Goal: Task Accomplishment & Management: Manage account settings

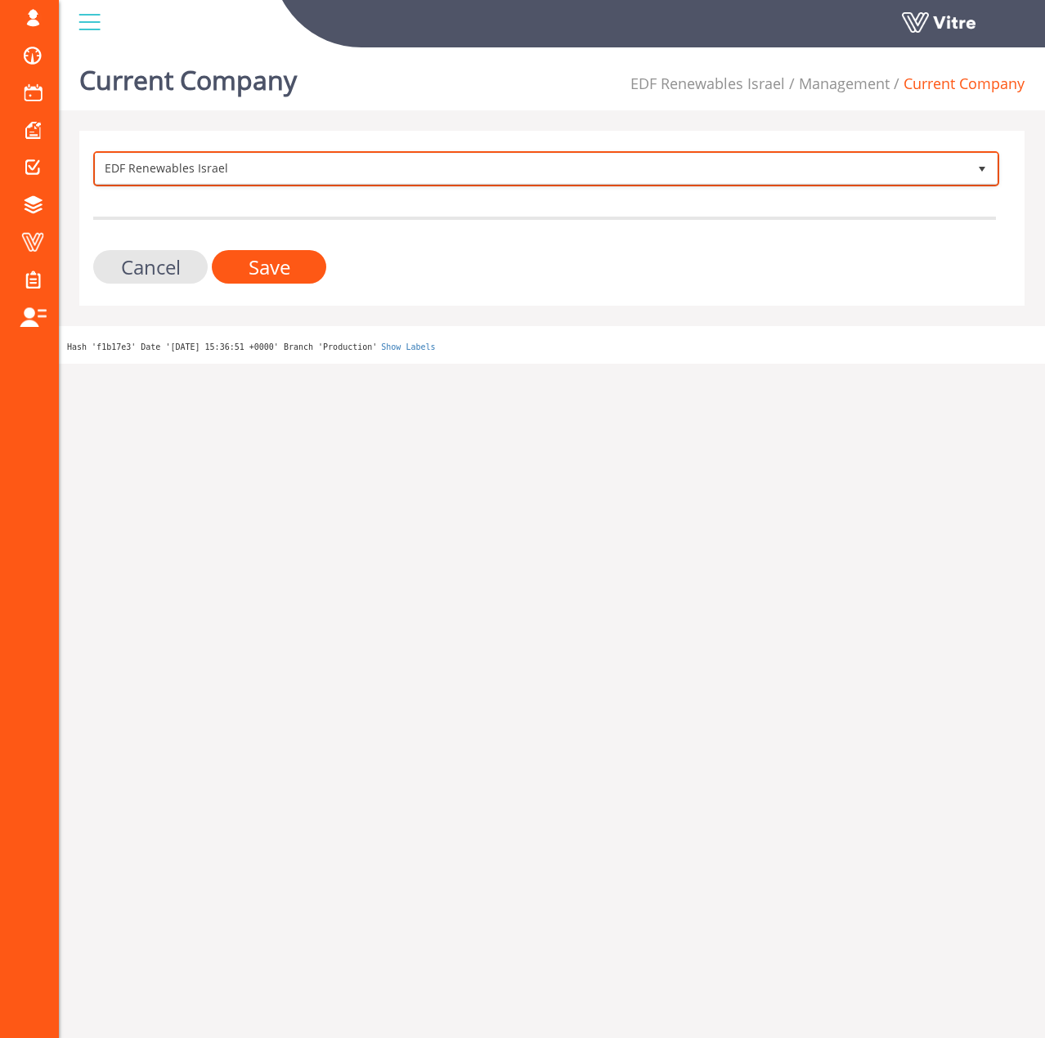
click at [117, 168] on span "EDF Renewables Israel" at bounding box center [531, 168] width 871 height 29
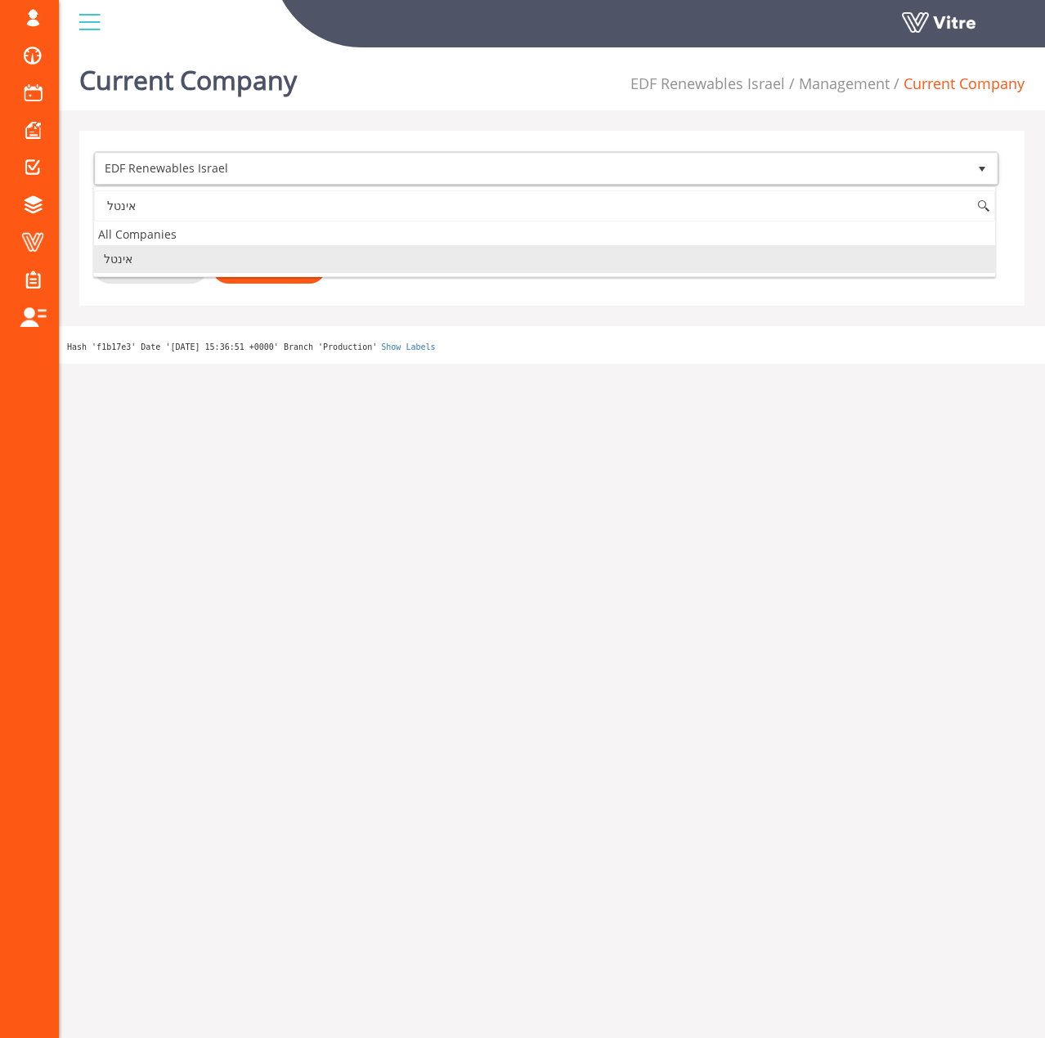
click at [194, 265] on li "אינטל" at bounding box center [544, 259] width 901 height 28
type input "אינטל"
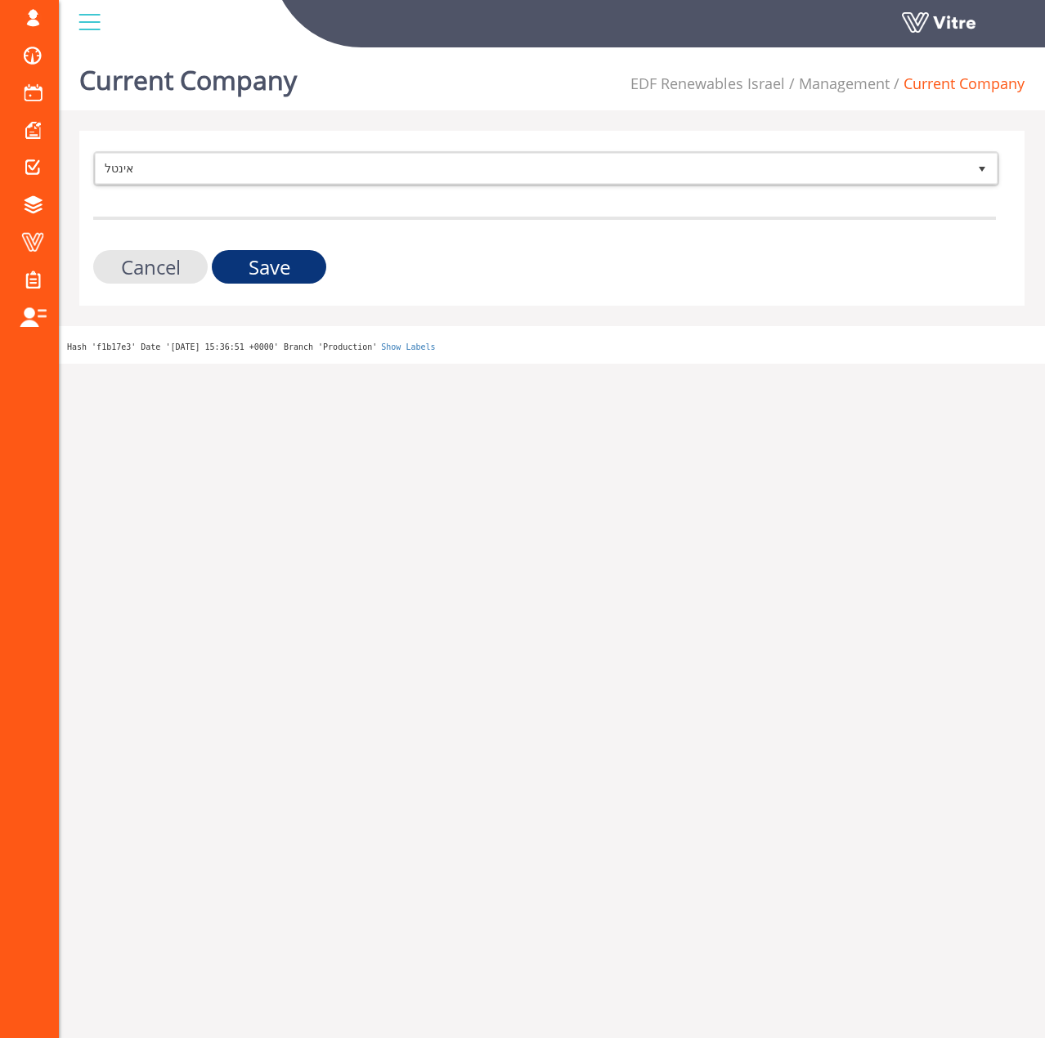
click at [245, 267] on input "Save" at bounding box center [269, 267] width 114 height 34
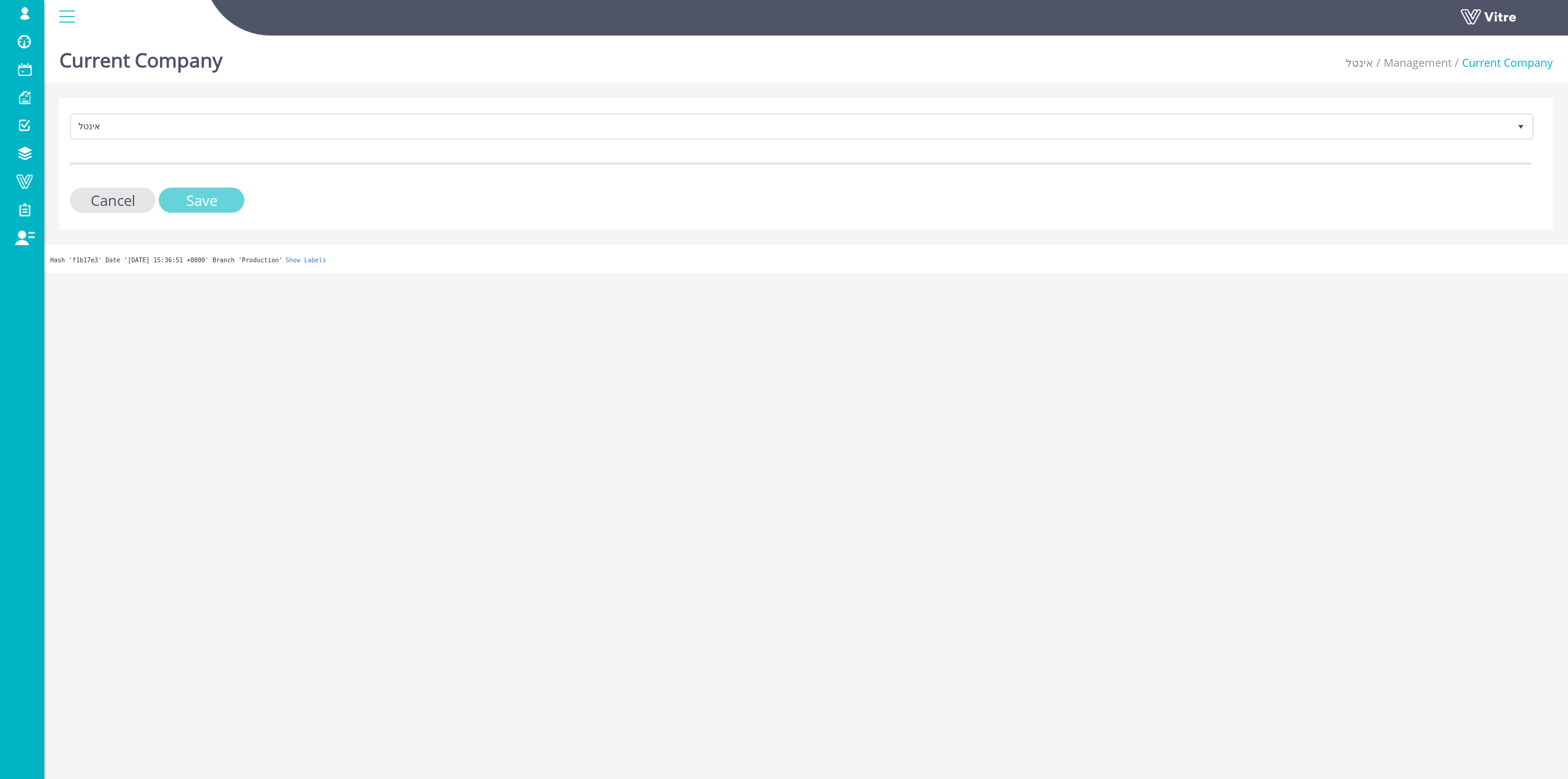
click at [202, 196] on input "Save" at bounding box center [202, 200] width 85 height 25
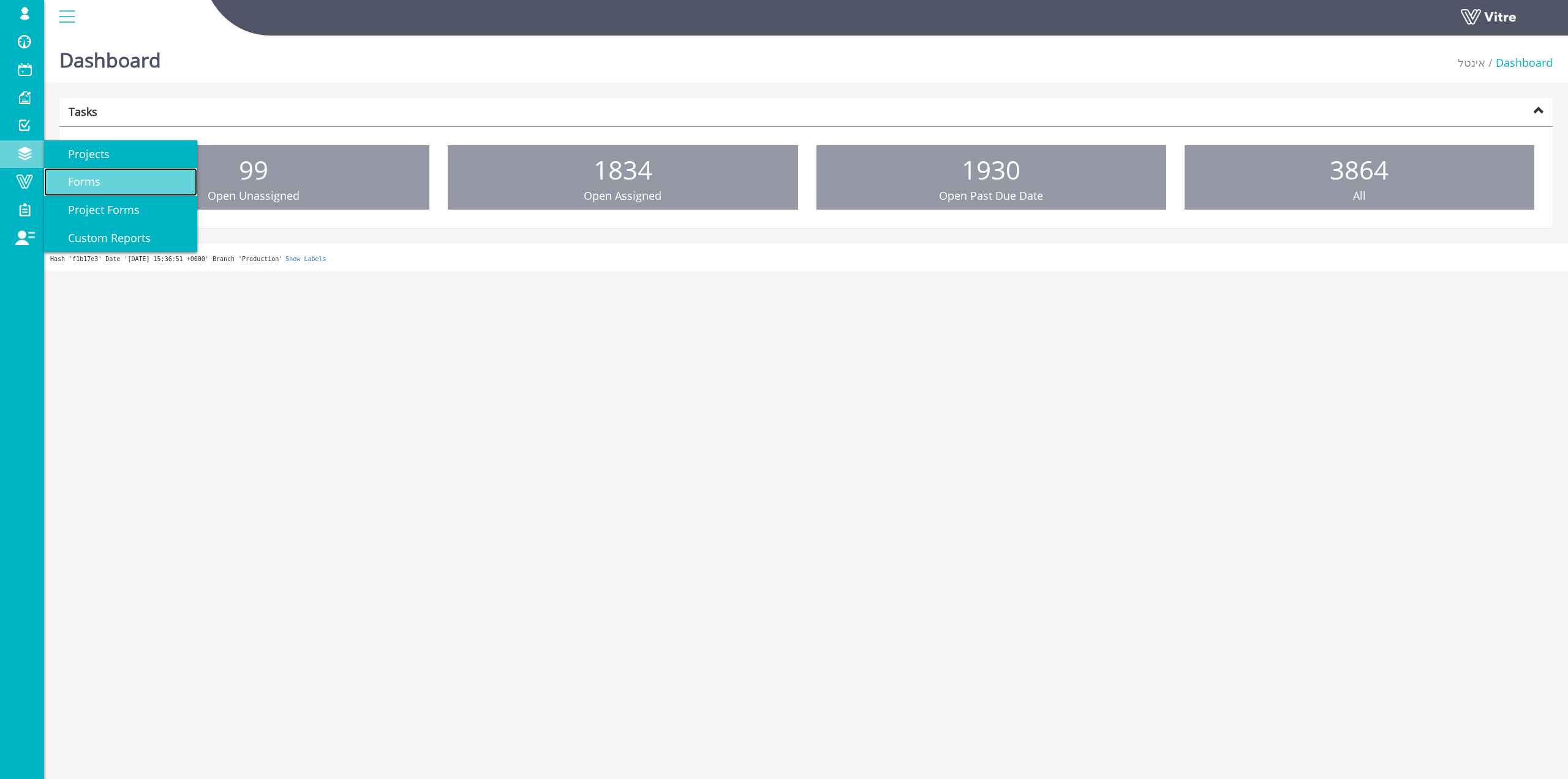
click at [88, 183] on span "Forms" at bounding box center [76, 181] width 47 height 15
click at [122, 161] on link "Projects" at bounding box center [121, 154] width 153 height 28
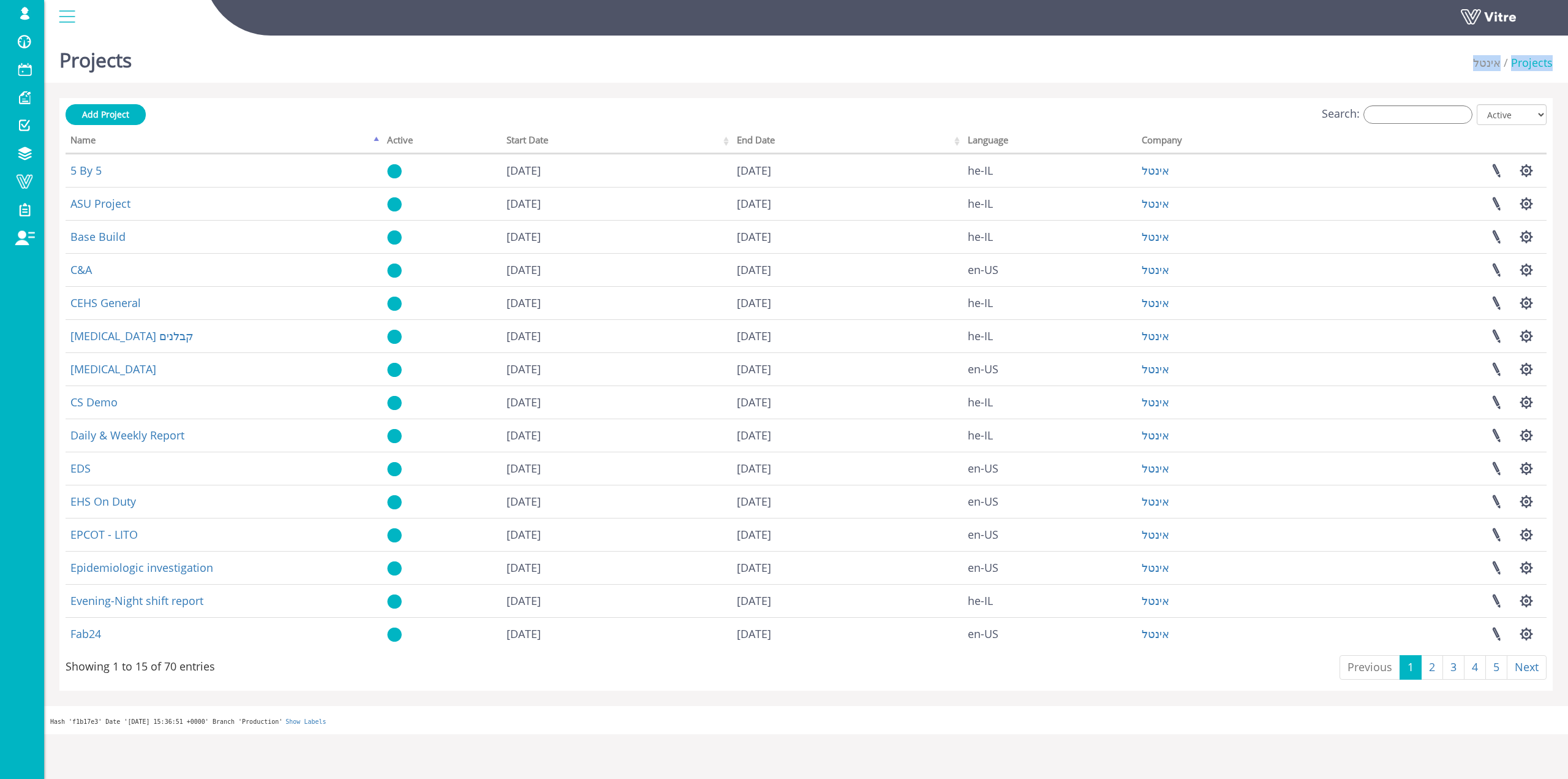
drag, startPoint x: 1231, startPoint y: 118, endPoint x: 1433, endPoint y: 70, distance: 207.6
click at [1433, 70] on div "Projects אינטל Projects Add Project Search: All Active Not Active Processing...…" at bounding box center [806, 382] width 1525 height 703
click at [1404, 126] on div "Add Project Search: All Active Not Active Processing... Name Active Start Date …" at bounding box center [806, 394] width 1481 height 580
click at [1402, 115] on input "Search:" at bounding box center [1417, 115] width 109 height 19
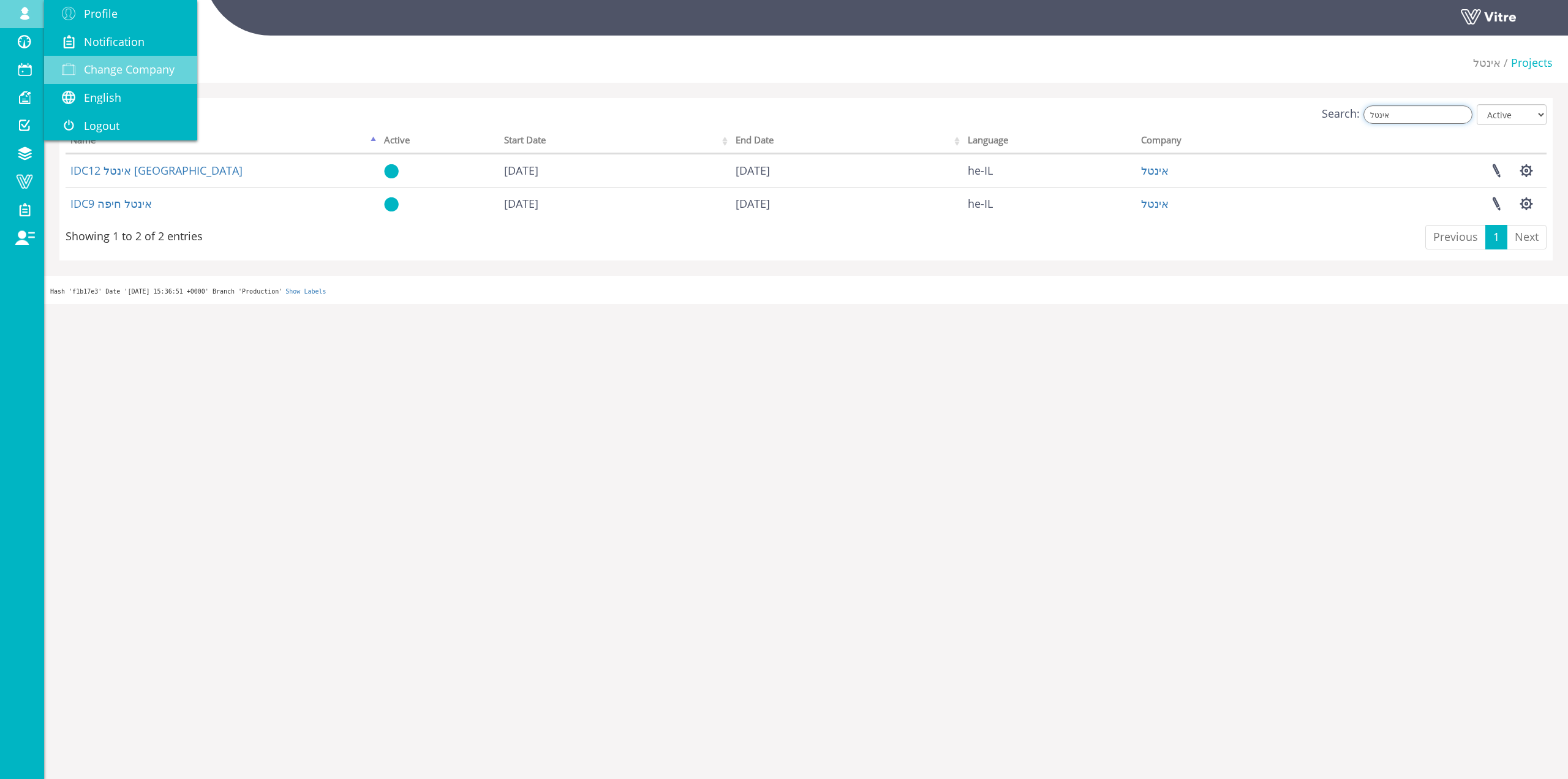
type input "אינטל"
click at [112, 62] on span "Change Company" at bounding box center [129, 70] width 91 height 15
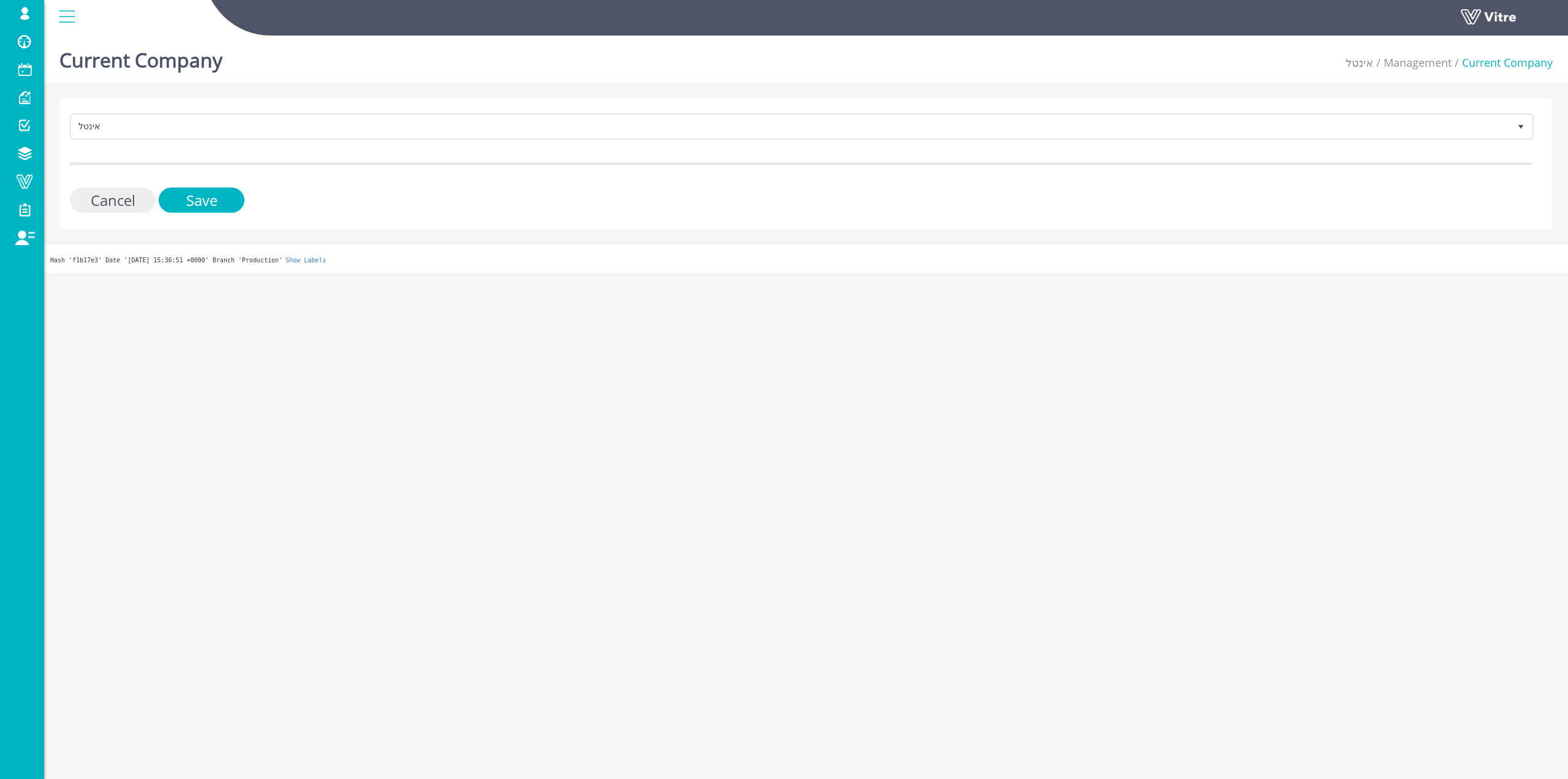
click at [136, 197] on input "Cancel" at bounding box center [112, 200] width 85 height 25
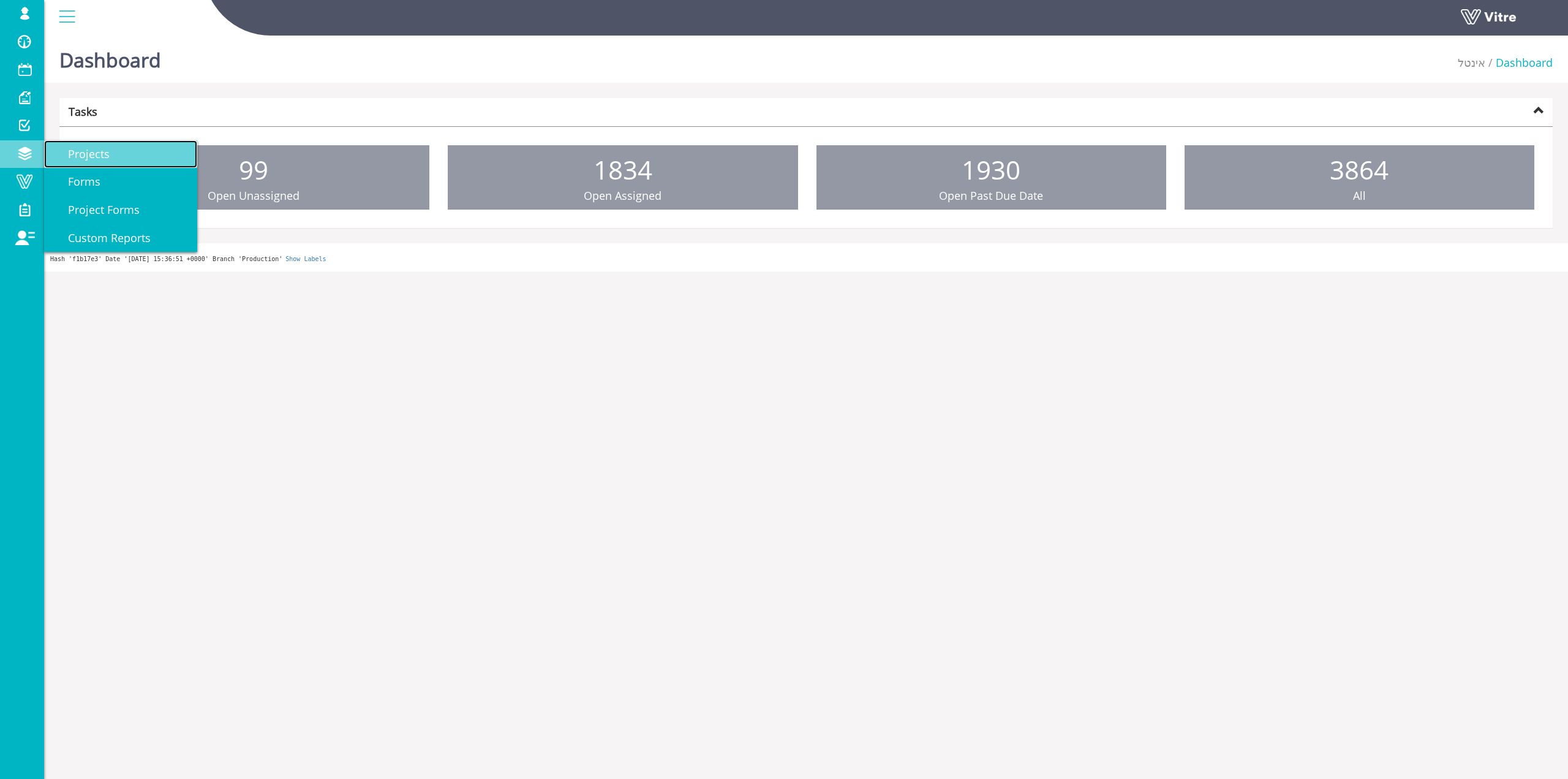
click at [109, 157] on link "Projects" at bounding box center [121, 154] width 153 height 28
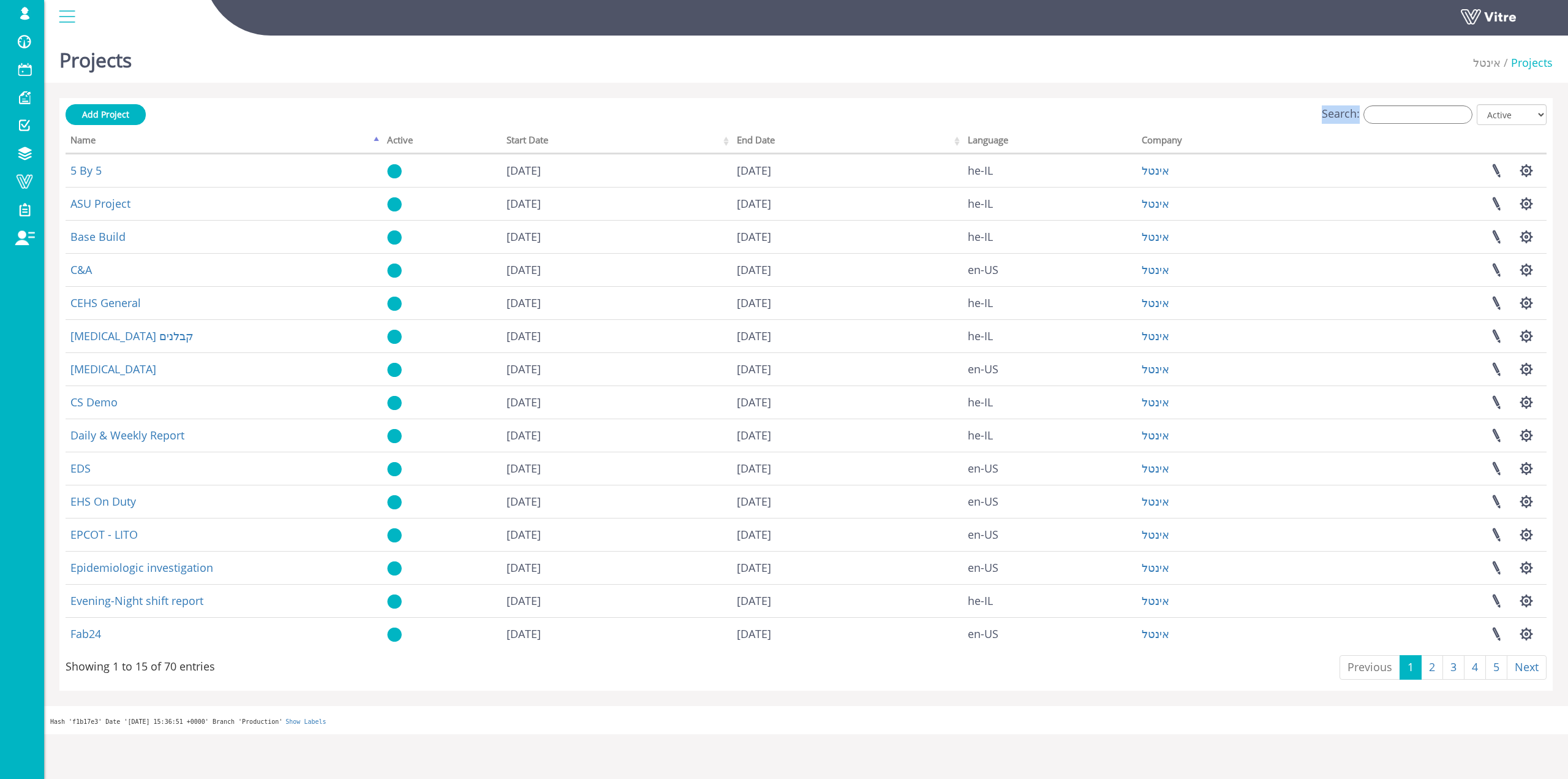
click at [1410, 106] on div "Search: All Active Not Active" at bounding box center [806, 115] width 1481 height 22
click at [1402, 112] on input "Search:" at bounding box center [1417, 115] width 109 height 19
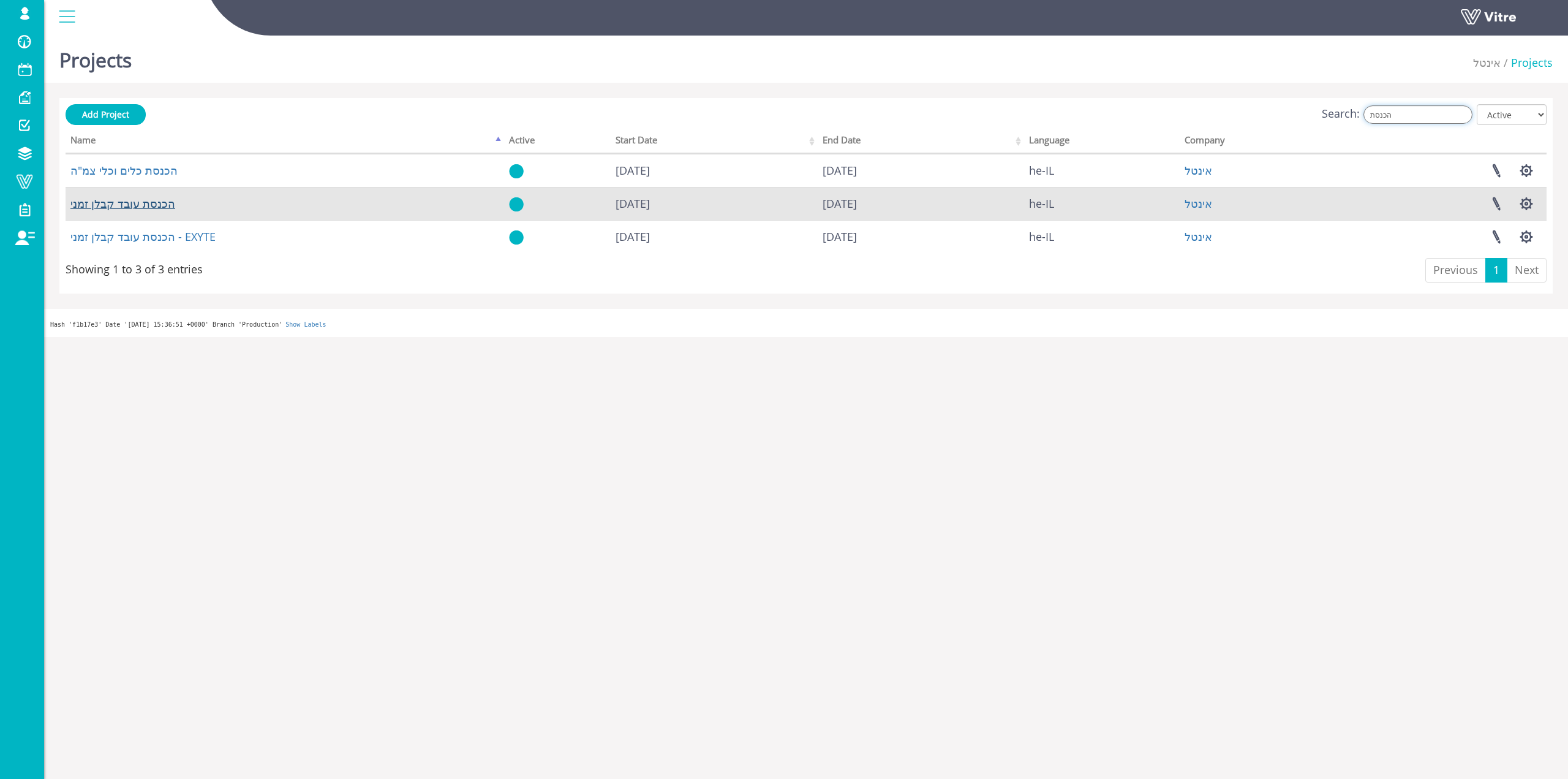
type input "הכנסת"
click at [142, 207] on link "הכנסת עובד קבלן זמני" at bounding box center [123, 204] width 105 height 15
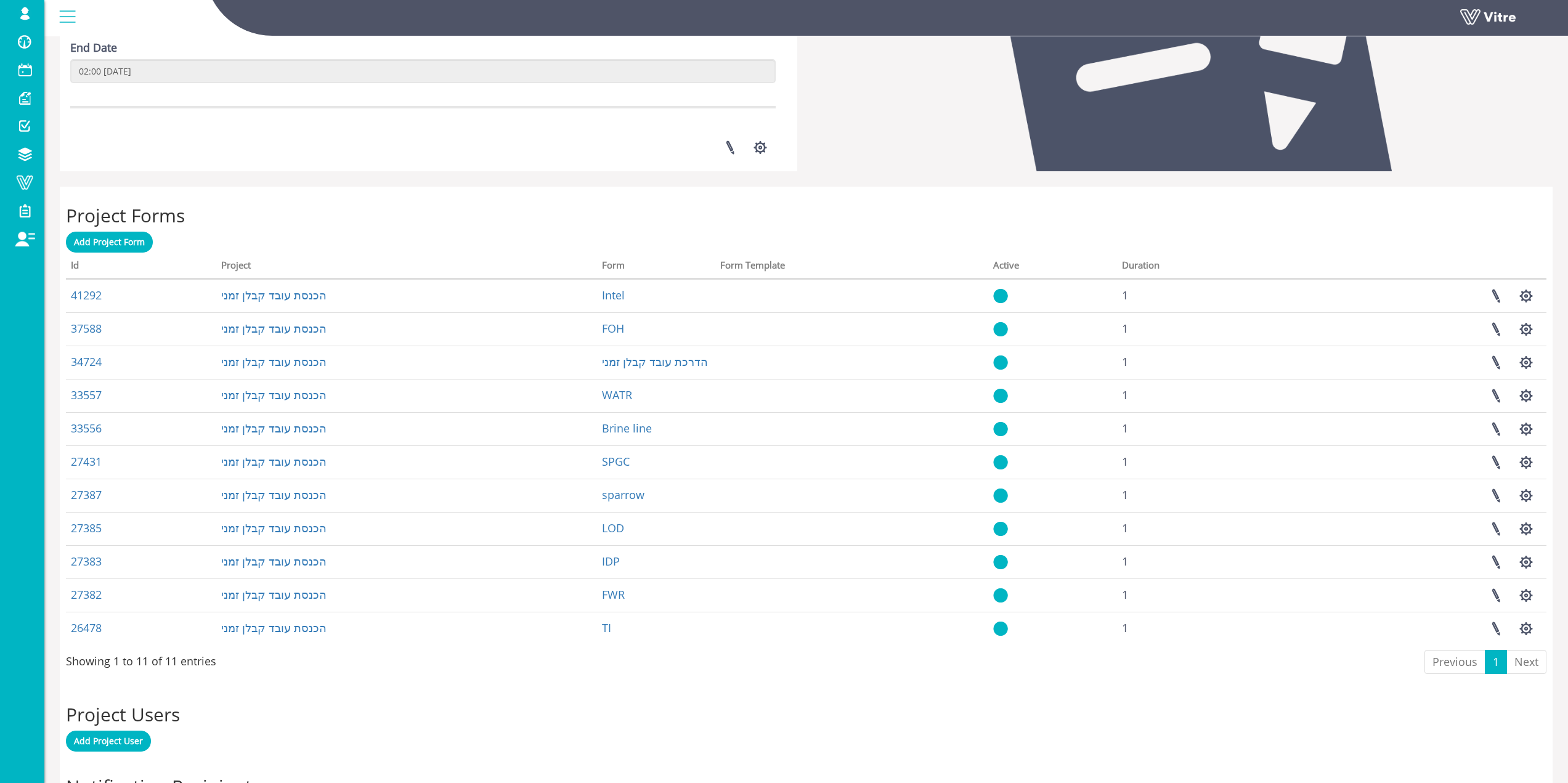
scroll to position [344, 0]
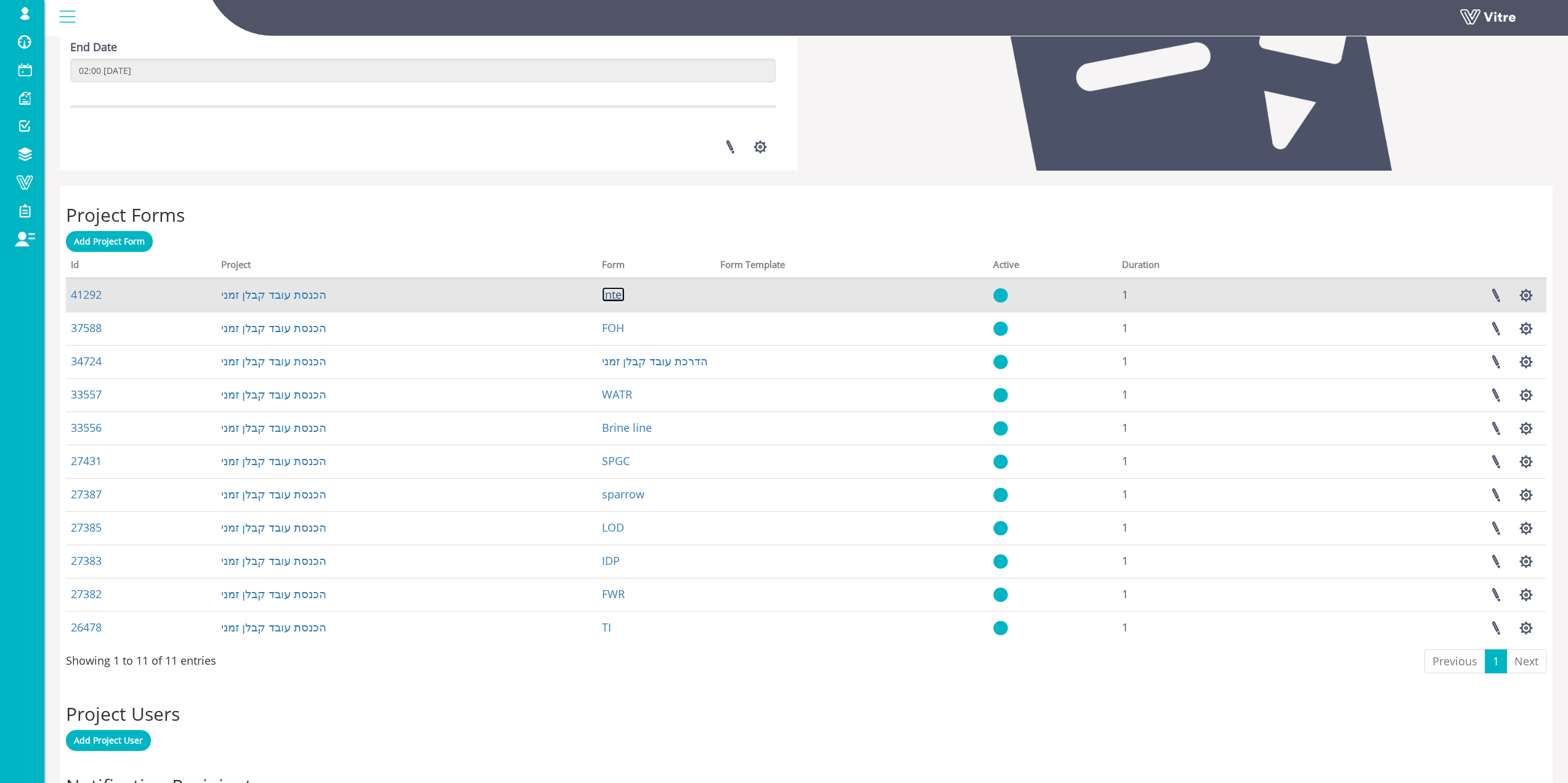
click at [620, 301] on link "Intel" at bounding box center [614, 295] width 23 height 15
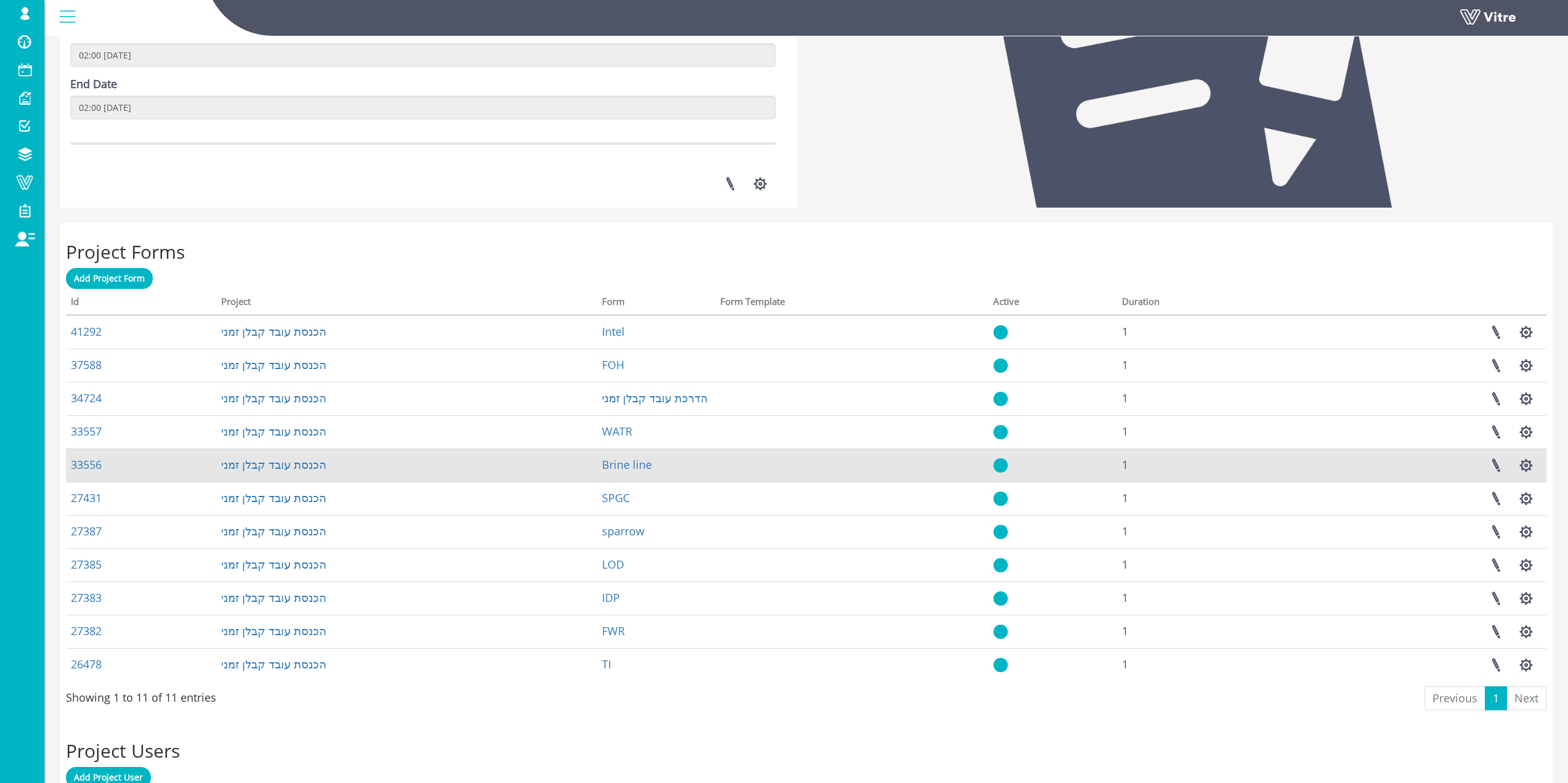
scroll to position [308, 0]
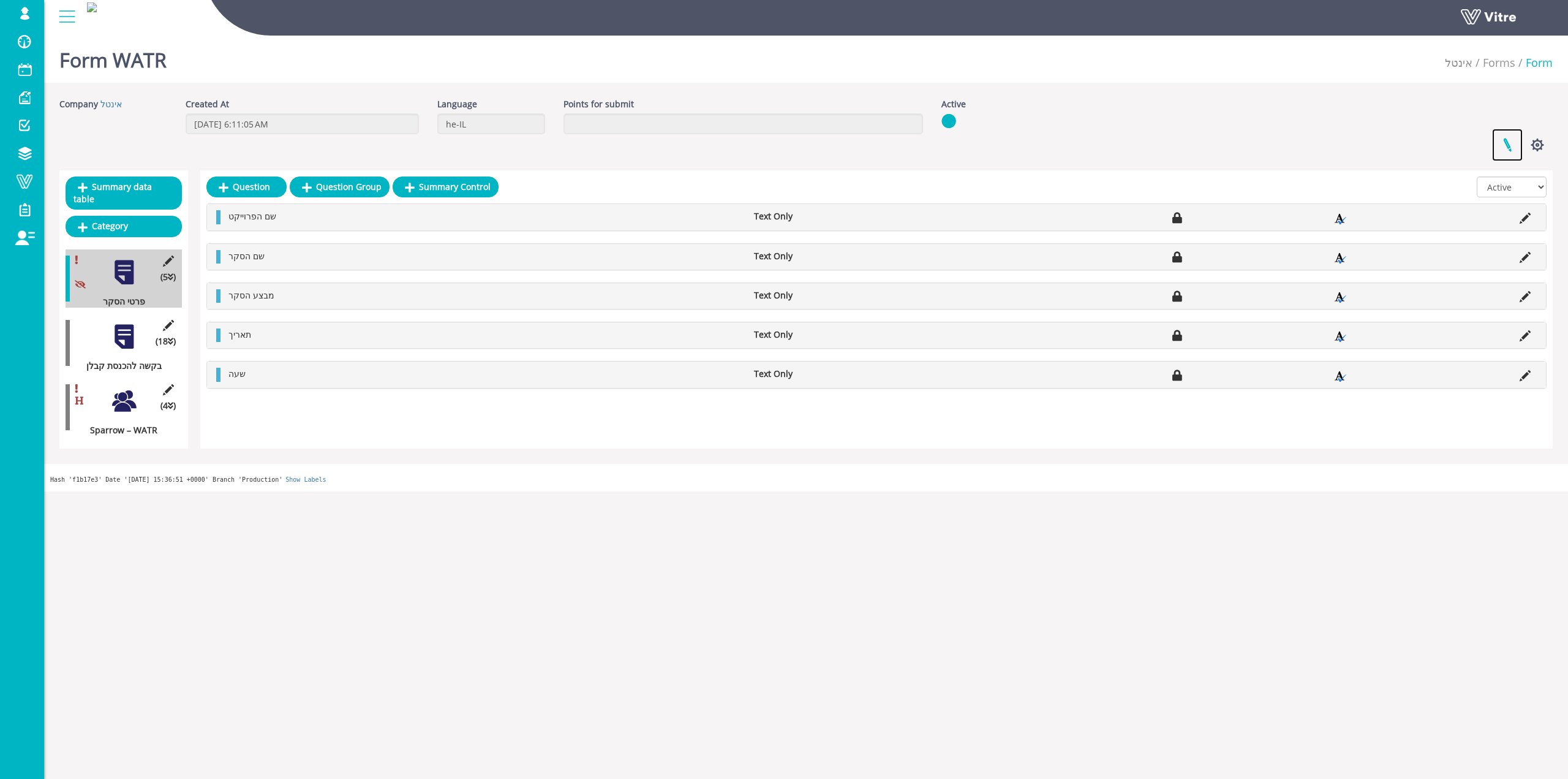
click at [1515, 145] on link at bounding box center [1507, 145] width 31 height 32
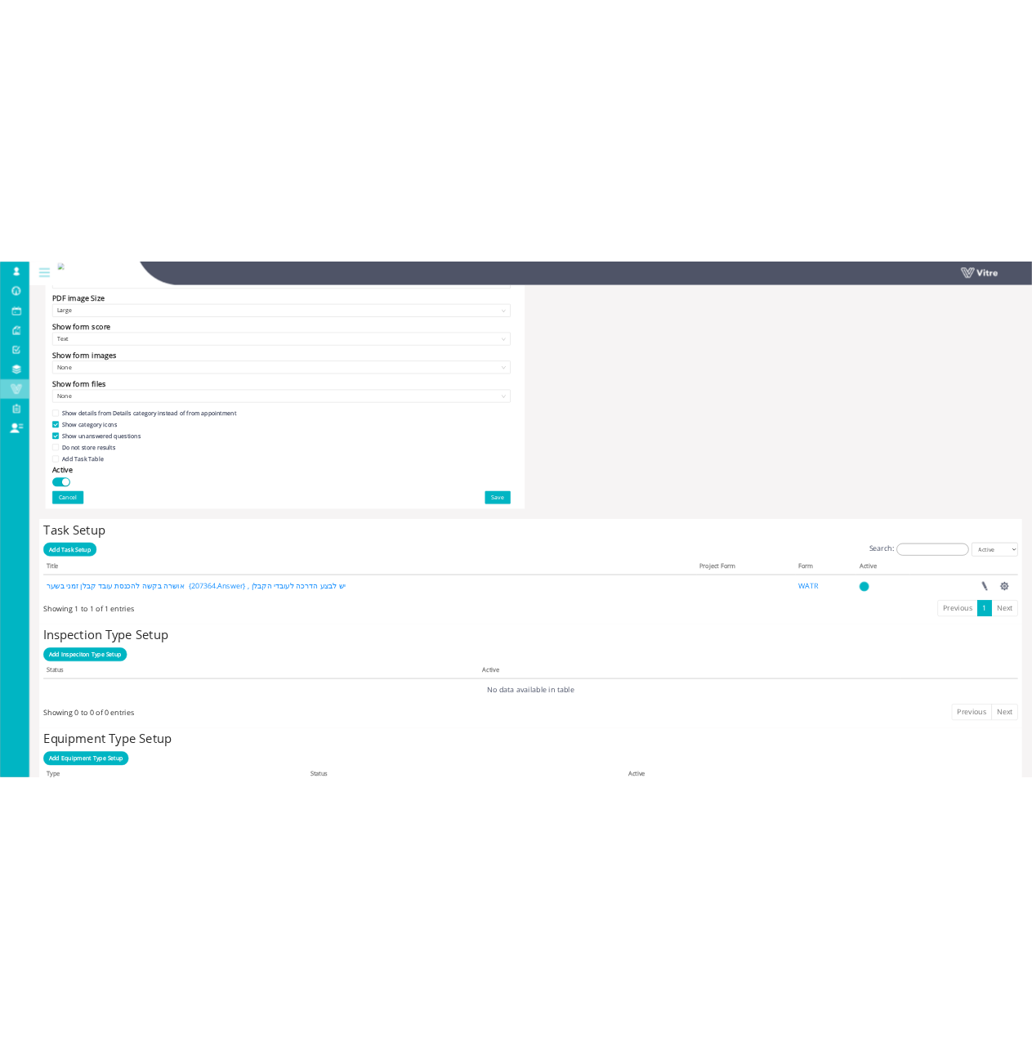
scroll to position [817, 0]
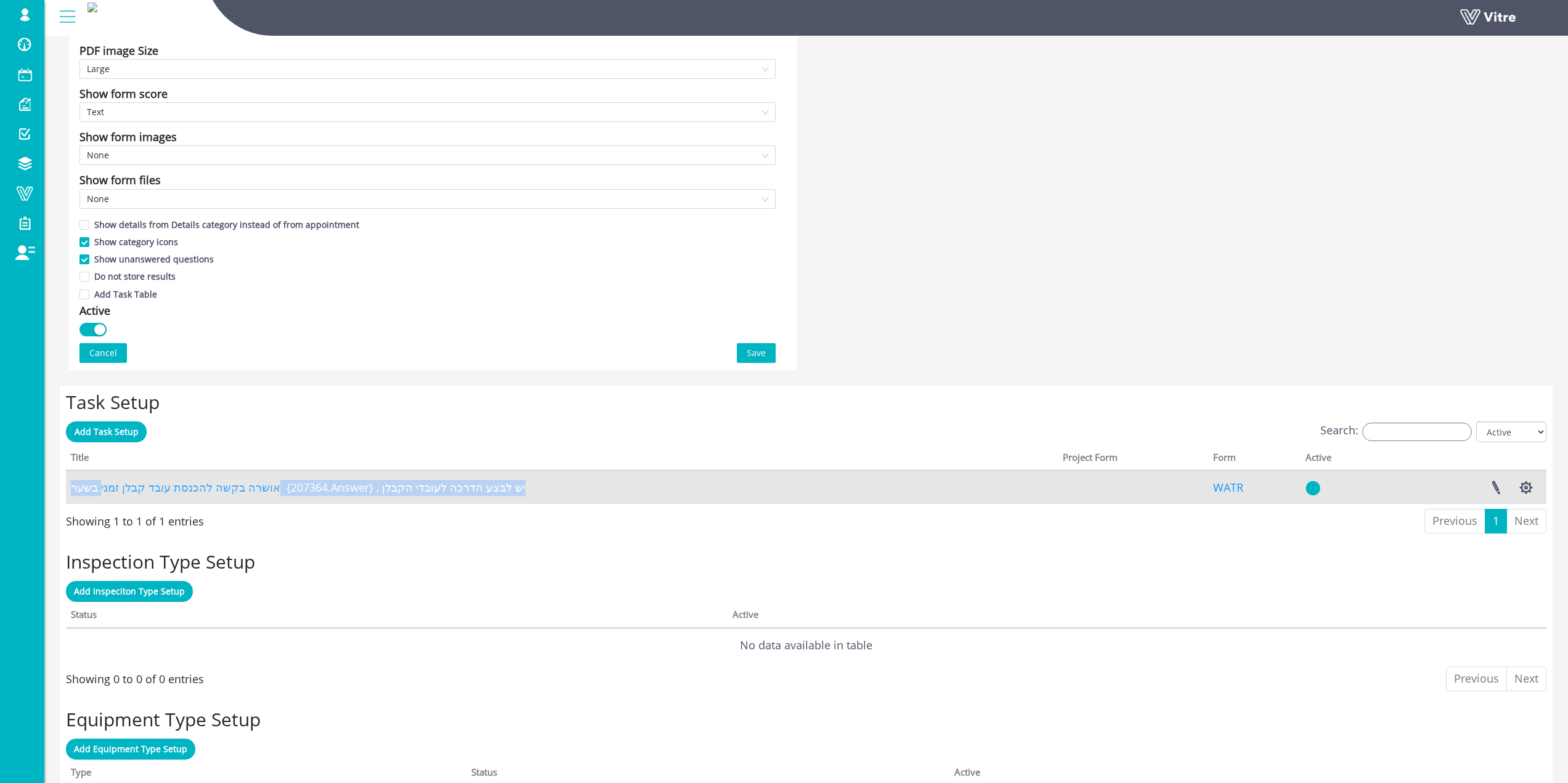
drag, startPoint x: 541, startPoint y: 488, endPoint x: 99, endPoint y: 481, distance: 442.1
click at [99, 481] on td "אושרה בקשה להכנסת עובד קבלן זמני בשער {207364.Answer} , יש לבצע הדרכה לעובדי הק…" at bounding box center [562, 487] width 992 height 33
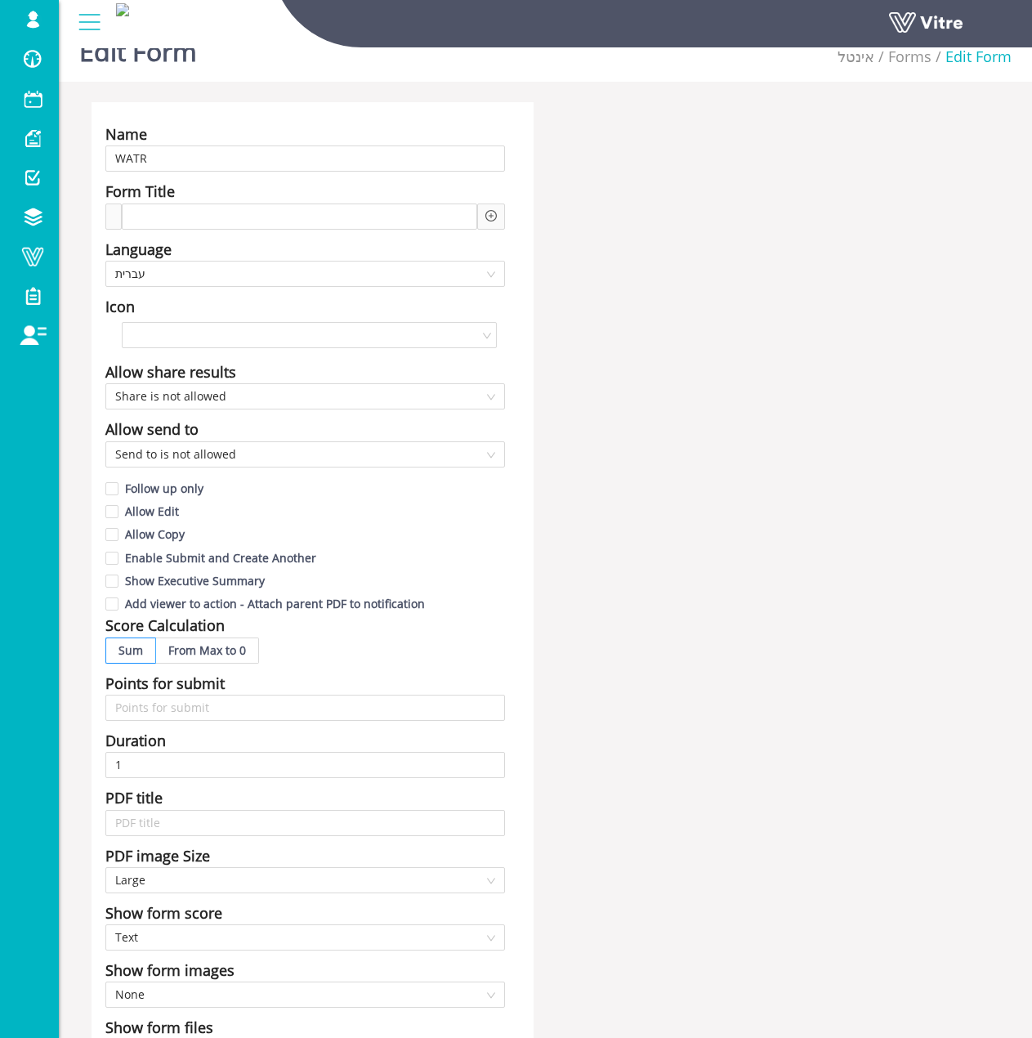
scroll to position [0, 0]
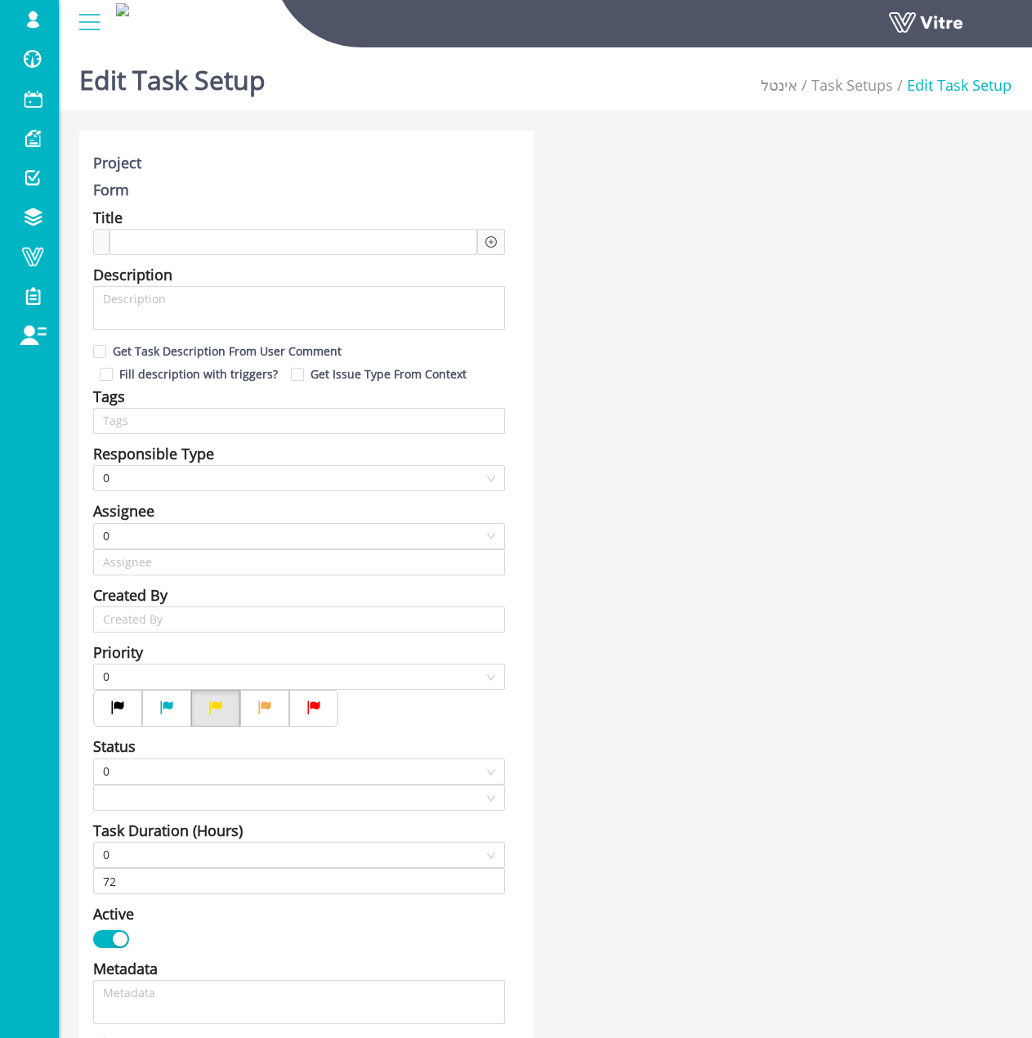
type input "[PERSON_NAME] SU"
type input "[PERSON_NAME]"
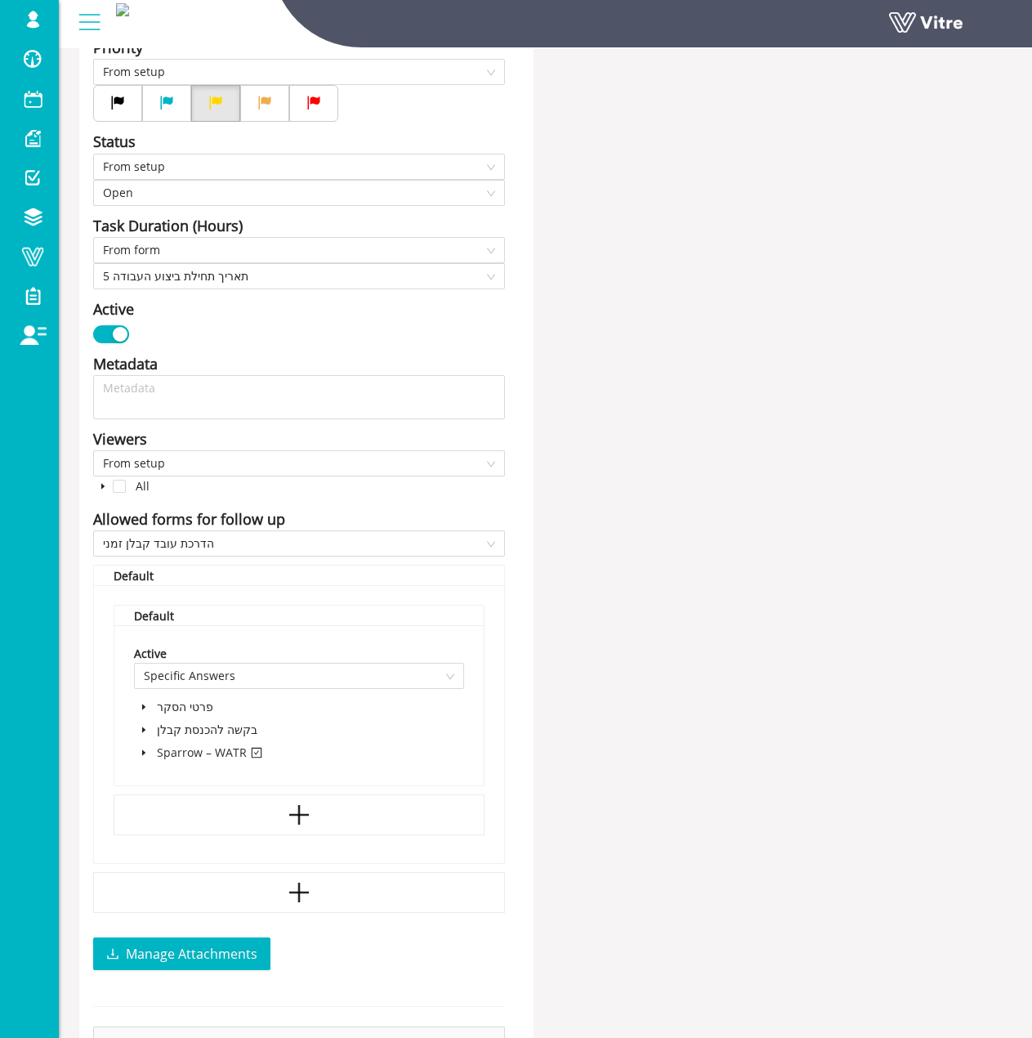
scroll to position [654, 0]
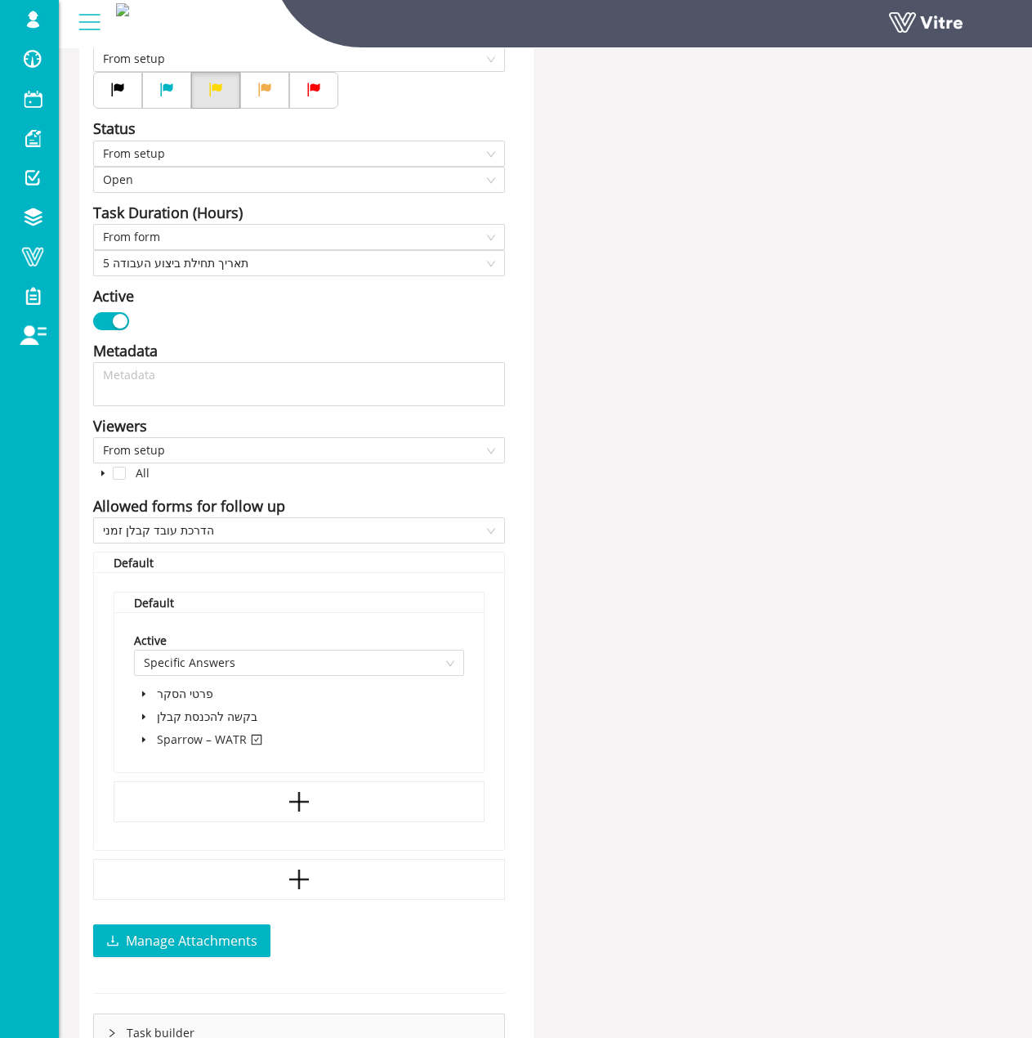
click at [144, 730] on span at bounding box center [144, 740] width 20 height 20
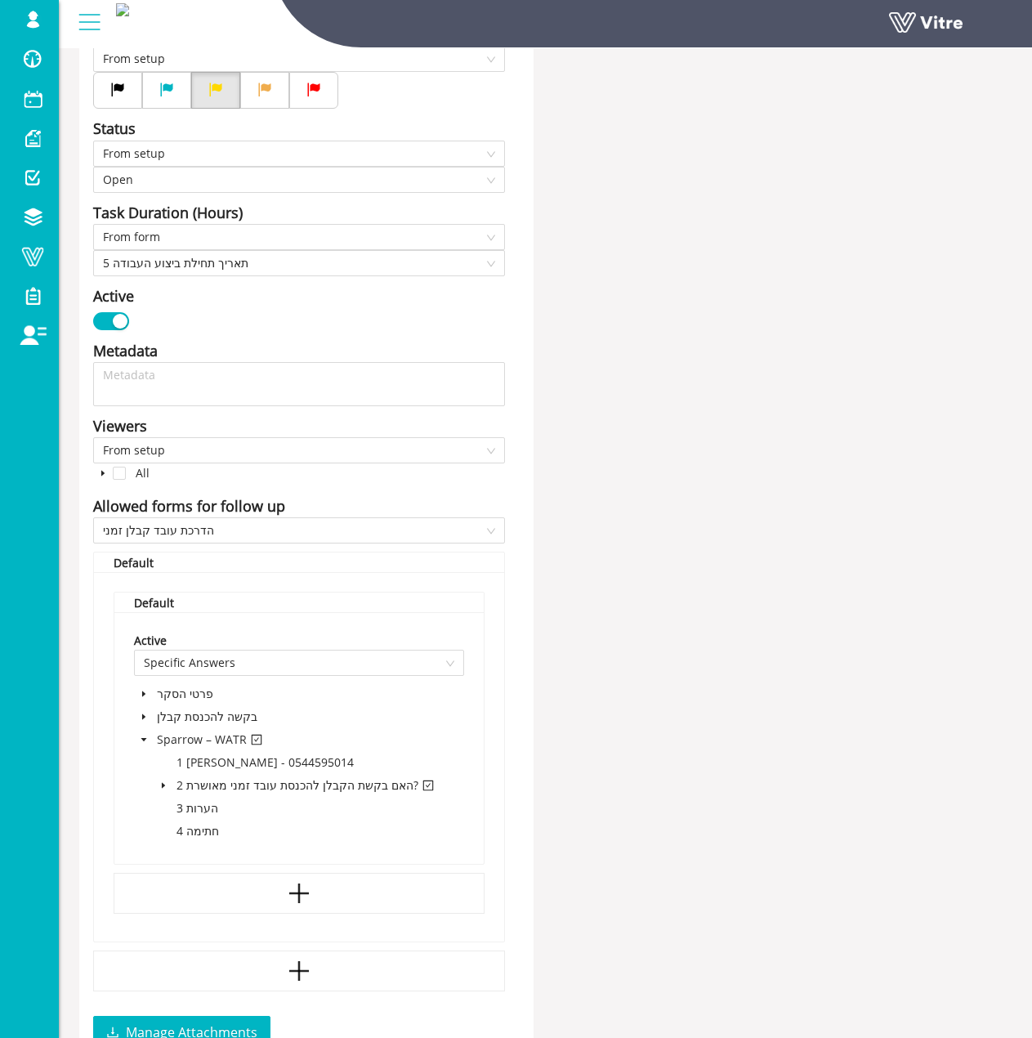
click at [163, 781] on icon "caret-down" at bounding box center [163, 785] width 8 height 8
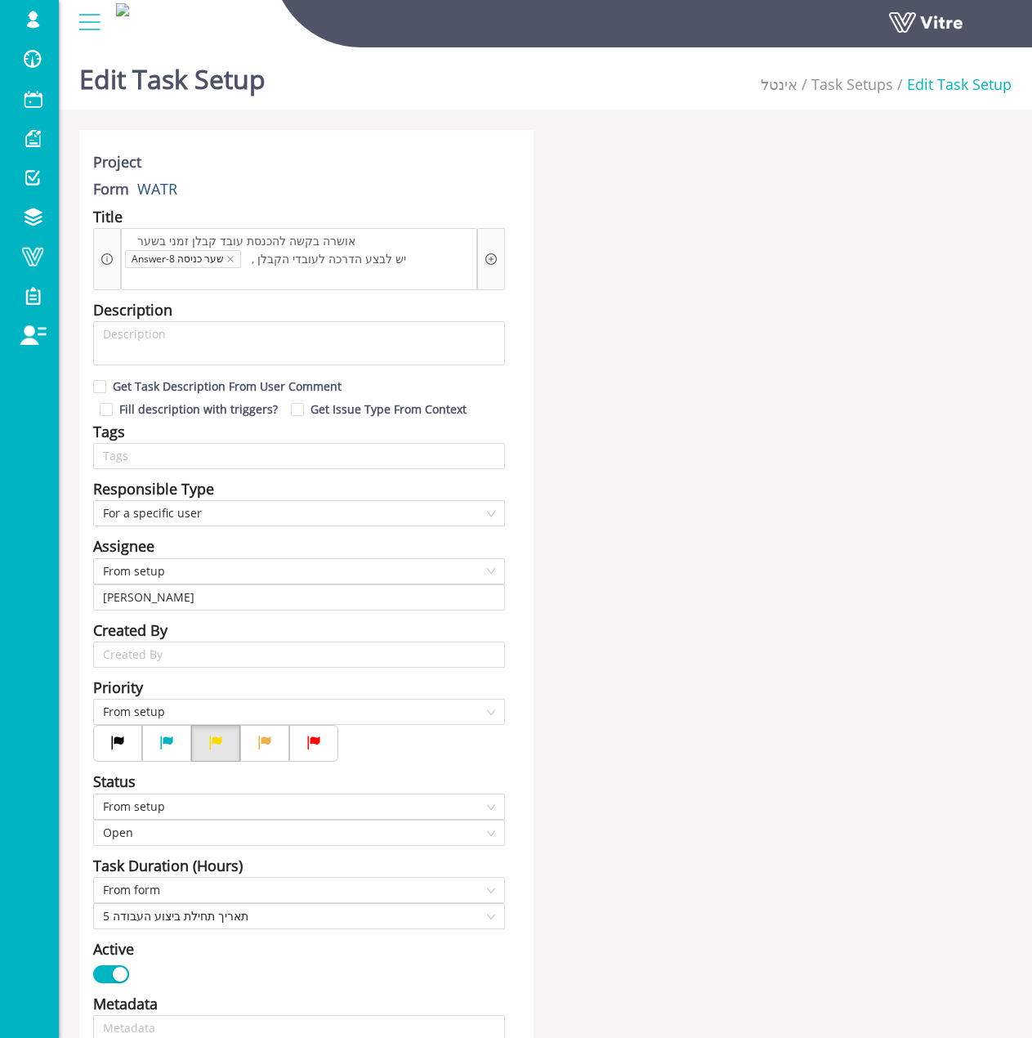
scroll to position [0, 0]
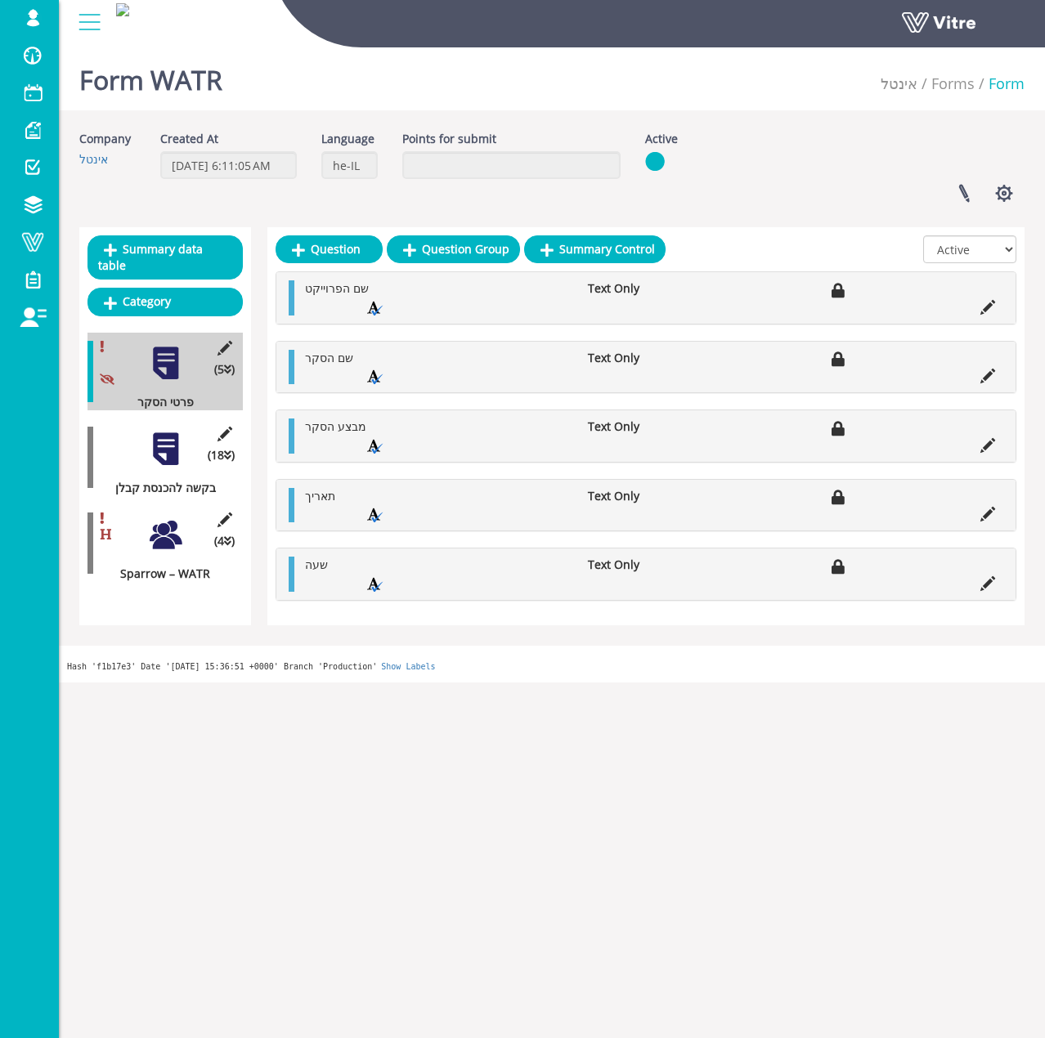
click at [186, 532] on div "(4 ) Sparrow – WATR" at bounding box center [164, 543] width 155 height 78
click at [153, 517] on div at bounding box center [165, 535] width 37 height 37
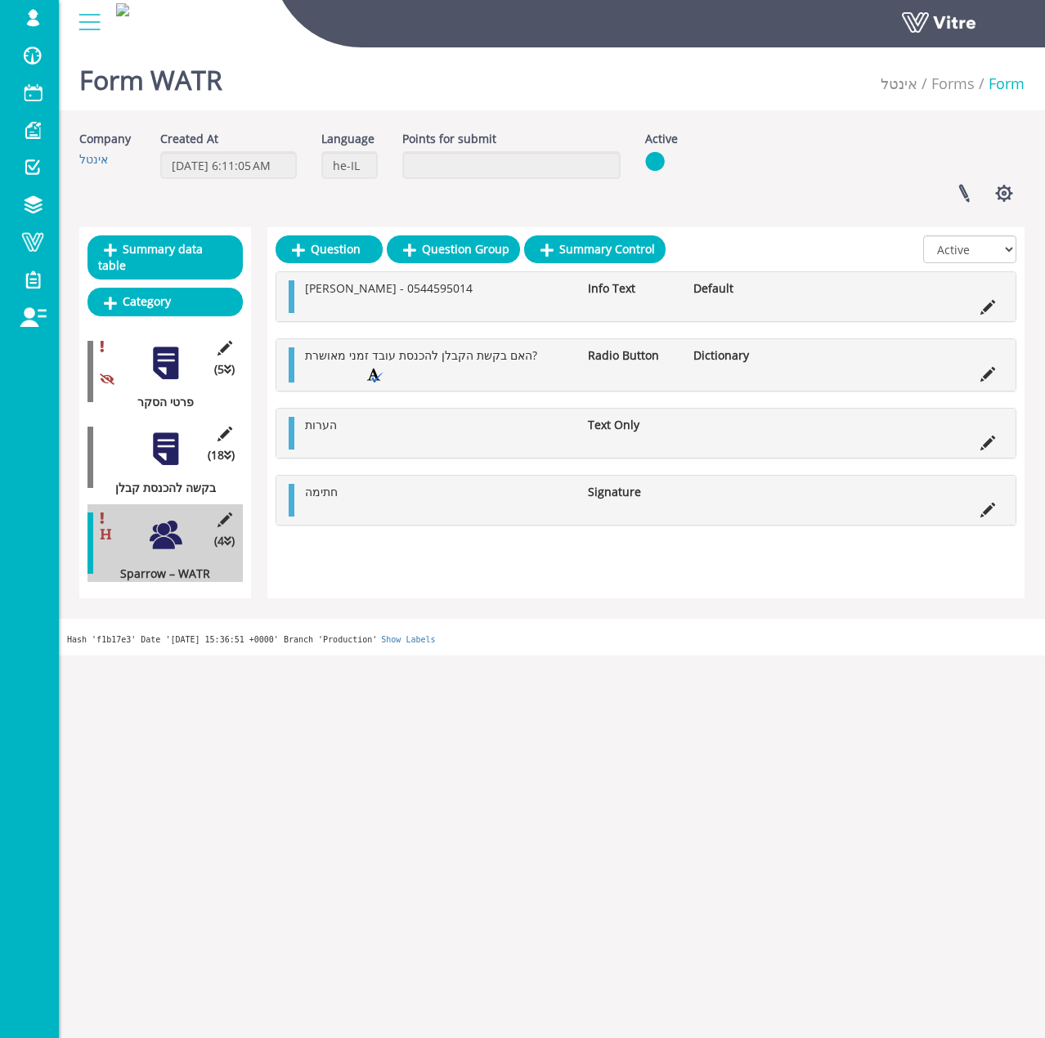
click at [177, 431] on div at bounding box center [165, 449] width 37 height 37
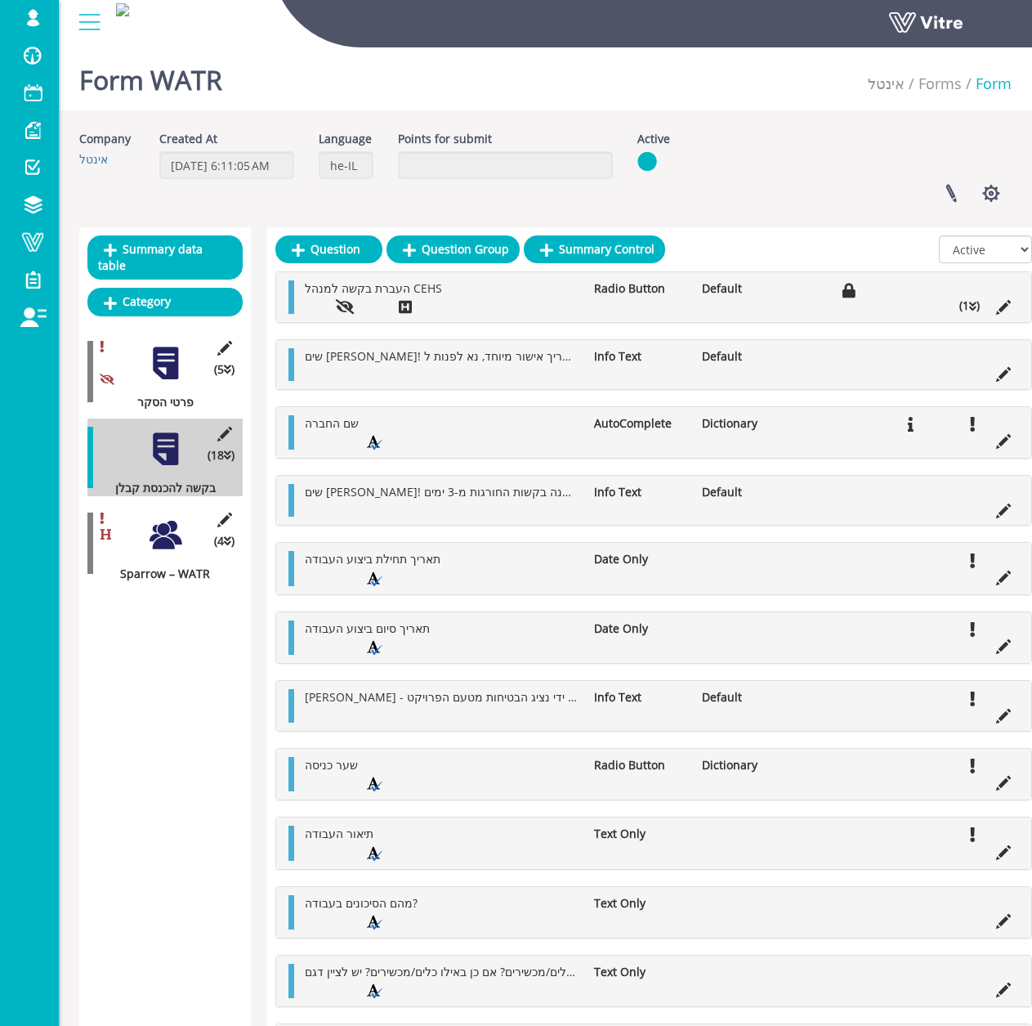
click at [185, 517] on div "(4 ) Sparrow – WATR" at bounding box center [164, 543] width 155 height 78
click at [184, 517] on div "(4 ) Sparrow – WATR" at bounding box center [164, 543] width 155 height 78
click at [182, 518] on div at bounding box center [165, 535] width 37 height 37
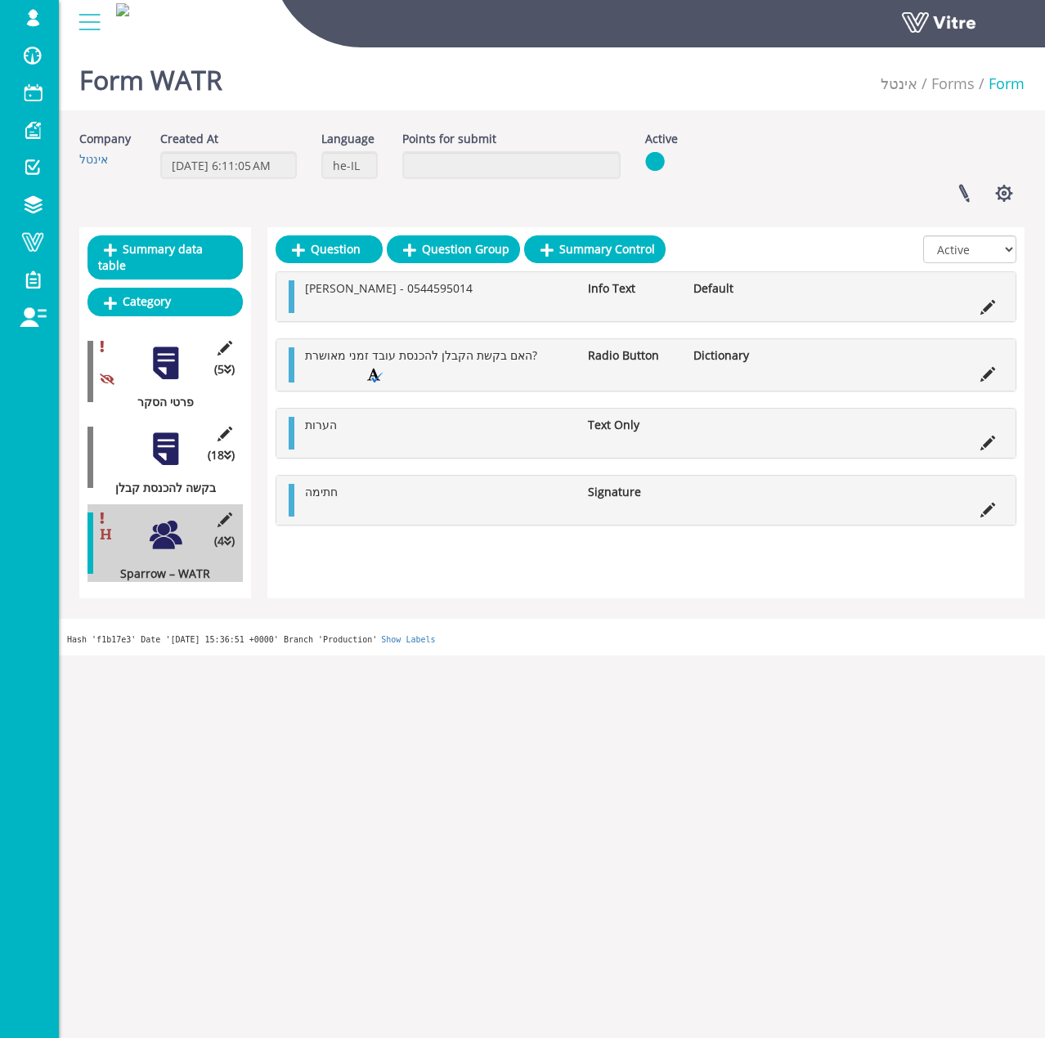
click at [230, 512] on icon at bounding box center [224, 519] width 20 height 15
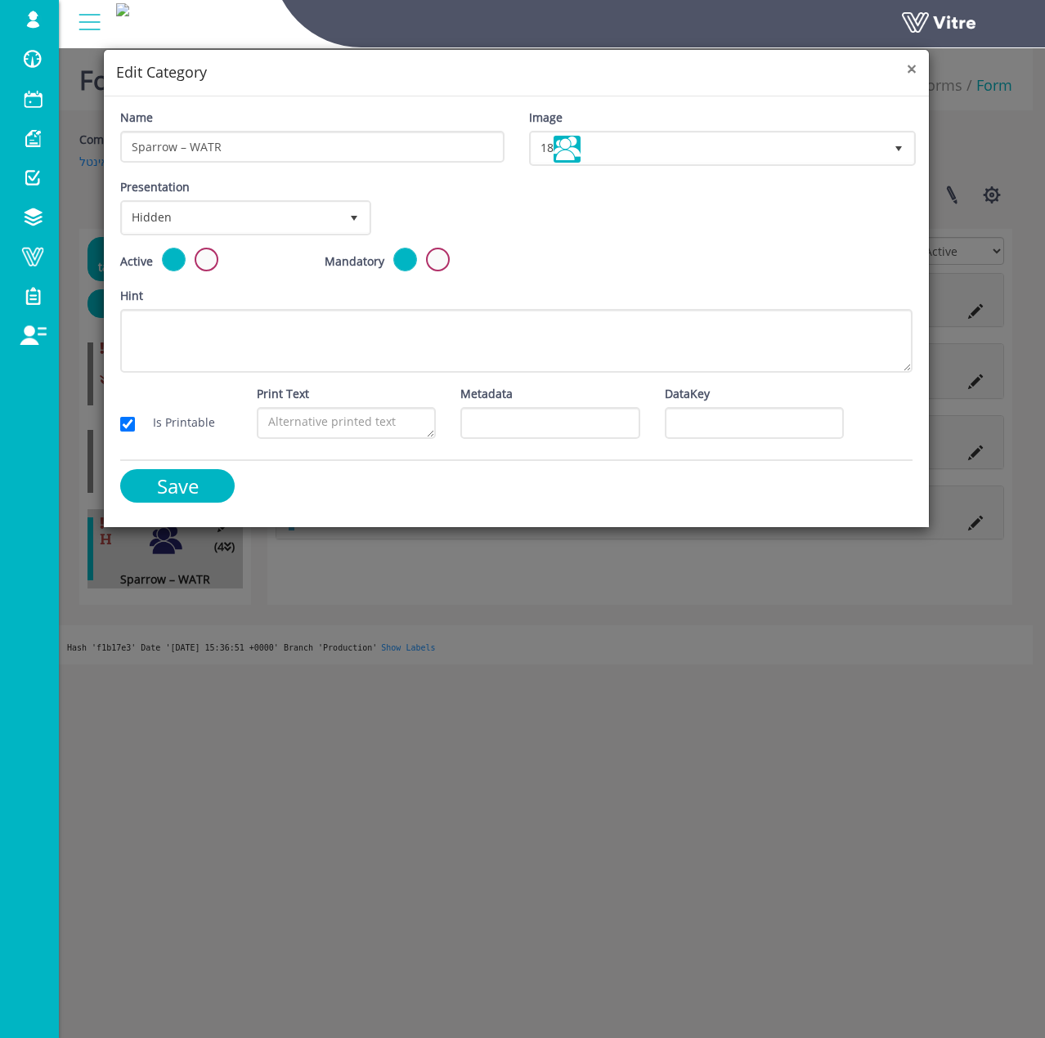
click at [913, 63] on span "×" at bounding box center [911, 68] width 10 height 23
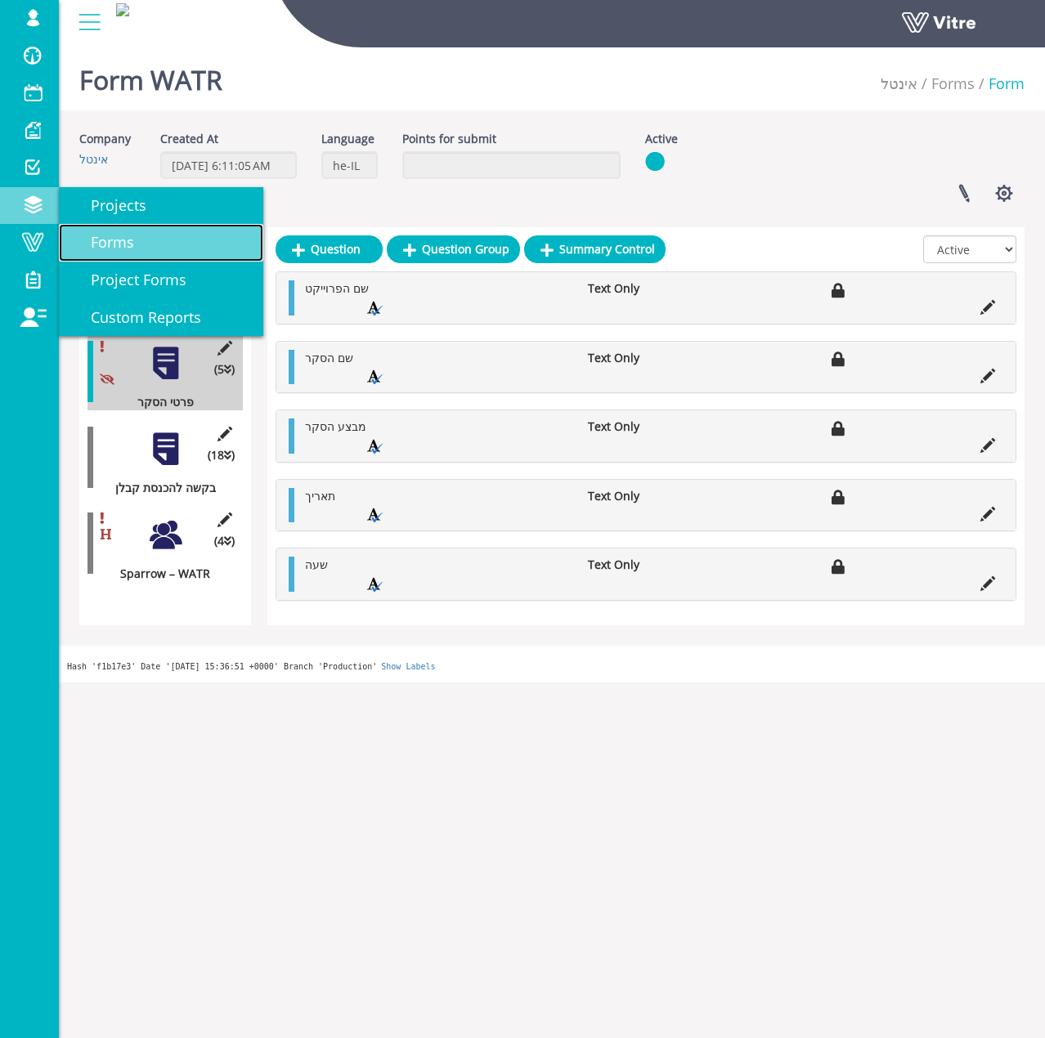
click at [101, 230] on link "Forms" at bounding box center [161, 243] width 204 height 38
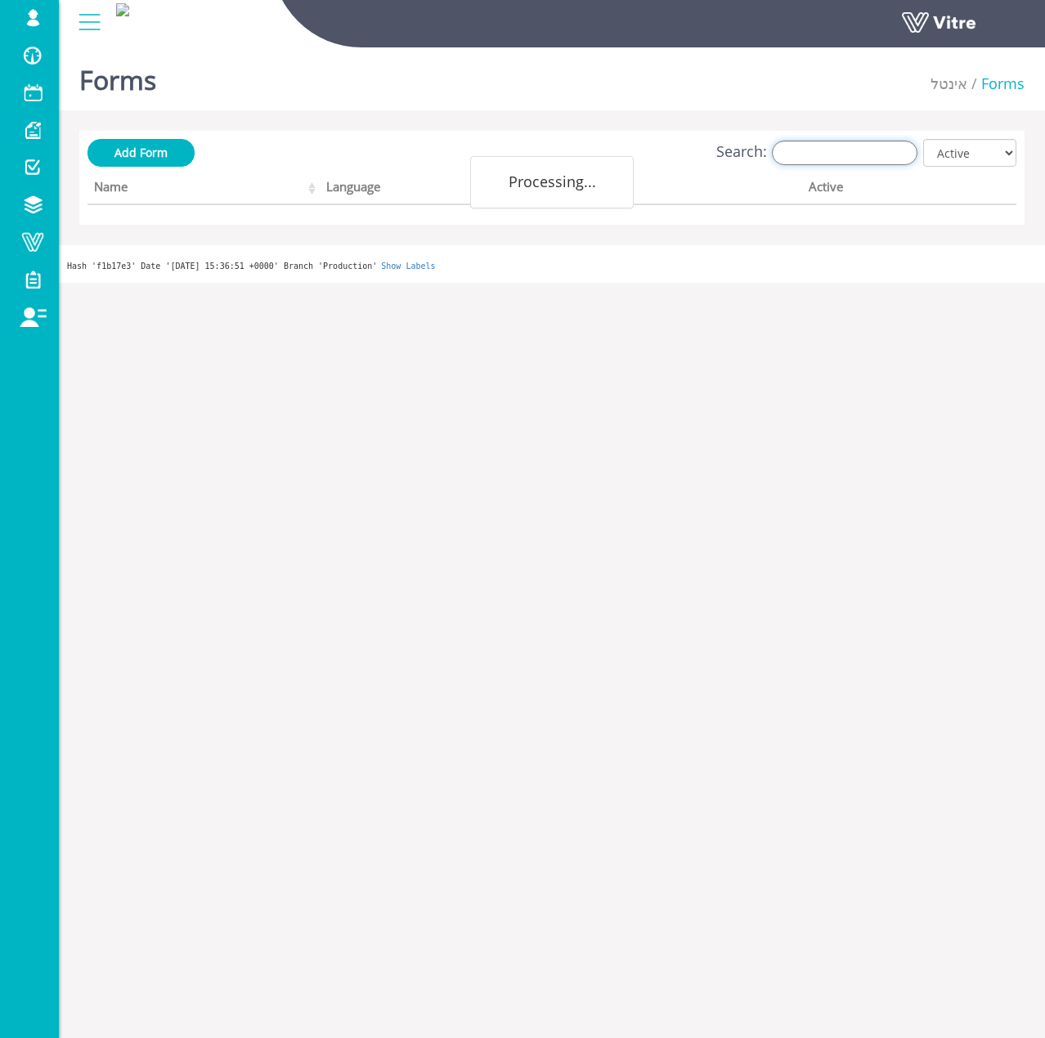
click at [880, 162] on input "Search:" at bounding box center [844, 153] width 145 height 25
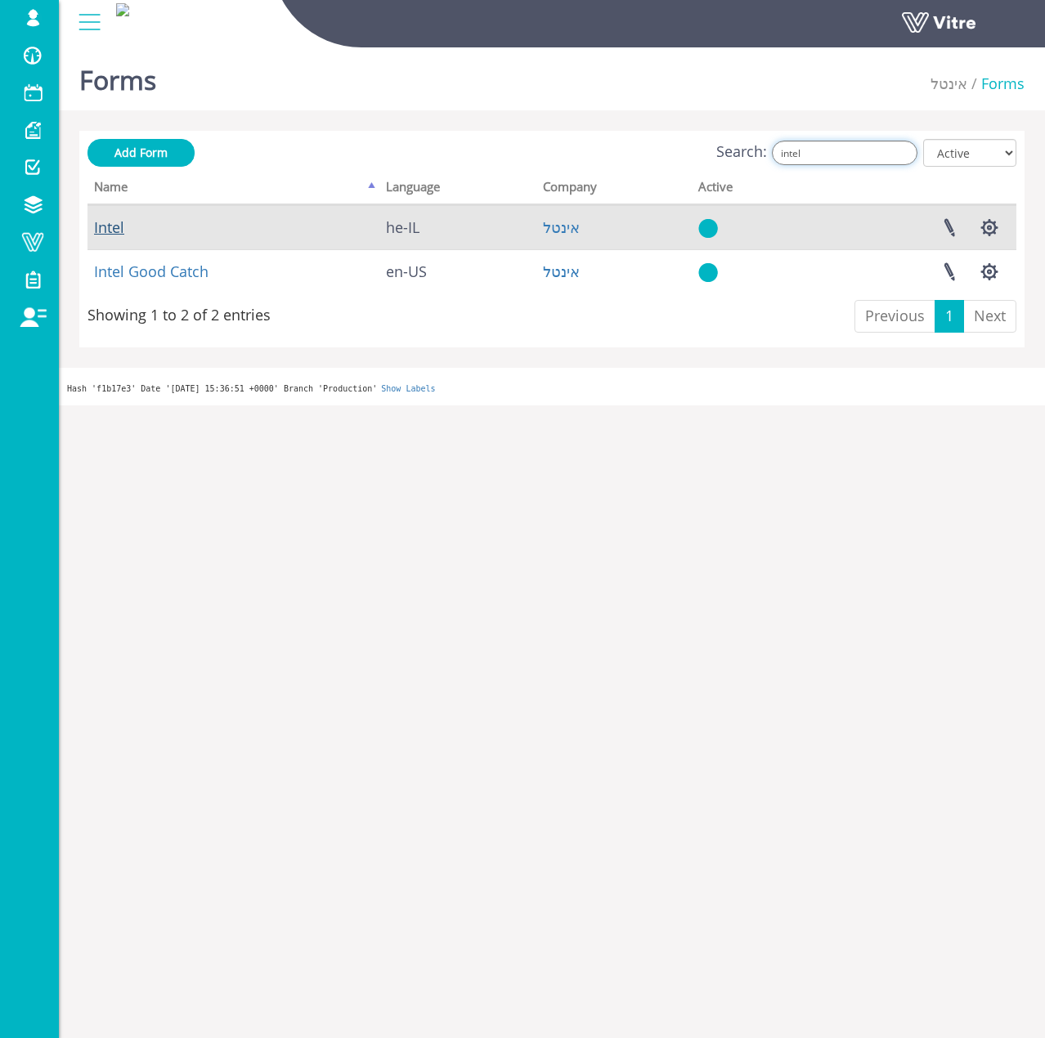
type input "intel"
click at [122, 226] on link "Intel" at bounding box center [109, 227] width 30 height 20
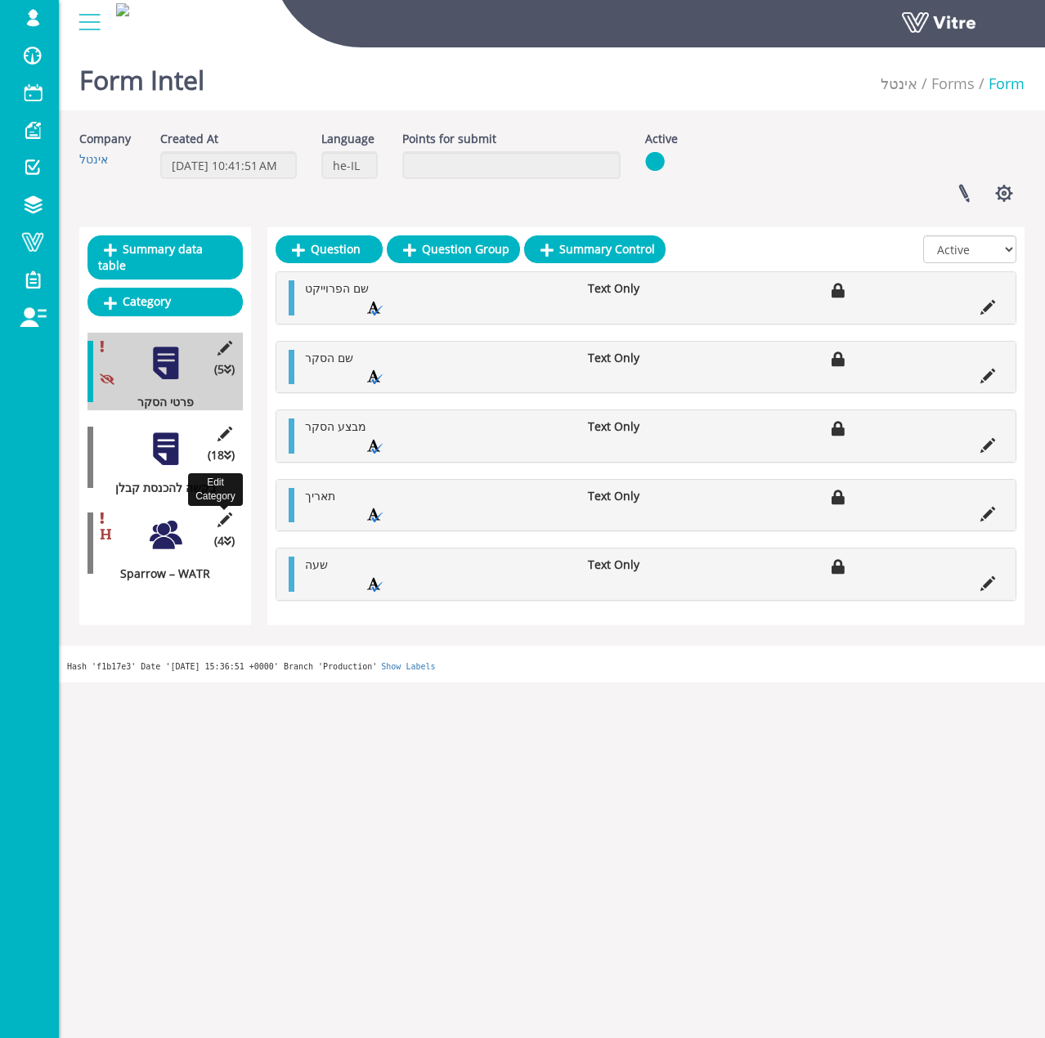
click at [224, 512] on icon at bounding box center [224, 519] width 20 height 15
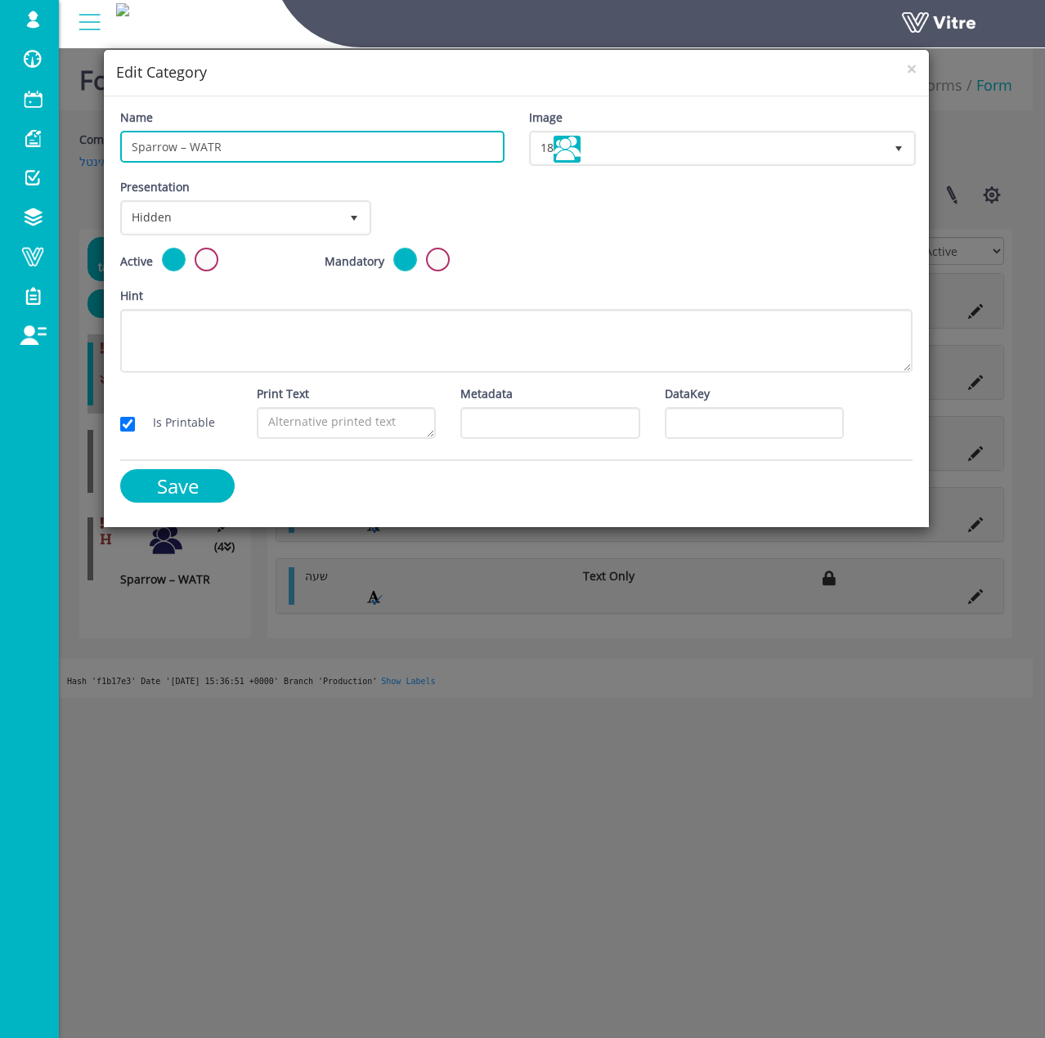
click at [251, 145] on input "Sparrow – WATR" at bounding box center [311, 147] width 383 height 32
type input "Intel"
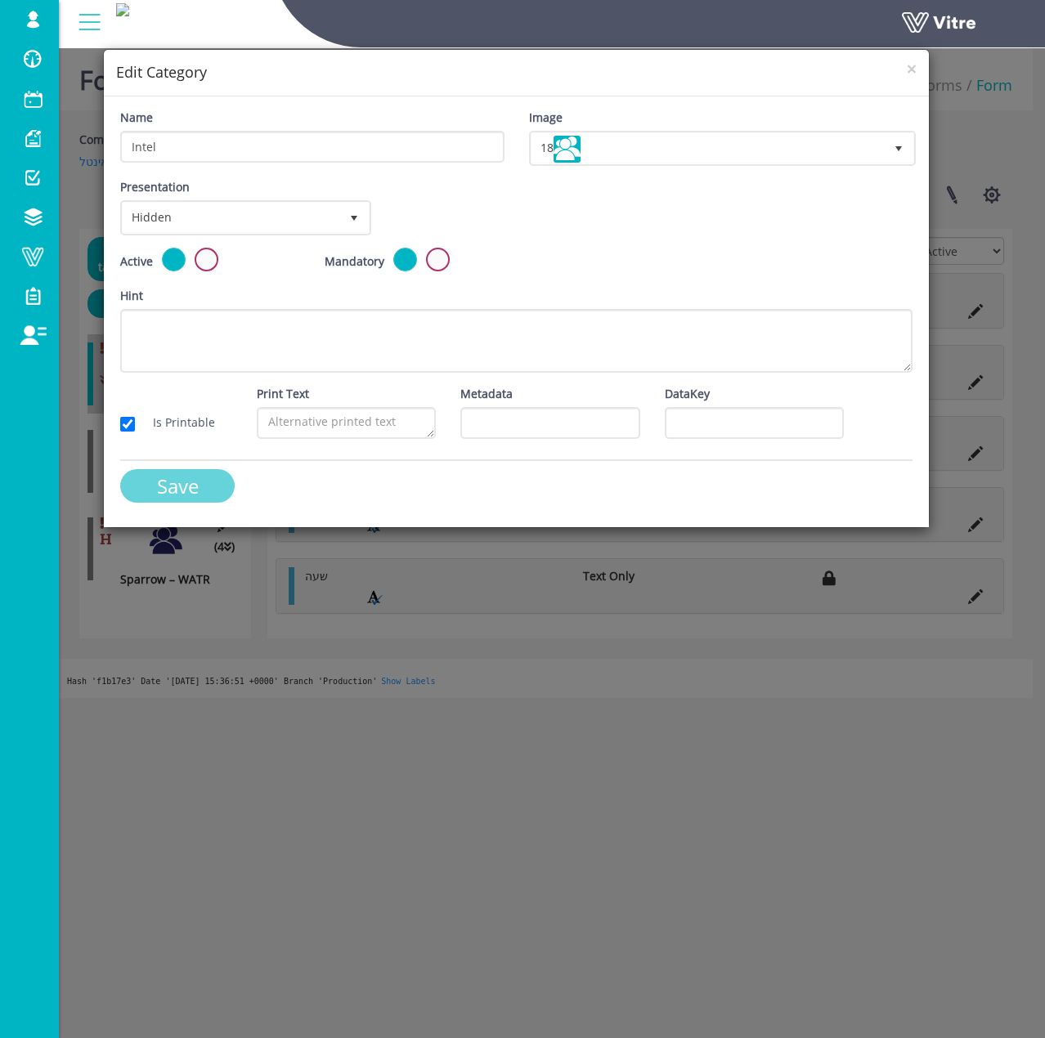
click at [207, 475] on input "Save" at bounding box center [177, 486] width 114 height 34
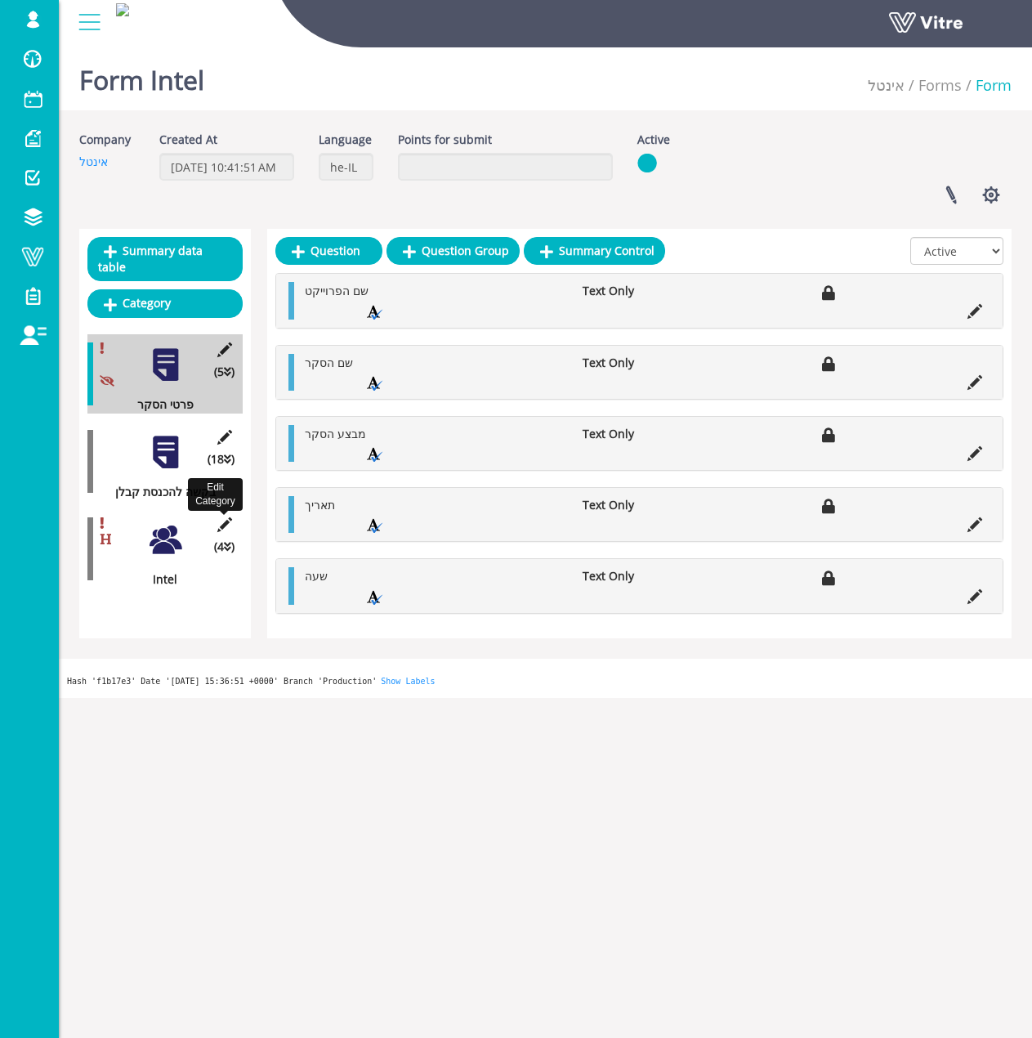
click at [219, 517] on icon at bounding box center [224, 524] width 20 height 15
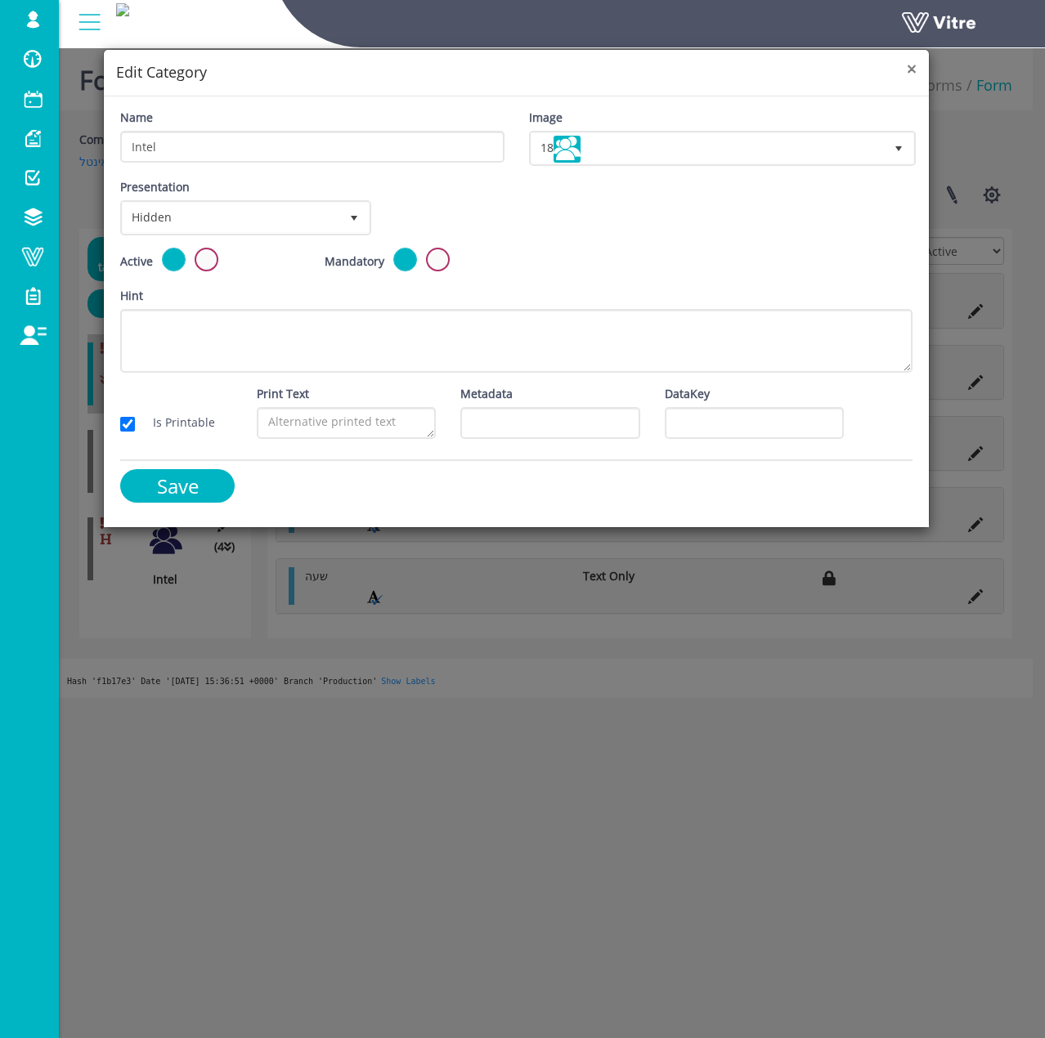
click at [909, 69] on span "×" at bounding box center [911, 68] width 10 height 23
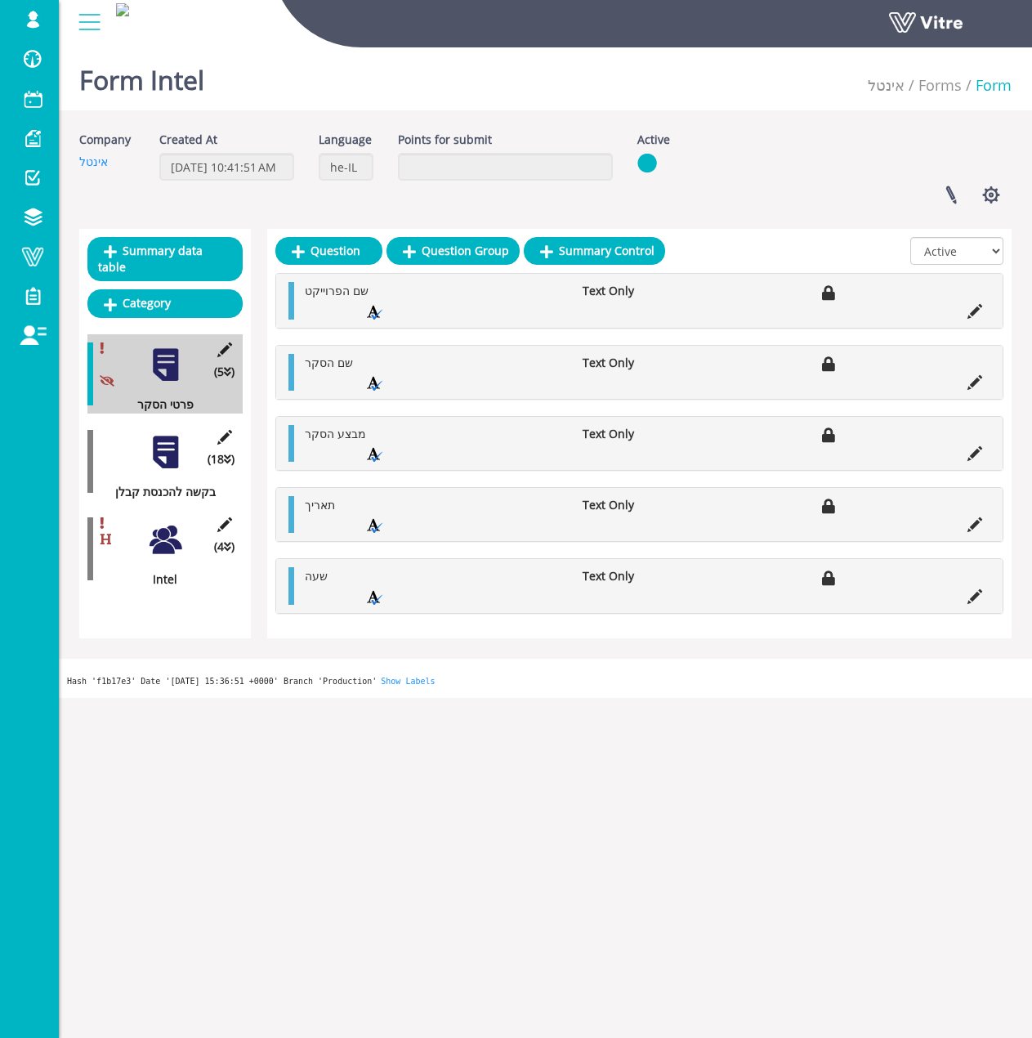
click at [202, 448] on div "(18 ) בקשה להכנסת קבלן" at bounding box center [164, 461] width 155 height 79
click at [193, 448] on div "(18 ) בקשה להכנסת קבלן" at bounding box center [164, 461] width 155 height 79
click at [152, 452] on div at bounding box center [165, 452] width 37 height 37
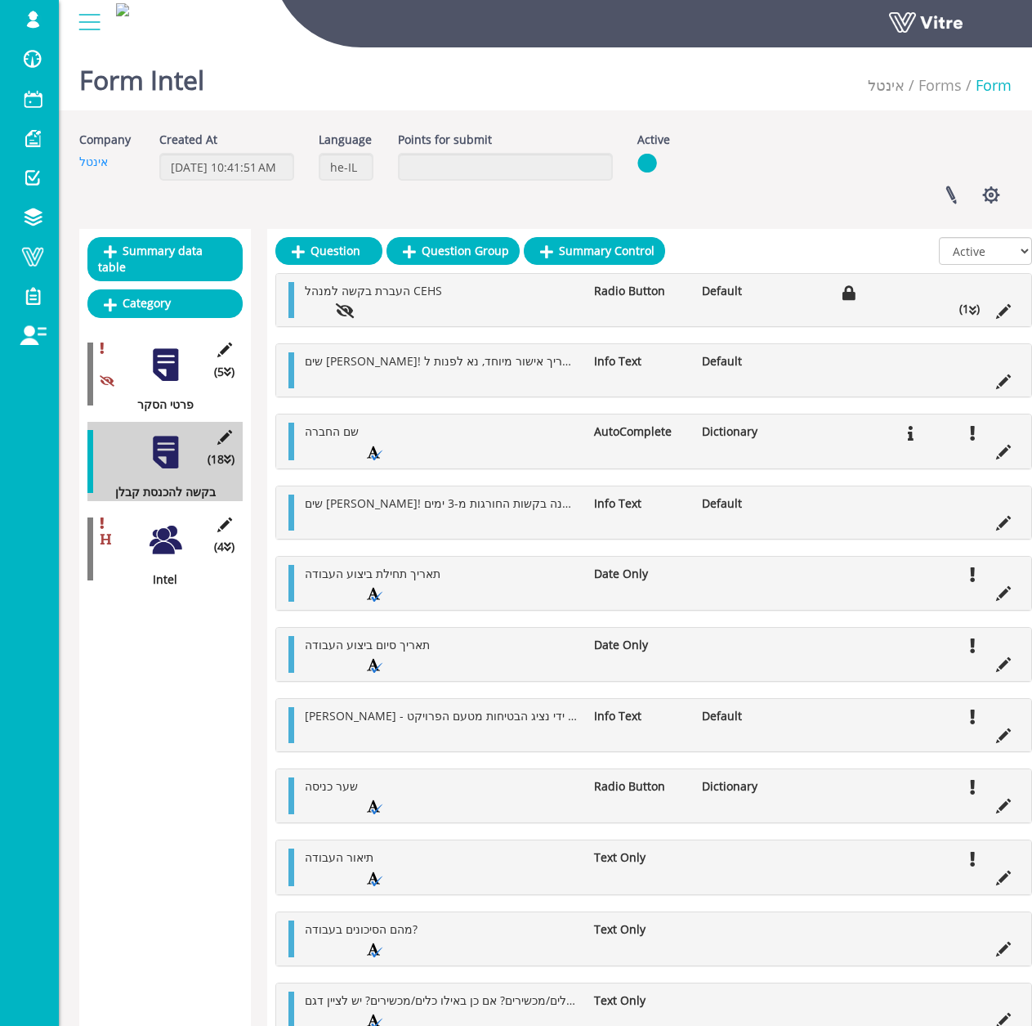
click at [156, 525] on div at bounding box center [165, 539] width 37 height 37
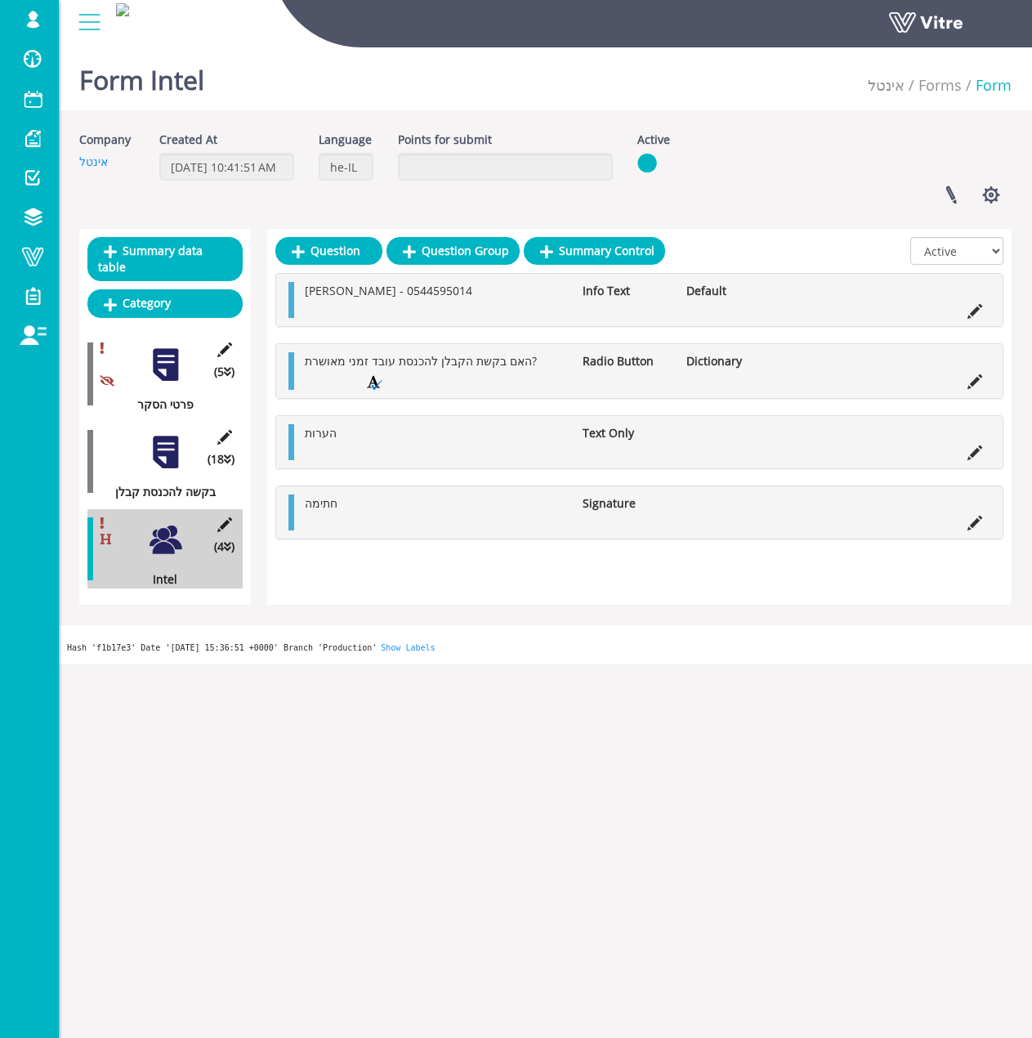
click at [178, 434] on div at bounding box center [165, 452] width 37 height 37
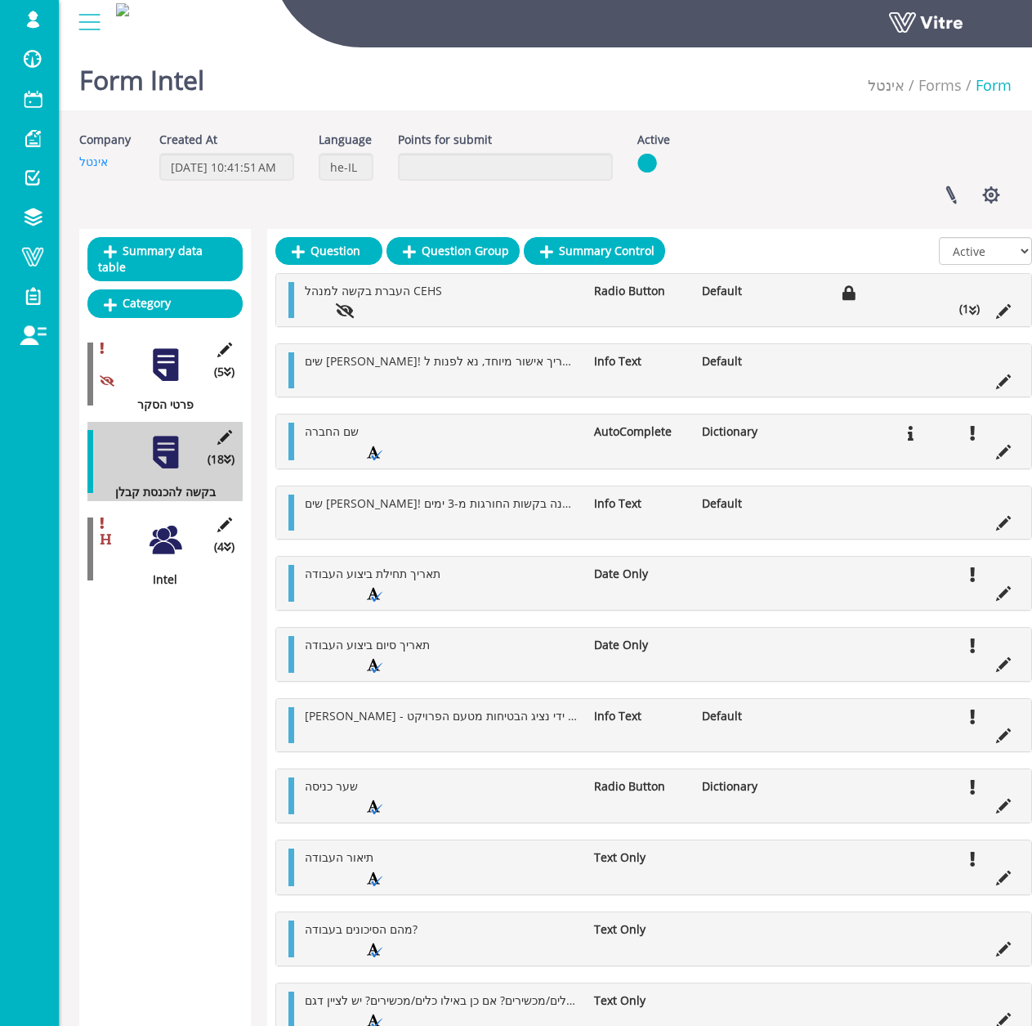
click at [969, 311] on li "(1 )" at bounding box center [969, 309] width 37 height 18
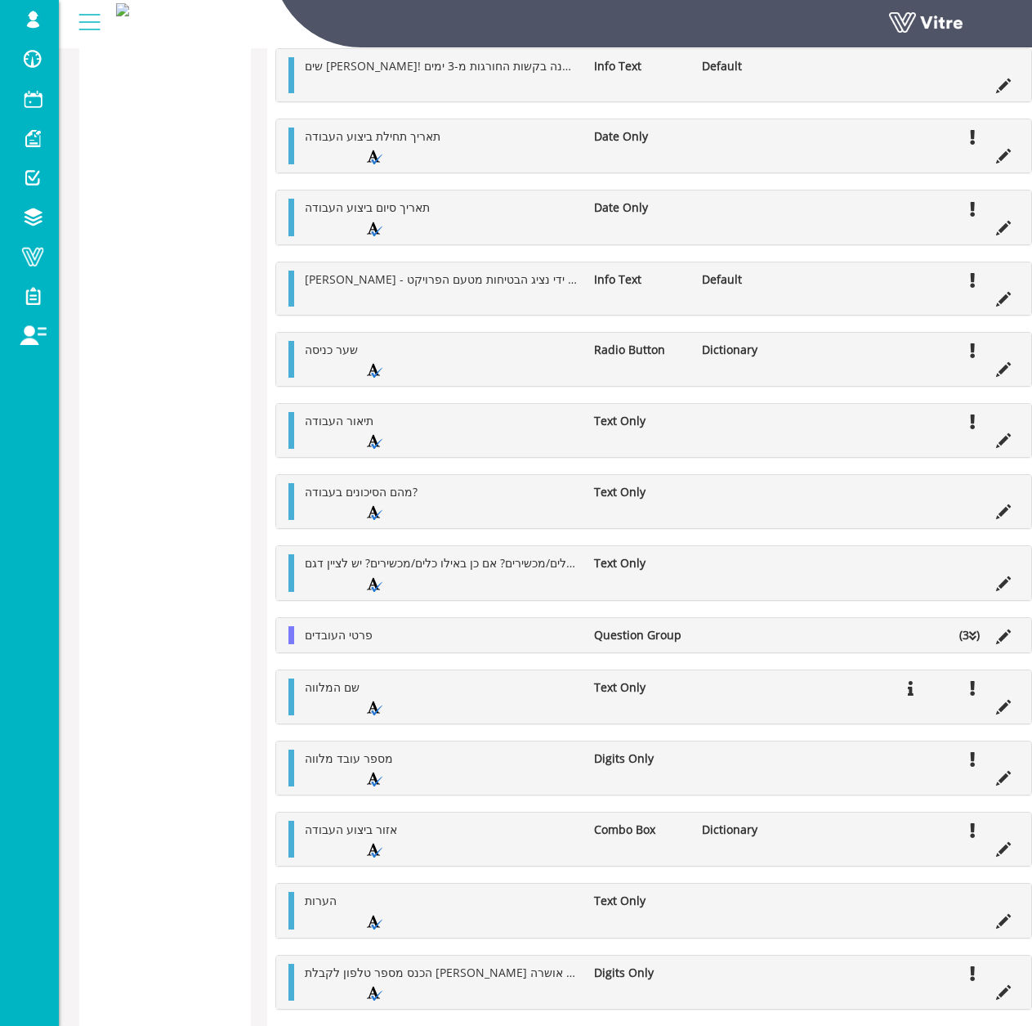
scroll to position [803, 0]
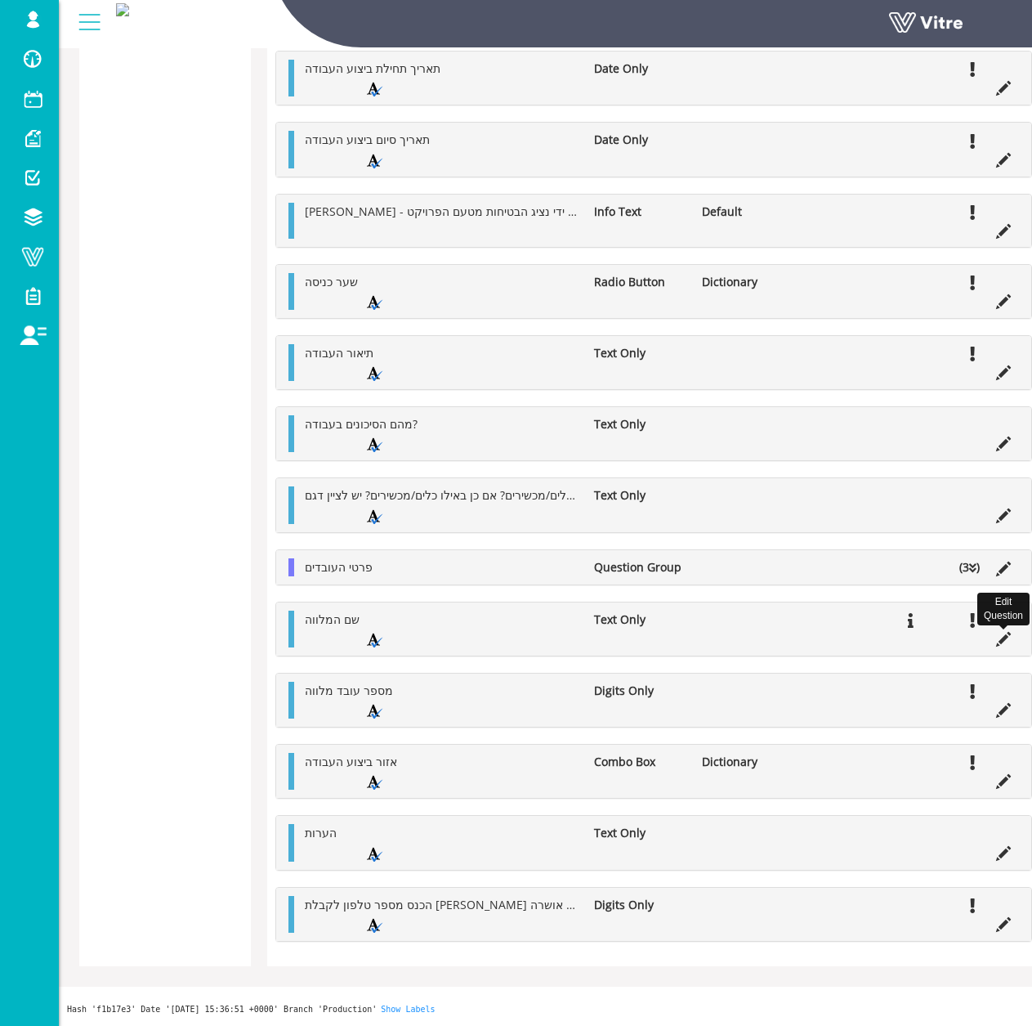
click at [1003, 640] on icon at bounding box center [1003, 639] width 15 height 15
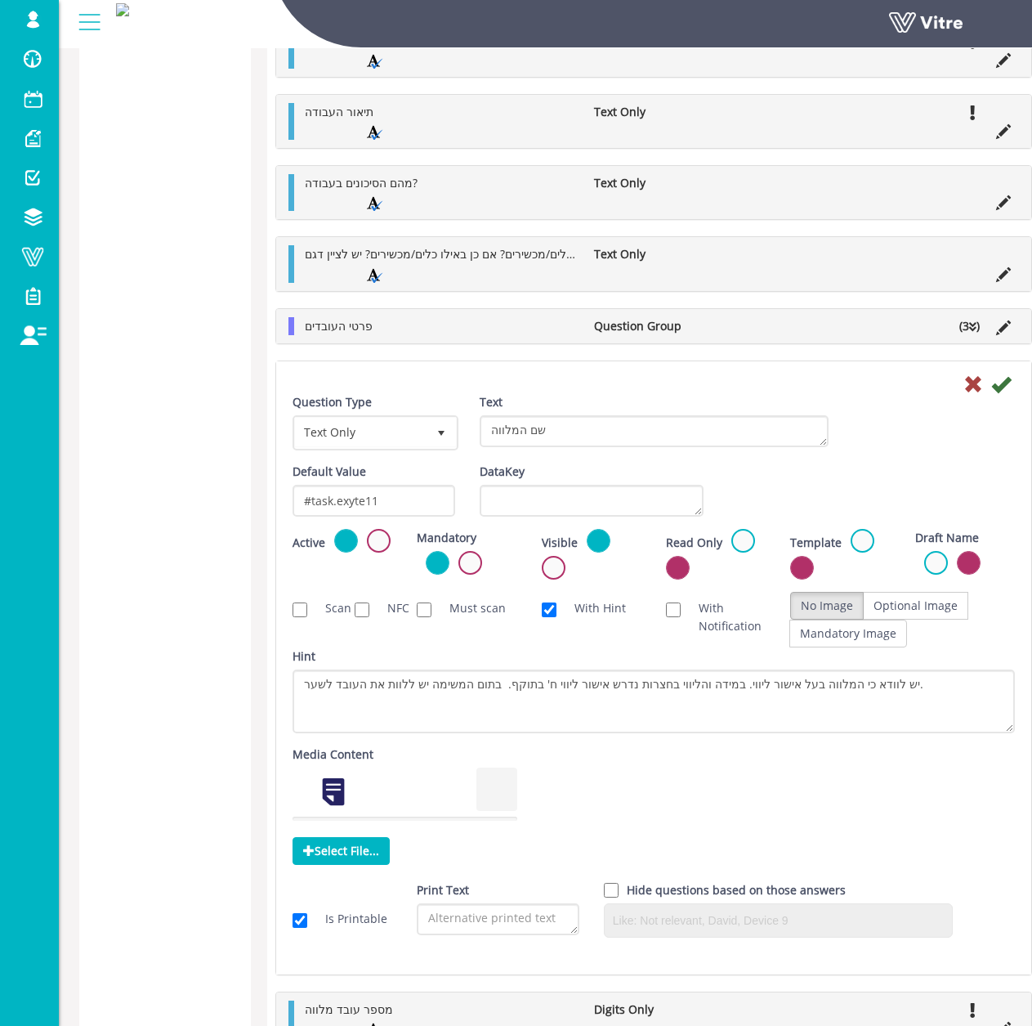
scroll to position [1049, 0]
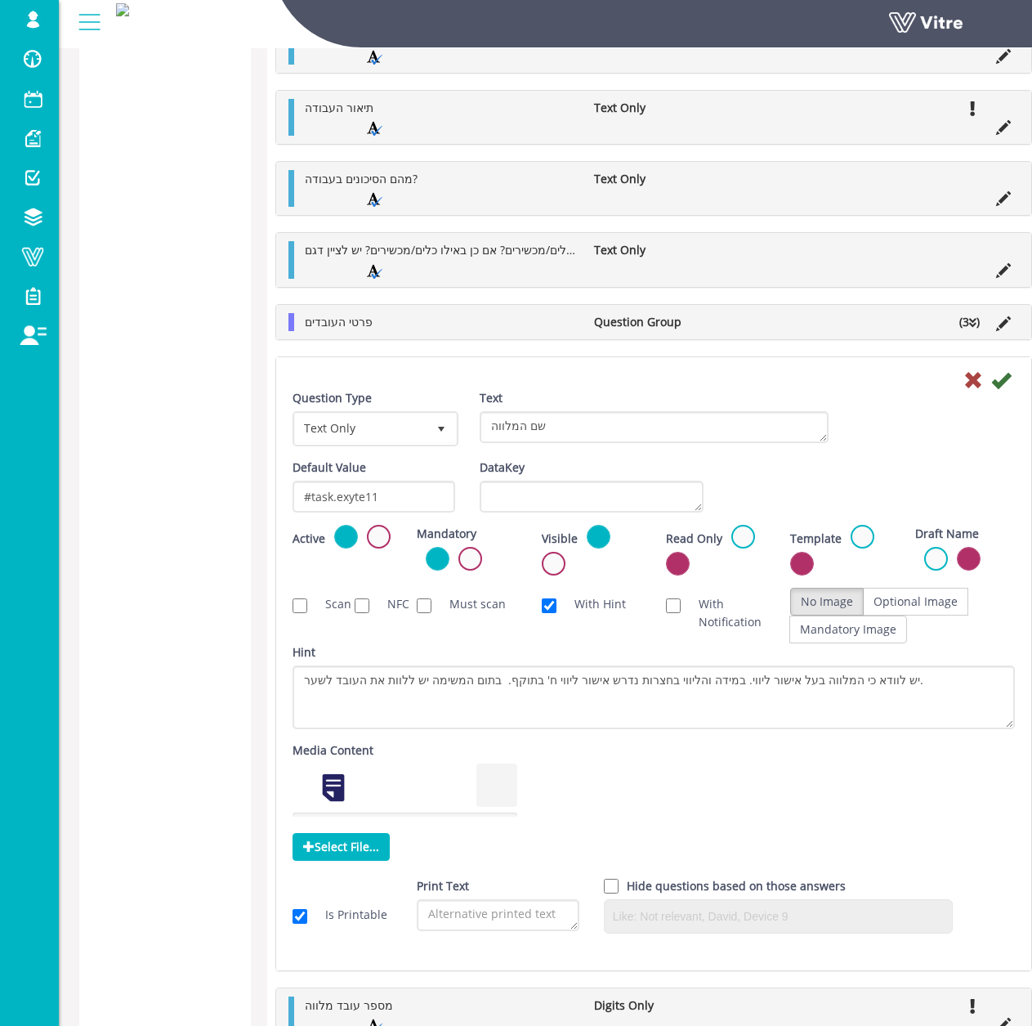
click at [910, 470] on div "Default Value #task.exyte11 Weight DataKey" at bounding box center [653, 492] width 747 height 66
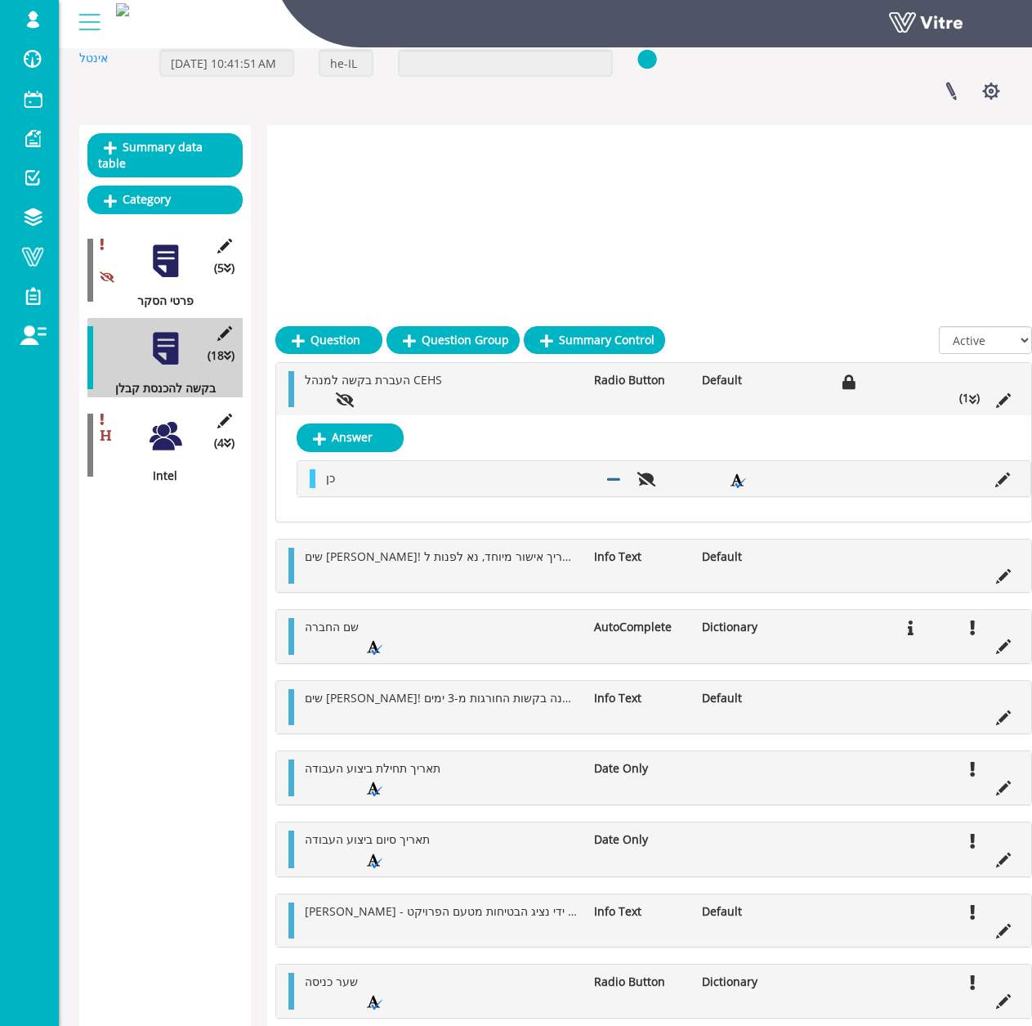
scroll to position [0, 0]
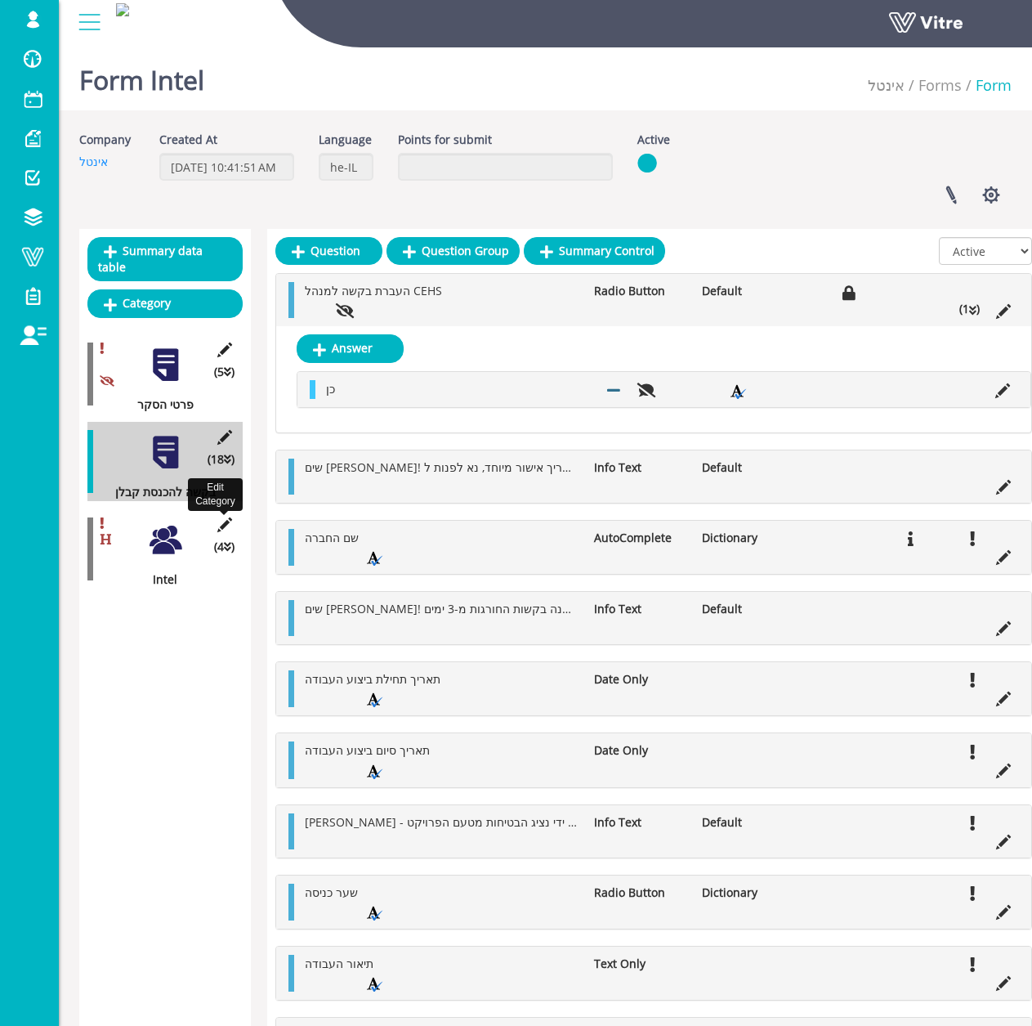
click at [221, 517] on icon at bounding box center [224, 524] width 20 height 15
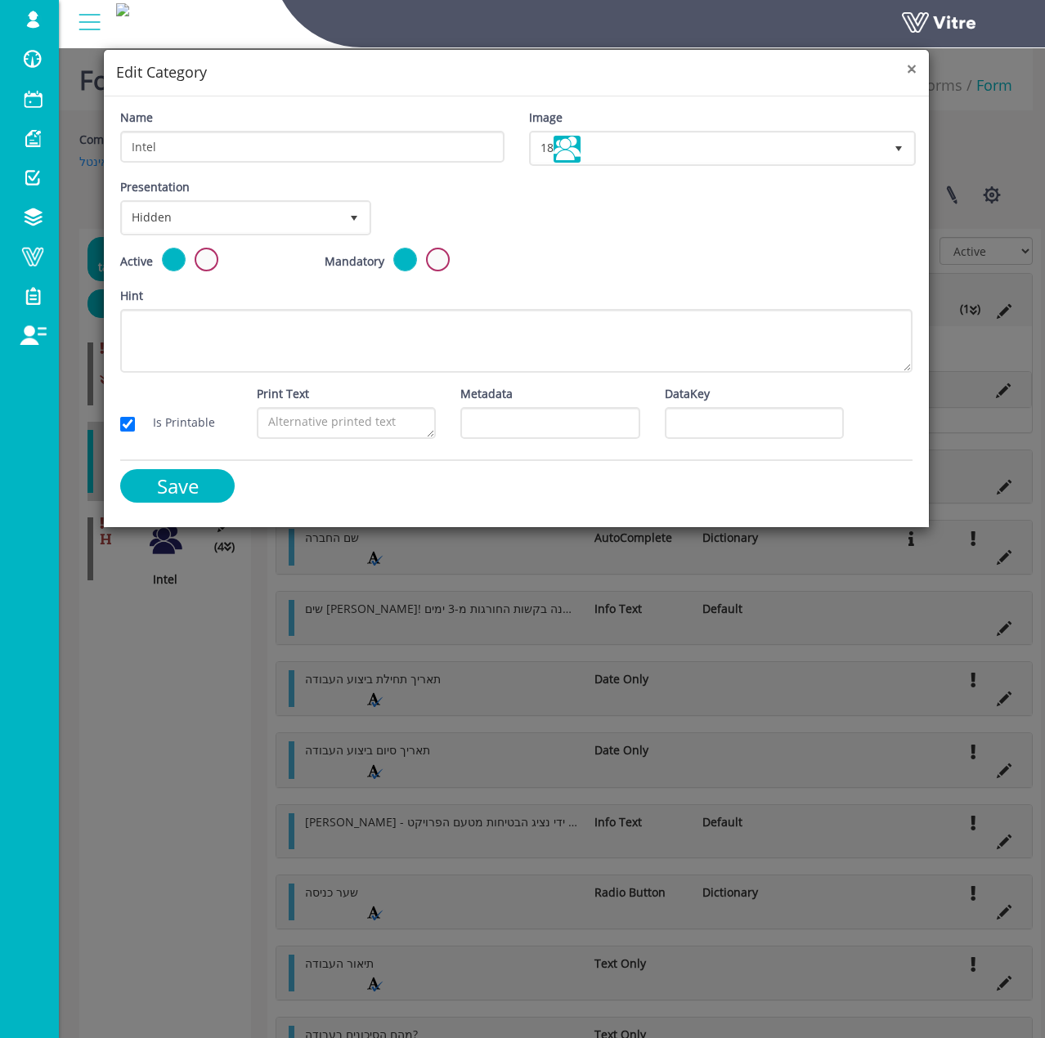
click at [909, 66] on span "×" at bounding box center [911, 68] width 10 height 23
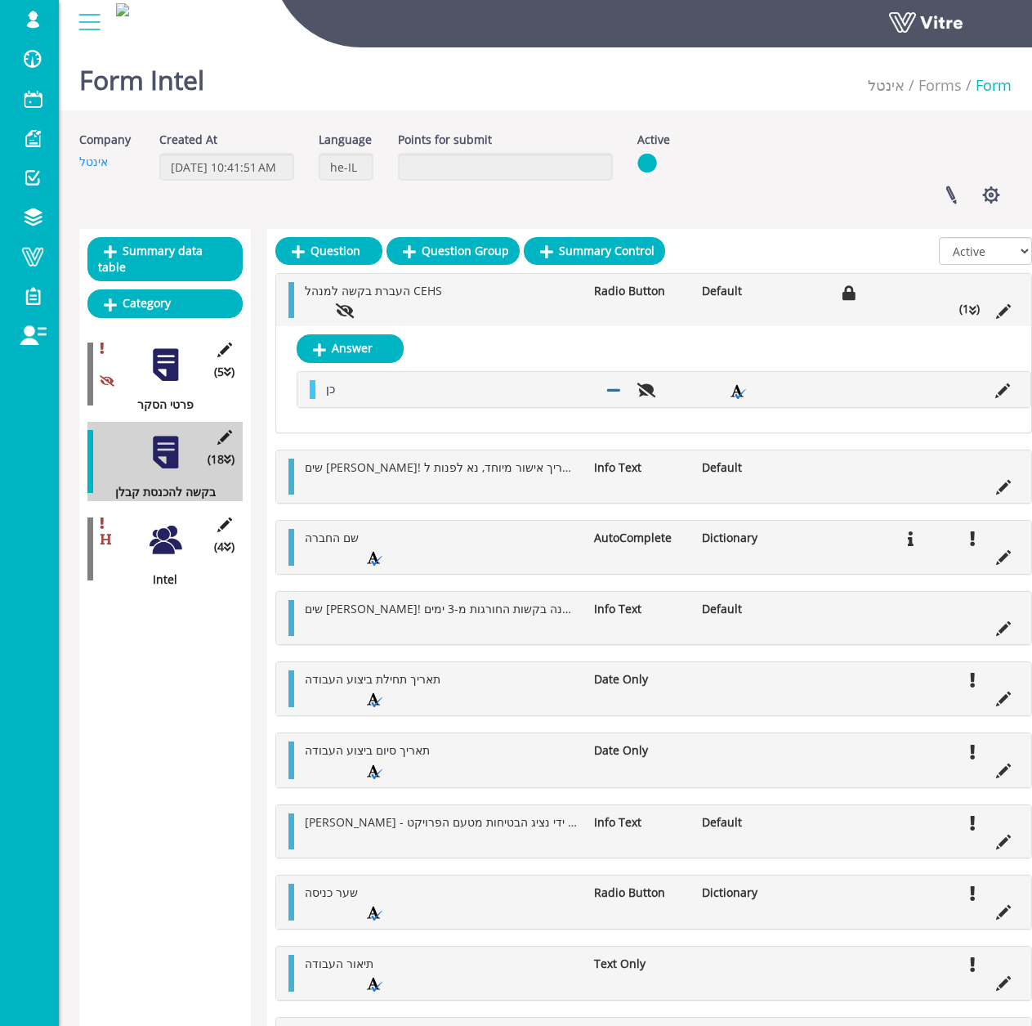
click at [166, 533] on div at bounding box center [165, 539] width 37 height 37
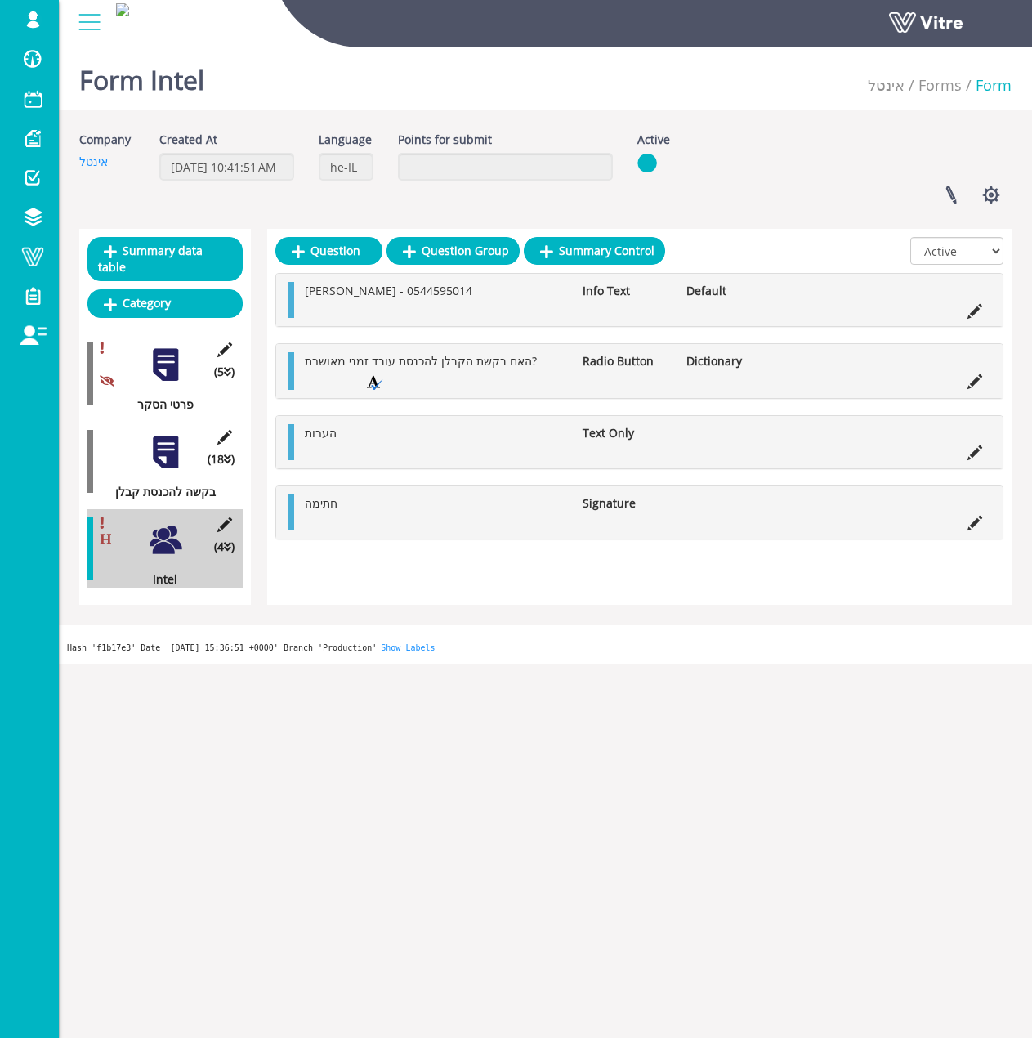
click at [230, 541] on icon at bounding box center [227, 546] width 7 height 11
click at [226, 541] on icon at bounding box center [227, 546] width 7 height 11
click at [222, 538] on span "(4 )" at bounding box center [224, 547] width 20 height 18
click at [167, 456] on div "(18 ) בקשה להכנסת קבלן" at bounding box center [164, 461] width 155 height 79
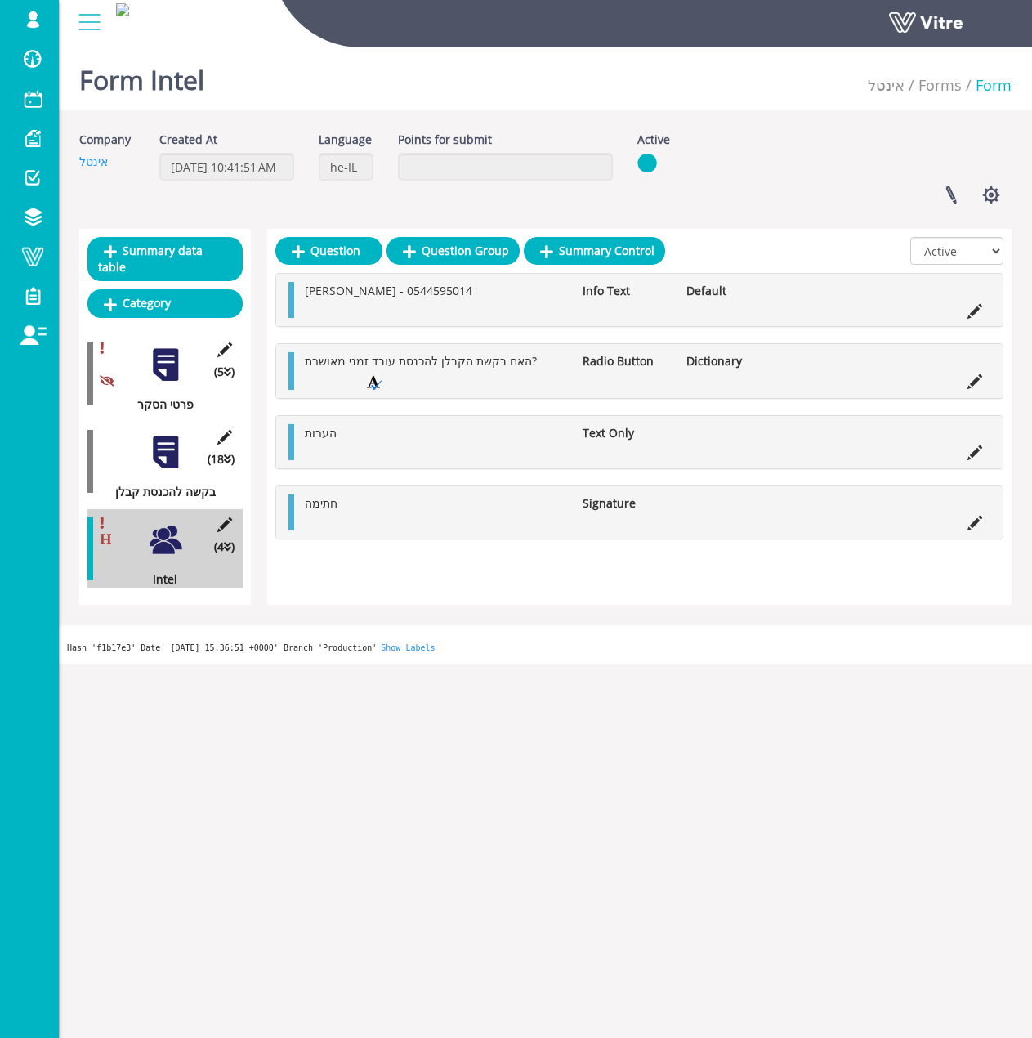
click at [167, 450] on div at bounding box center [165, 452] width 37 height 37
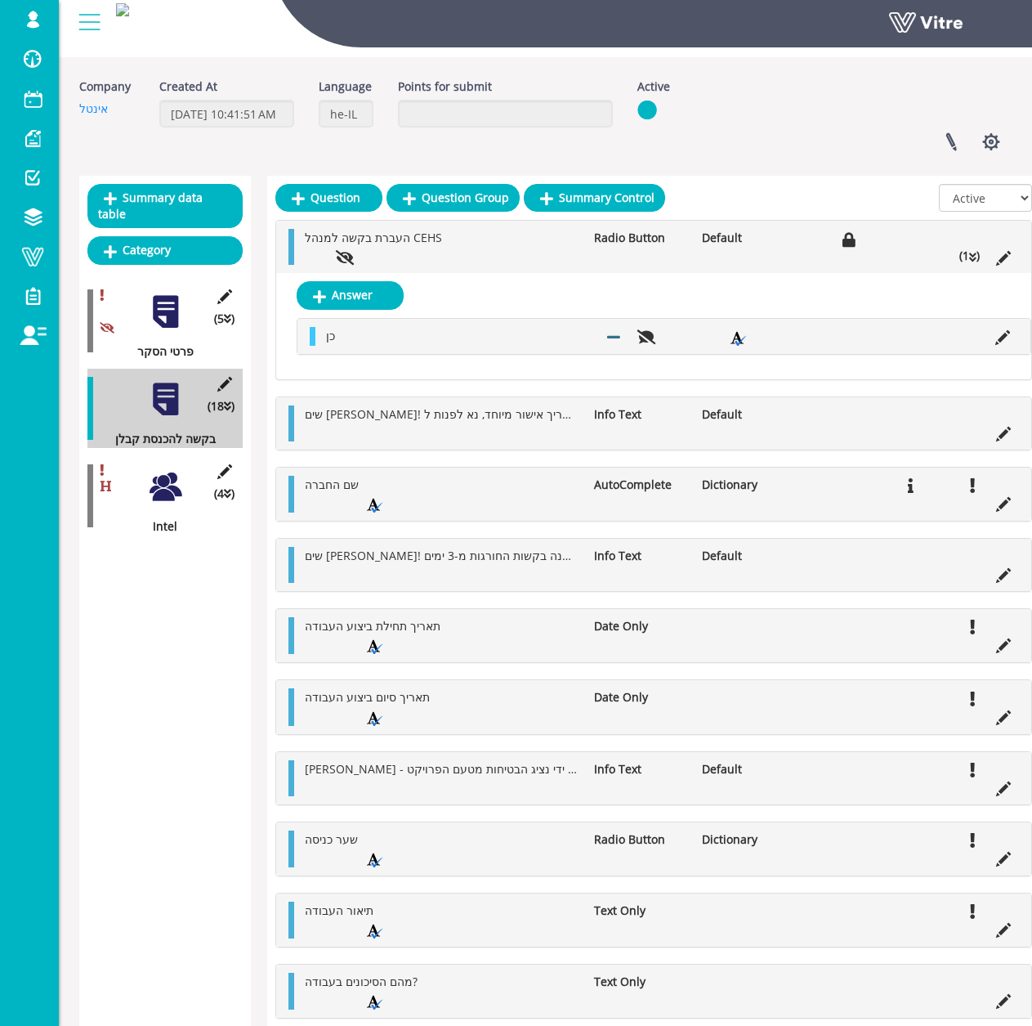
scroll to position [82, 0]
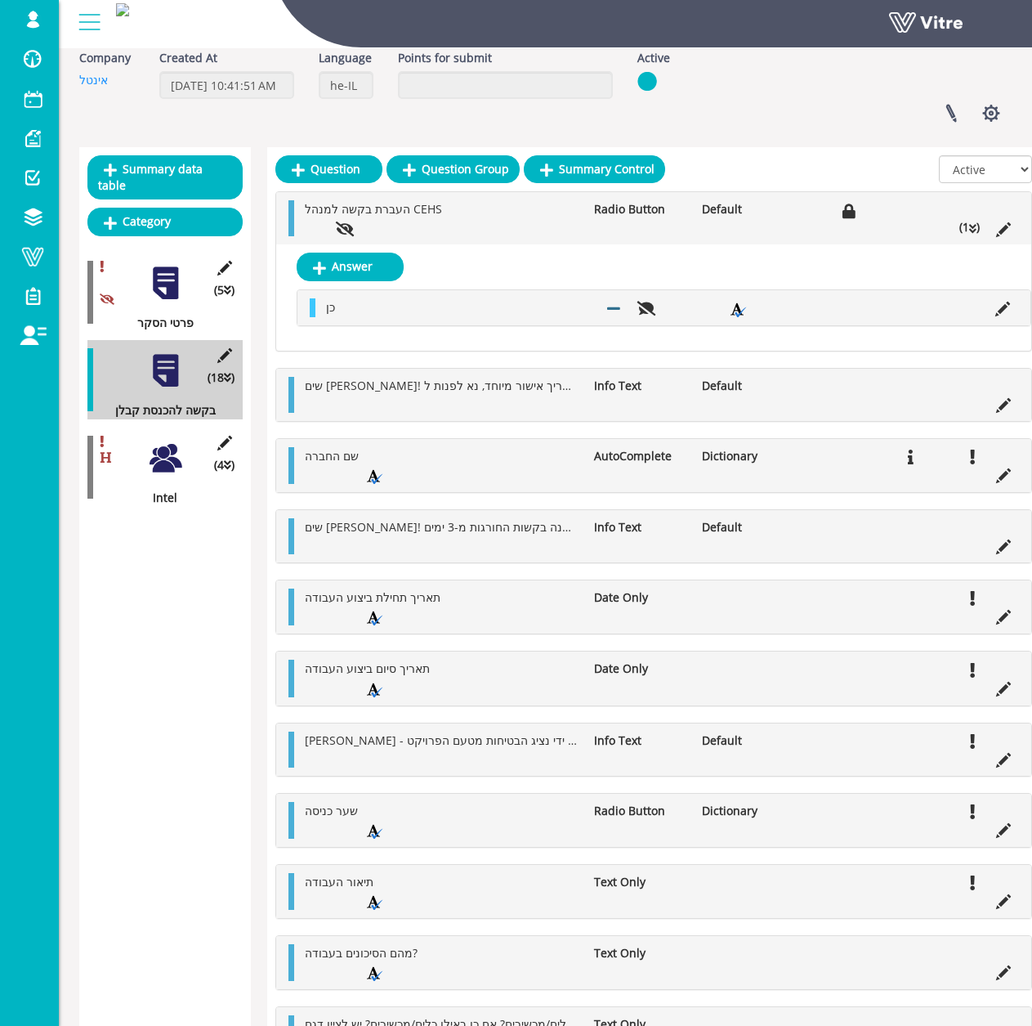
click at [1012, 234] on li at bounding box center [1003, 227] width 31 height 18
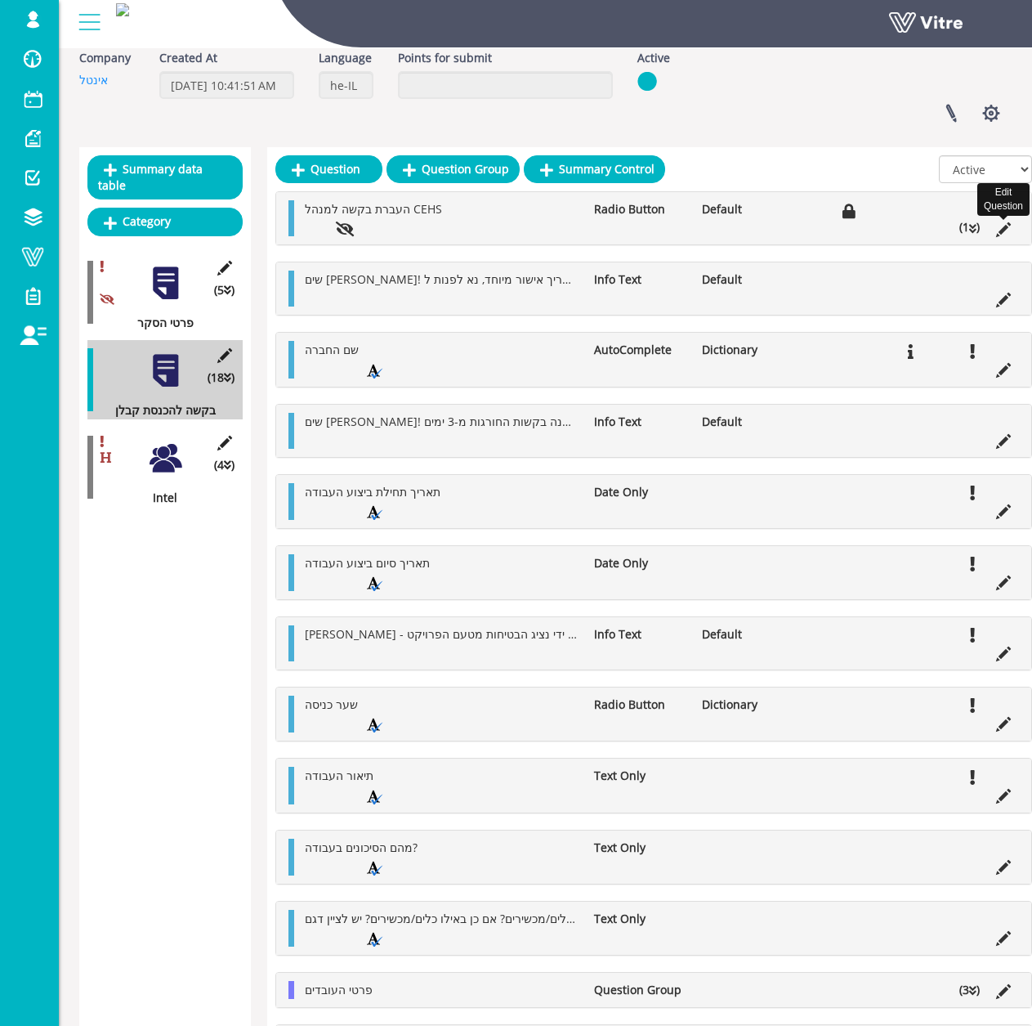
click at [1008, 226] on icon at bounding box center [1003, 229] width 15 height 15
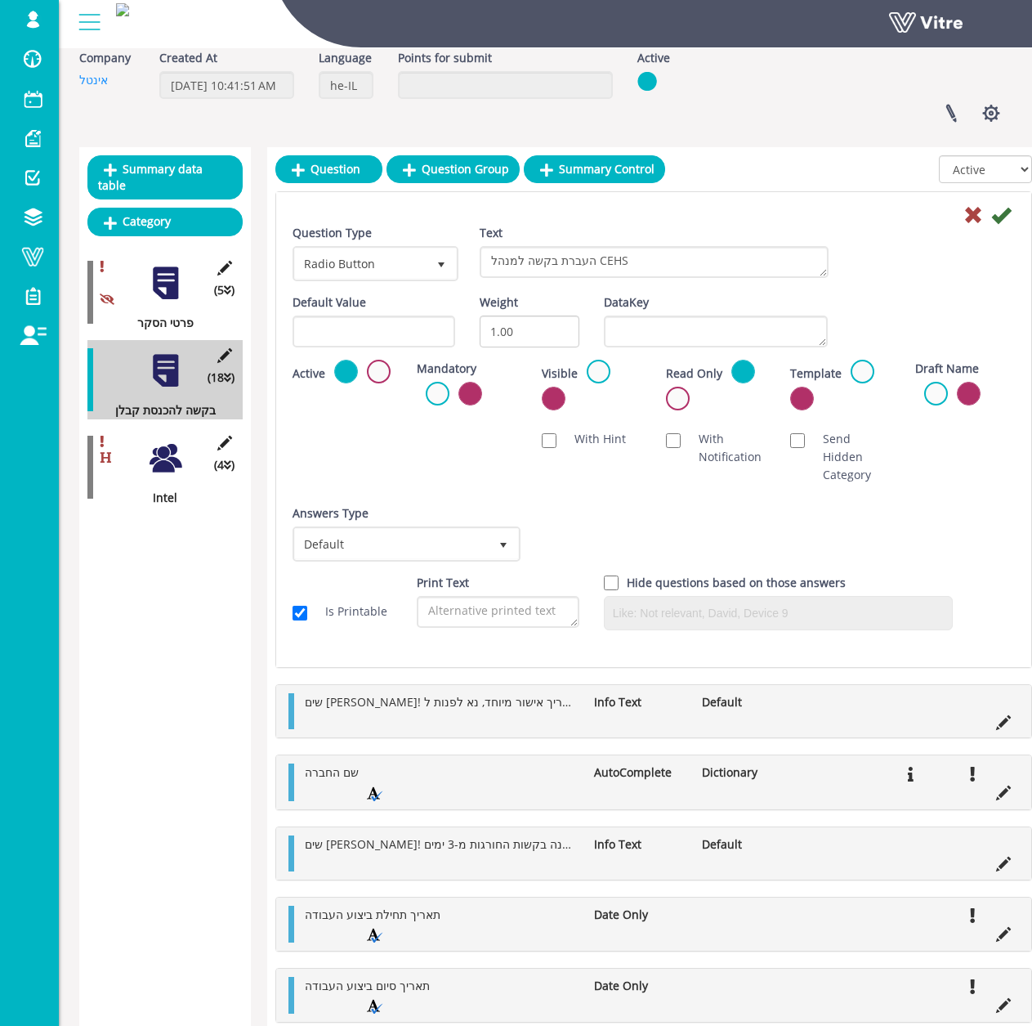
scroll to position [0, 0]
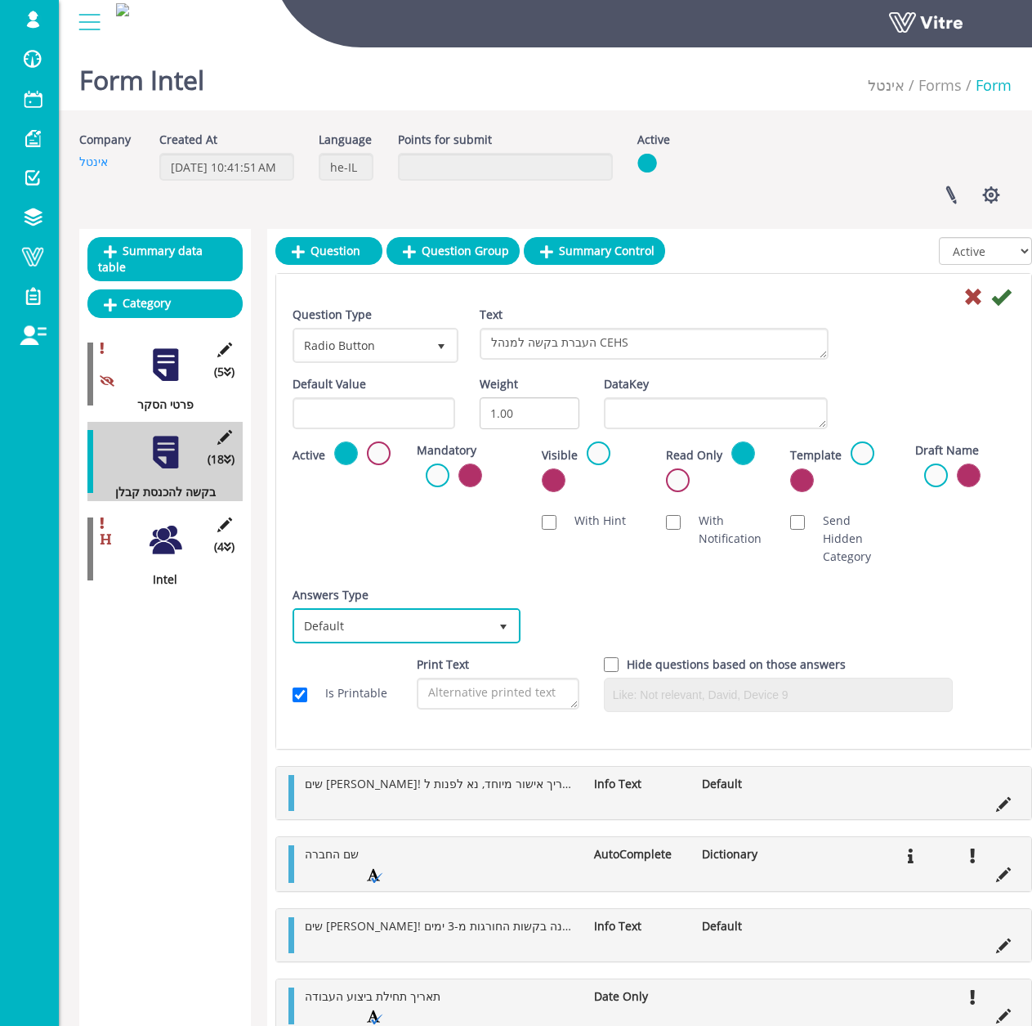
click at [392, 639] on span "Default" at bounding box center [392, 625] width 194 height 29
click at [797, 521] on input "Send Hidden Category" at bounding box center [797, 522] width 15 height 15
checkbox input "true"
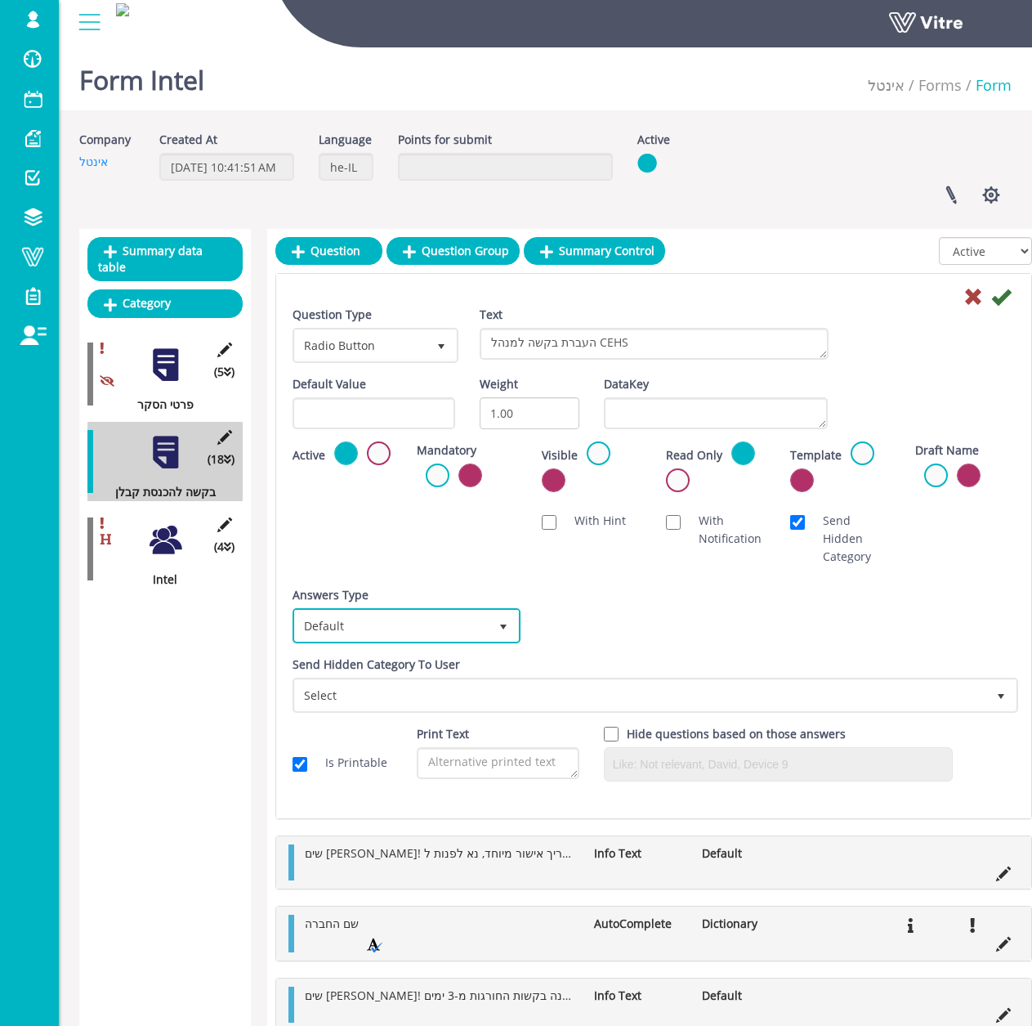
click at [454, 633] on span "Default" at bounding box center [392, 625] width 194 height 29
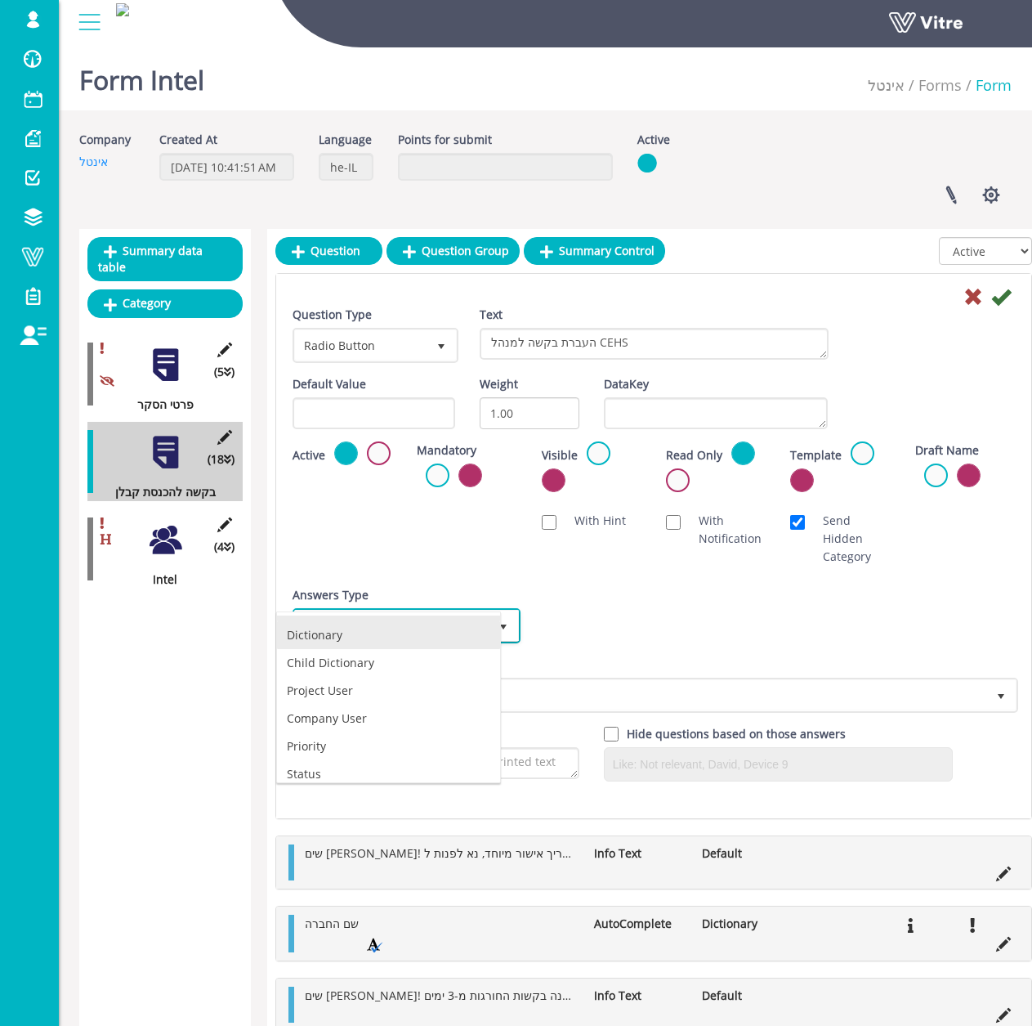
scroll to position [31, 0]
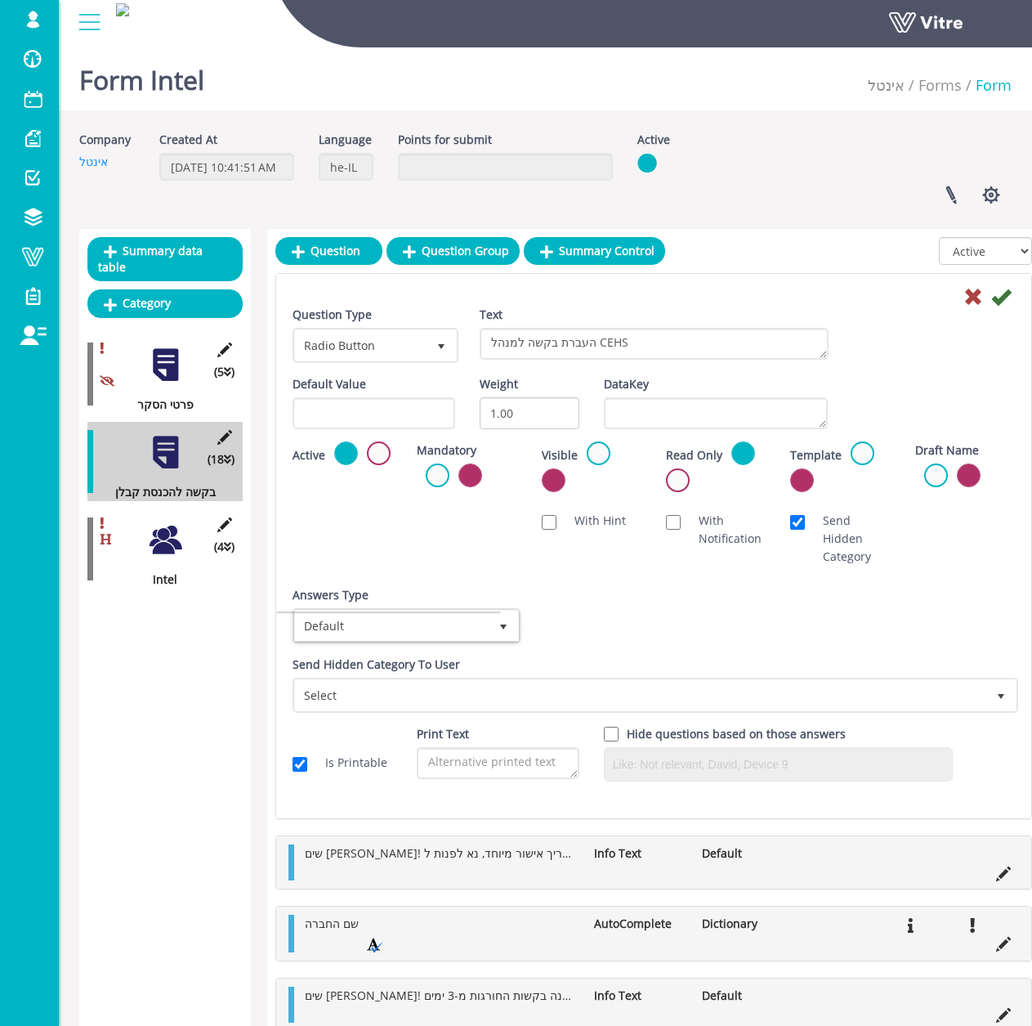
click at [624, 633] on div "Answers Type Default 0 Answers Type Default 0 Module Select Form Context (limit…" at bounding box center [653, 620] width 747 height 69
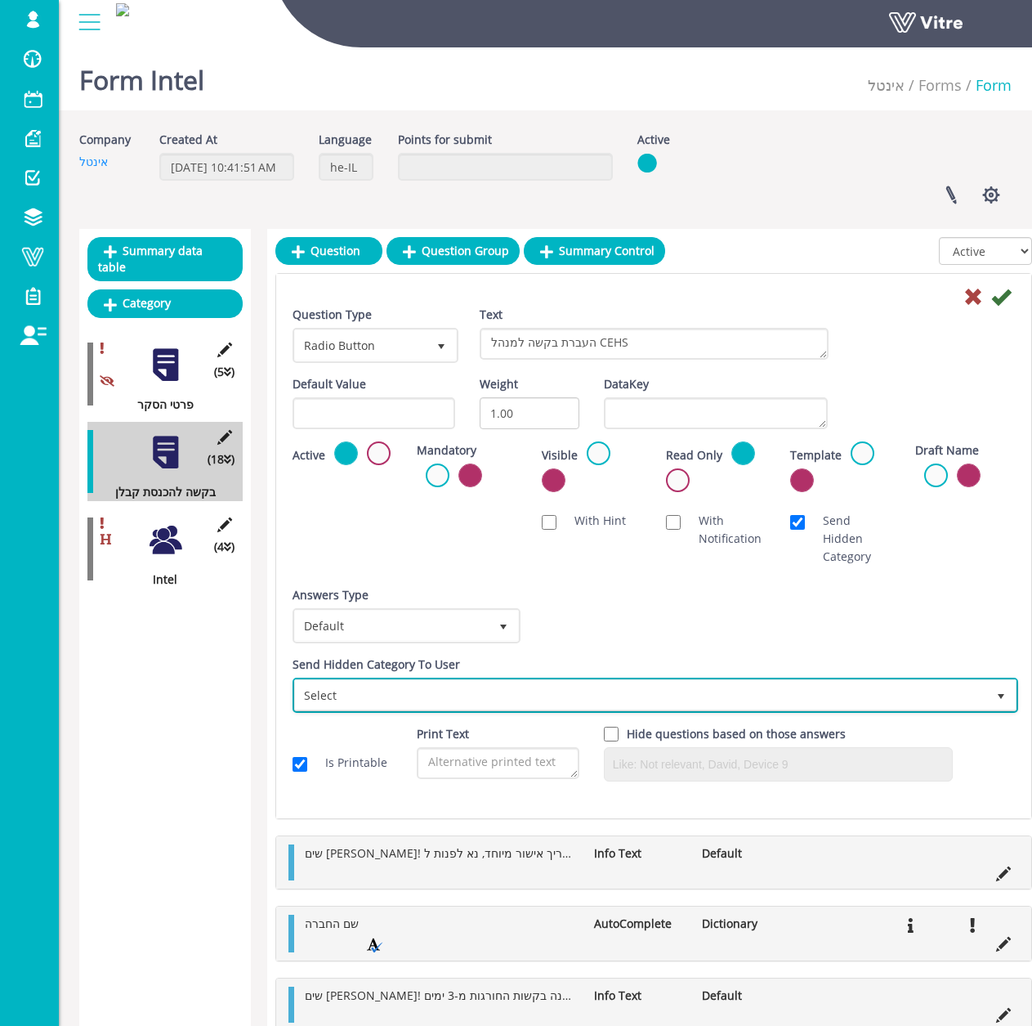
click at [396, 689] on span "Select" at bounding box center [640, 694] width 691 height 29
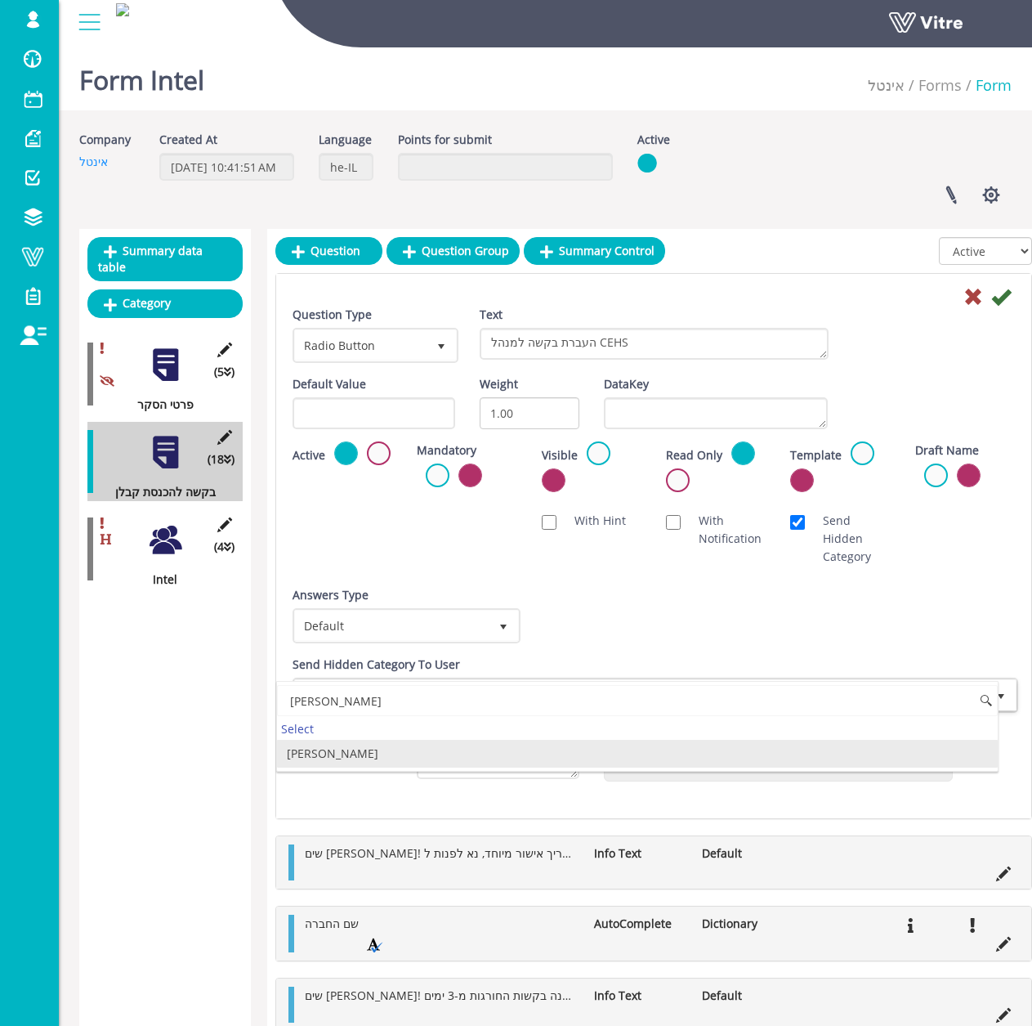
click at [358, 756] on li "משה כרובי" at bounding box center [637, 754] width 721 height 28
type input "משה כ"
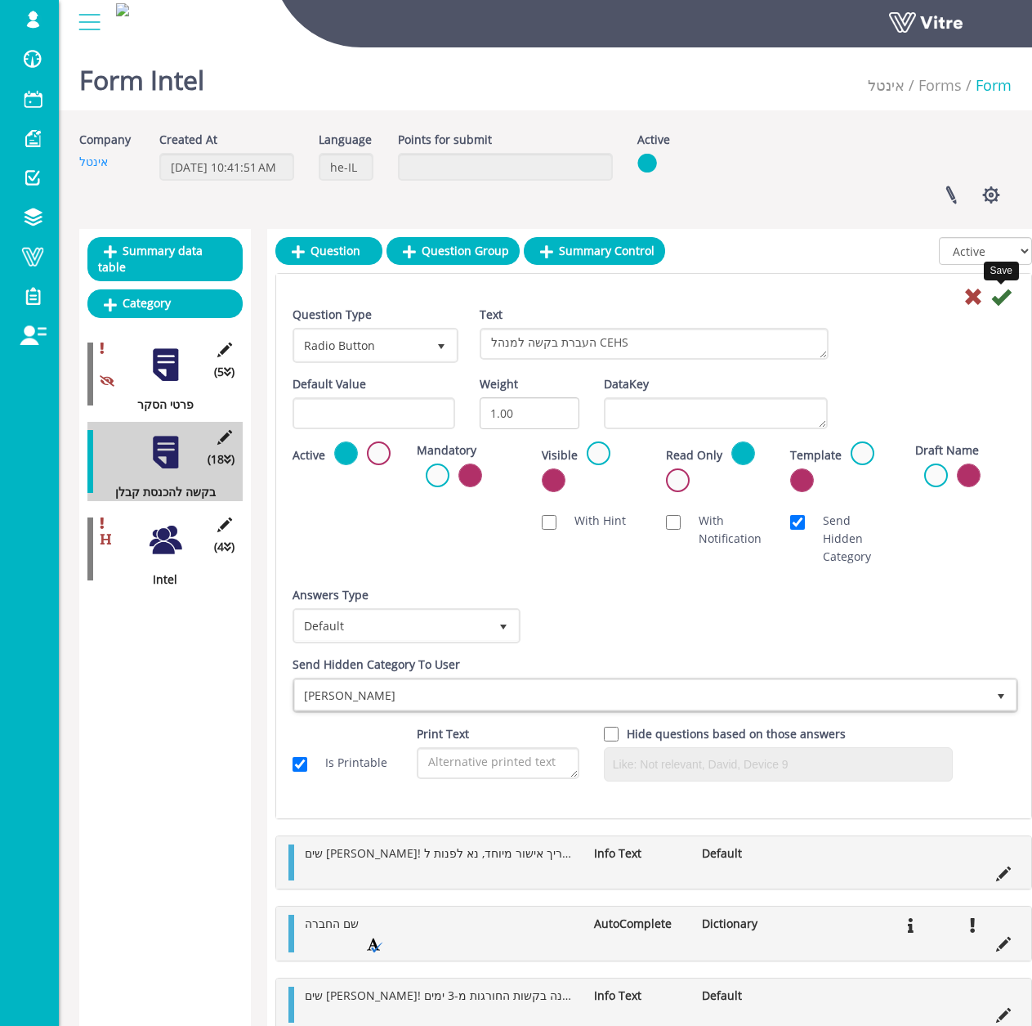
click at [1005, 295] on icon at bounding box center [1001, 297] width 20 height 20
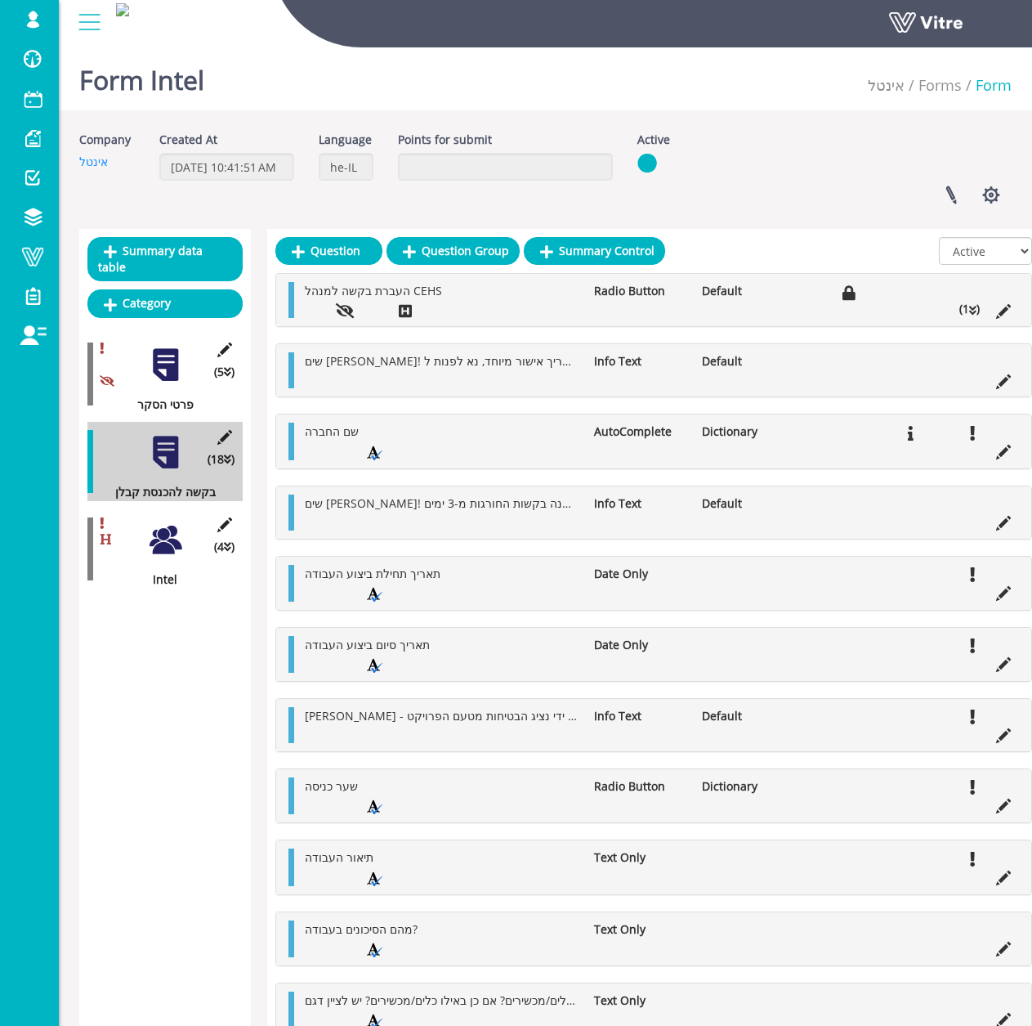
click at [969, 314] on icon at bounding box center [972, 310] width 7 height 11
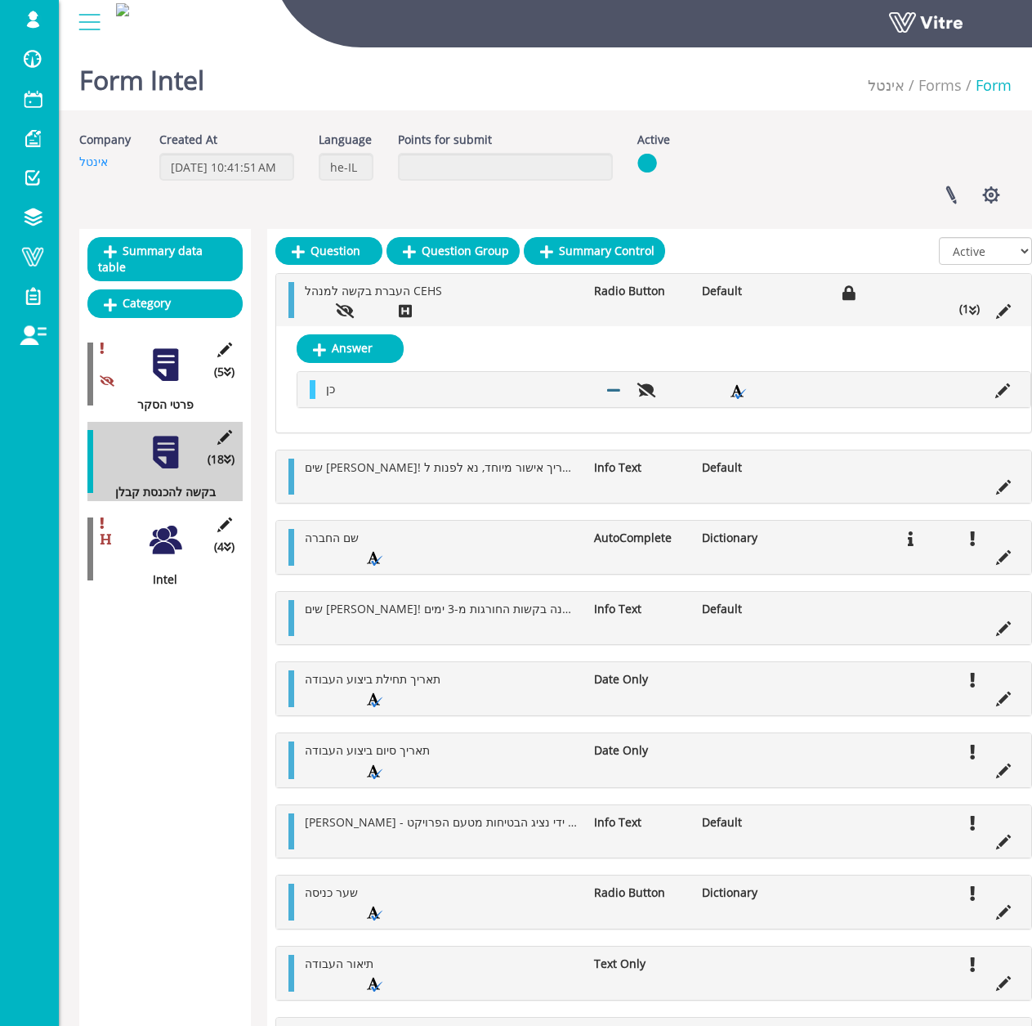
click at [182, 534] on div at bounding box center [165, 539] width 37 height 37
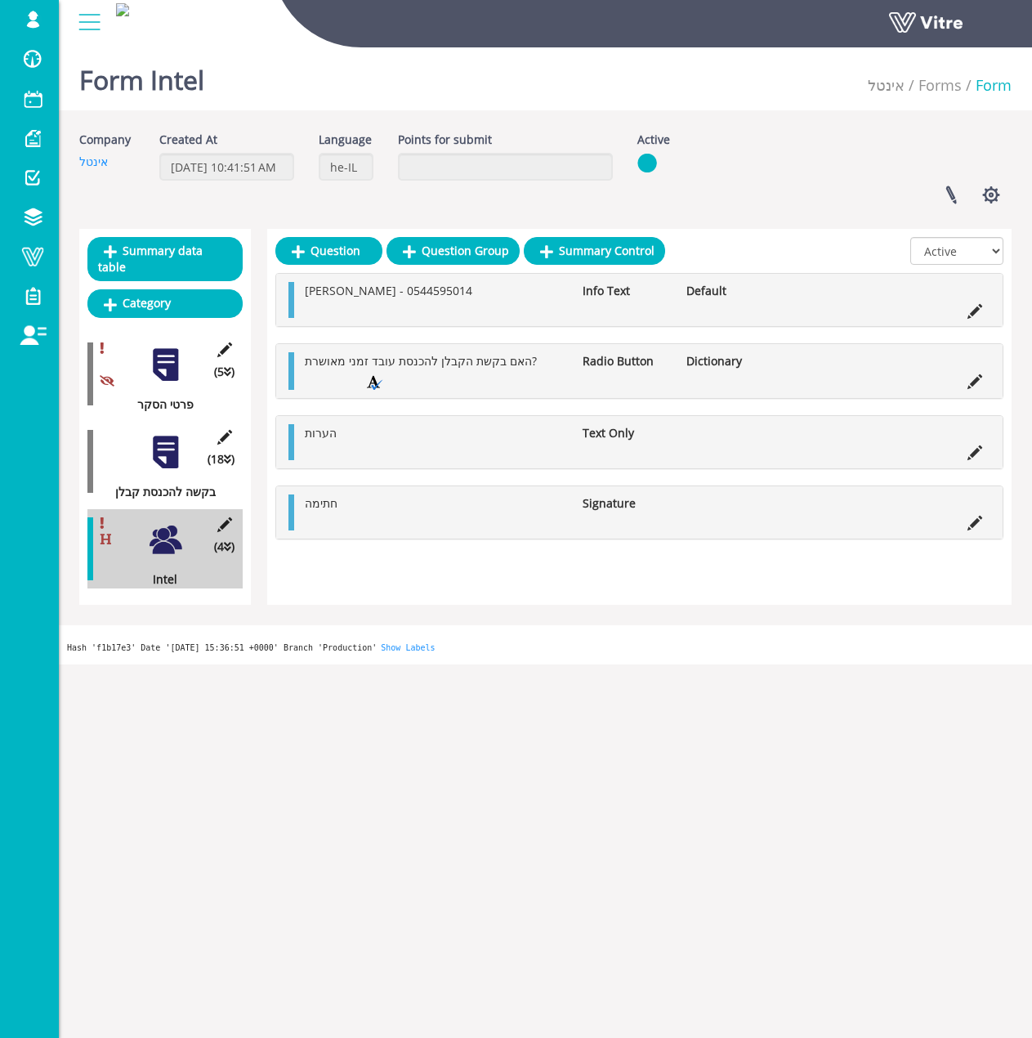
click at [159, 434] on div at bounding box center [165, 452] width 37 height 37
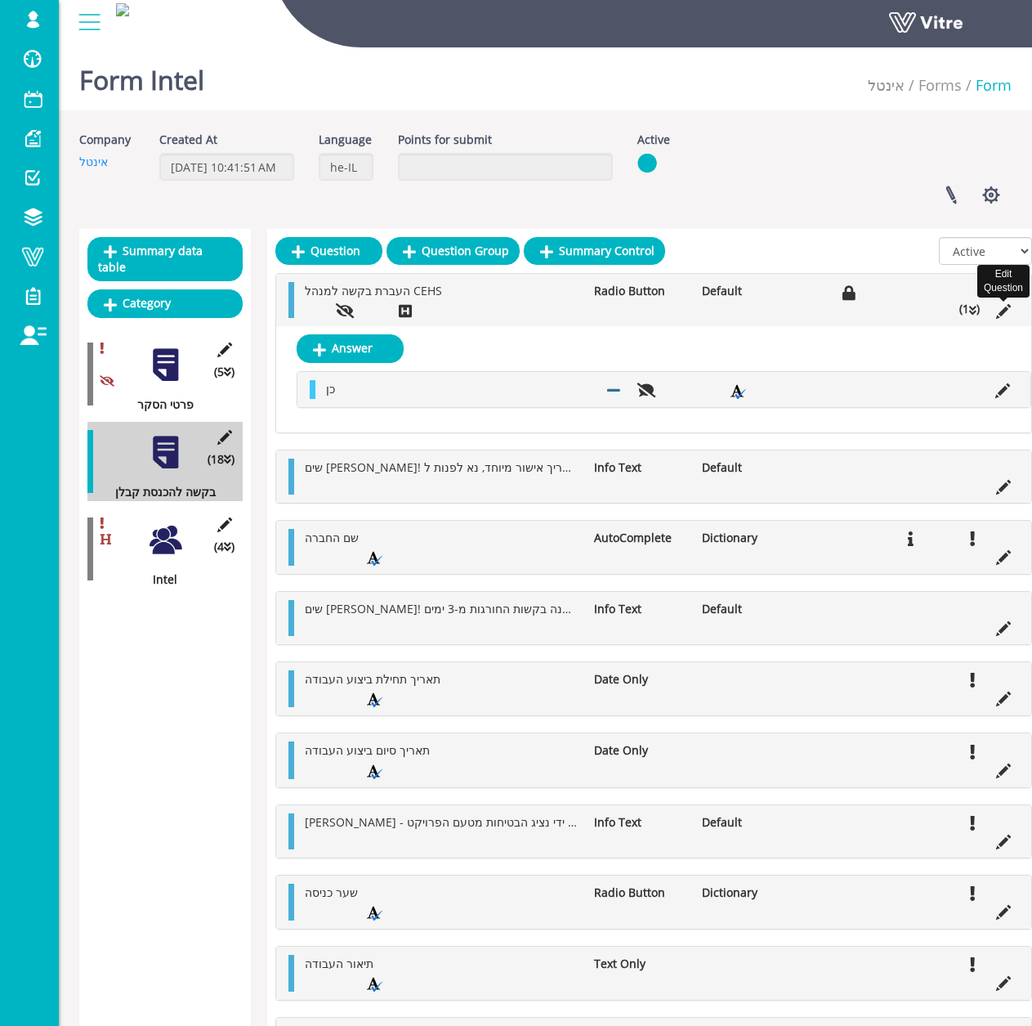
click at [996, 312] on icon at bounding box center [1003, 311] width 15 height 15
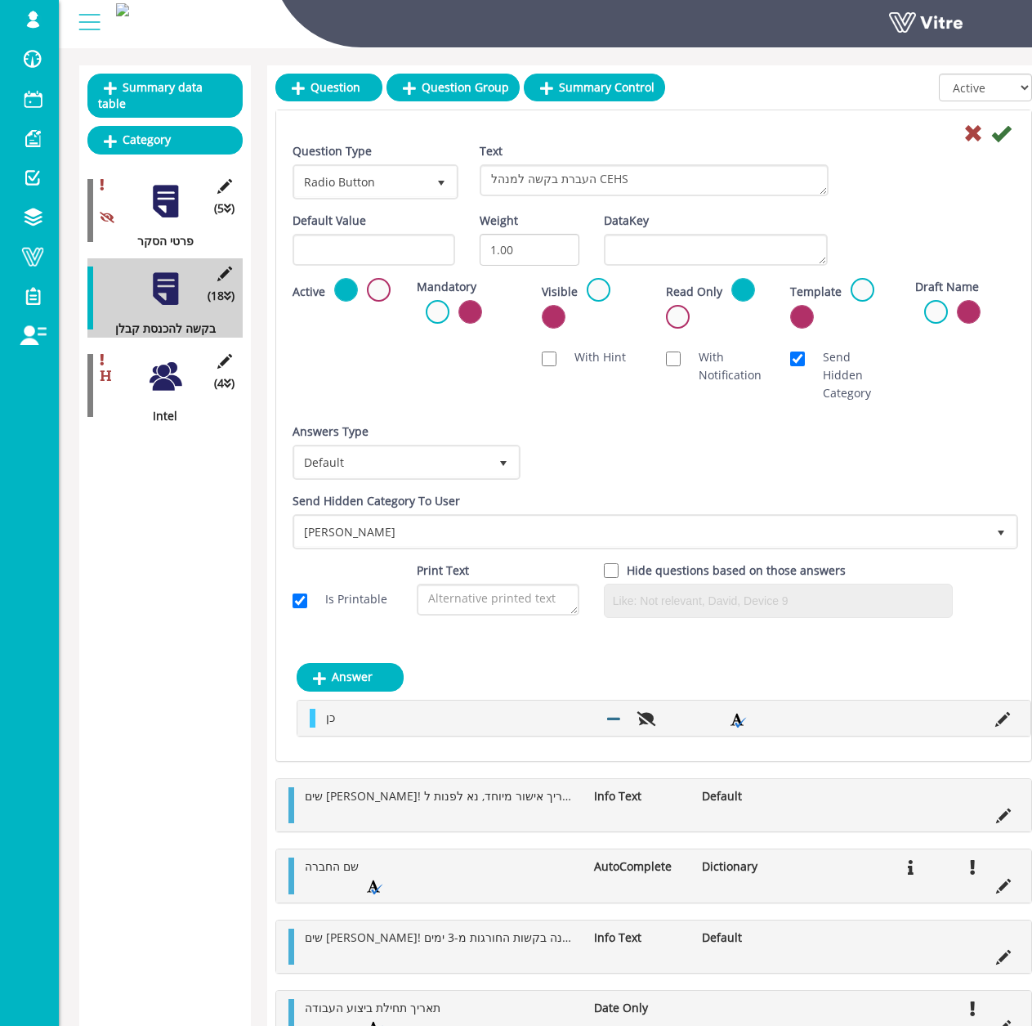
scroll to position [0, 0]
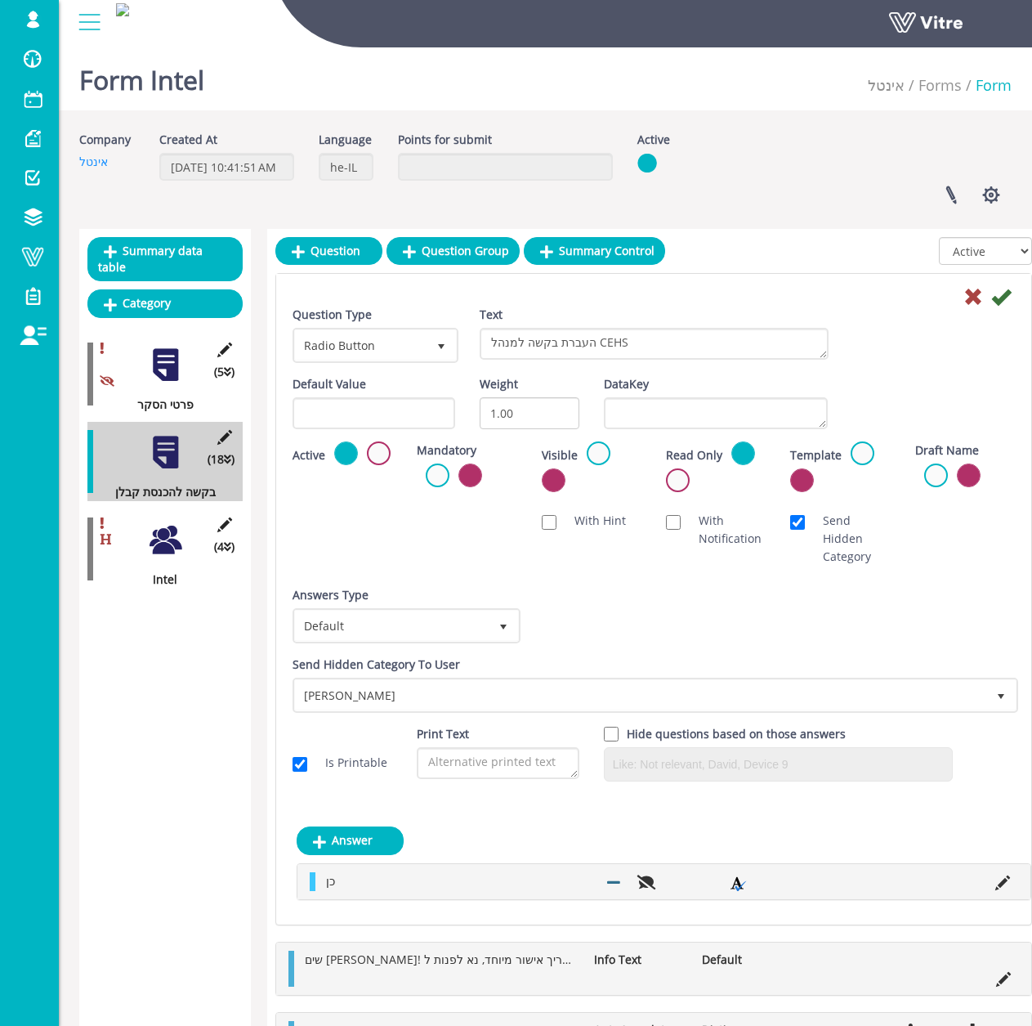
click at [1005, 289] on icon at bounding box center [1001, 297] width 20 height 20
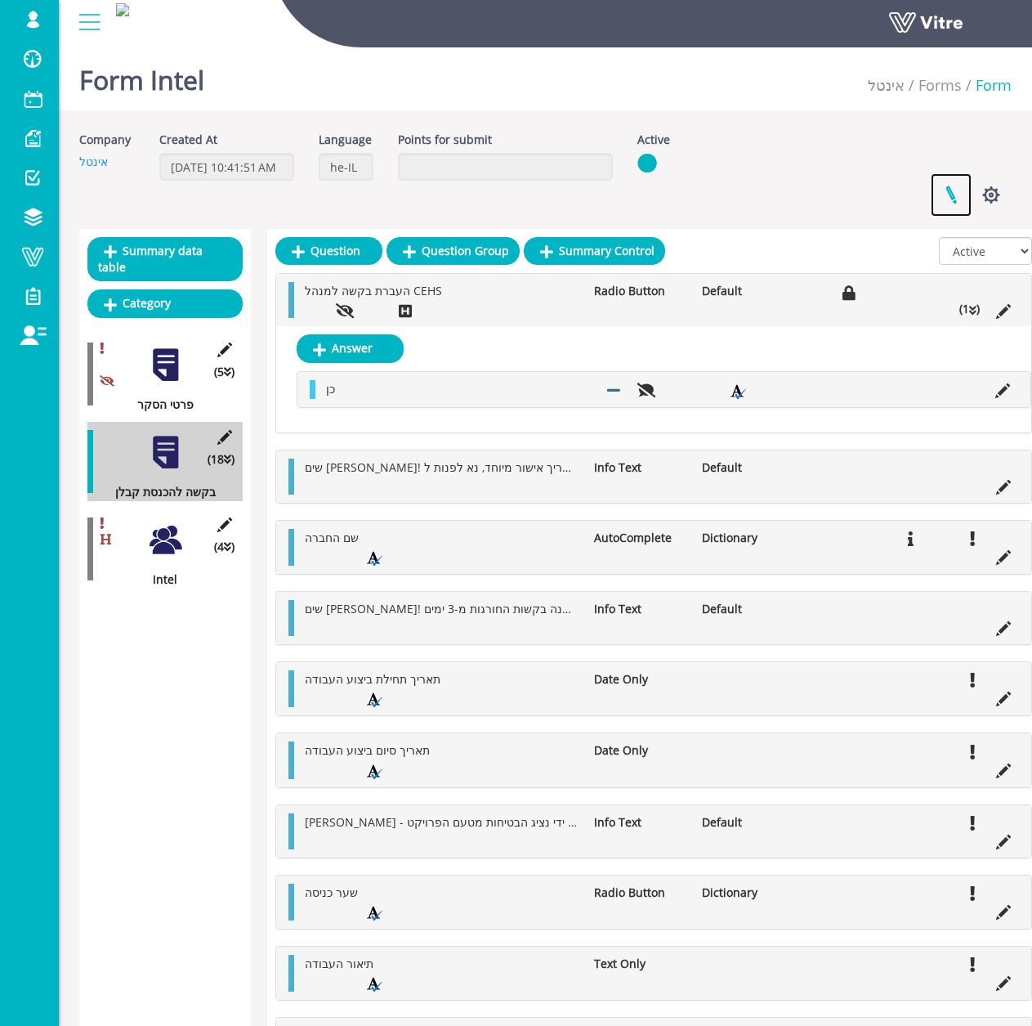
click at [948, 195] on link at bounding box center [951, 194] width 41 height 43
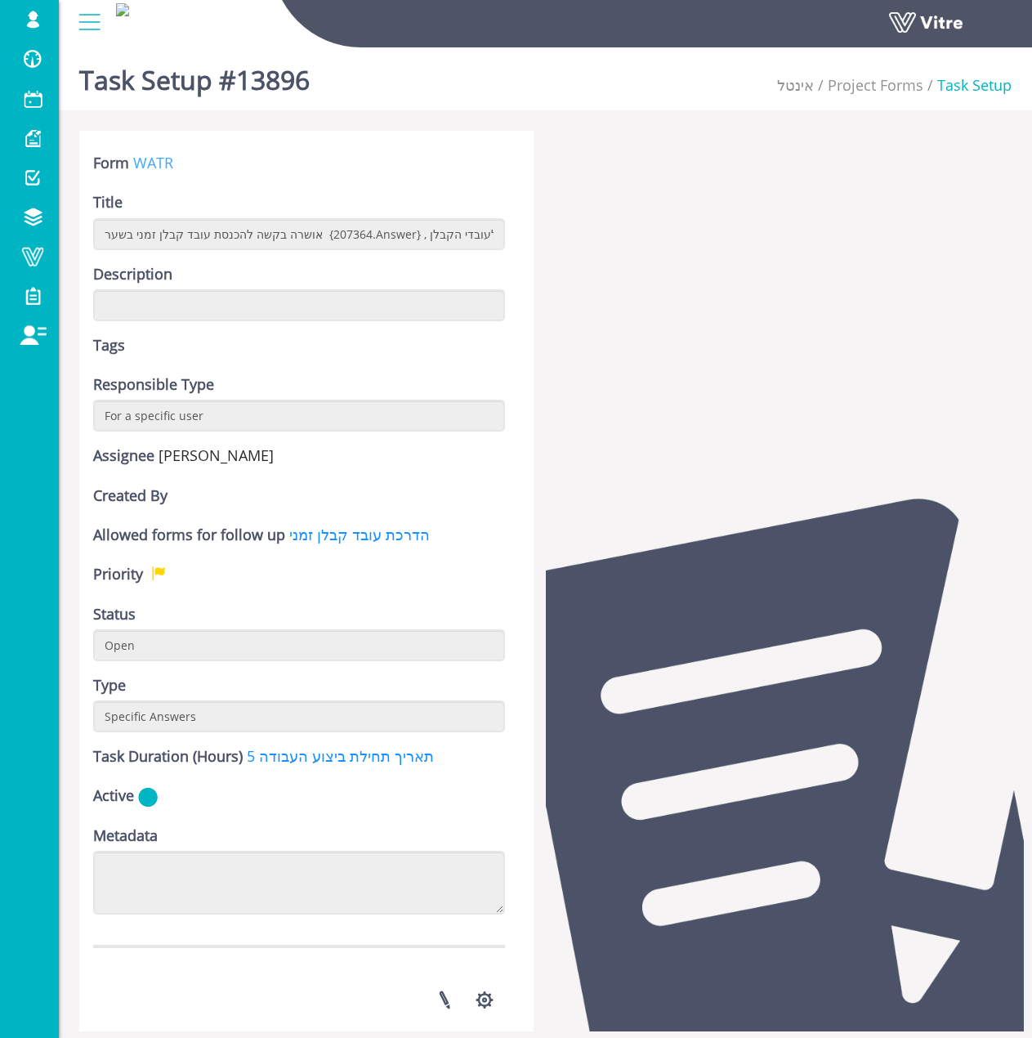
click at [159, 157] on link "WATR" at bounding box center [153, 163] width 40 height 20
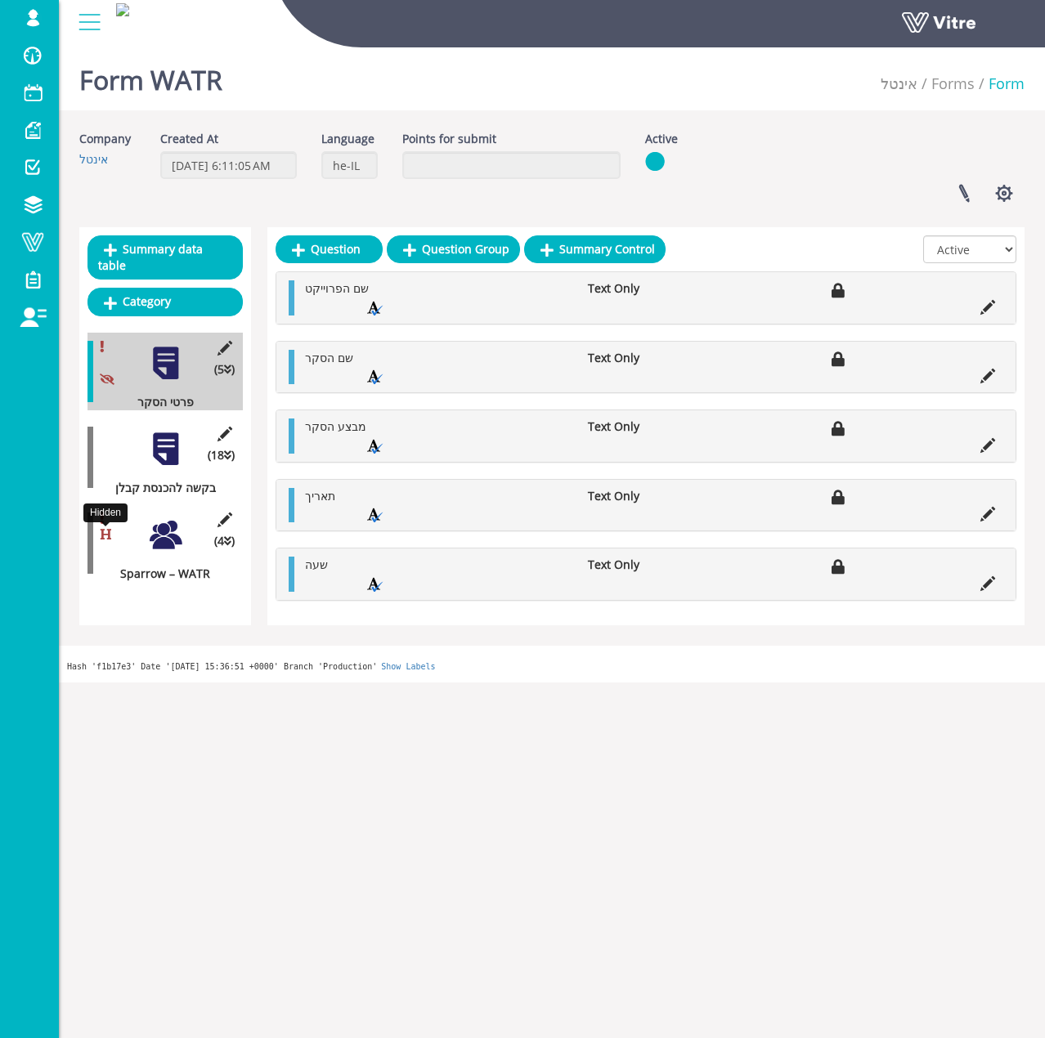
click at [101, 529] on icon at bounding box center [105, 534] width 11 height 11
click at [155, 517] on div at bounding box center [165, 535] width 37 height 37
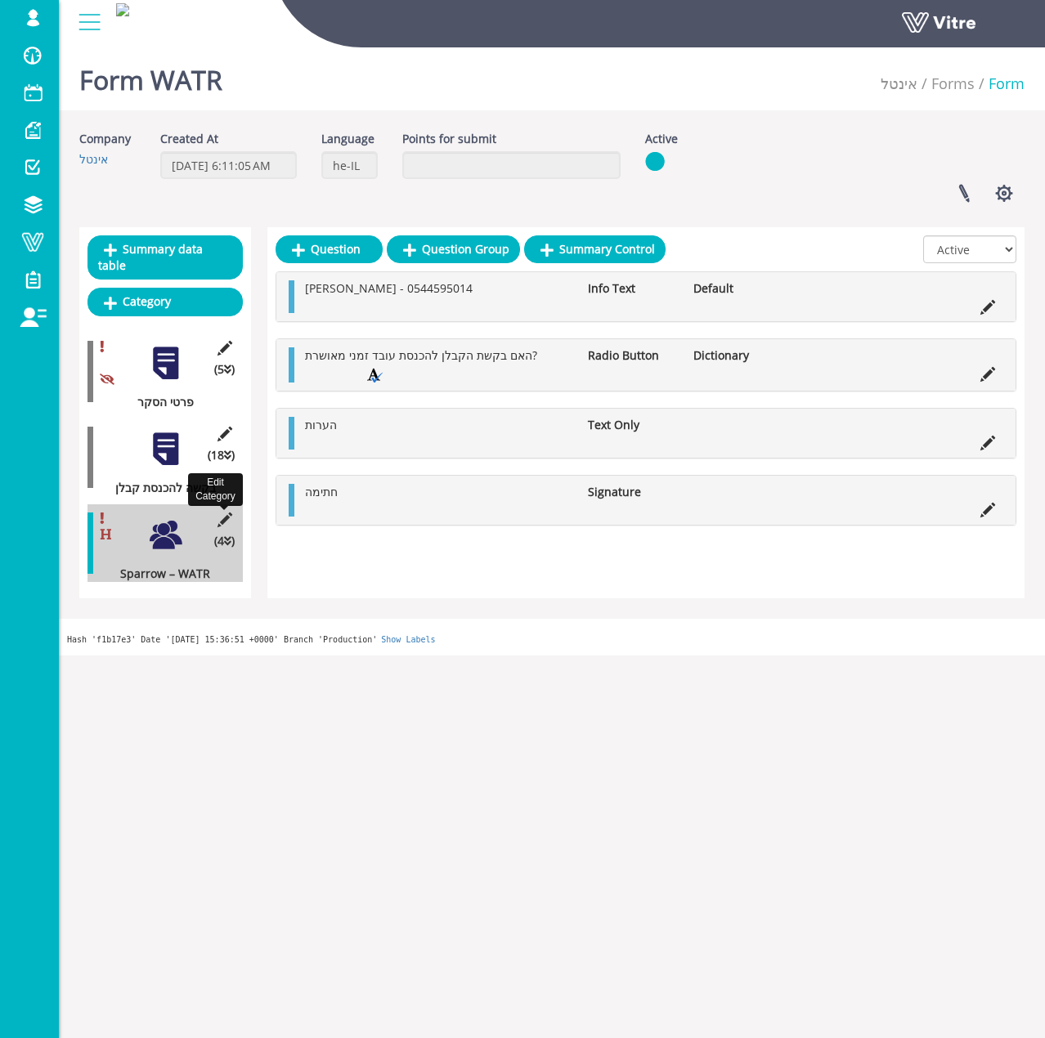
click at [228, 512] on icon at bounding box center [224, 519] width 20 height 15
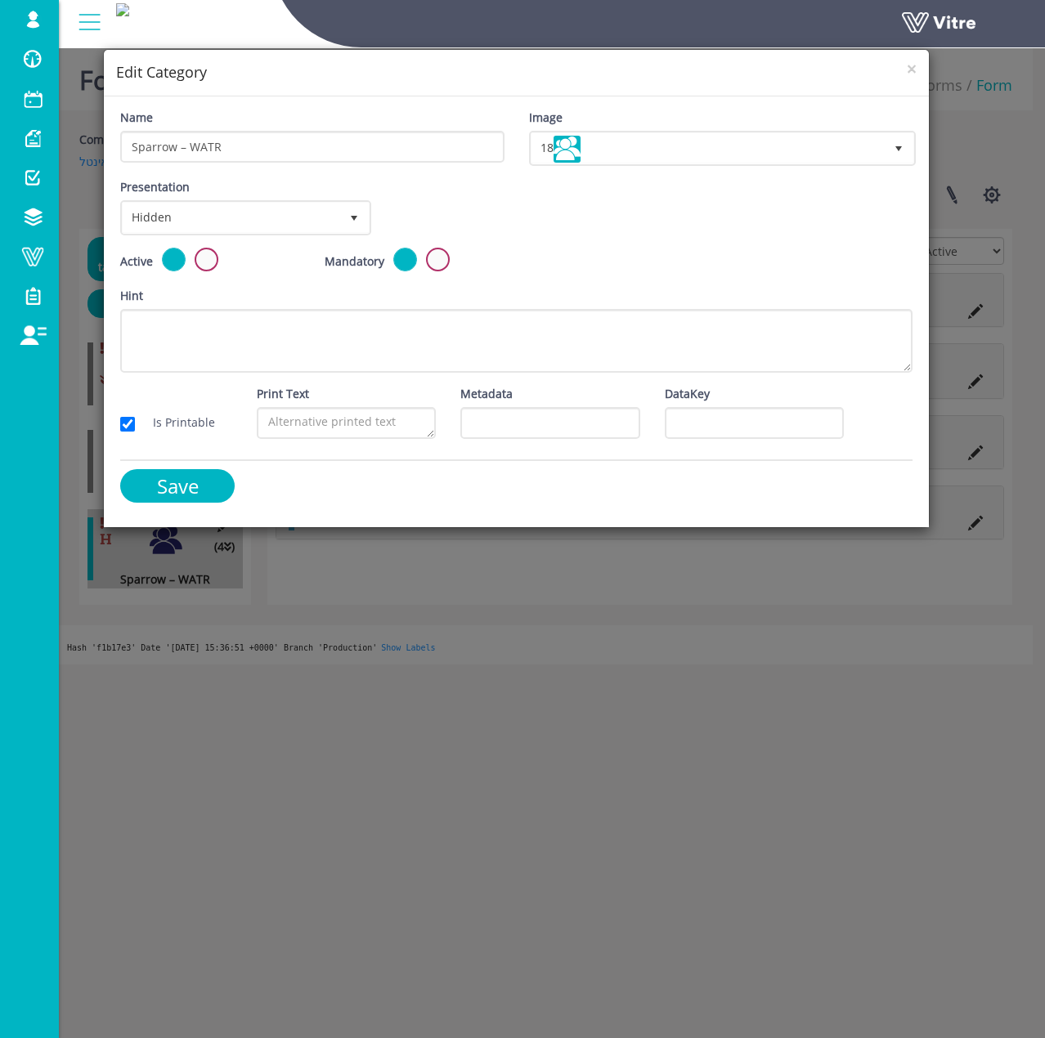
click at [903, 69] on h4 "Edit Category" at bounding box center [515, 72] width 799 height 21
click at [906, 69] on span "×" at bounding box center [911, 68] width 10 height 23
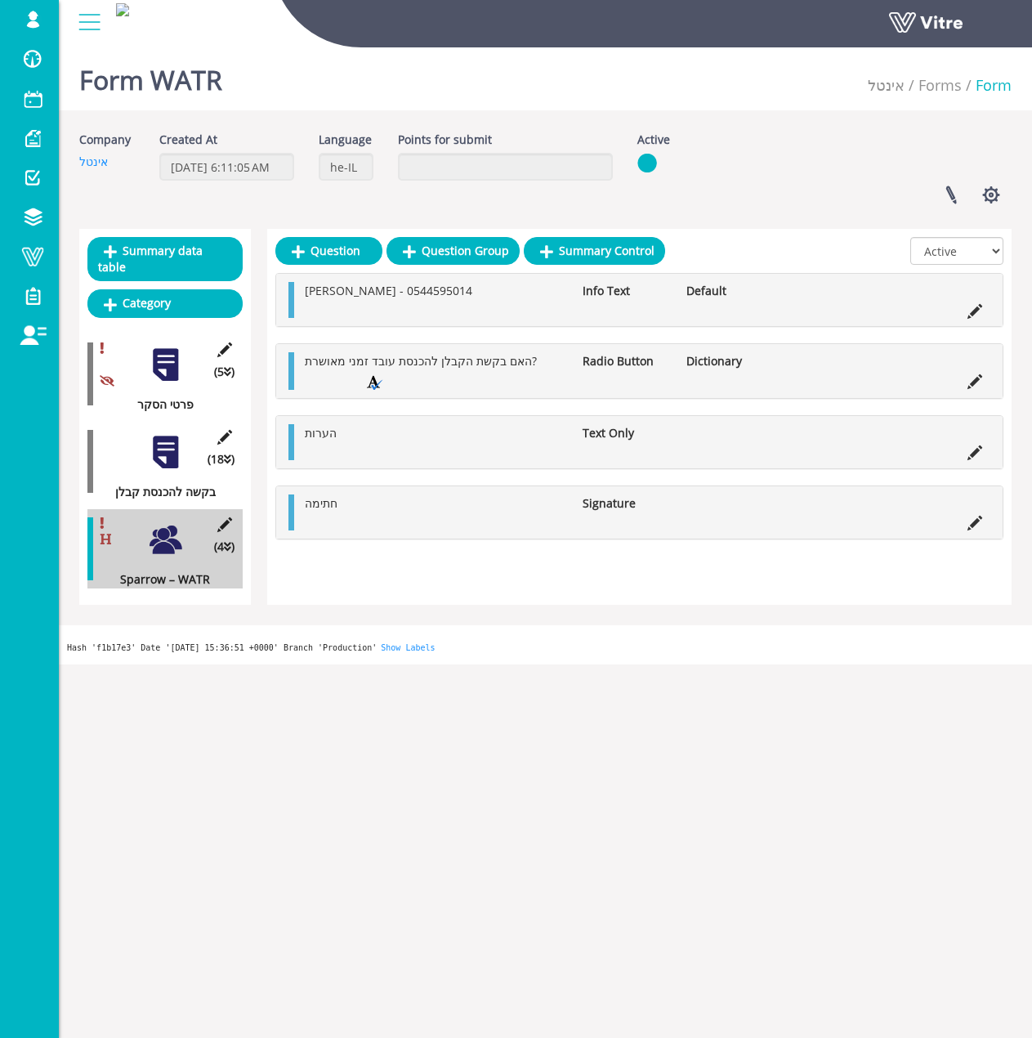
click at [145, 425] on div "(18 ) בקשה להכנסת קבלן" at bounding box center [164, 461] width 155 height 79
click at [146, 426] on div "(18 ) בקשה להכנסת קבלן" at bounding box center [164, 461] width 155 height 79
click at [149, 434] on div at bounding box center [165, 452] width 37 height 37
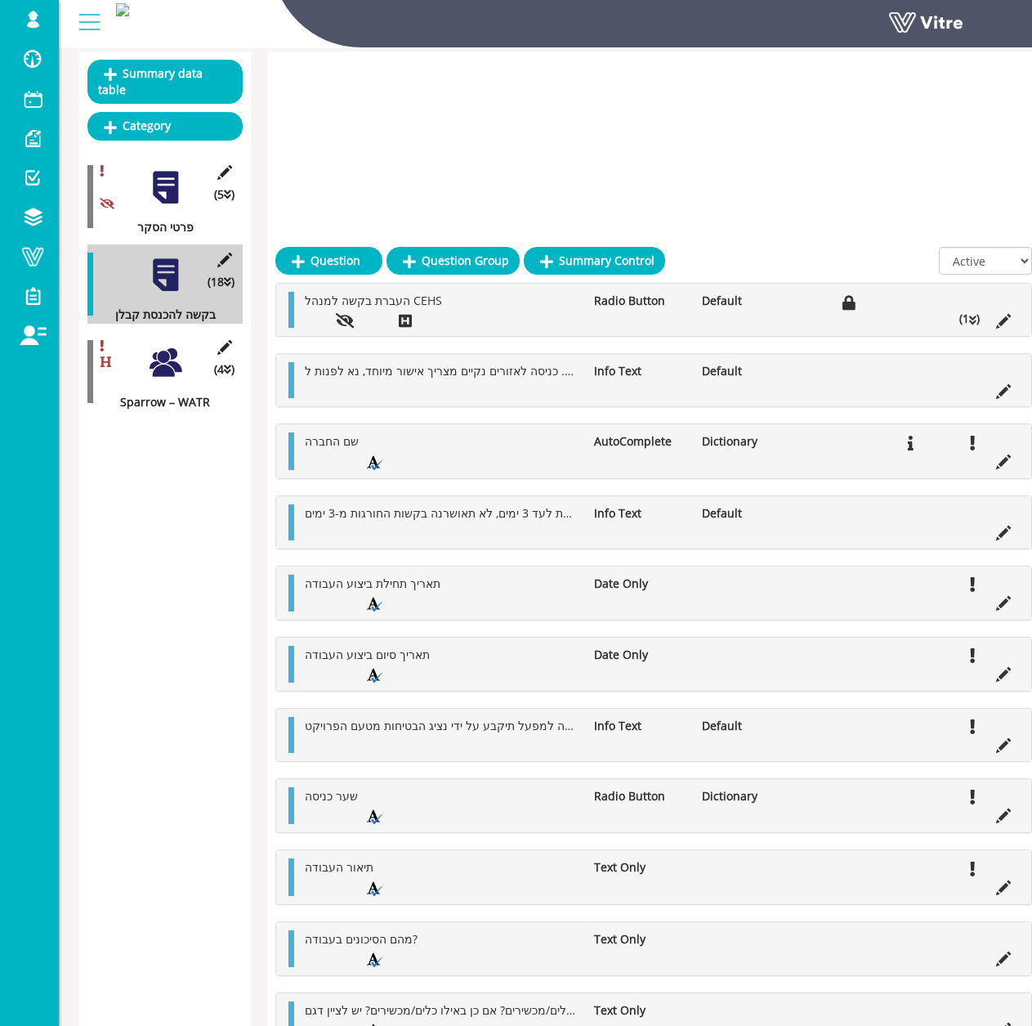
scroll to position [177, 0]
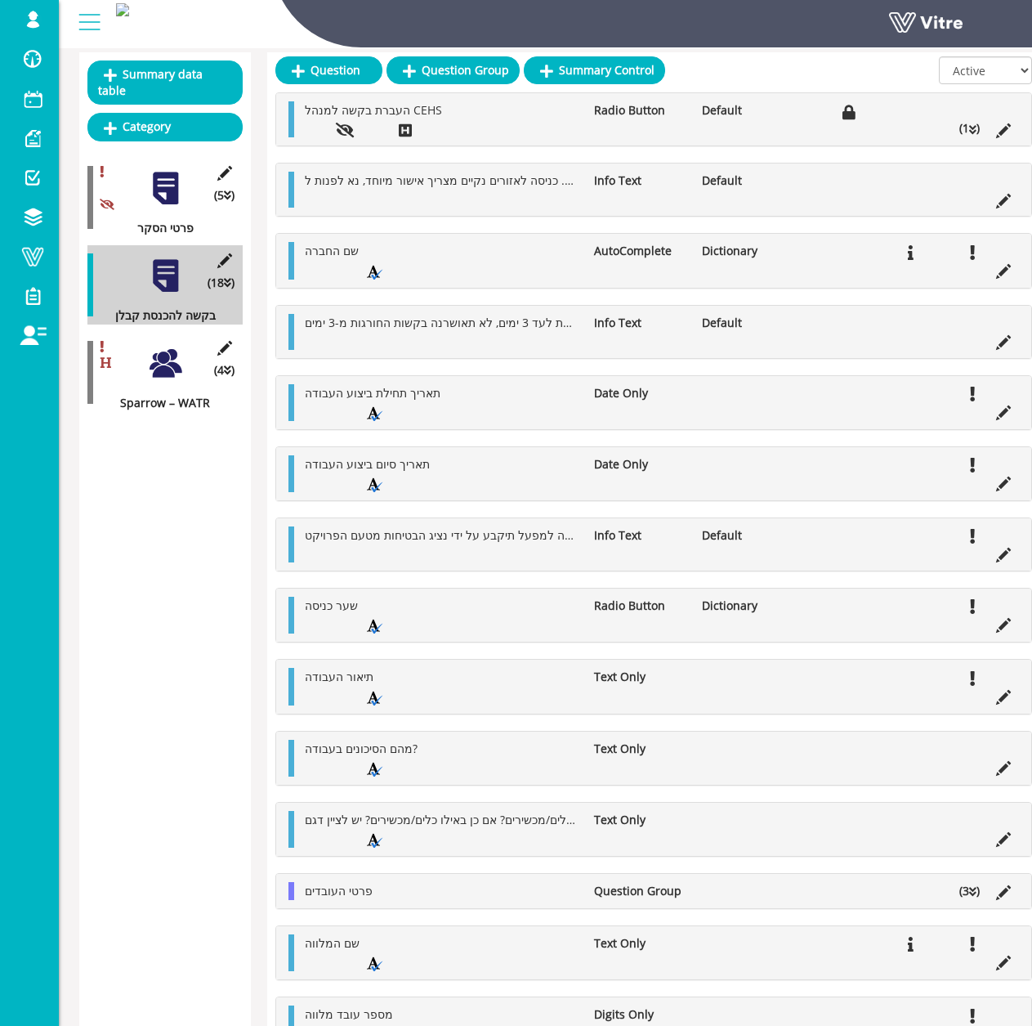
click at [971, 130] on icon at bounding box center [972, 129] width 7 height 11
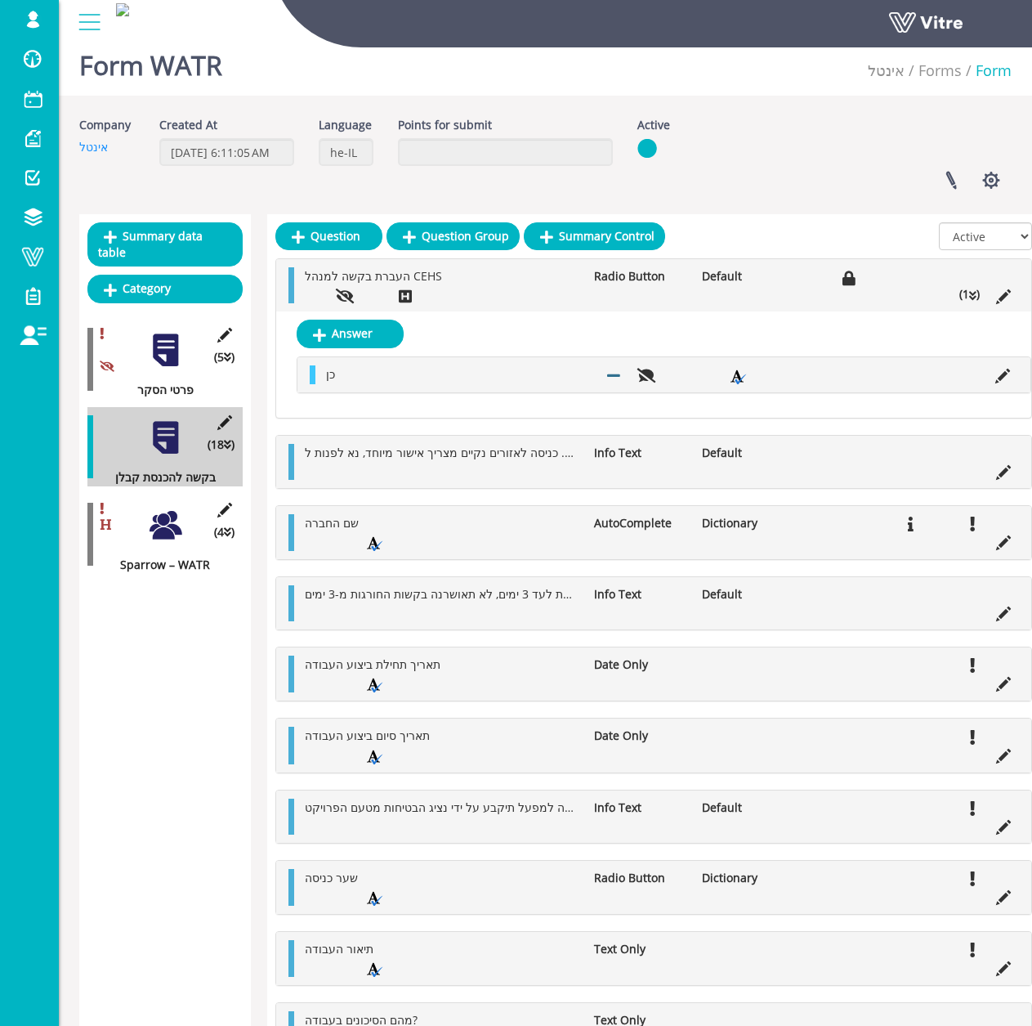
scroll to position [13, 0]
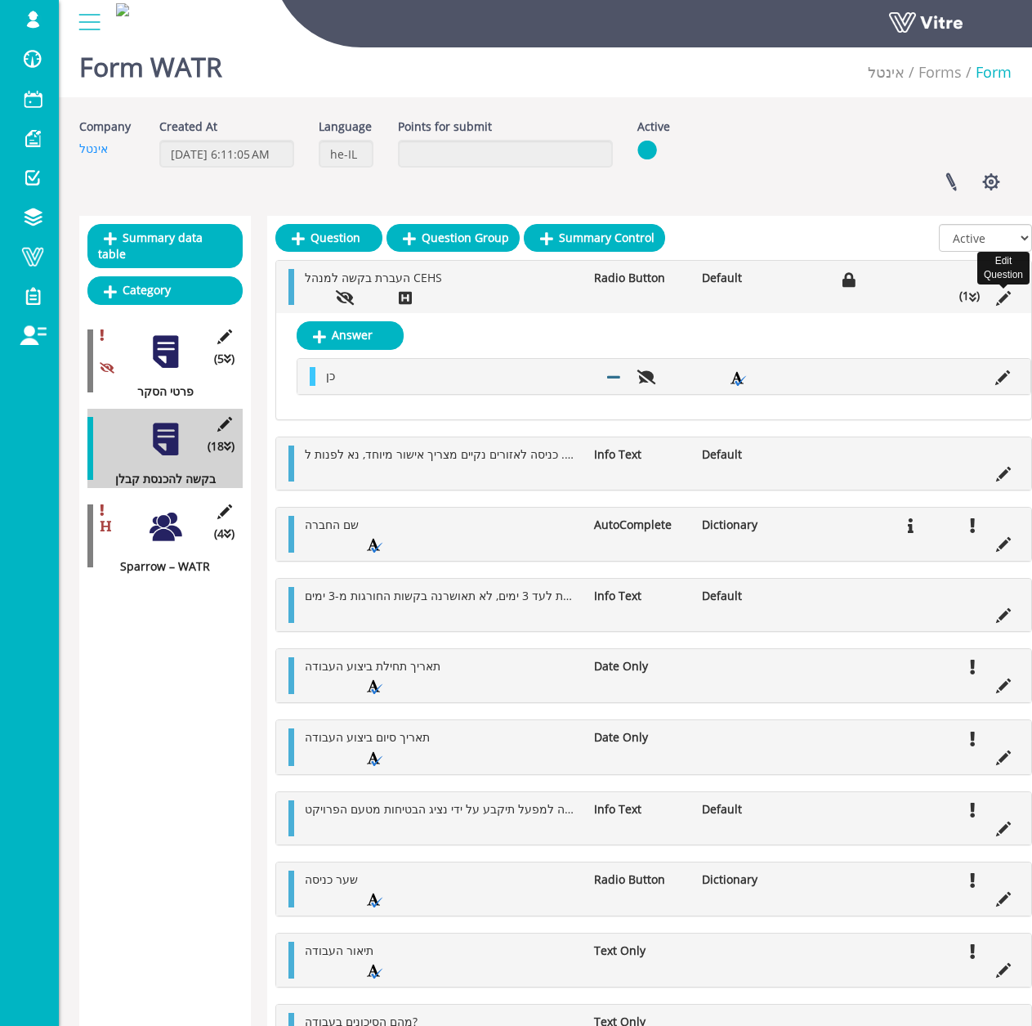
click at [1002, 298] on icon at bounding box center [1003, 298] width 15 height 15
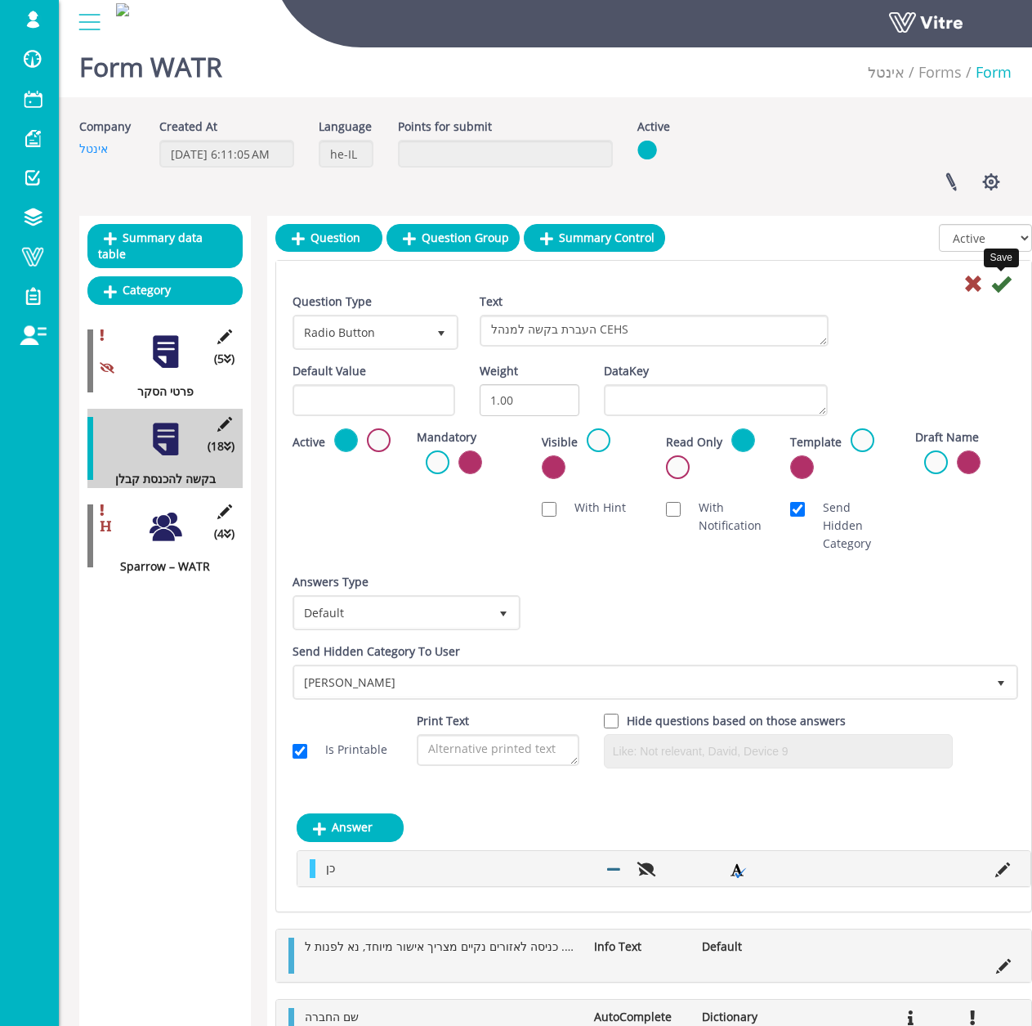
click at [1006, 281] on icon at bounding box center [1001, 284] width 20 height 20
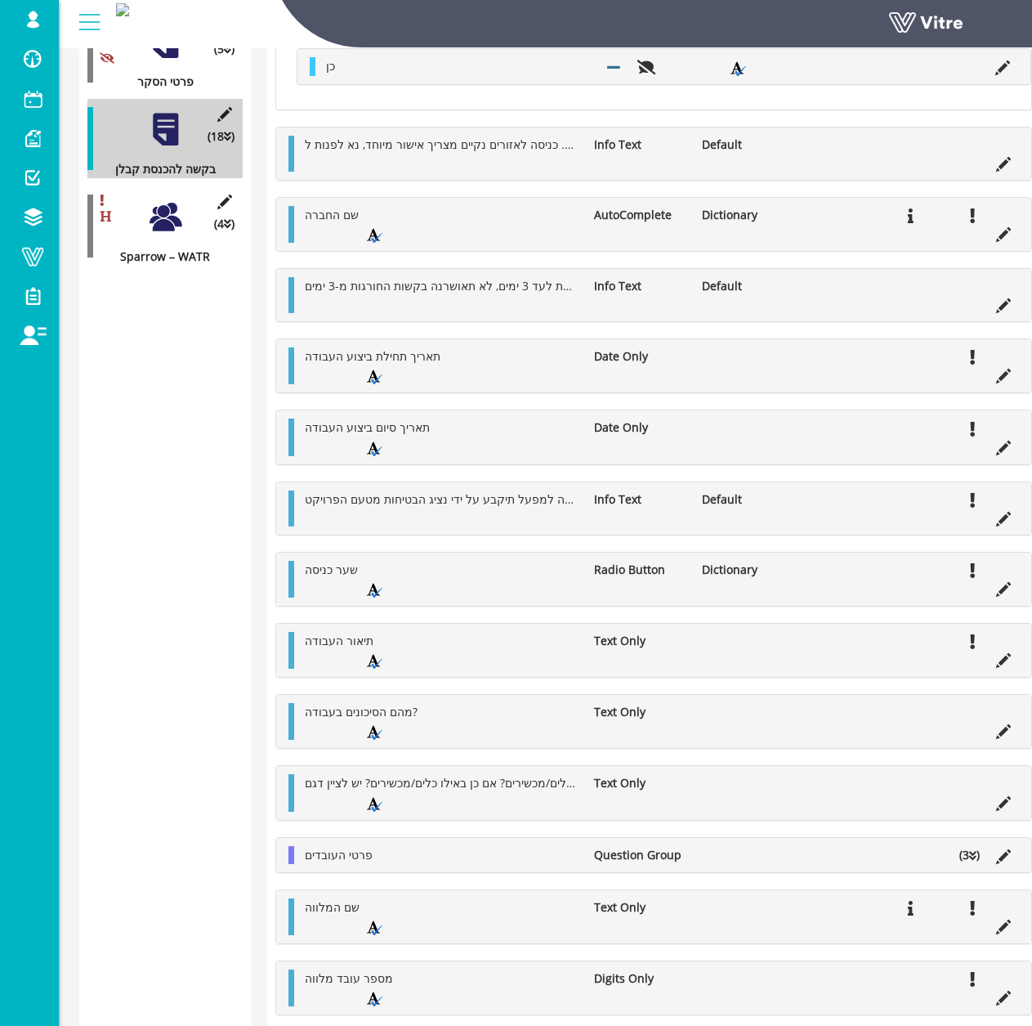
scroll to position [0, 0]
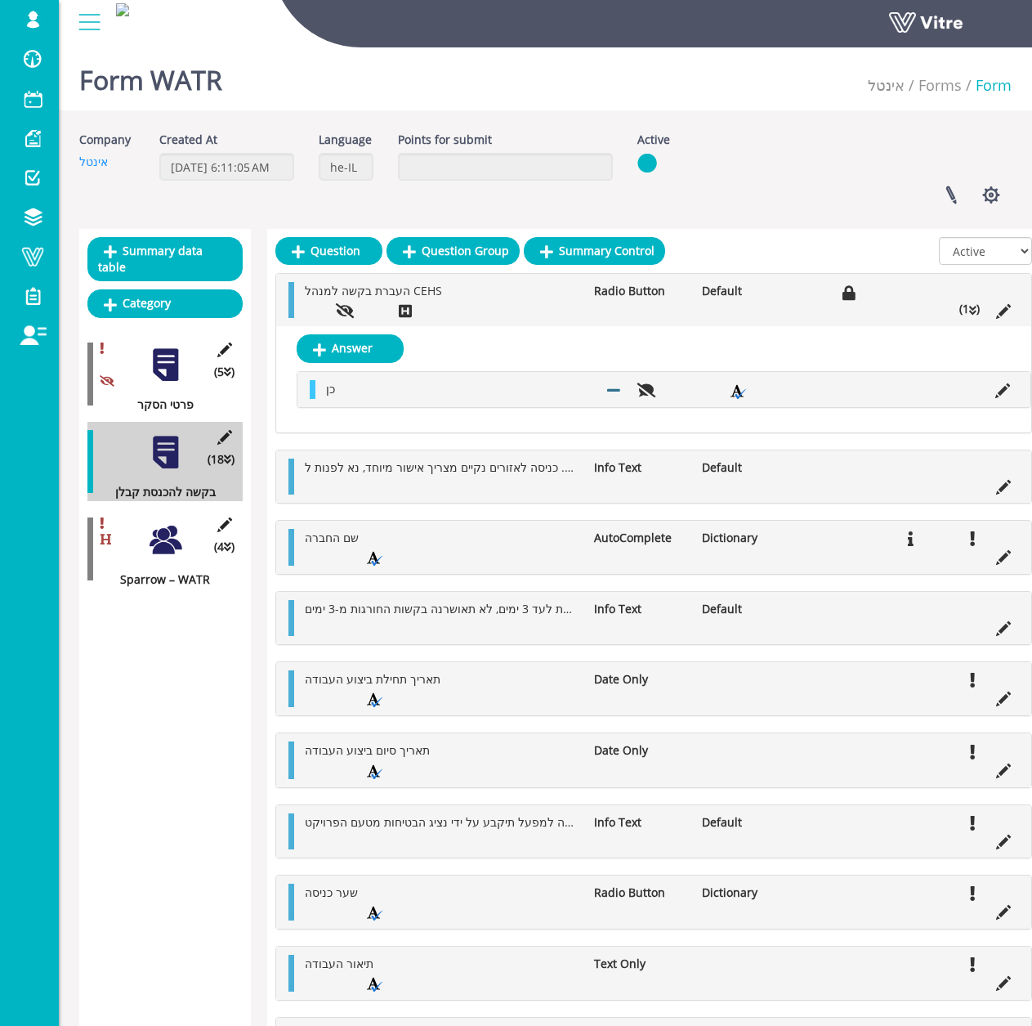
click at [185, 526] on div "(4 ) Sparrow – WATR" at bounding box center [164, 548] width 155 height 79
click at [181, 527] on div at bounding box center [165, 539] width 37 height 37
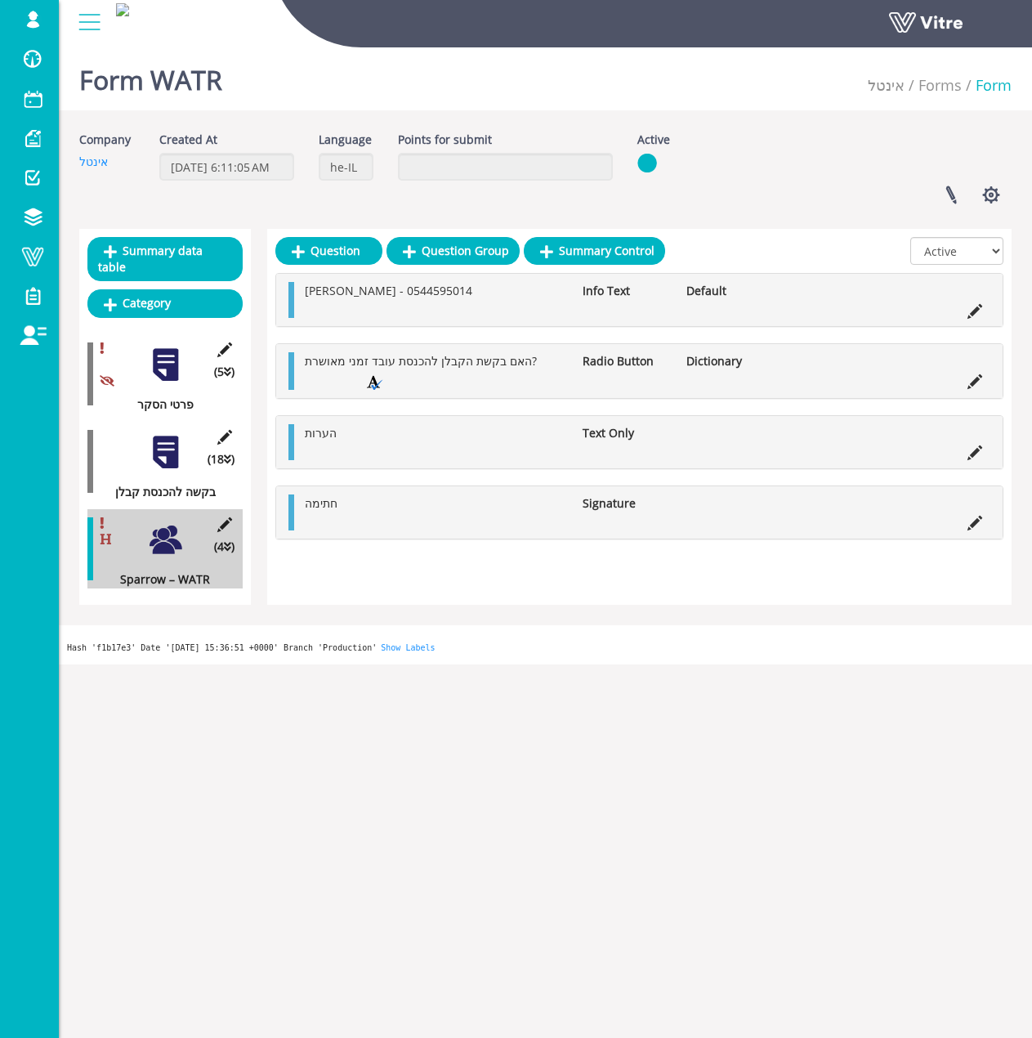
click at [175, 462] on div "(18 ) בקשה להכנסת קבלן" at bounding box center [164, 461] width 155 height 79
click at [166, 453] on div at bounding box center [165, 452] width 37 height 37
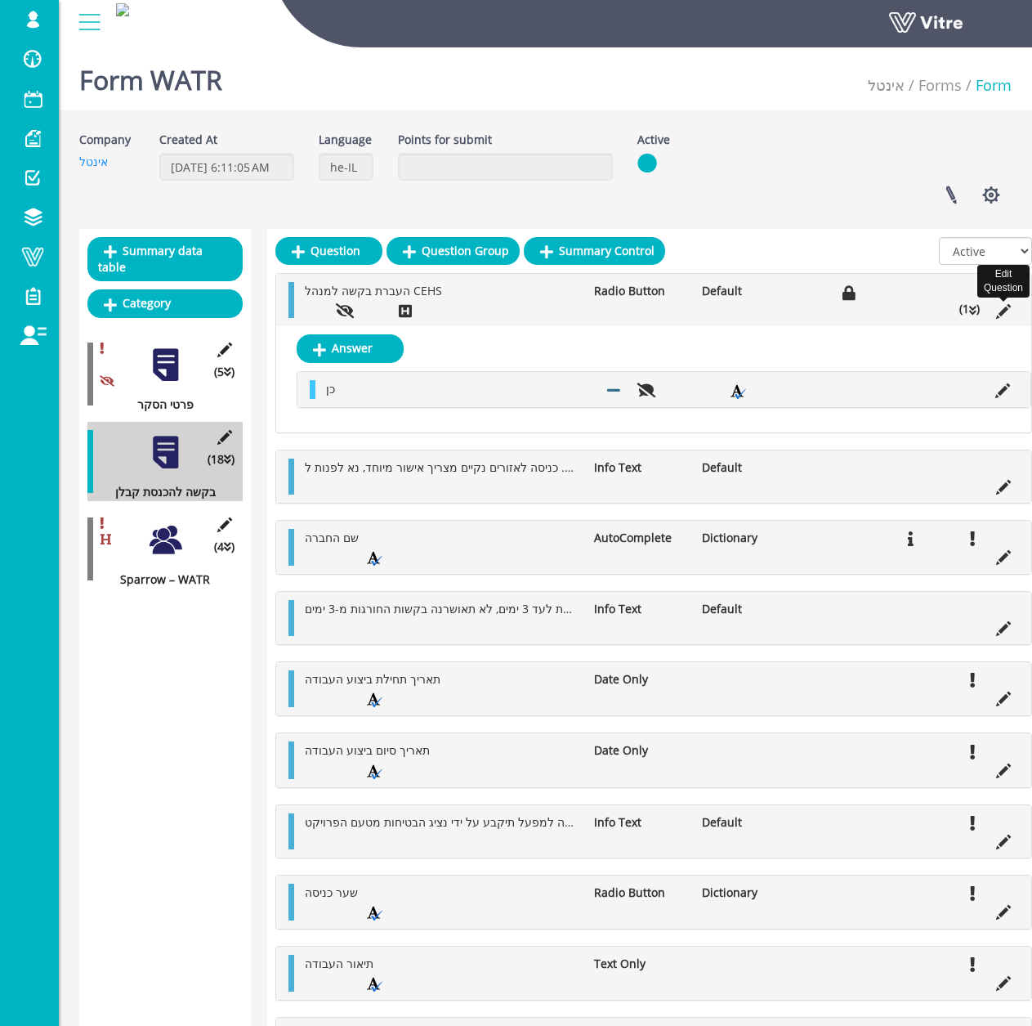
click at [998, 311] on icon at bounding box center [1003, 311] width 15 height 15
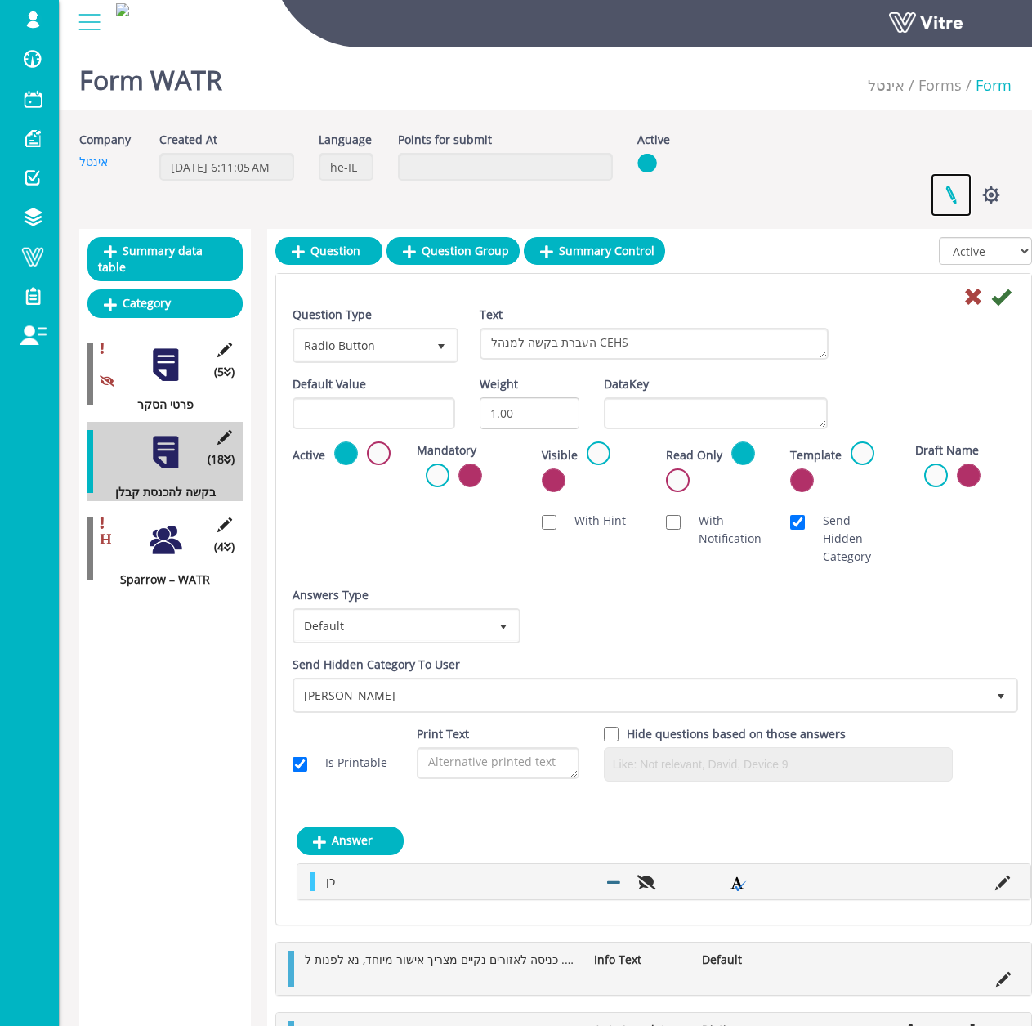
click at [957, 186] on link at bounding box center [951, 194] width 41 height 43
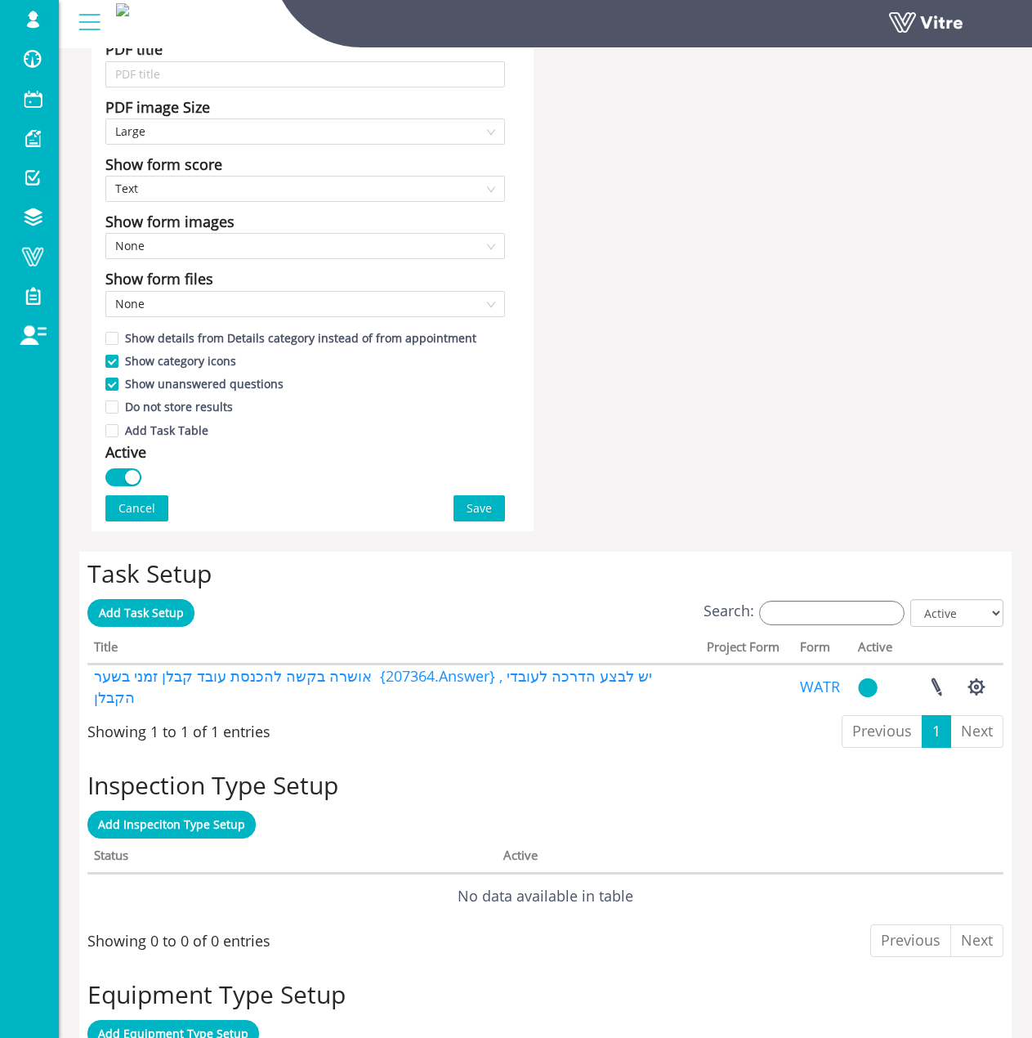
scroll to position [817, 0]
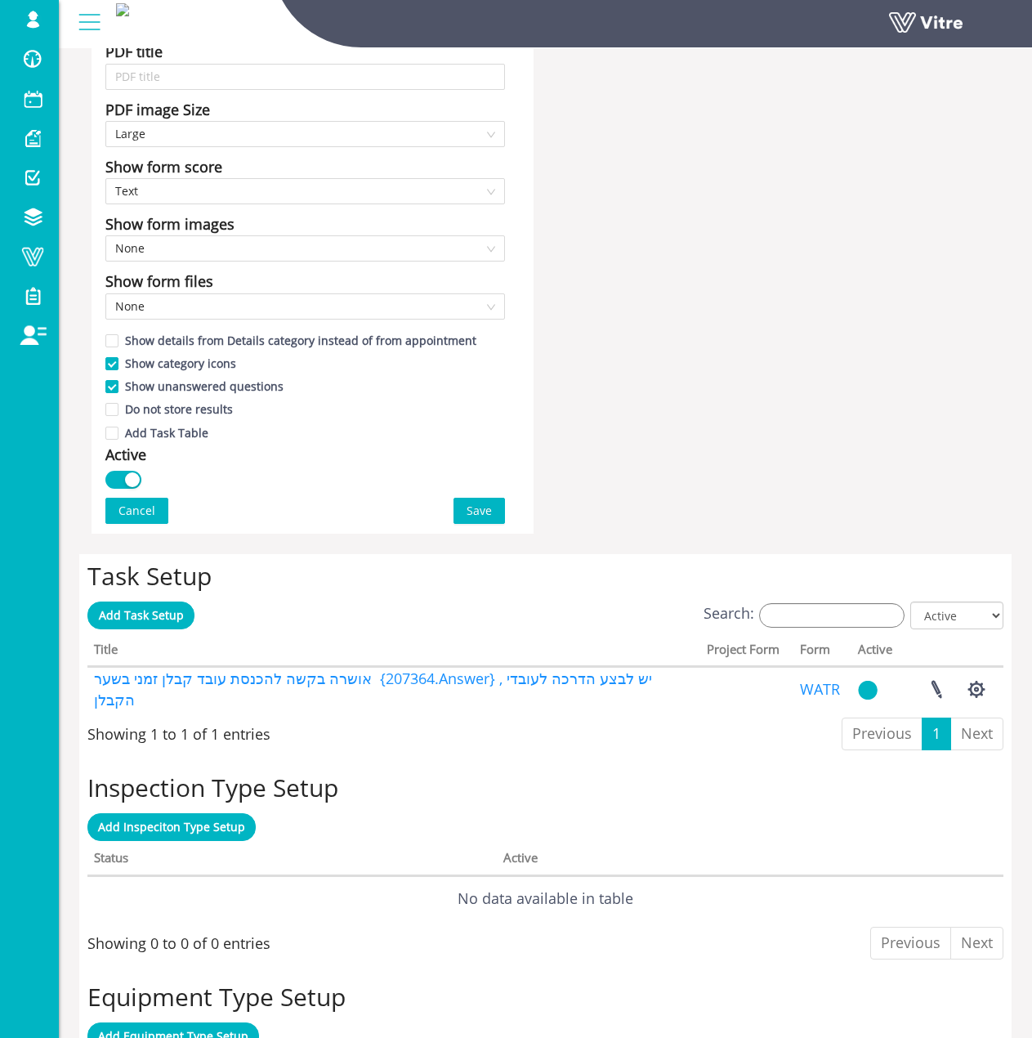
scroll to position [899, 0]
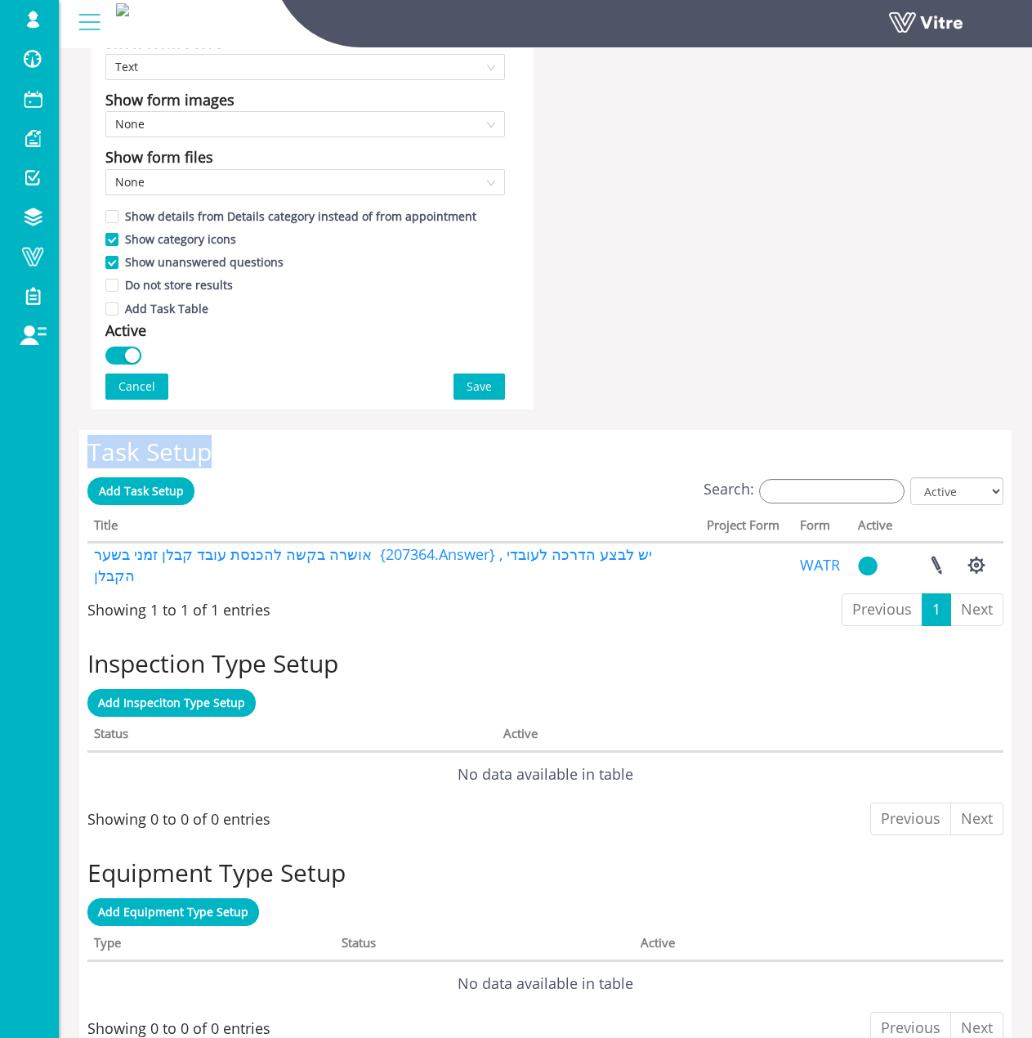
drag, startPoint x: 214, startPoint y: 463, endPoint x: 92, endPoint y: 461, distance: 122.6
click at [92, 461] on h2 "Task Setup" at bounding box center [545, 451] width 916 height 27
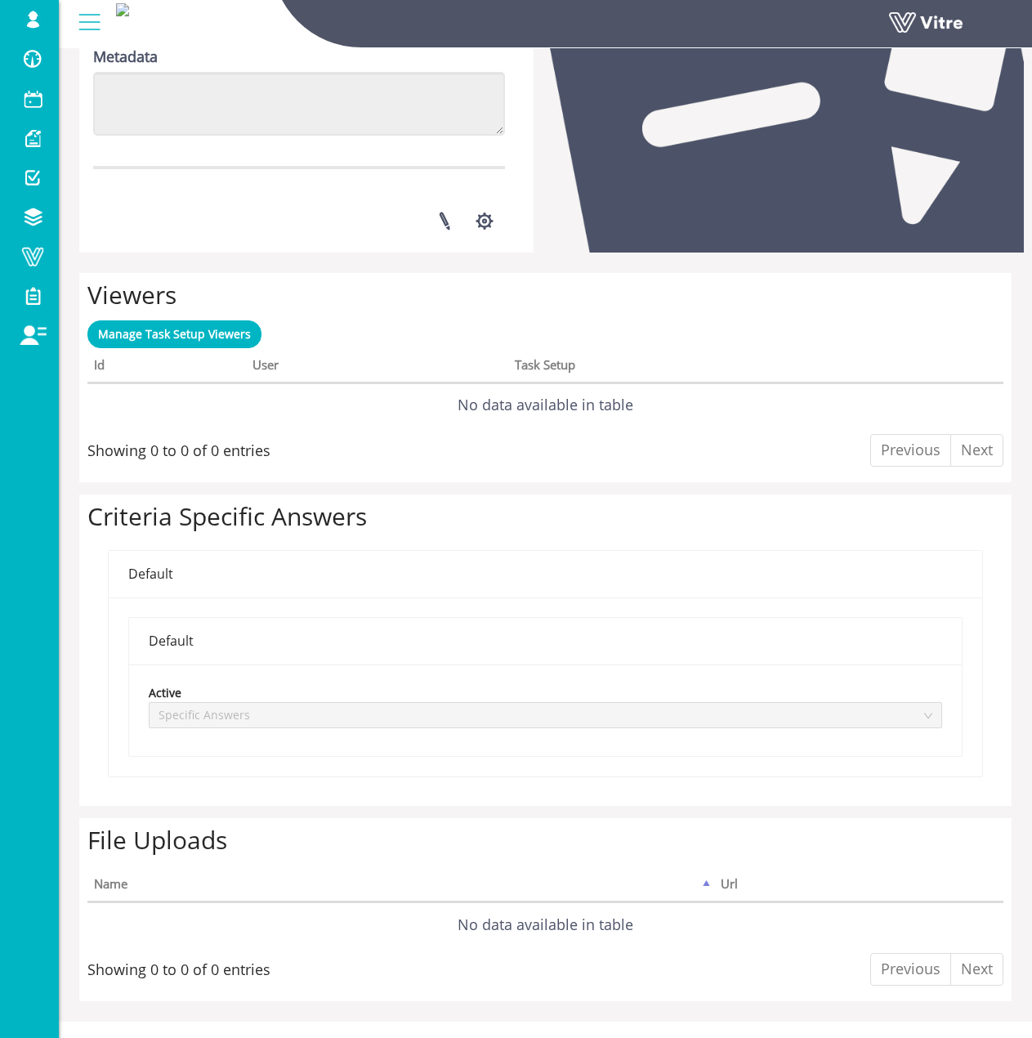
scroll to position [720, 0]
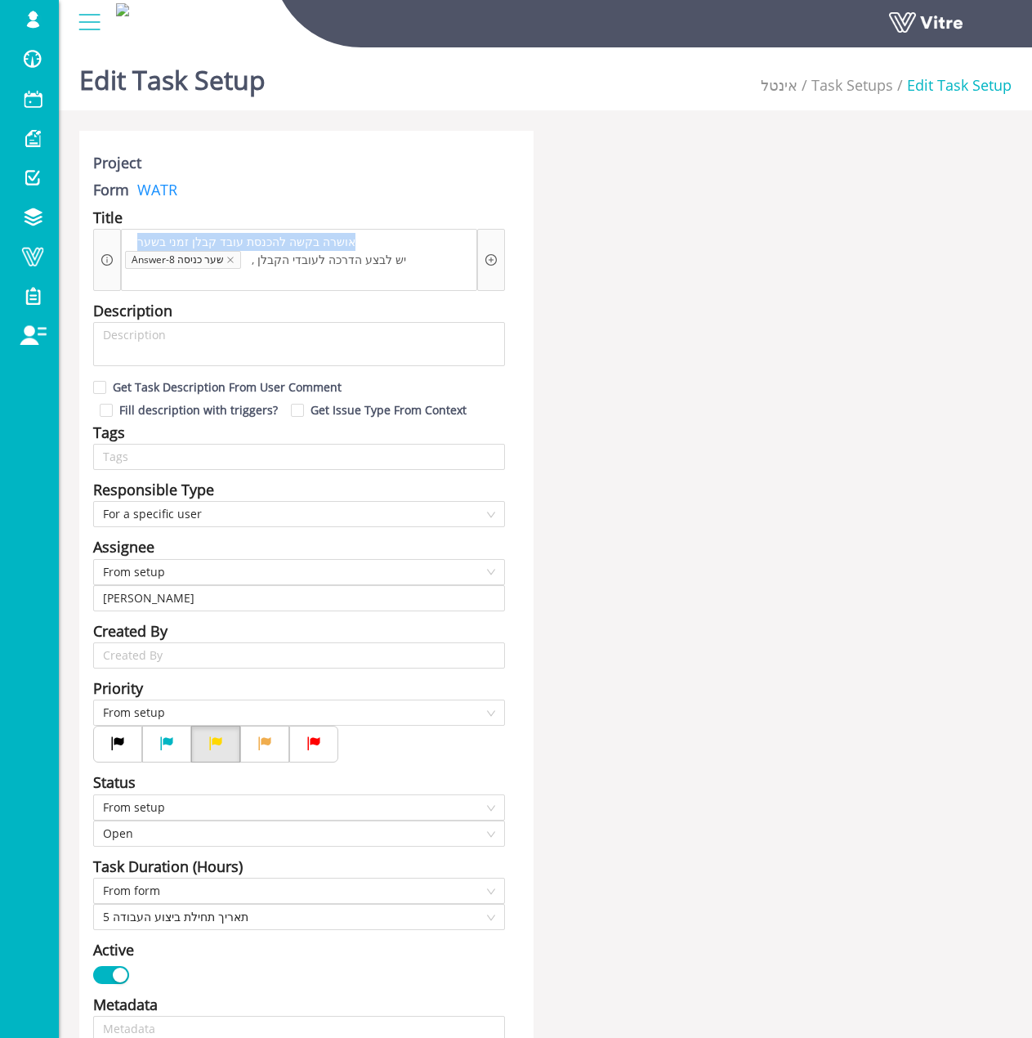
drag, startPoint x: 333, startPoint y: 243, endPoint x: 121, endPoint y: 273, distance: 213.8
click at [129, 293] on div "Project Form WATR Title אושרה בקשה להכנסת עובד קבלן זמני בשער Answer-8 שער כניס…" at bounding box center [306, 957] width 454 height 1652
drag, startPoint x: 129, startPoint y: 261, endPoint x: 330, endPoint y: 235, distance: 202.7
click at [338, 232] on div "אושרה בקשה להכנסת עובד קבלן זמני בשער Answer-8 שער כניסה , יש לבצע הדרכה לעובדי…" at bounding box center [299, 260] width 356 height 62
click at [326, 237] on span "אושרה בקשה להכנסת עובד קבלן זמני בשער" at bounding box center [246, 242] width 226 height 18
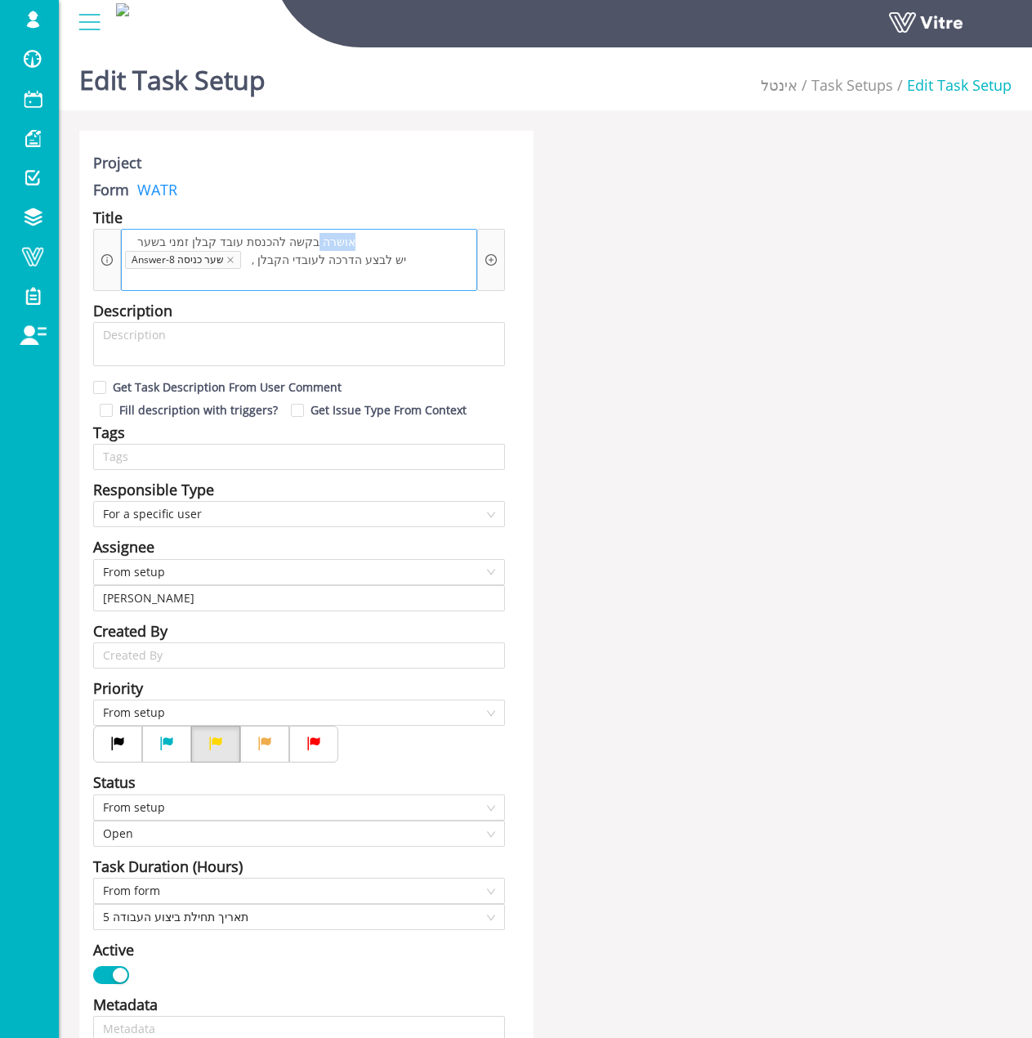
click at [326, 237] on span "אושרה בקשה להכנסת עובד קבלן זמני בשער" at bounding box center [246, 242] width 226 height 18
click at [324, 242] on span "אושרה בקשה להכנסת עובד קבלן זמני בשער" at bounding box center [246, 242] width 226 height 18
click at [333, 240] on span "אושרה בקשה להכנסת עובד קבלן זמני בשער" at bounding box center [246, 242] width 226 height 18
click at [333, 235] on span "אושרה בקשה להכנסת עובד קבלן זמני בשער" at bounding box center [246, 242] width 226 height 18
copy span "אושרה בקשה להכנסת עובד קבלן זמני בשער"
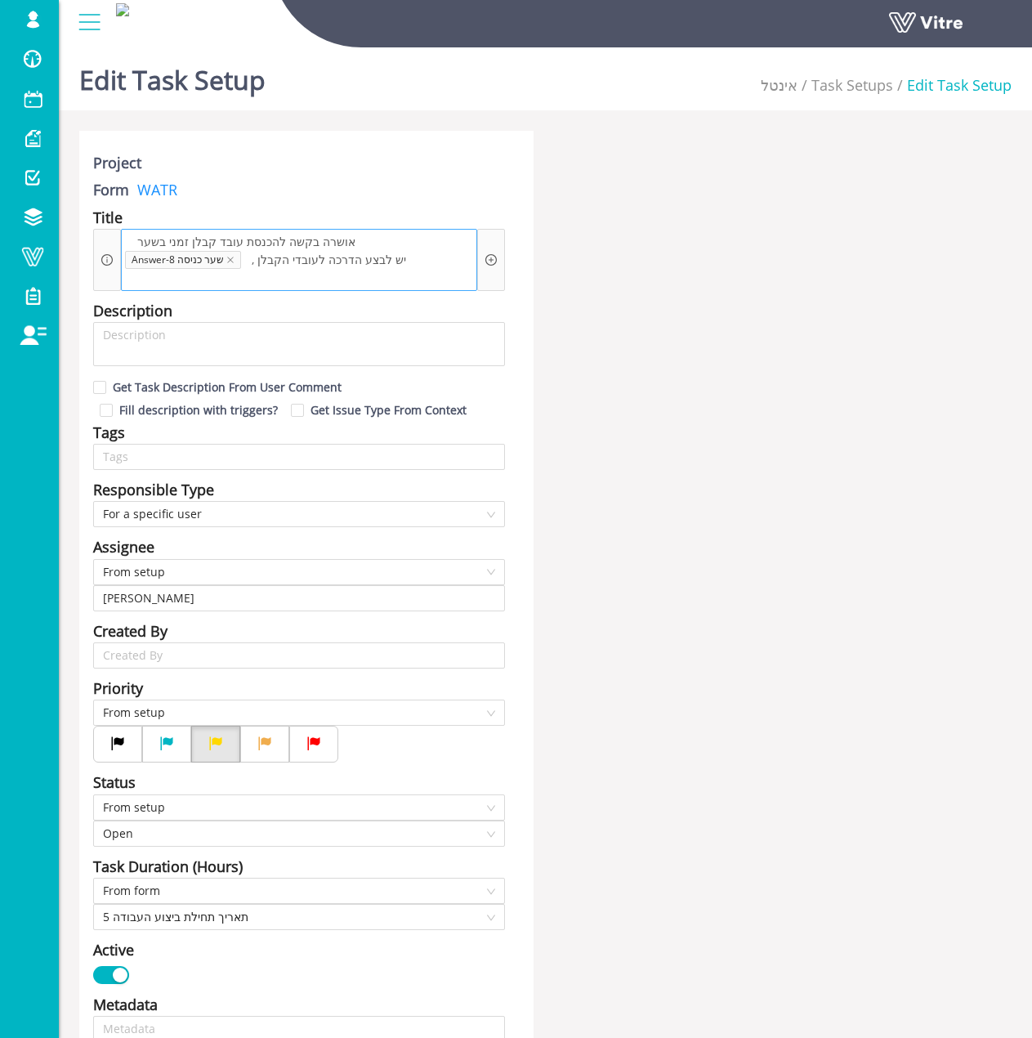
click at [253, 263] on span ", יש לבצע הדרכה לעובדי הקבלן" at bounding box center [329, 260] width 163 height 18
copy span ", יש לבצע הדרכה לעובדי הקבלן"
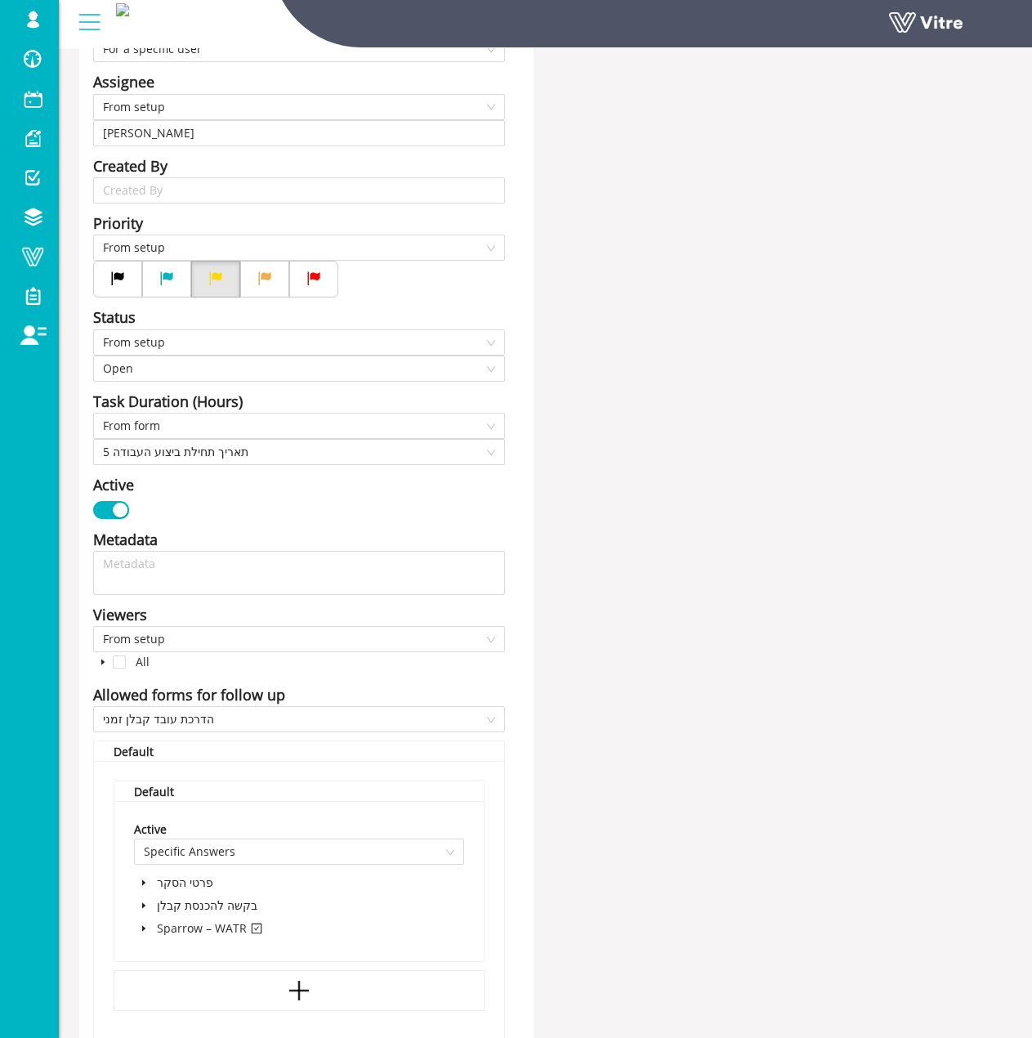
scroll to position [490, 0]
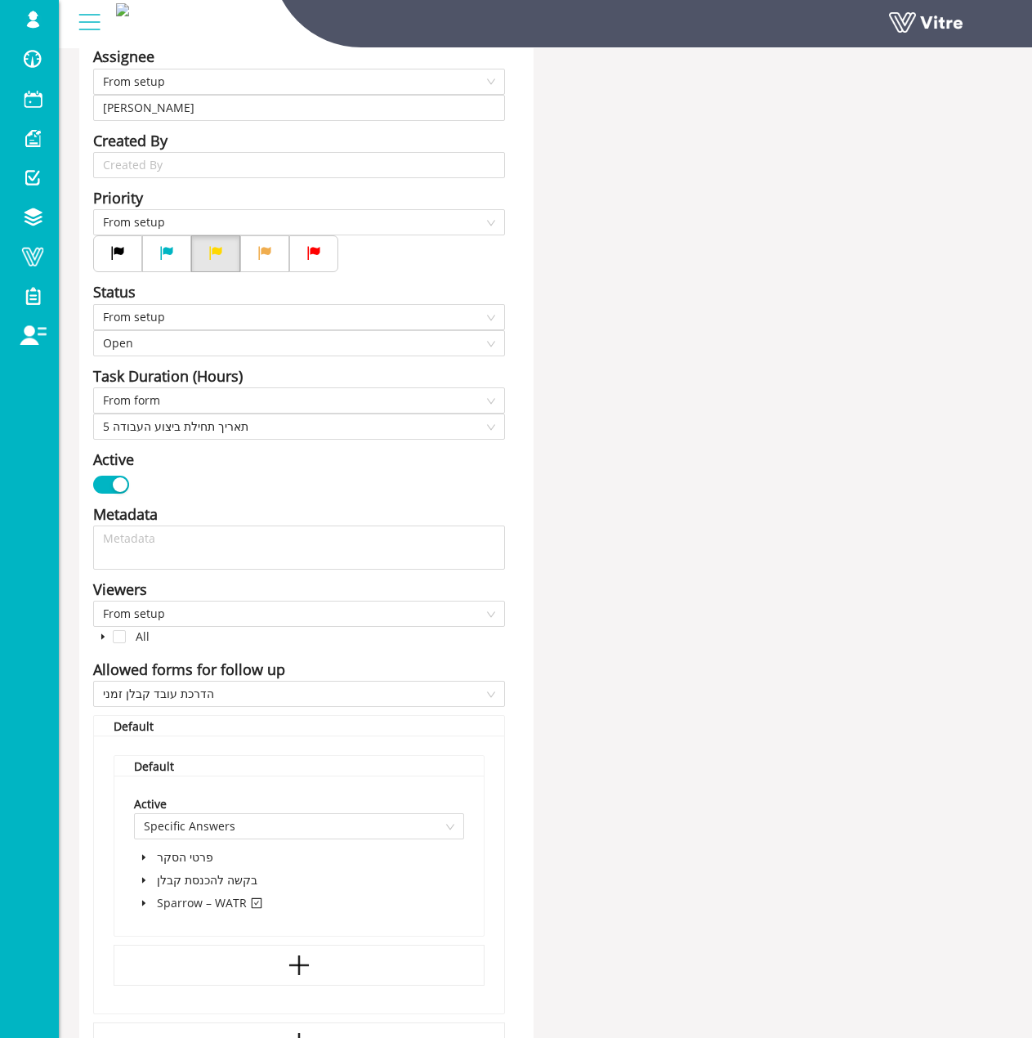
click at [136, 893] on span at bounding box center [144, 903] width 20 height 20
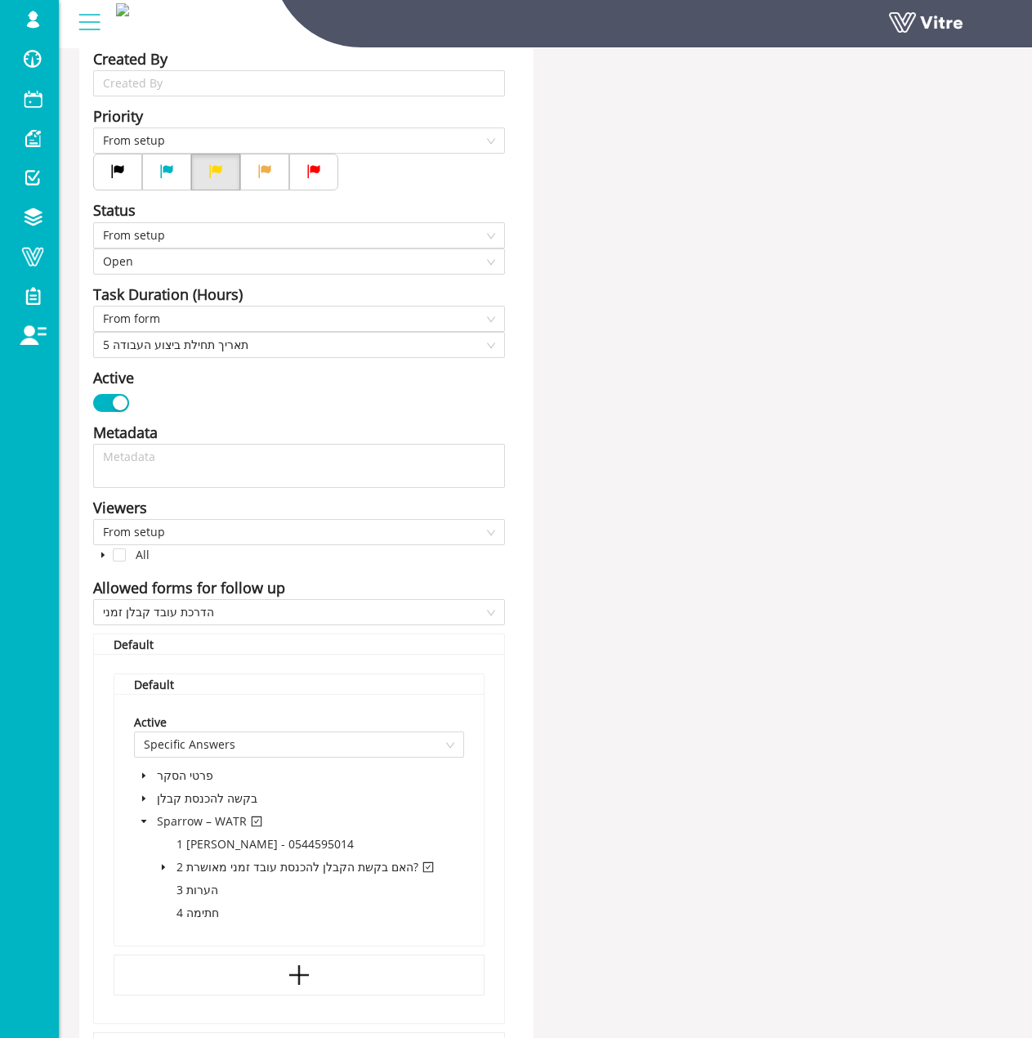
click at [164, 857] on span at bounding box center [164, 867] width 20 height 20
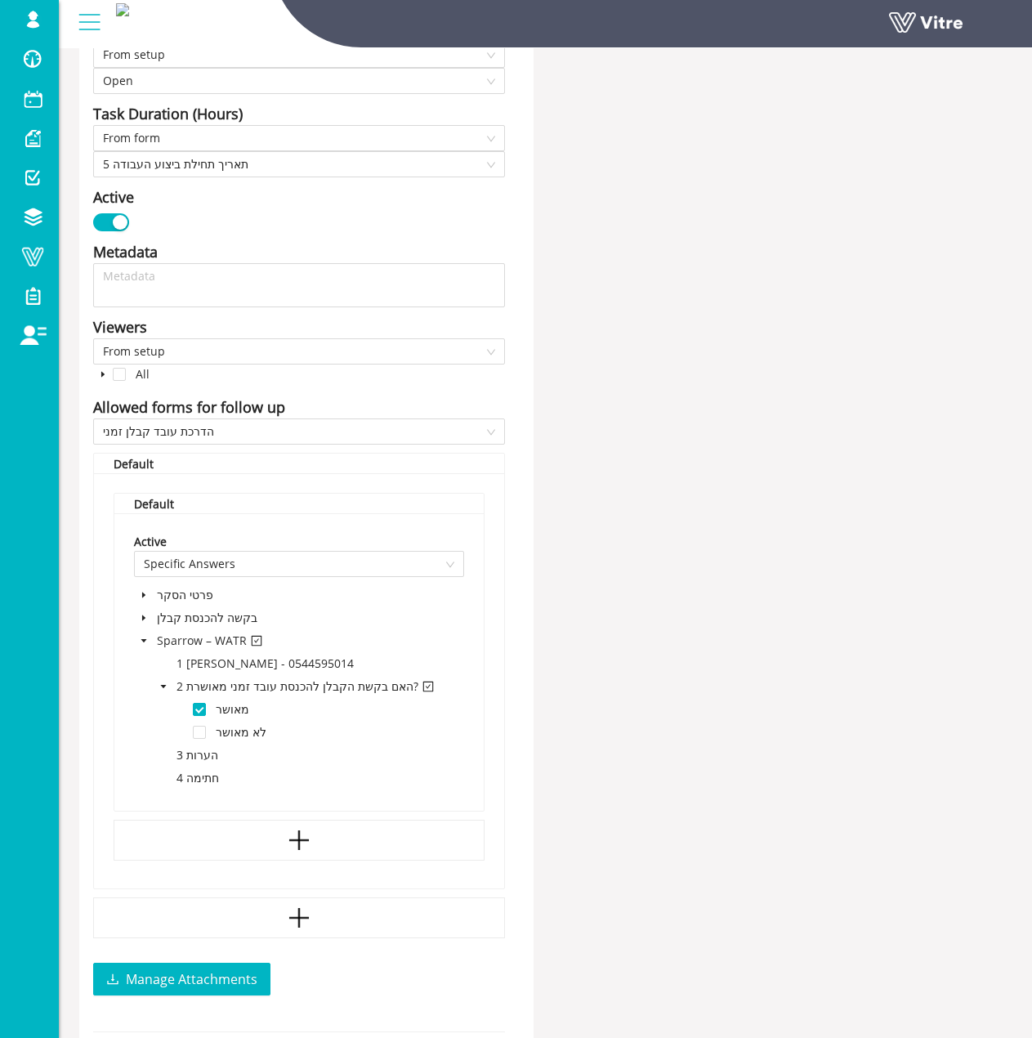
scroll to position [924, 0]
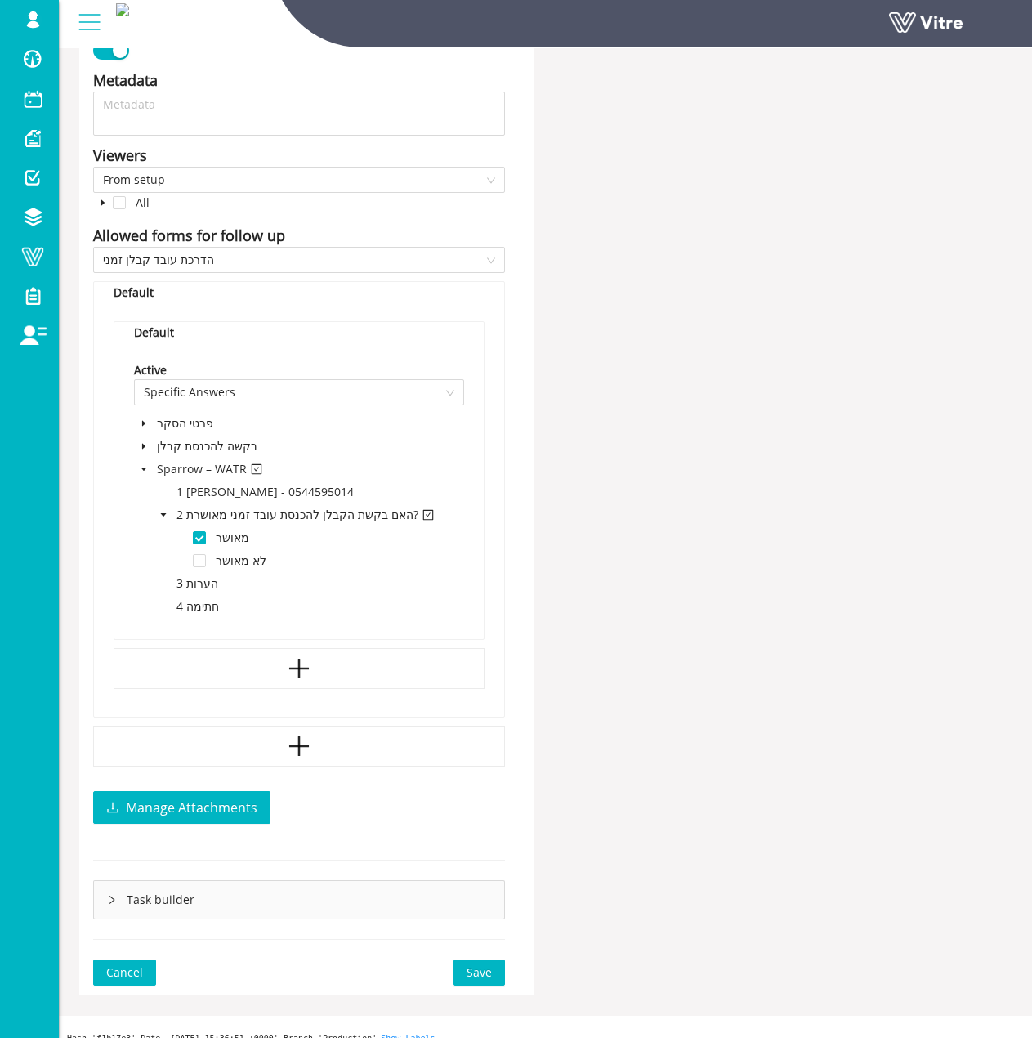
click at [145, 881] on div "Task builder" at bounding box center [299, 900] width 410 height 38
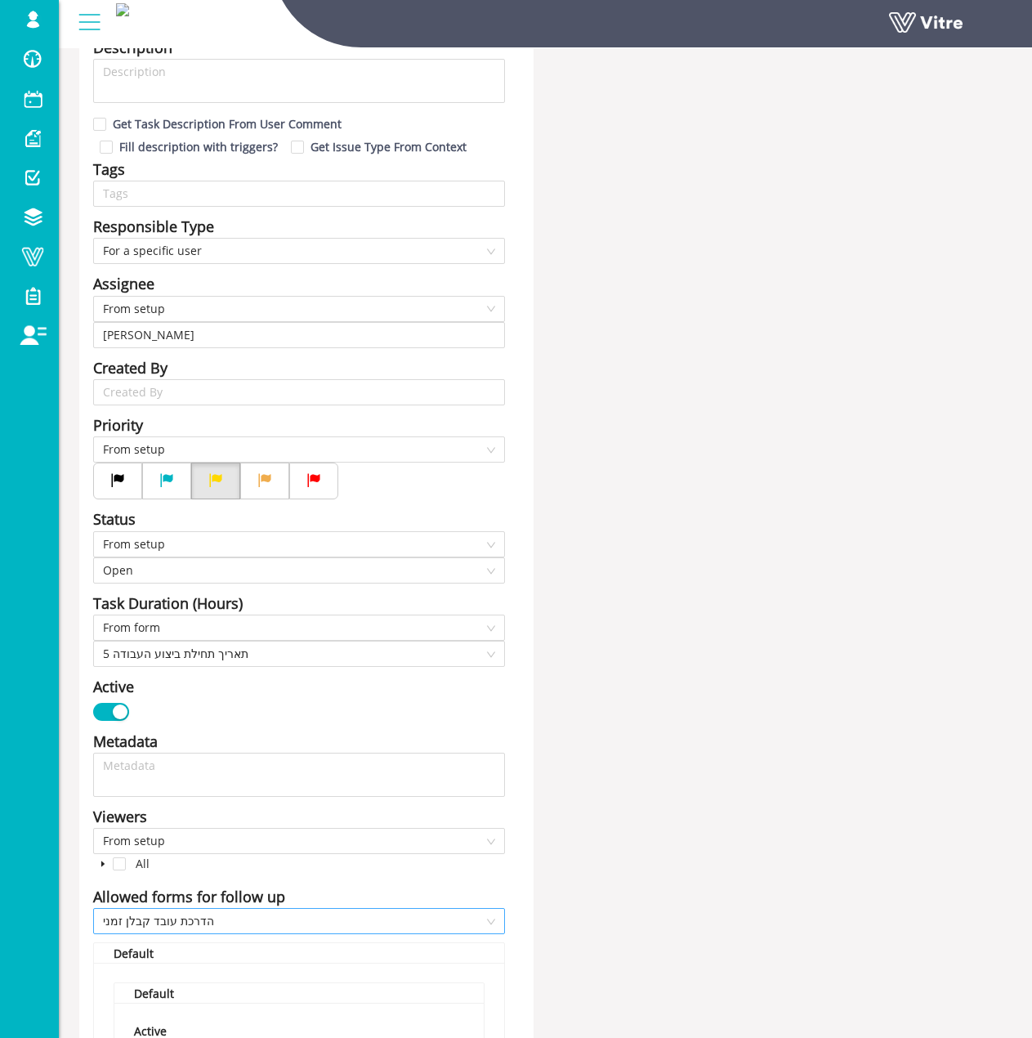
scroll to position [0, 0]
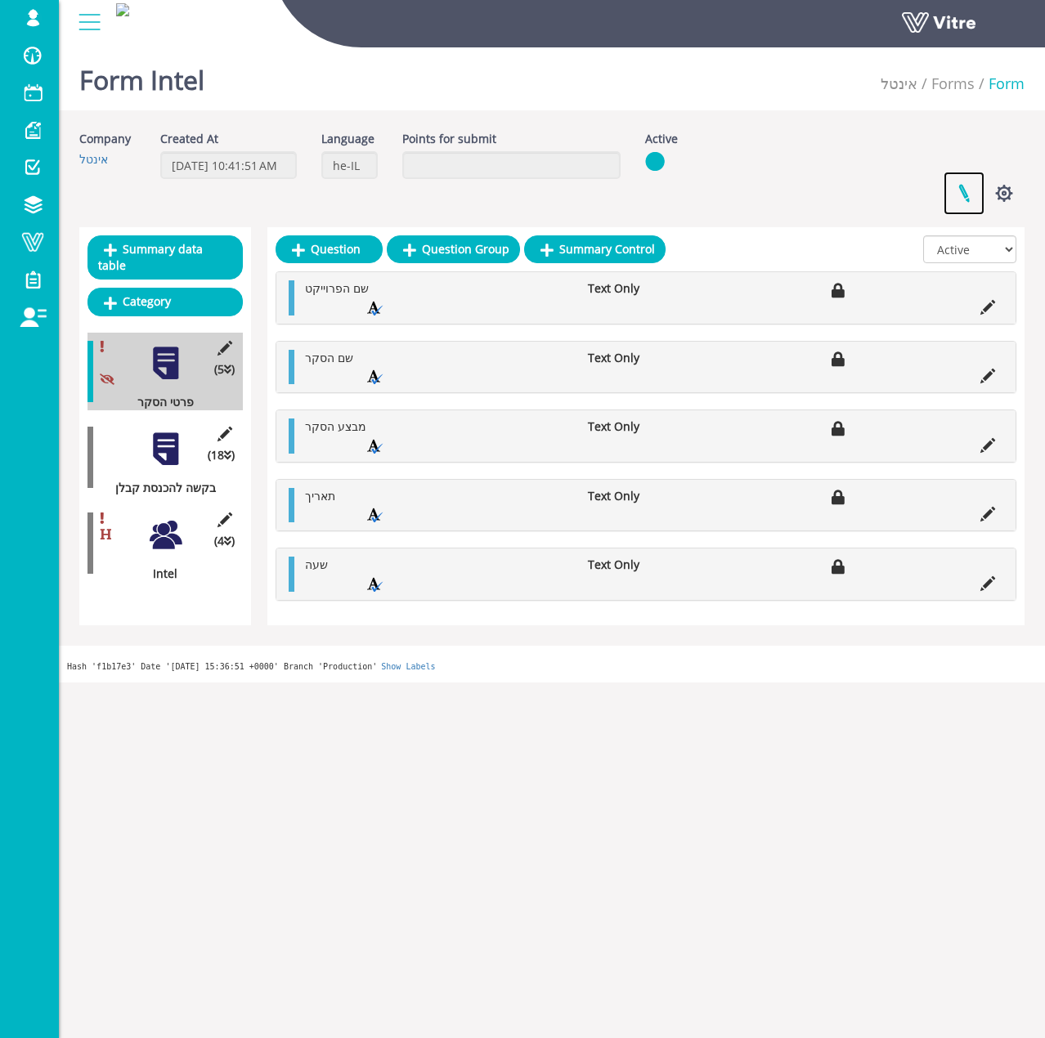
click at [958, 186] on link at bounding box center [963, 193] width 41 height 43
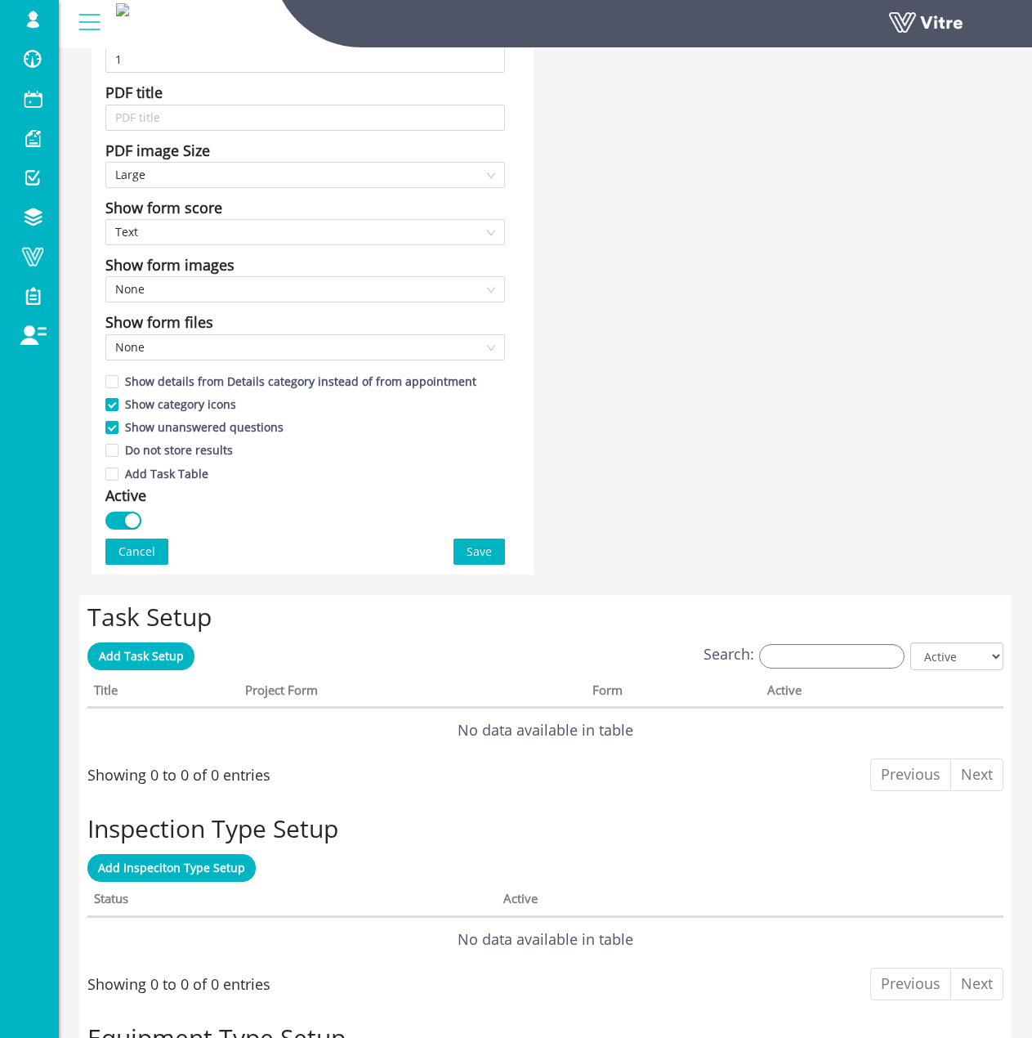
scroll to position [736, 0]
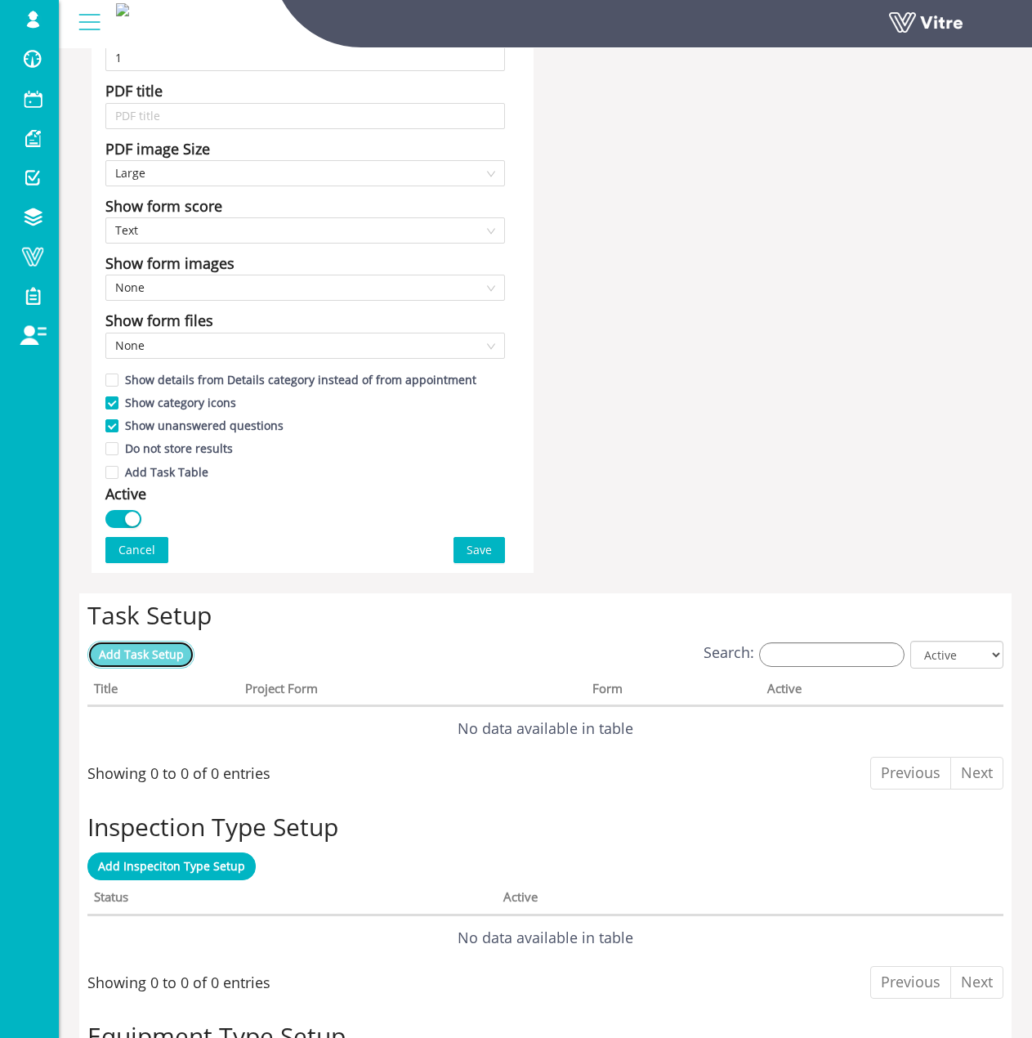
click at [183, 651] on link "Add Task Setup" at bounding box center [140, 655] width 107 height 28
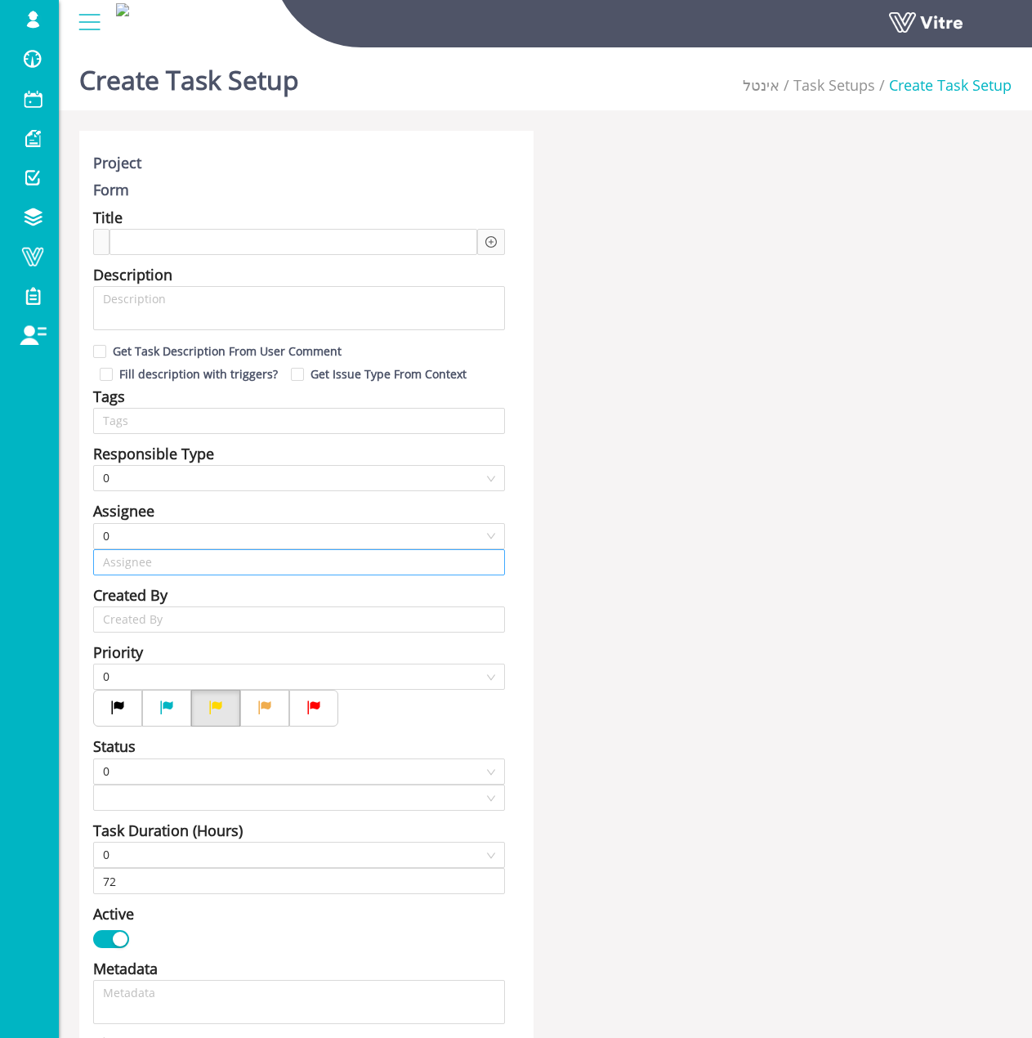
type input "[PERSON_NAME] SU"
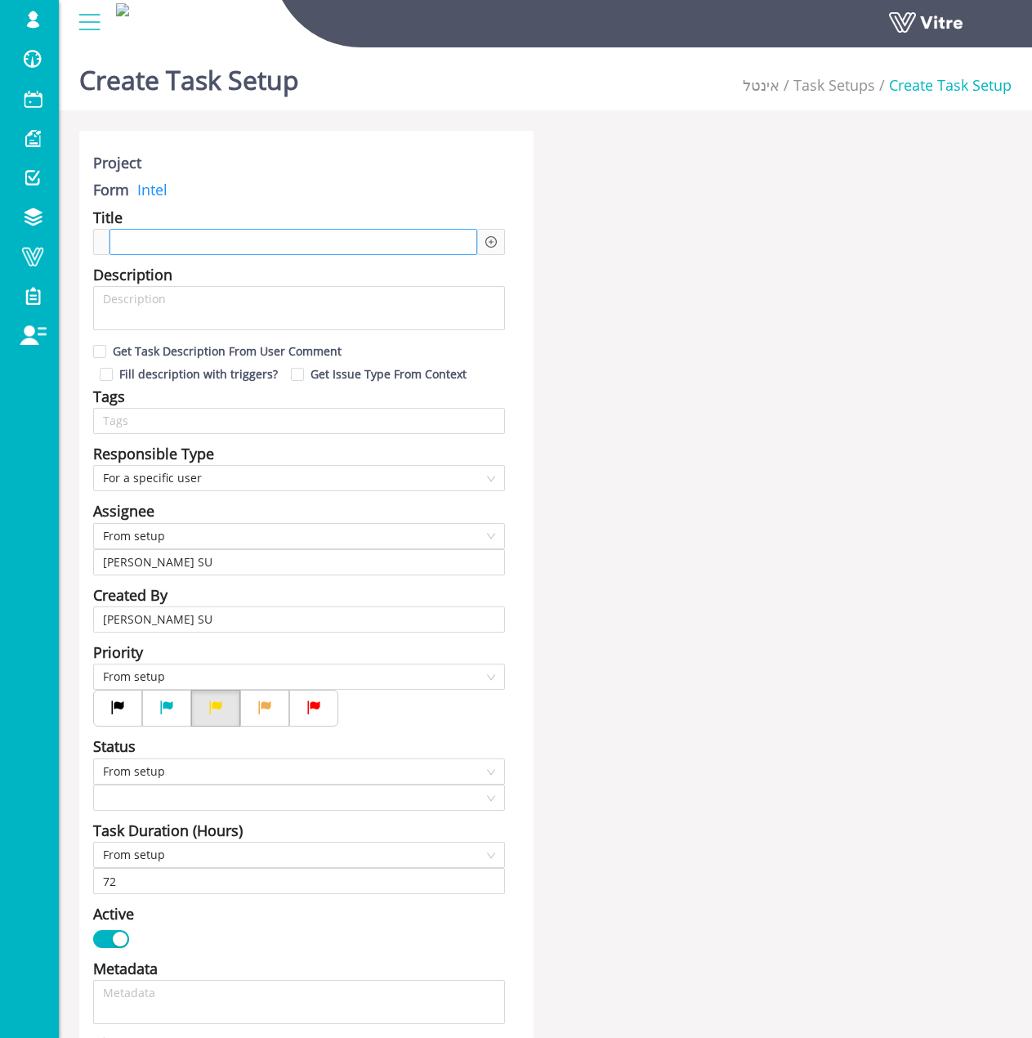
drag, startPoint x: 300, startPoint y: 235, endPoint x: 311, endPoint y: 238, distance: 11.7
click at [300, 235] on div at bounding box center [294, 242] width 368 height 26
paste span
click at [494, 243] on icon "plus-circle" at bounding box center [490, 241] width 11 height 11
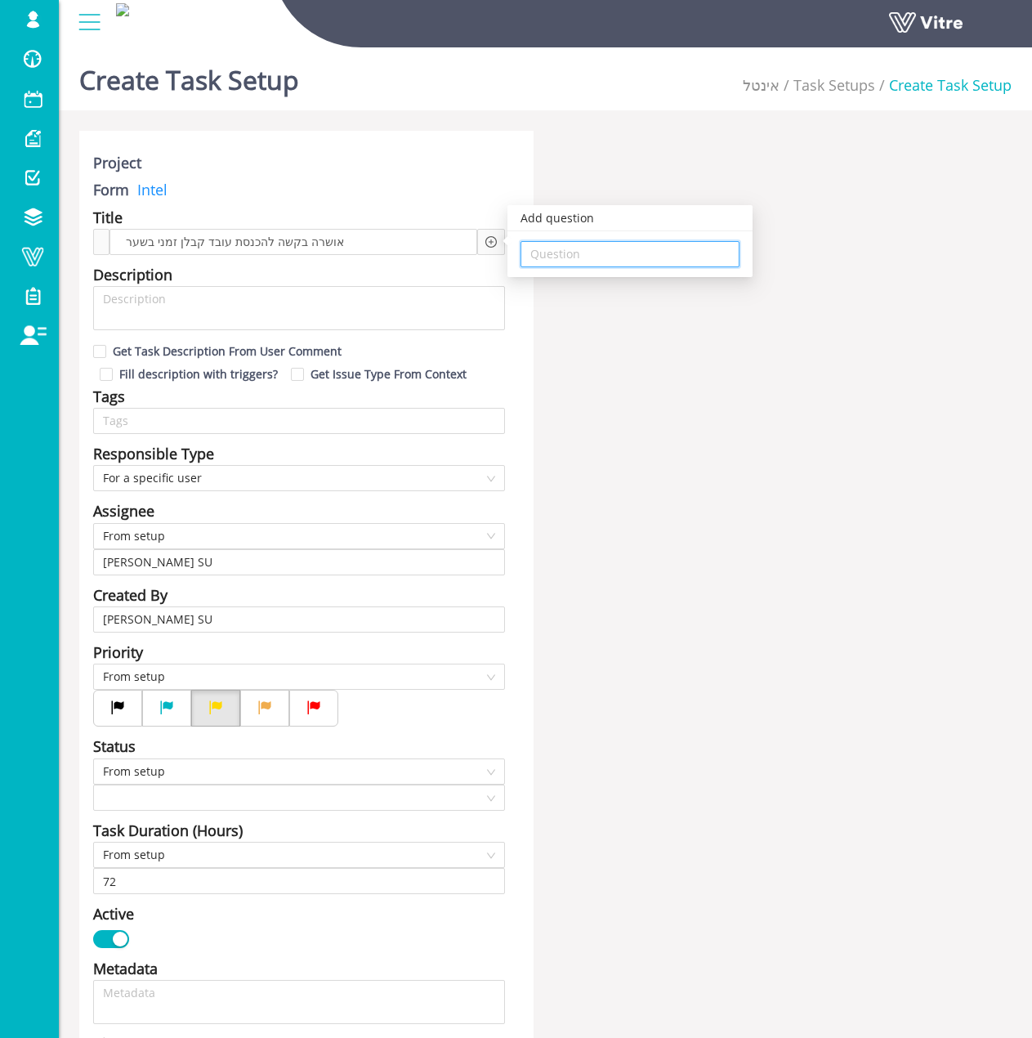
click at [633, 245] on input "search" at bounding box center [629, 254] width 199 height 25
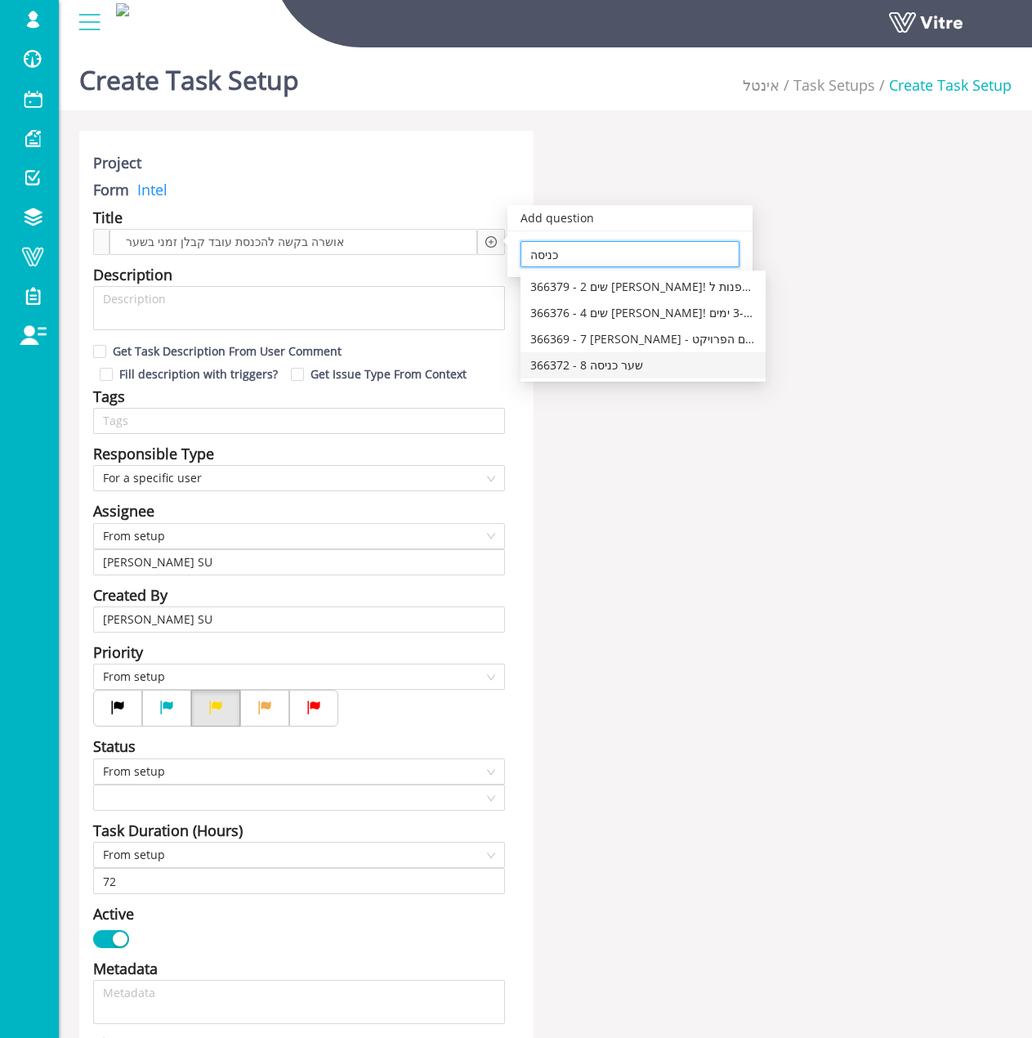
click at [633, 369] on div "366372 - 8 שער כניסה" at bounding box center [643, 365] width 226 height 18
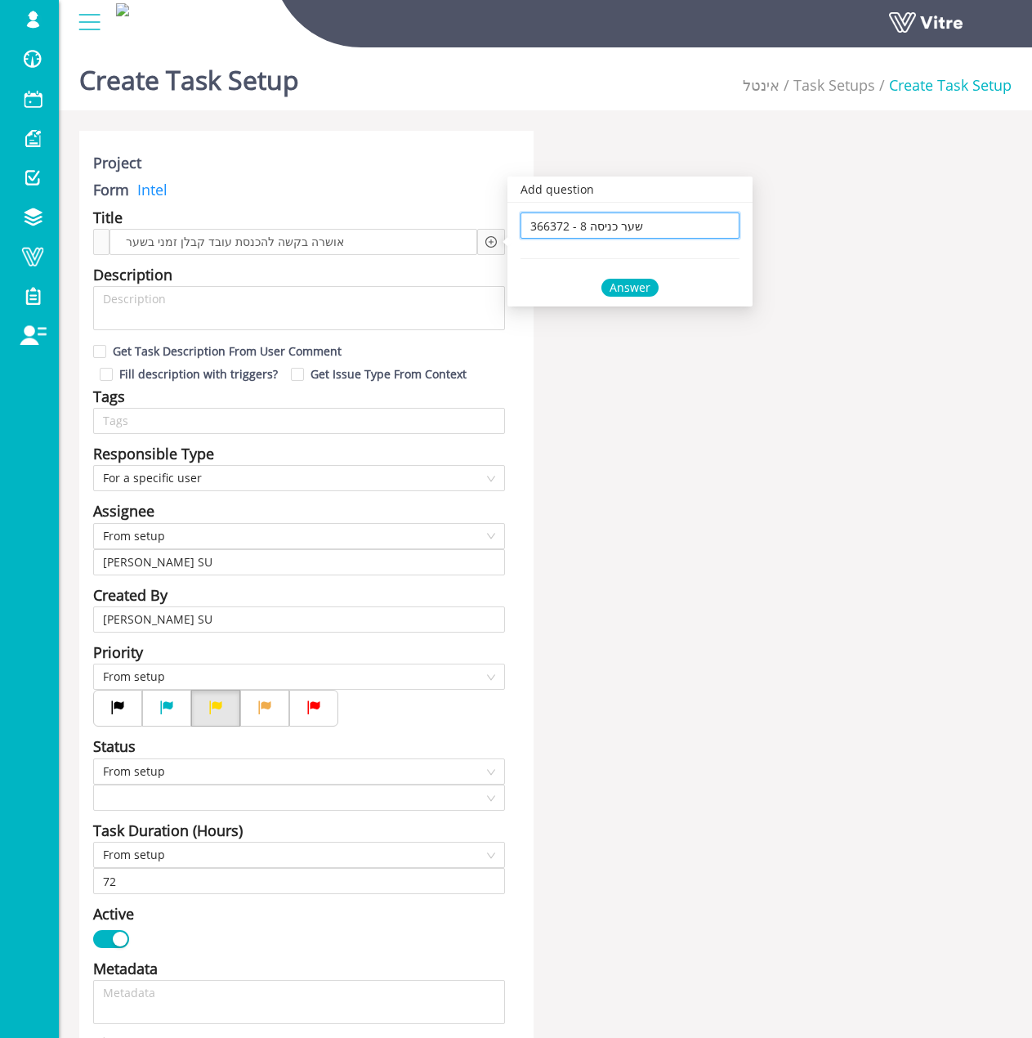
type input "366372 - 8 שער כניסה"
click at [629, 286] on div "Answer" at bounding box center [630, 288] width 57 height 18
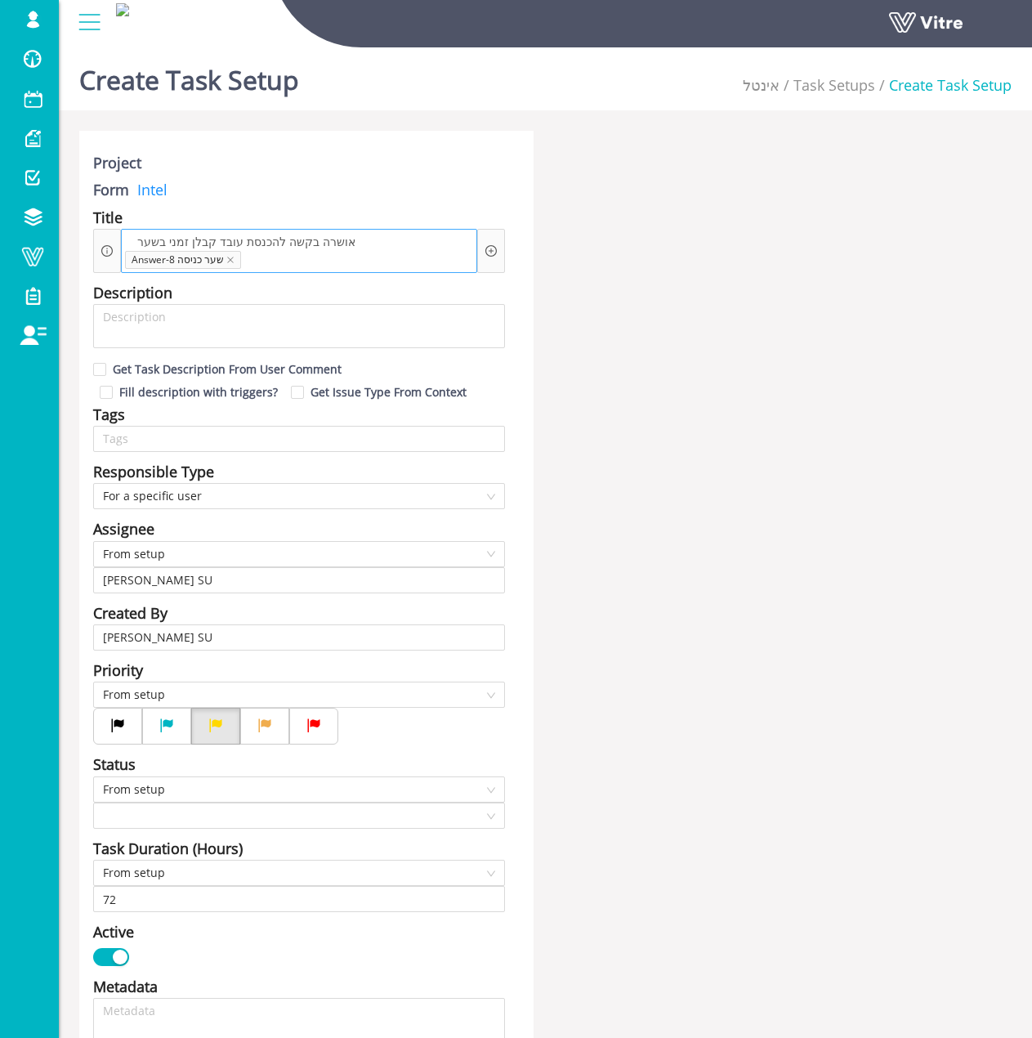
click at [277, 260] on div "אושרה בקשה להכנסת עובד קבלן זמני בשער Answer-8 שער כניסה" at bounding box center [299, 251] width 356 height 44
click at [142, 246] on span "אושרה בקשה להכנסת עובד קבלן זמני בשער" at bounding box center [246, 242] width 226 height 18
click at [138, 244] on span "אושרה בקשה להכנסת עובד קבלן זמני בשער" at bounding box center [246, 242] width 226 height 18
click at [241, 251] on span "Answer-8 שער כניסה" at bounding box center [183, 260] width 116 height 18
click at [333, 241] on span "אושרה בקשה להכנסת עובד קבלן זמני בשער" at bounding box center [246, 242] width 226 height 18
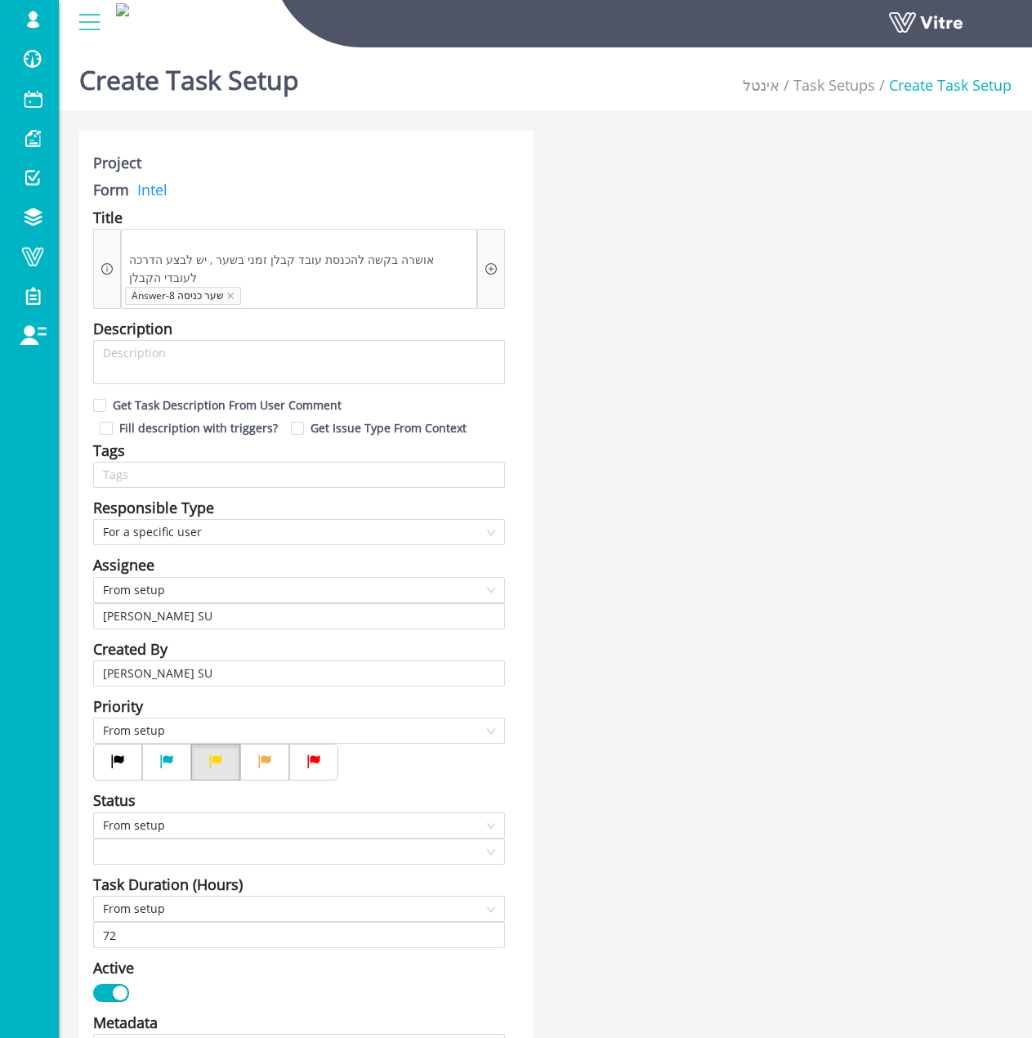
click at [575, 232] on div "Project Form Intel Title אושרה בקשה להכנסת עובד קבלן זמני בשער , יש לבצע הדרכה …" at bounding box center [545, 966] width 957 height 1670
click at [433, 248] on div "אושרה בקשה להכנסת עובד קבלן זמני בשער , יש לבצע הדרכה לעובדי הקבלן Answer-8 שער…" at bounding box center [299, 269] width 356 height 80
click at [445, 258] on span "אושרה בקשה להכנסת עובד קבלן זמני בשער , יש לבצע הדרכה לעובדי הקבלן" at bounding box center [299, 269] width 348 height 36
click at [475, 259] on div "אושרה בקשה להכנסת עובד קבלן זמני בשער , יש לבצע הדרכה לעובד הקבלן Answer-8 שער …" at bounding box center [299, 269] width 356 height 80
click at [271, 258] on span "אושרה בקשה להכנסת עובד קבלן זמני בשער , יש לבצע הדרכה לעובד הקבלן" at bounding box center [299, 269] width 348 height 36
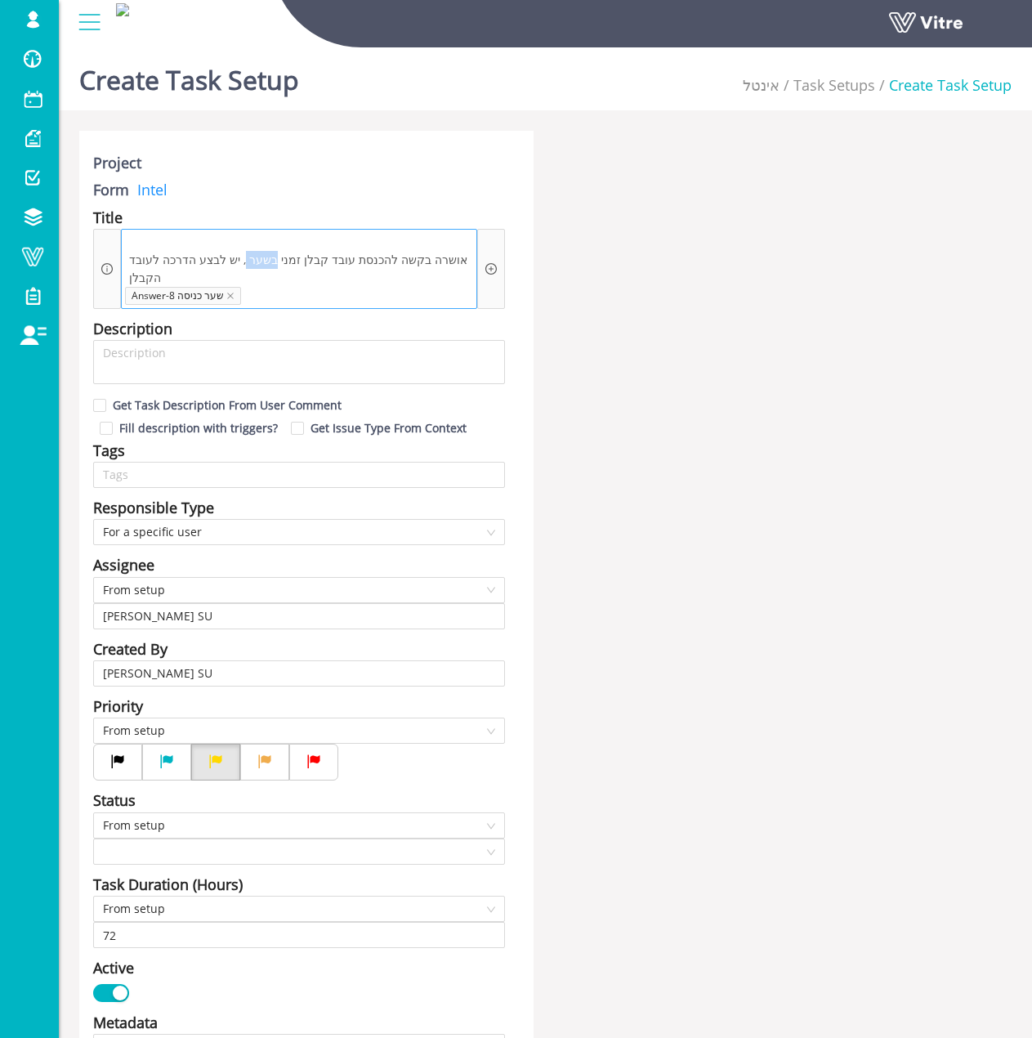
click at [271, 258] on span "אושרה בקשה להכנסת עובד קבלן זמני בשער , יש לבצע הדרכה לעובד הקבלן" at bounding box center [299, 269] width 348 height 36
click at [315, 240] on div "אושרה בקשה להכנסת עובד קבלן זמני בשער , יש לבצע הדרכה לעובד הקבלן Answer-8 שער …" at bounding box center [299, 269] width 356 height 80
click at [319, 235] on div "אושרה בקשה להכנסת עובד קבלן זמני בשער , יש לבצע הדרכה לעובד הקבלן Answer-8 שער …" at bounding box center [299, 269] width 356 height 80
click at [458, 264] on span "אושרה בקשה להכנסת עובד קבלן זמני בשער , יש לבצע הדרכה לעובד הקבלן" at bounding box center [299, 269] width 348 height 36
click at [473, 259] on div "אושרה בקשה להכנסת עובד קבלן זמני בשער , יש לבצע הדרכה לעובד הקבלן Answer-8 שער …" at bounding box center [299, 269] width 356 height 80
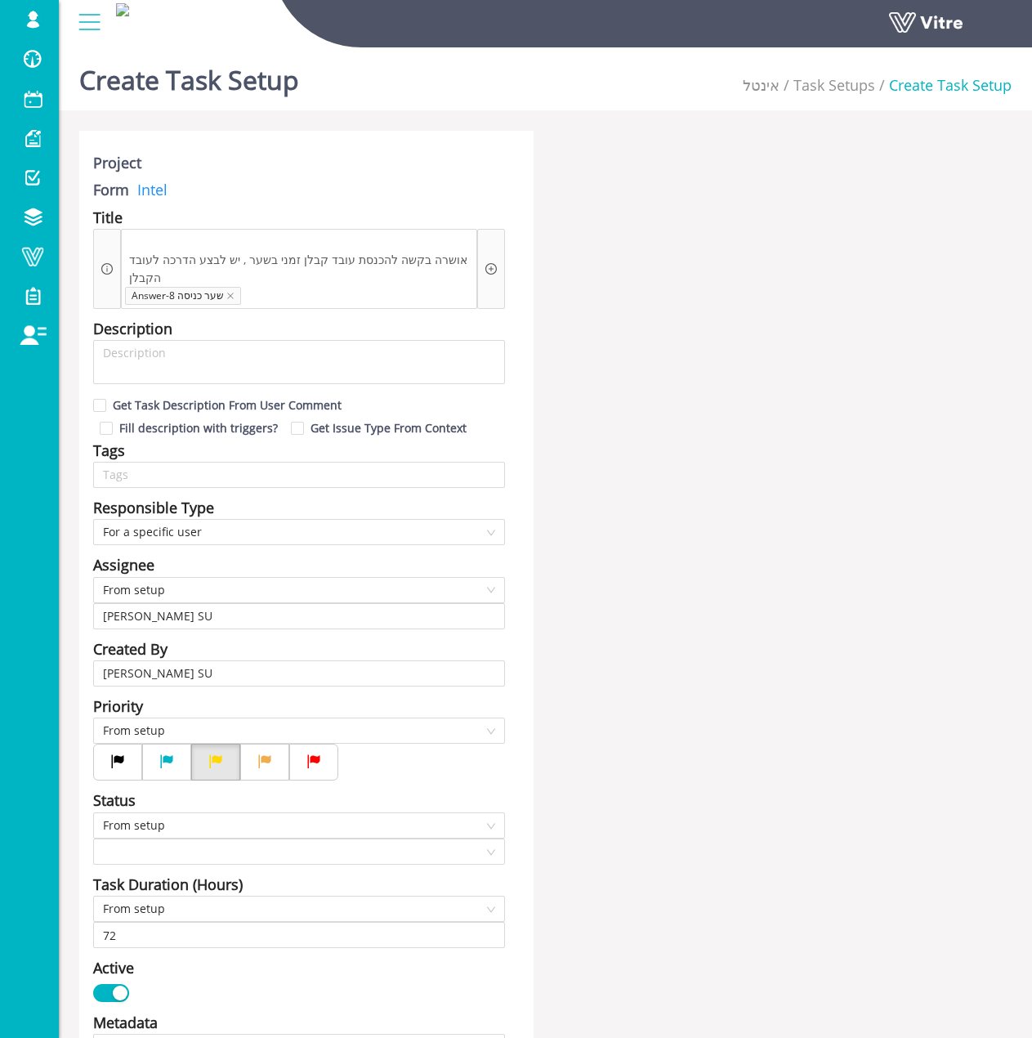
drag, startPoint x: 464, startPoint y: 261, endPoint x: 478, endPoint y: 255, distance: 15.0
click at [478, 255] on div "אושרה בקשה להכנסת עובד קבלן זמני בשער , יש לבצע הדרכה לעובד הקבלן Answer-8 שער …" at bounding box center [299, 269] width 412 height 80
click at [462, 258] on span "אושרה בקשה להכנסת עובד קבלן זמני בשער , יש לבצע הדרכה לעובד הקבלן" at bounding box center [299, 269] width 348 height 36
click at [399, 241] on div "אושרה בקשה להכנסת עובד קבלן זמני בשער , יש לבצע הדרכה לעובד הקבלן Answer-8 שער …" at bounding box center [299, 269] width 356 height 80
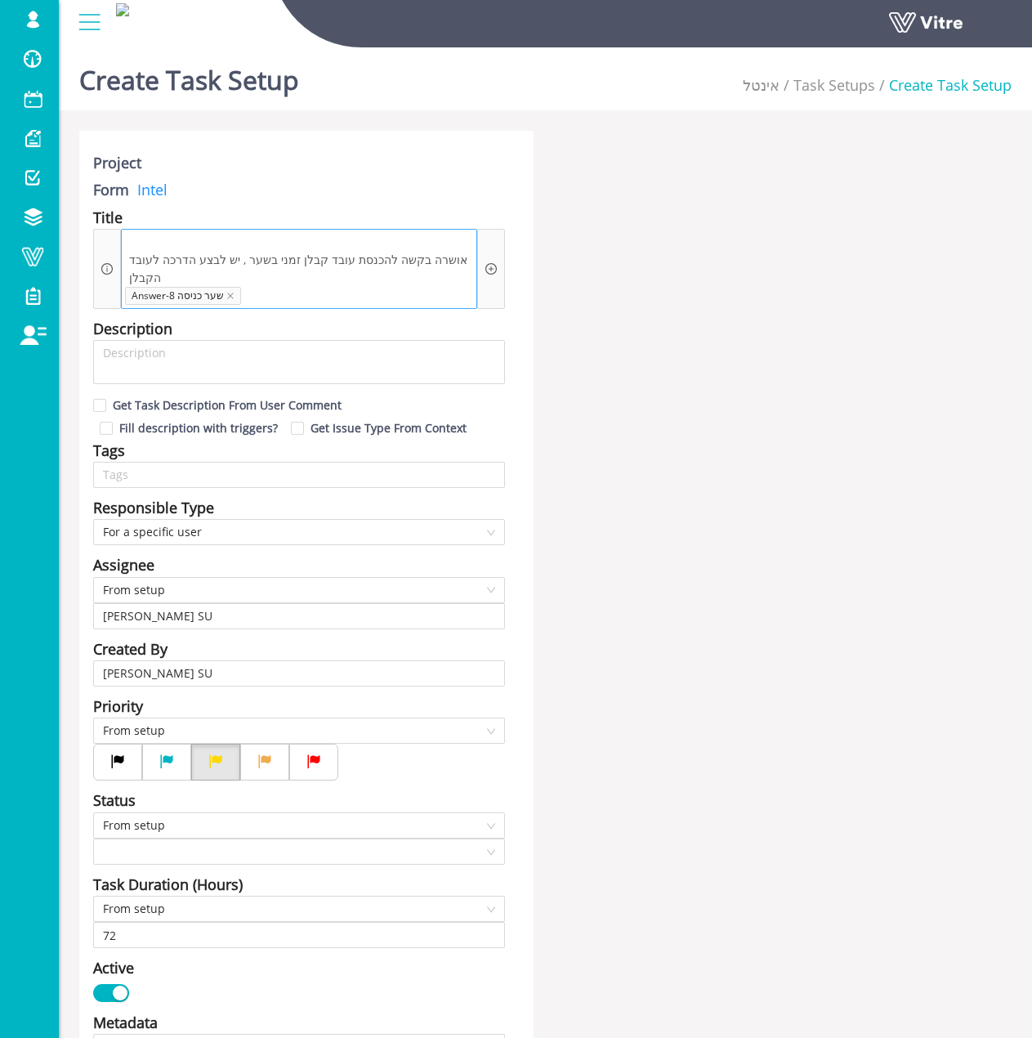
click at [251, 287] on div "אושרה בקשה להכנסת עובד קבלן זמני בשער , יש לבצע הדרכה לעובד הקבלן Answer-8 שער …" at bounding box center [299, 269] width 356 height 80
click at [251, 287] on span at bounding box center [282, 296] width 69 height 18
click at [226, 292] on icon "close" at bounding box center [230, 296] width 8 height 8
click at [274, 251] on span "אושרה בקשה להכנסת עובד קבלן זמני בשער , יש לבצע הדרכה לעובד הקבלן" at bounding box center [294, 269] width 360 height 36
click at [268, 251] on span "אושרה בקשה להכנסת עובד קבלן זמני בשער , יש לבצע הדרכה לעובד הקבלן" at bounding box center [294, 269] width 360 height 36
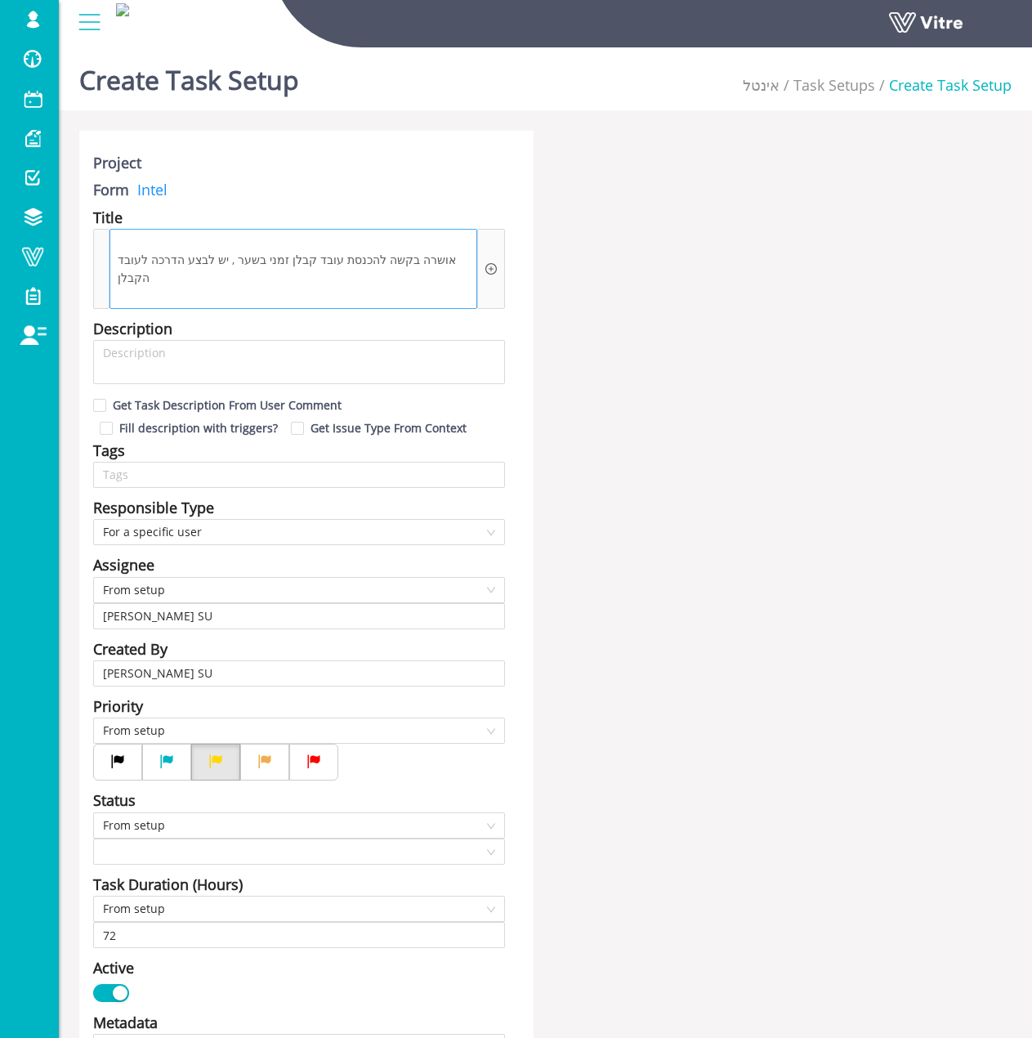
click at [266, 251] on span "אושרה בקשה להכנסת עובד קבלן זמני בשער , יש לבצע הדרכה לעובד הקבלן" at bounding box center [294, 269] width 360 height 36
click at [262, 251] on span "אושרה בקשה להכנסת עובד קבלן זמני בשער , יש לבצע הדרכה לעובד הקבלן" at bounding box center [294, 269] width 360 height 36
click at [483, 251] on div "Add question Question" at bounding box center [491, 269] width 28 height 80
click at [486, 263] on icon "plus-circle" at bounding box center [490, 268] width 11 height 11
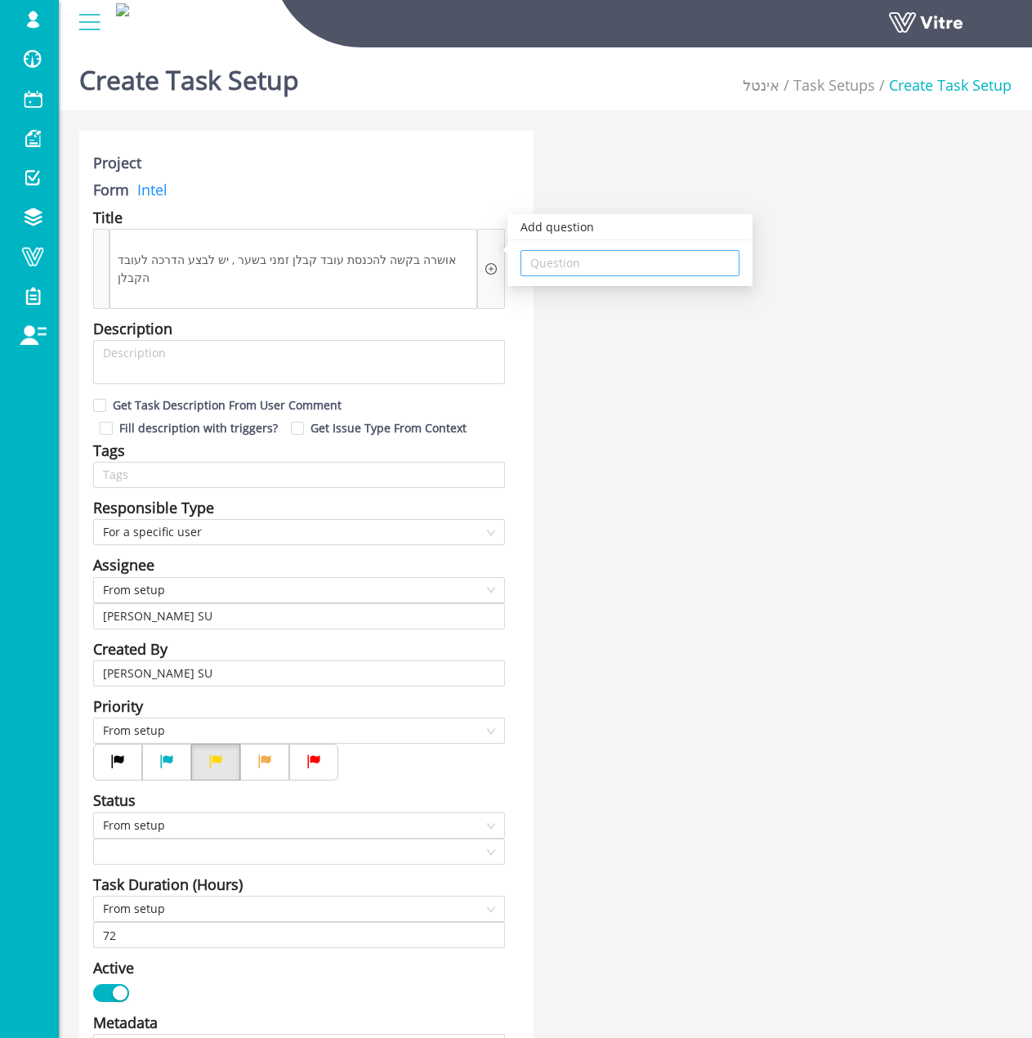
click at [551, 256] on input "search" at bounding box center [629, 263] width 199 height 25
click at [588, 300] on div "366372 - 8 שער כניסה" at bounding box center [643, 296] width 226 height 18
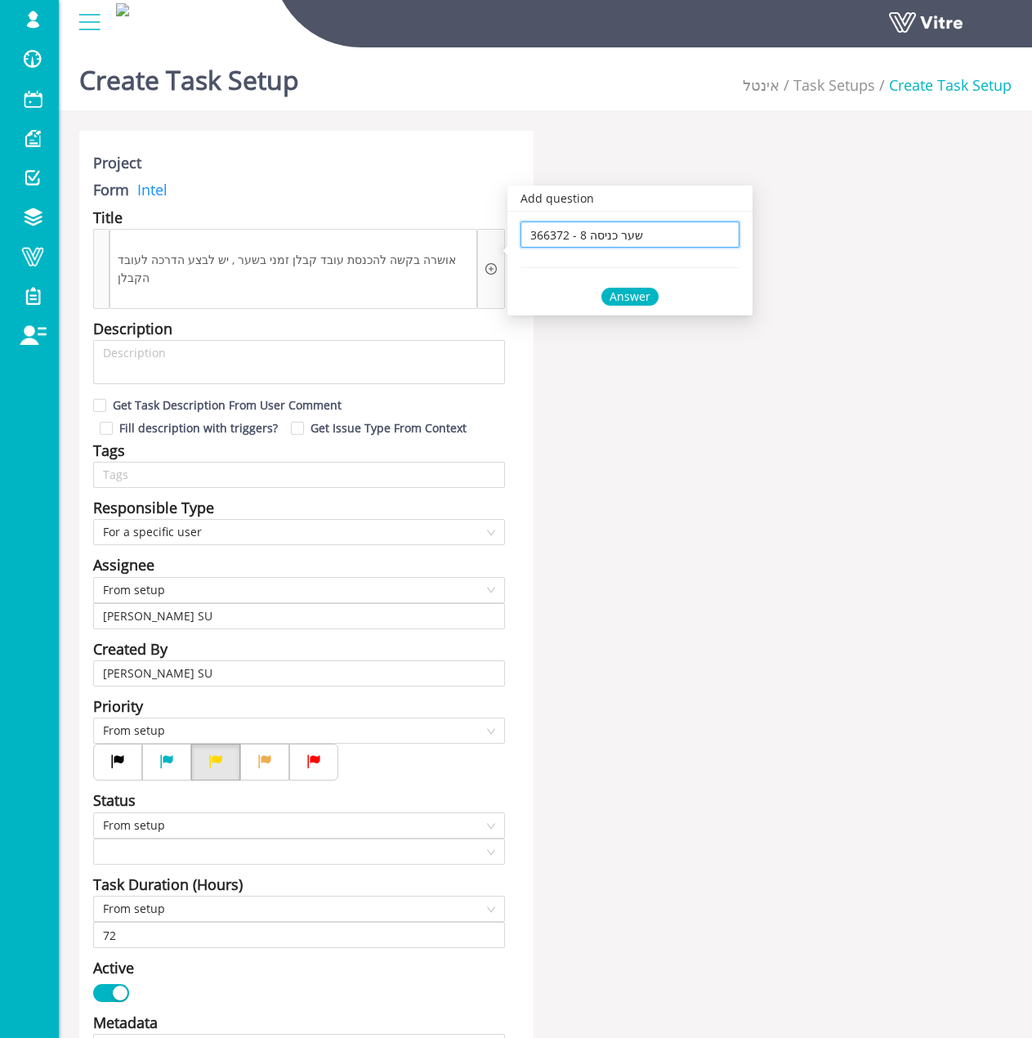
type input "366372 - 8 שער כניסה"
click at [656, 303] on div "Answer" at bounding box center [630, 297] width 219 height 18
click at [655, 303] on div "Answer" at bounding box center [630, 297] width 57 height 18
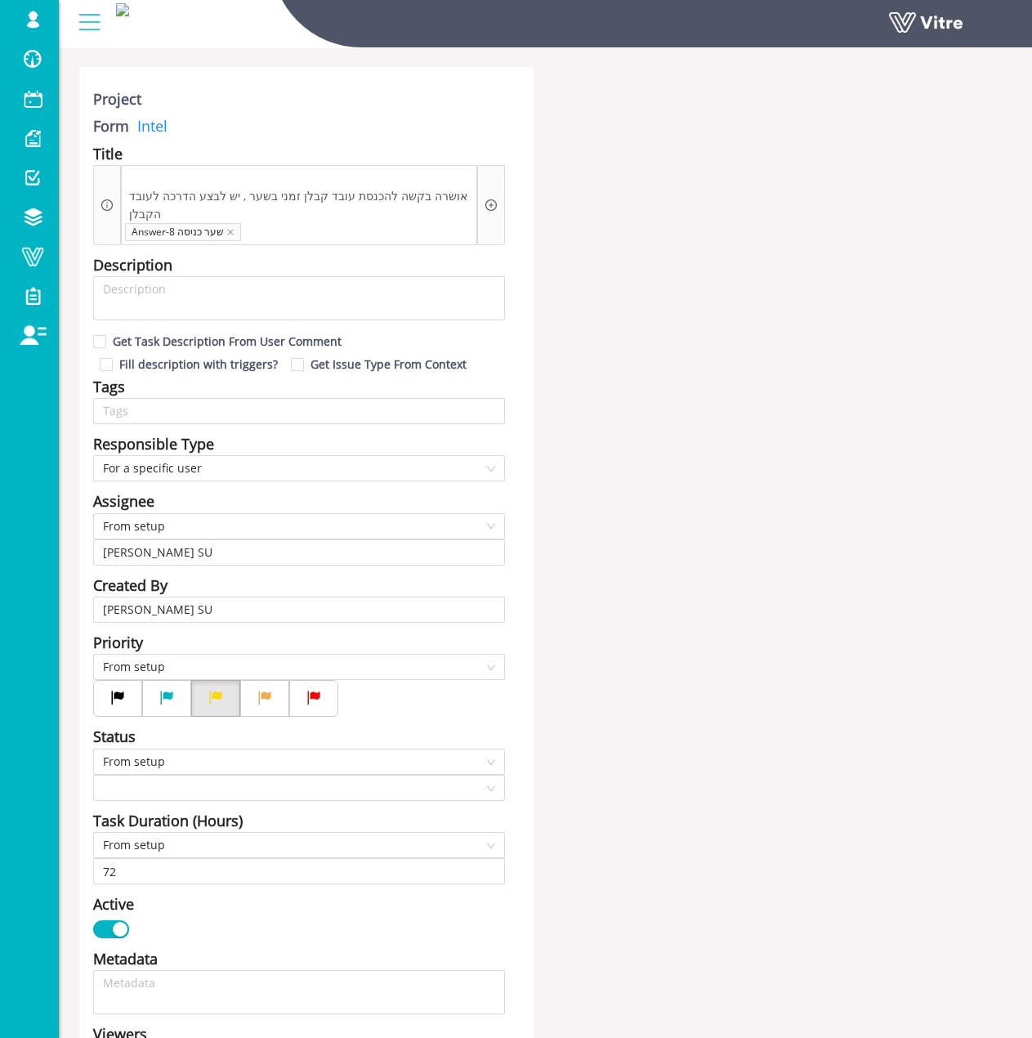
scroll to position [82, 0]
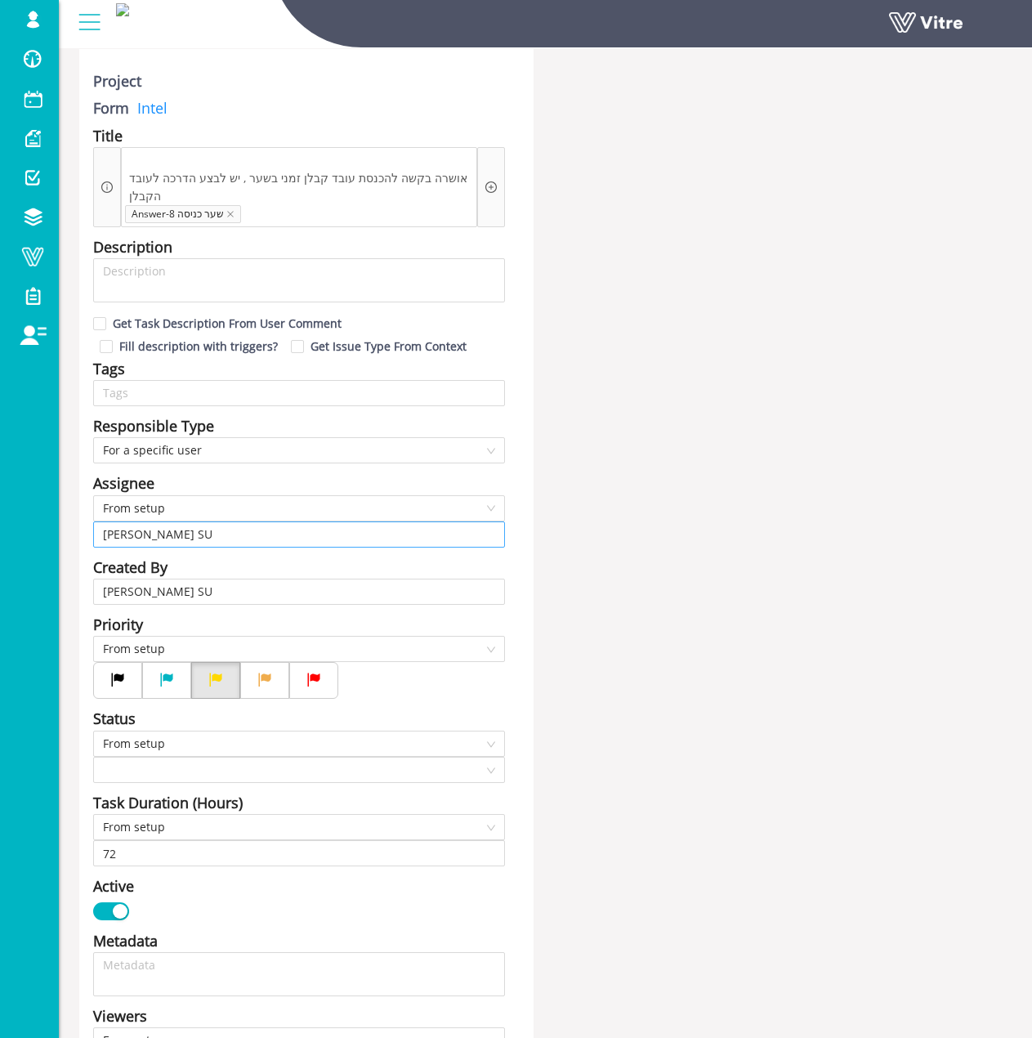
click at [224, 522] on input "Sagi Biran SU" at bounding box center [299, 534] width 392 height 25
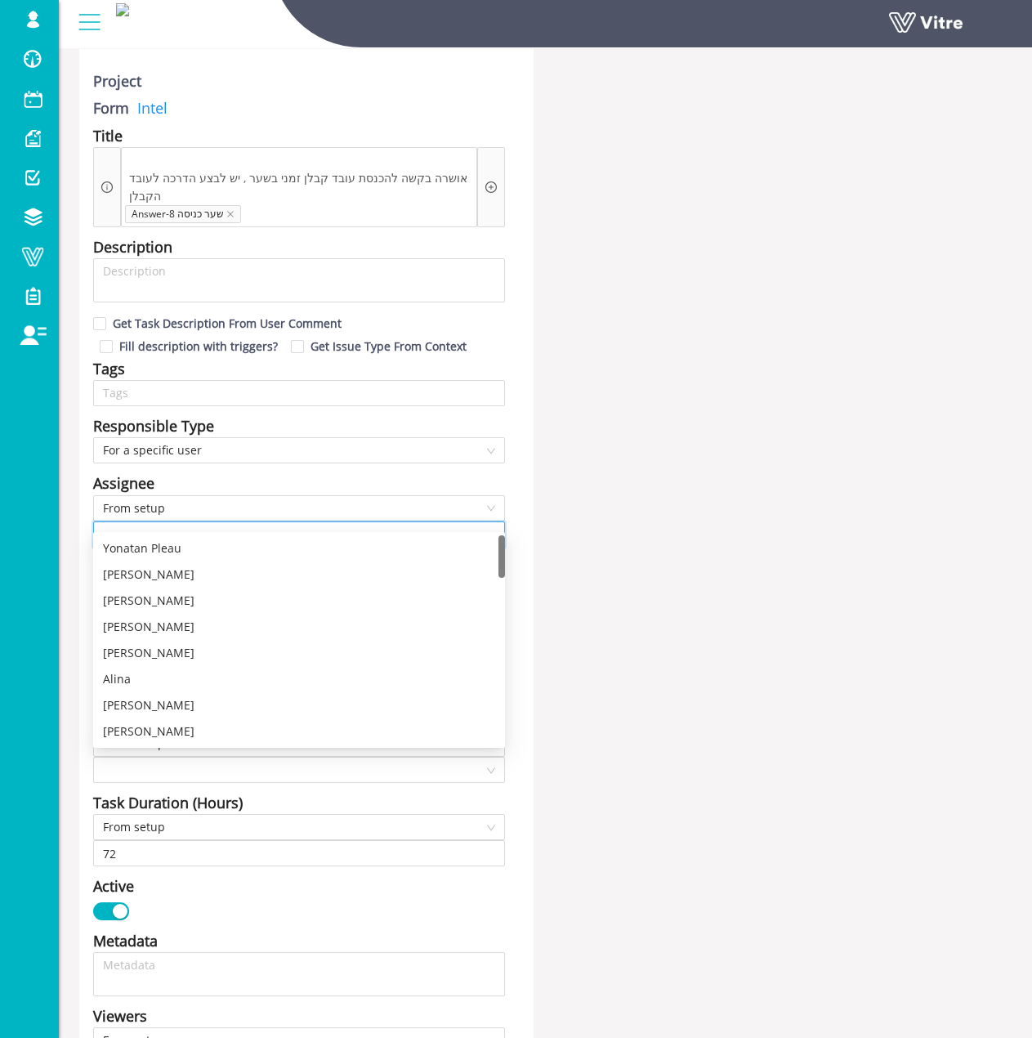
type input "n"
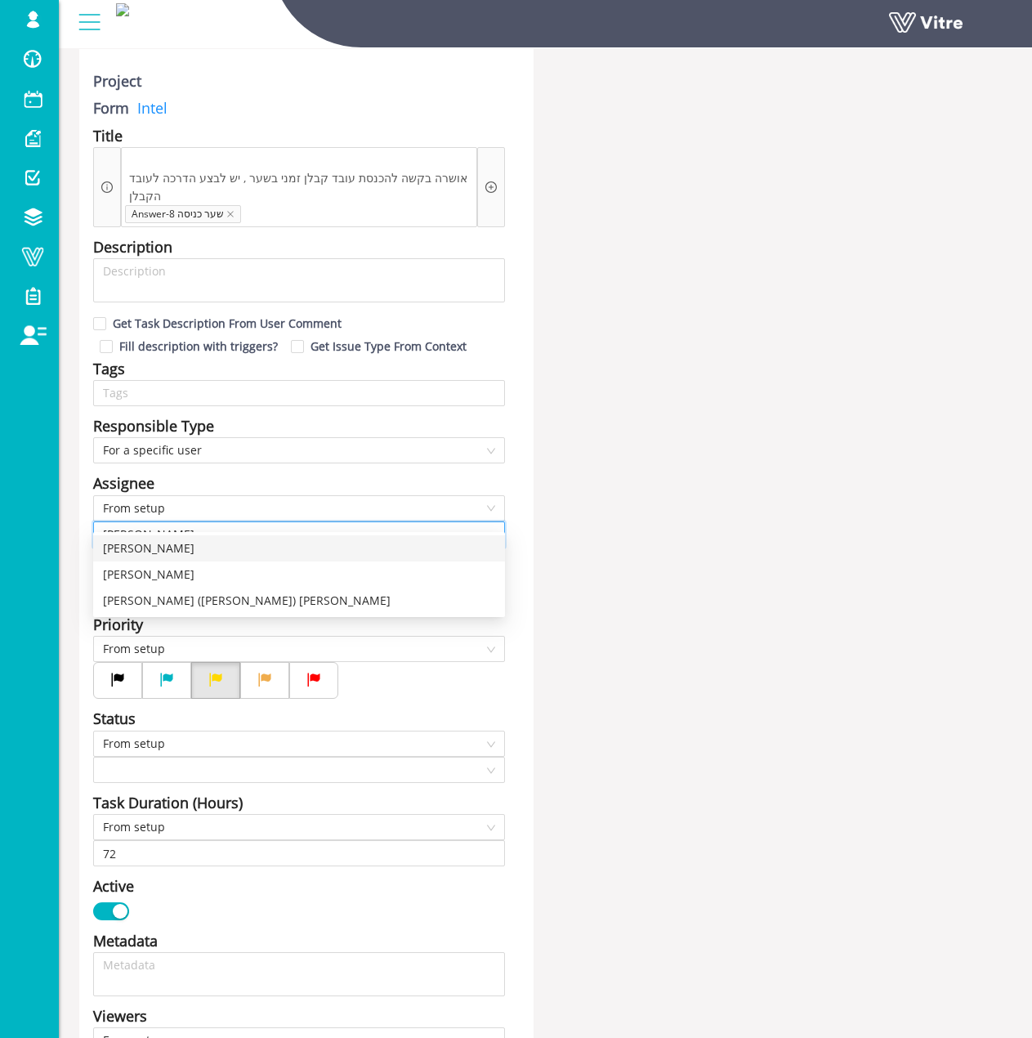
click at [141, 539] on div "משה כרובי" at bounding box center [299, 548] width 412 height 26
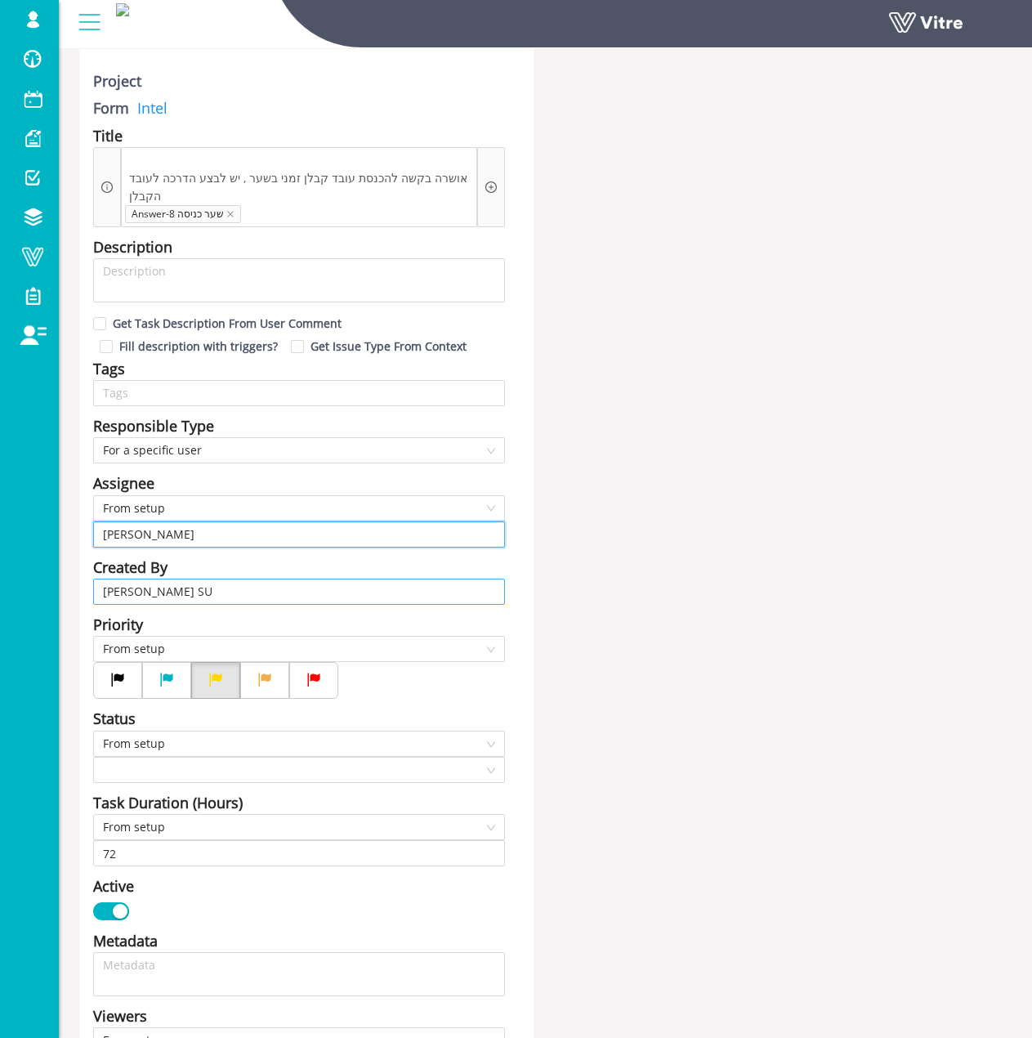
type input "משה כרובי"
click at [435, 579] on input "Sagi Biran SU" at bounding box center [299, 591] width 392 height 25
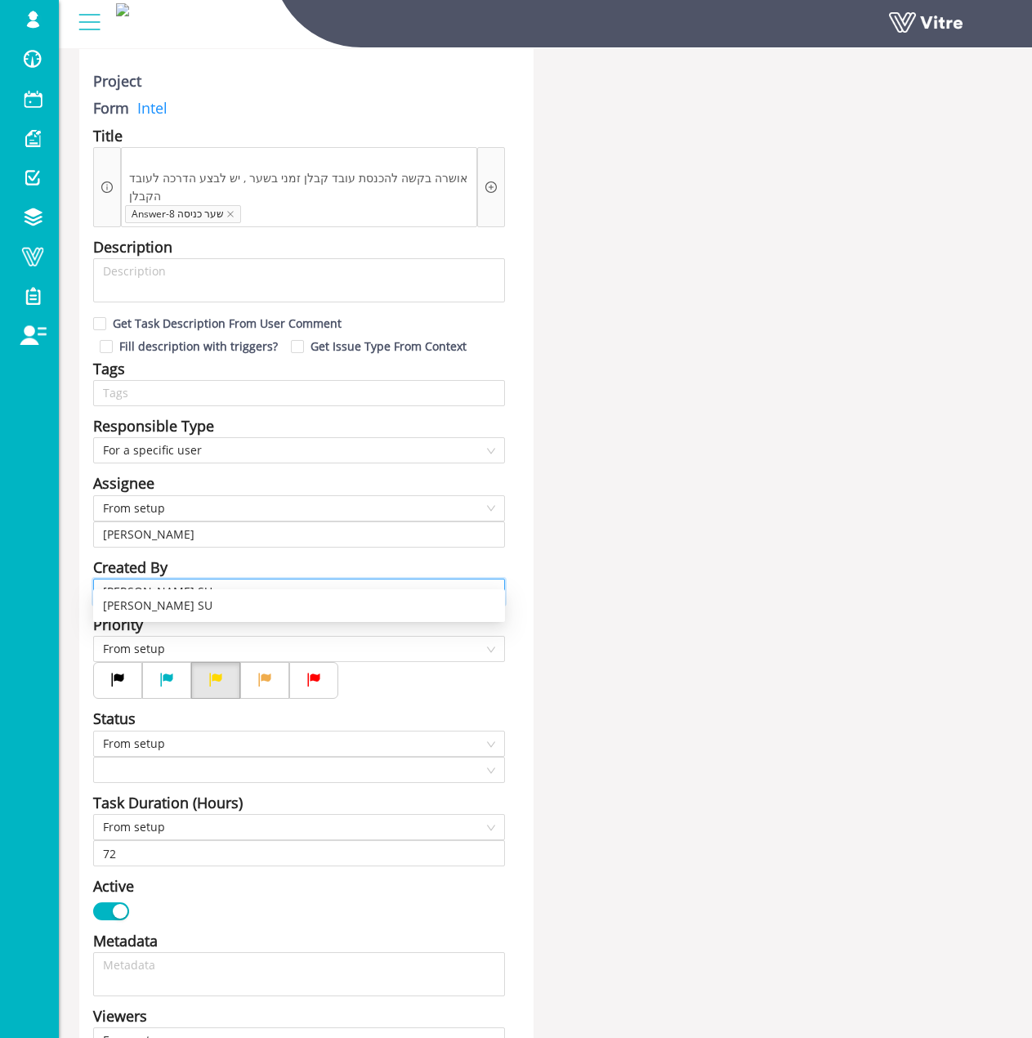
click at [435, 579] on input "Sagi Biran SU" at bounding box center [299, 591] width 392 height 25
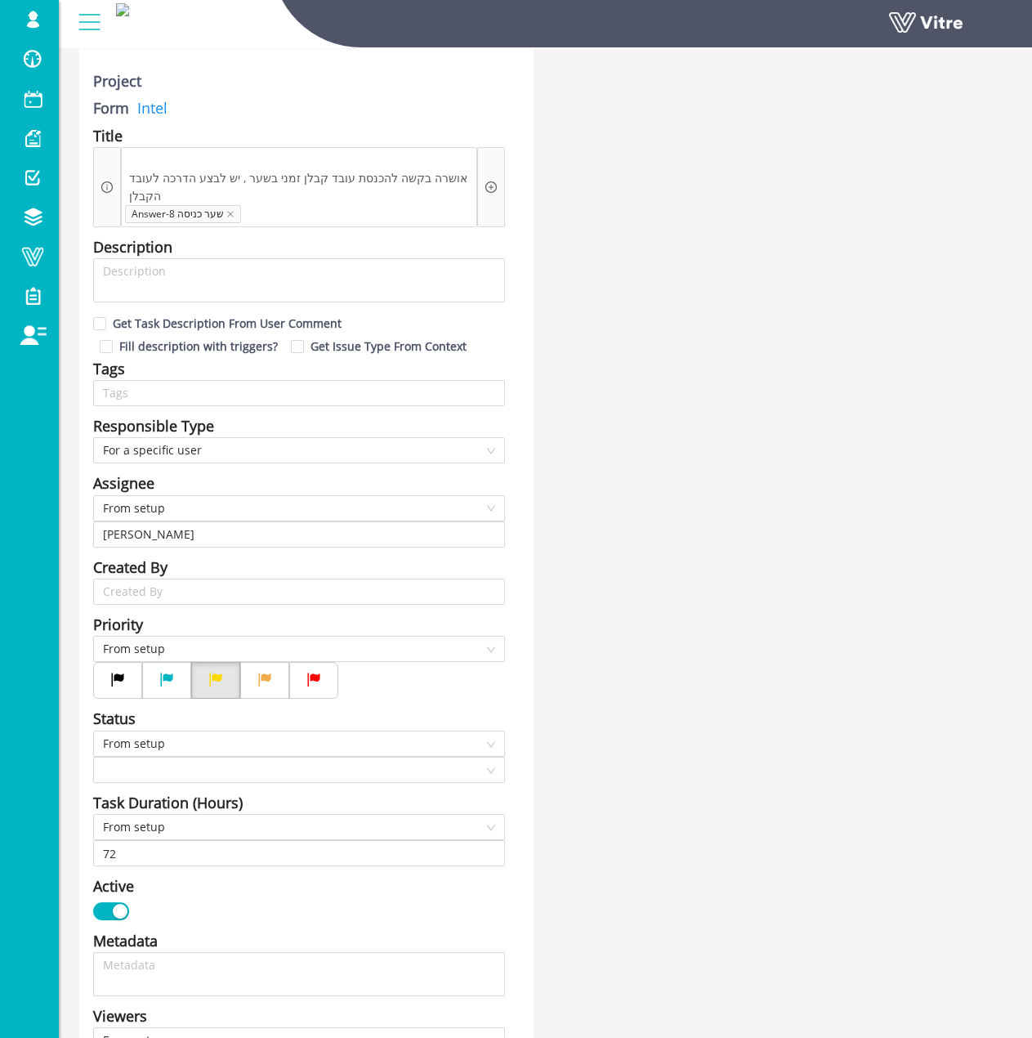
click at [615, 481] on div "Project Form Intel Title אושרה בקשה להכנסת עובד קבלן זמני בשער , יש לבצע הדרכה …" at bounding box center [545, 884] width 957 height 1670
click at [239, 758] on input "search" at bounding box center [293, 770] width 381 height 25
click at [200, 790] on div "Open" at bounding box center [299, 784] width 392 height 18
click at [302, 821] on span "From setup" at bounding box center [299, 827] width 392 height 25
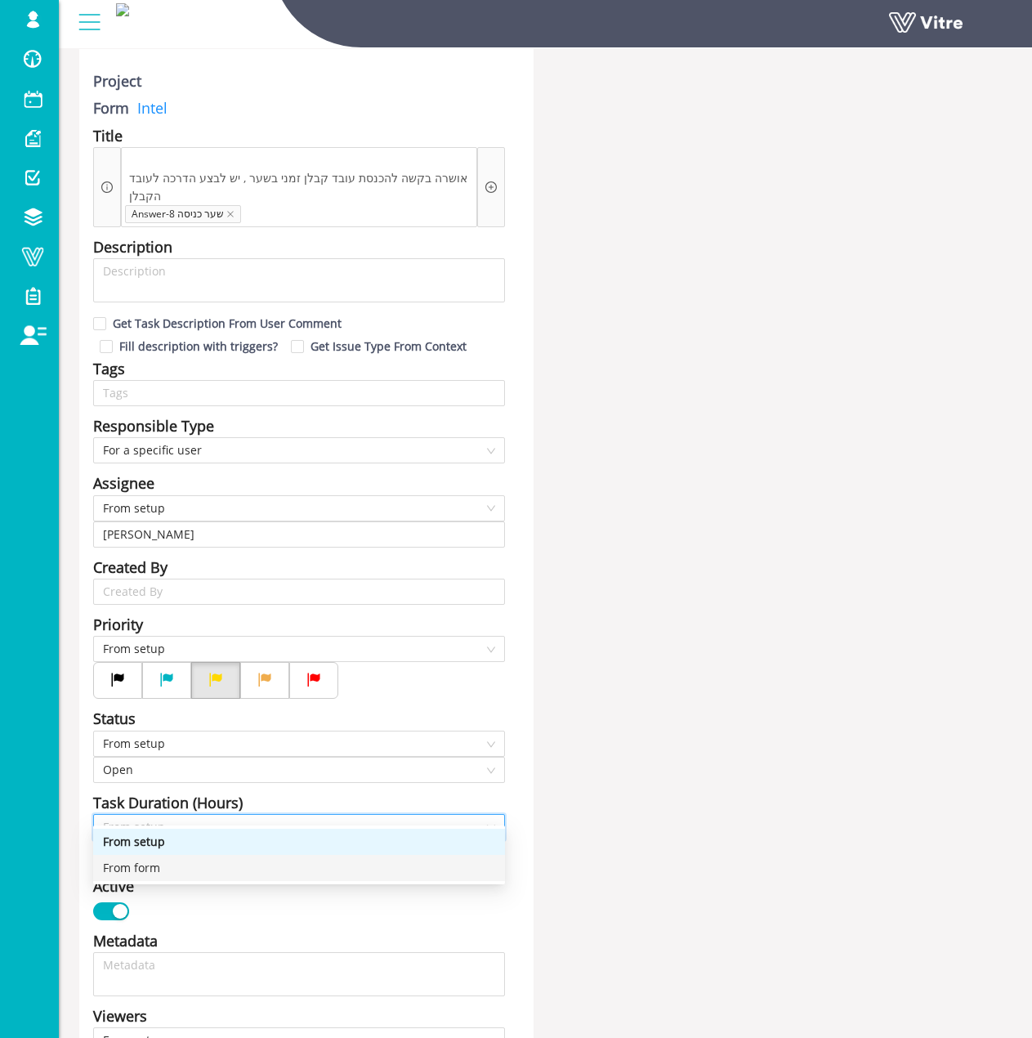
click at [271, 866] on div "From form" at bounding box center [299, 868] width 392 height 18
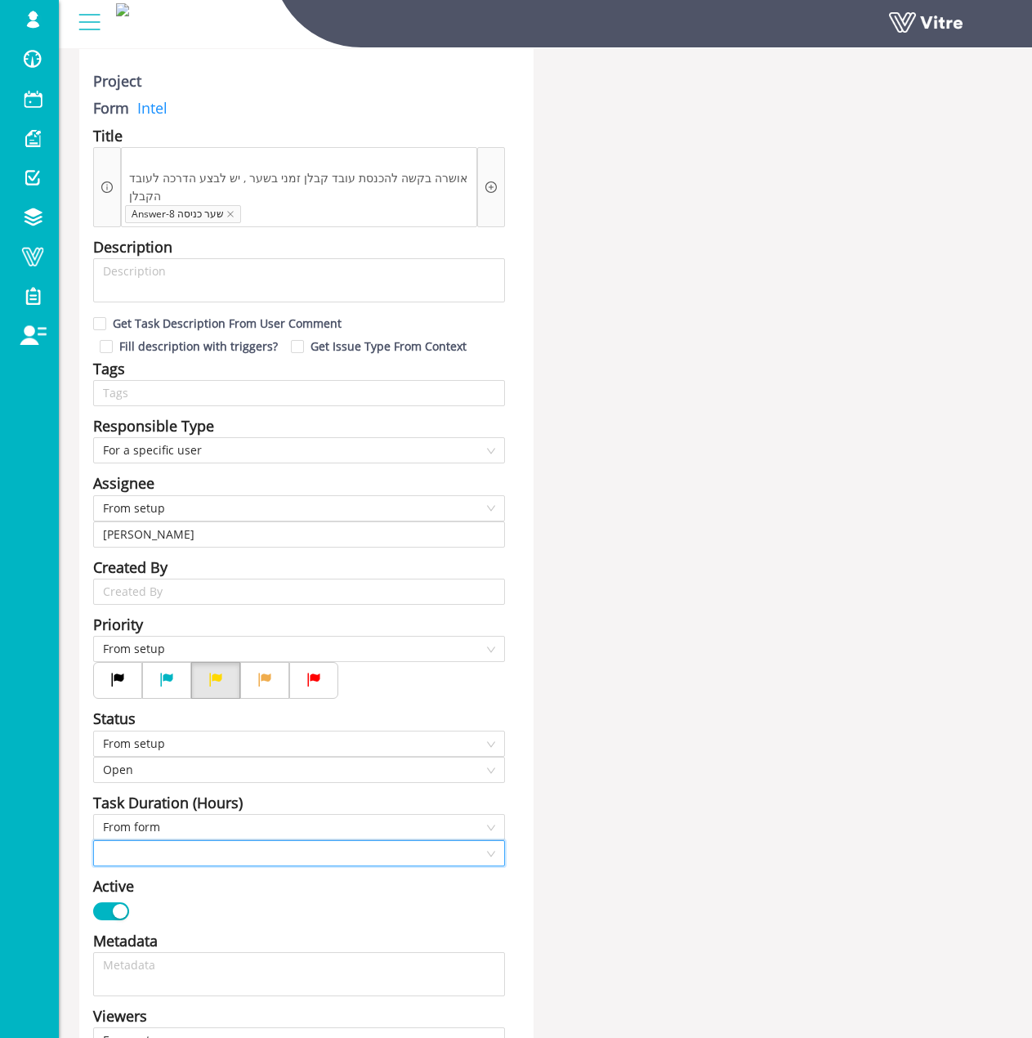
click at [307, 841] on input "search" at bounding box center [293, 853] width 381 height 25
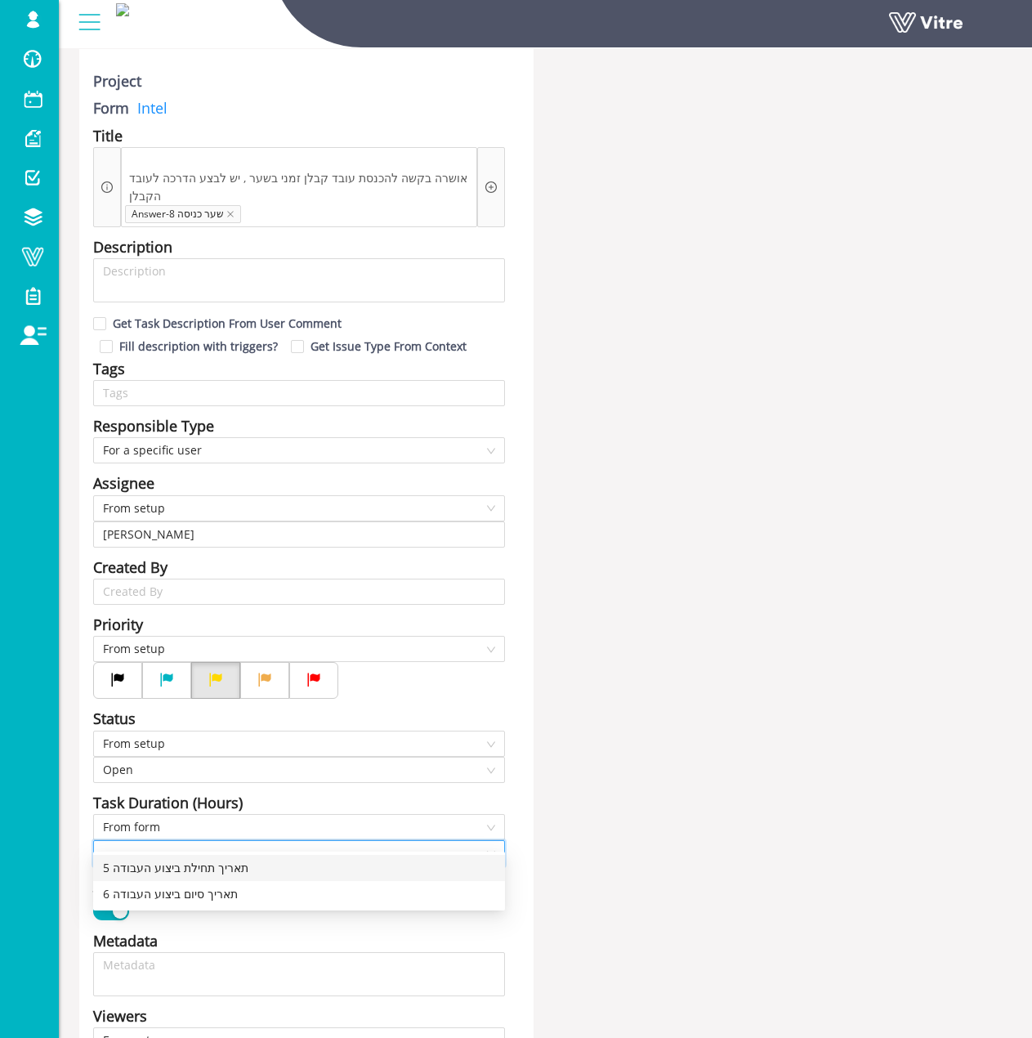
click at [304, 864] on div "5 תאריך תחילת ביצוע העבודה" at bounding box center [299, 868] width 392 height 18
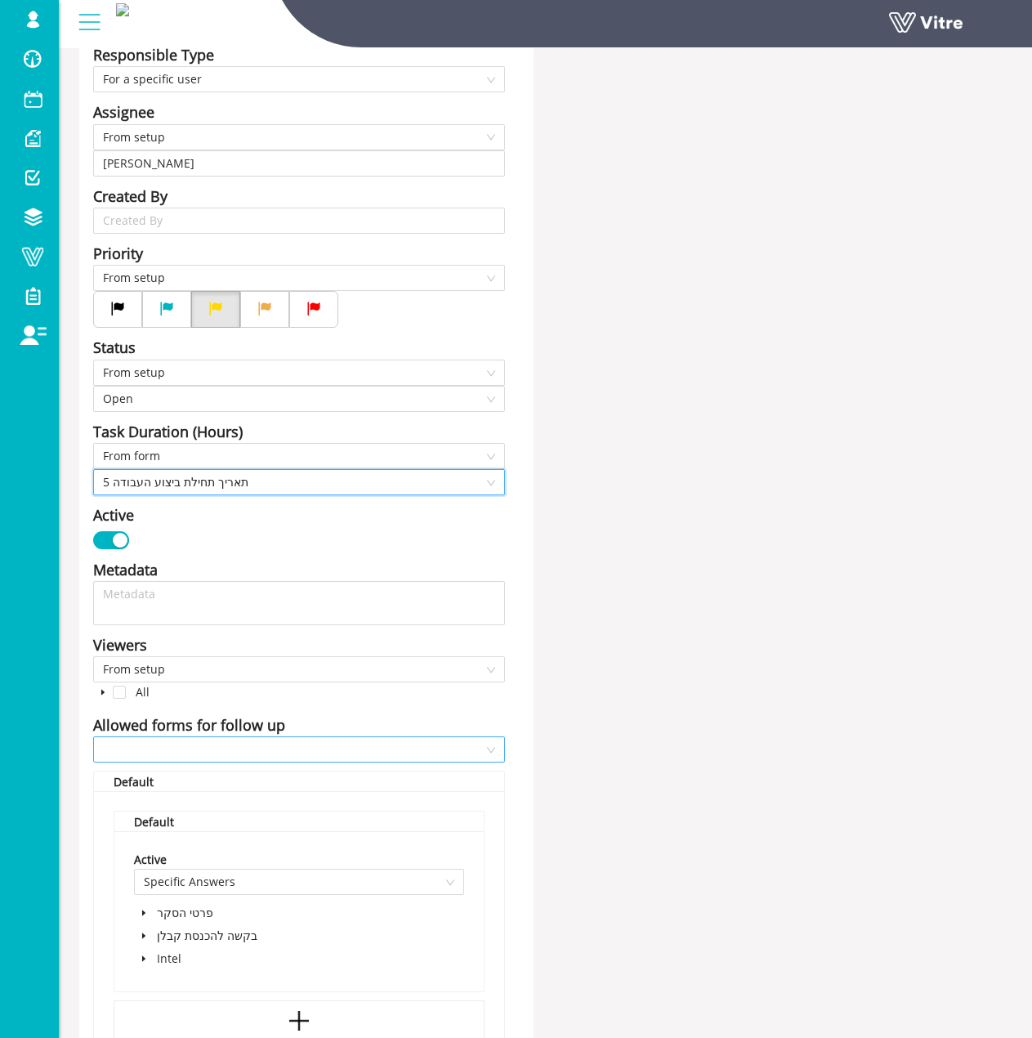
scroll to position [490, 0]
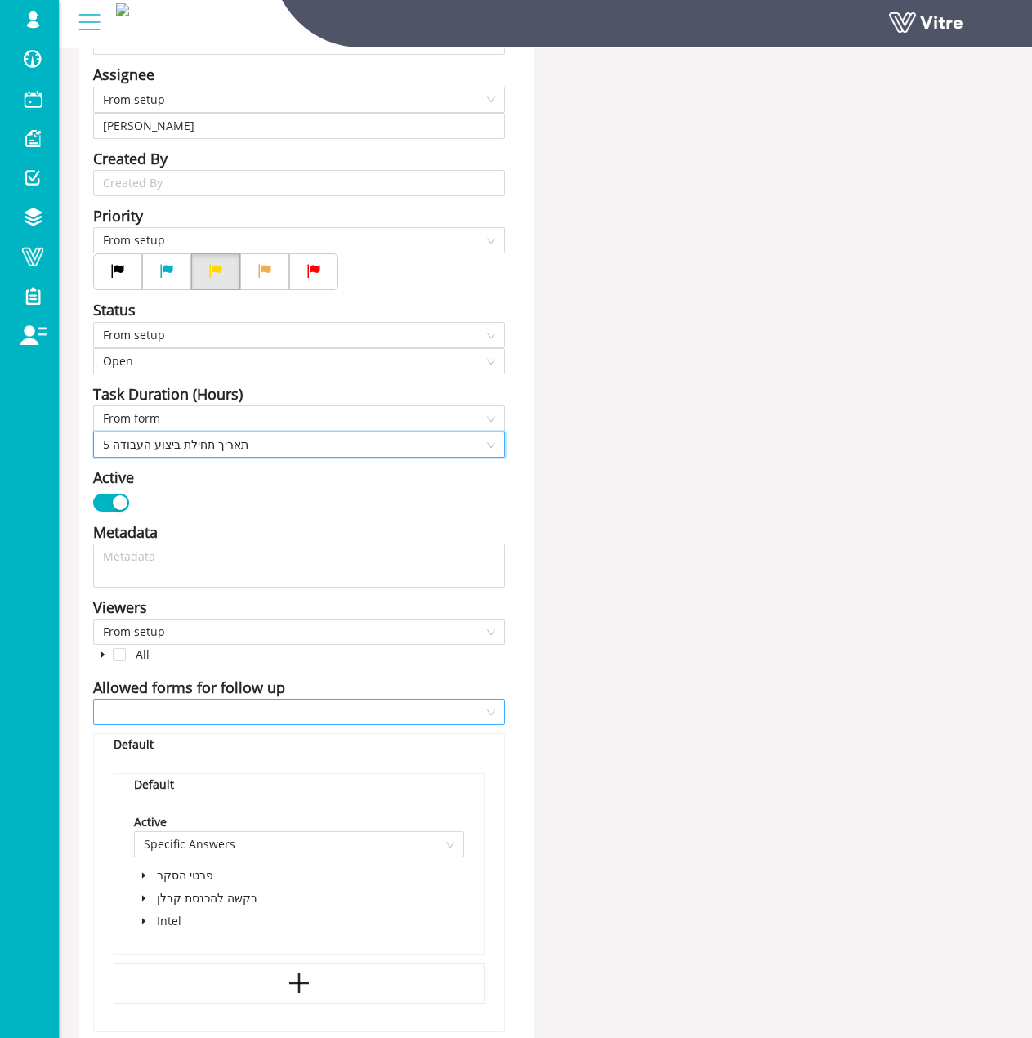
click at [269, 700] on input "search" at bounding box center [293, 712] width 381 height 25
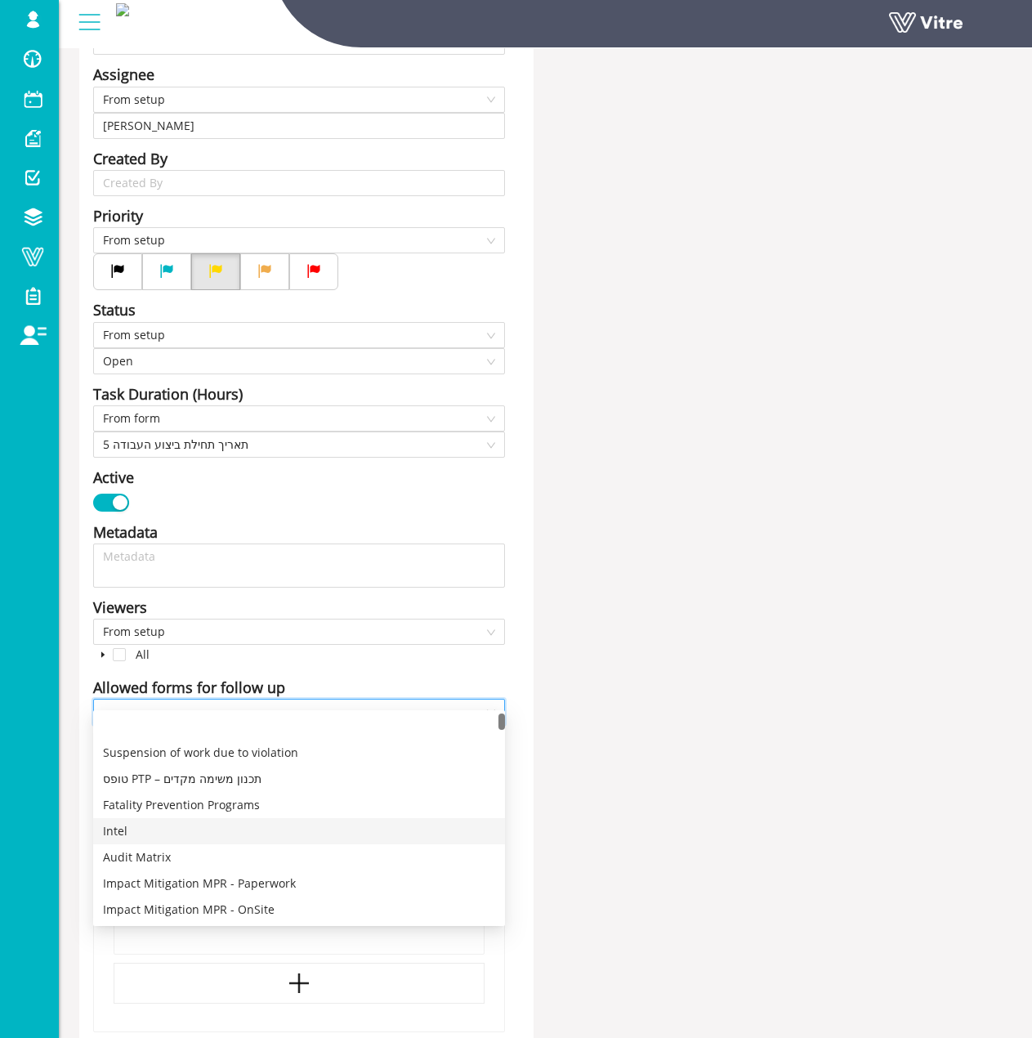
scroll to position [163, 0]
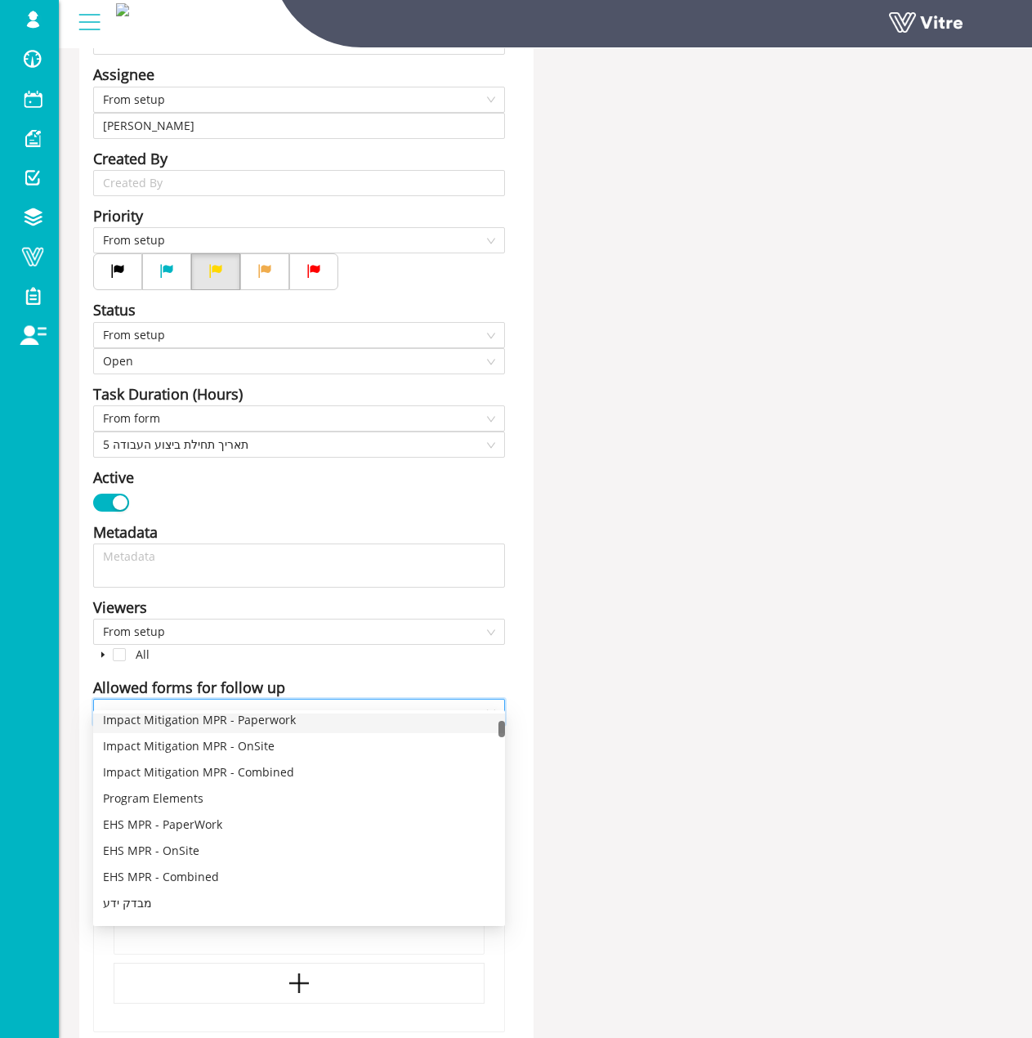
click at [318, 700] on input "search" at bounding box center [293, 712] width 381 height 25
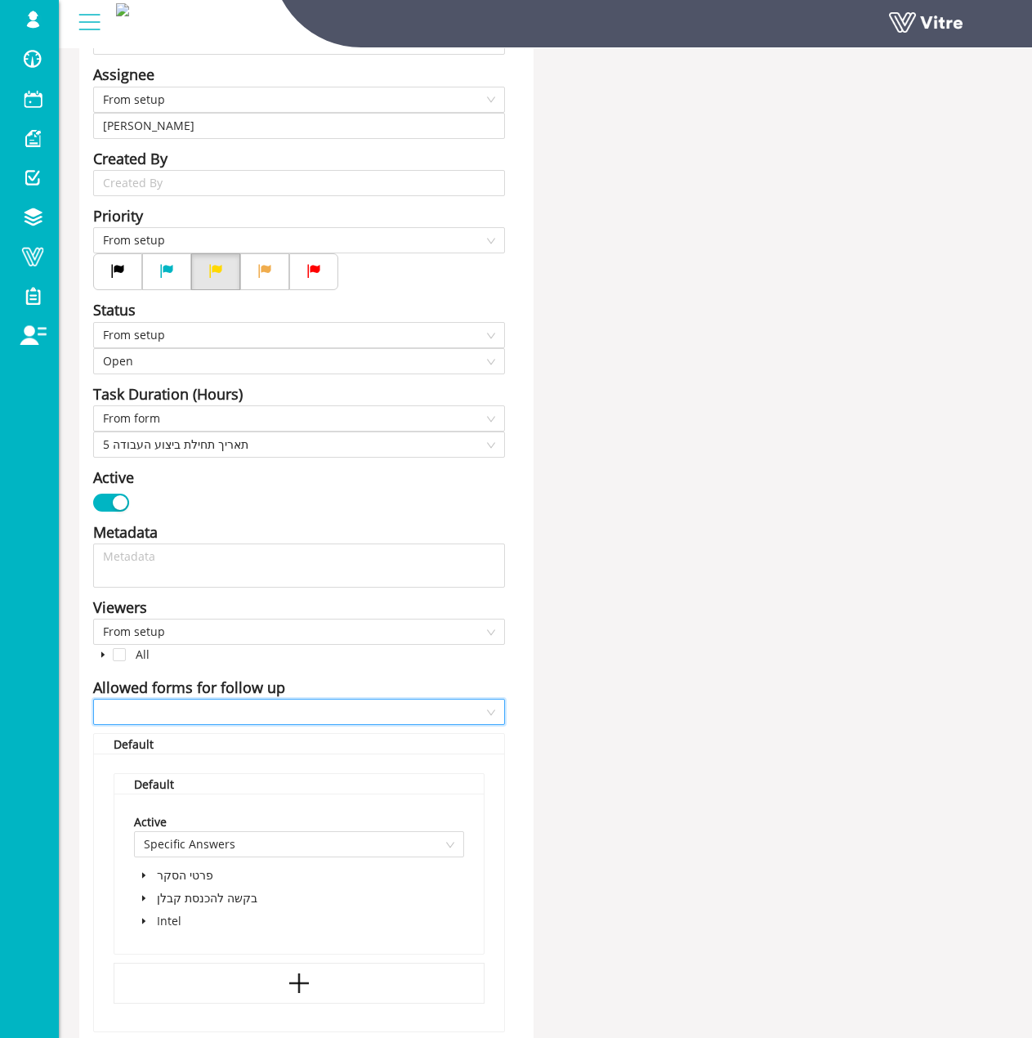
click at [318, 700] on input "search" at bounding box center [293, 712] width 381 height 25
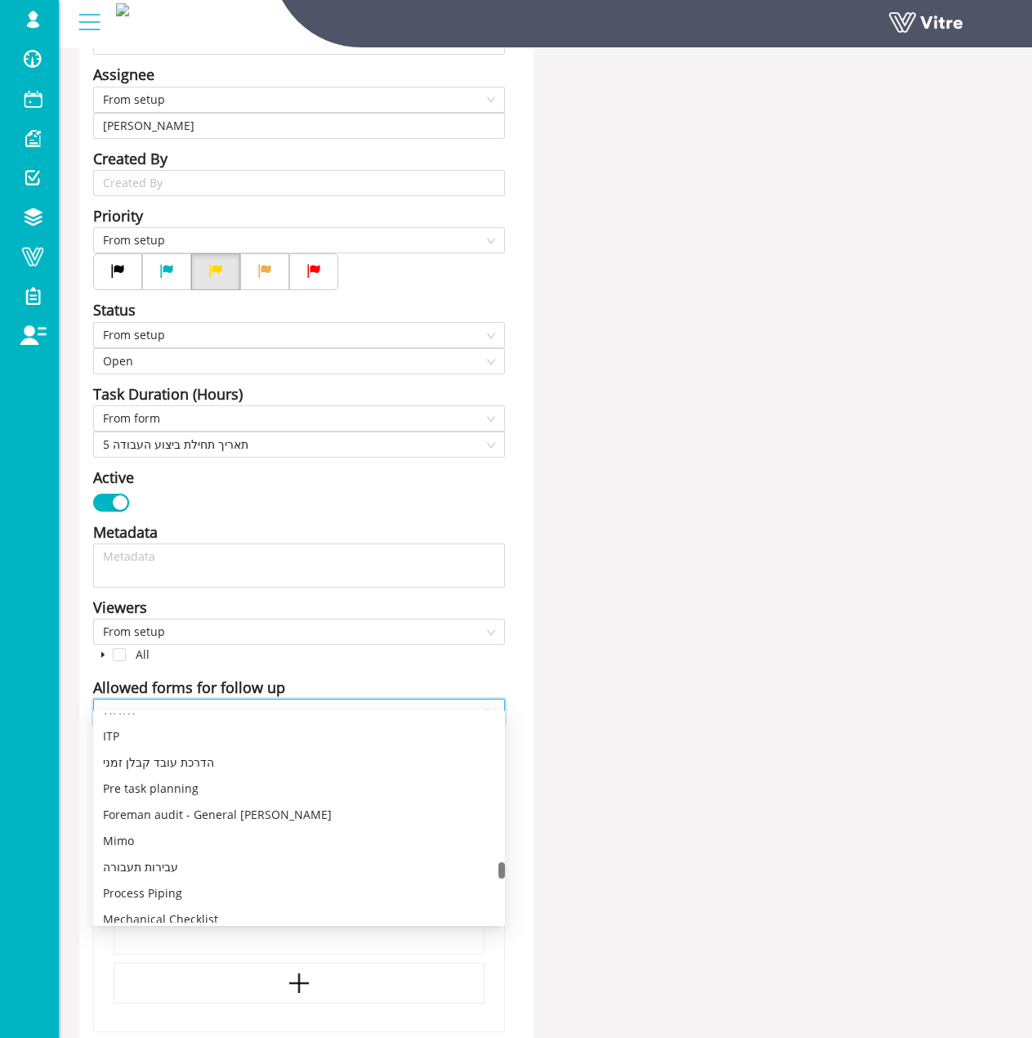
scroll to position [4146, 0]
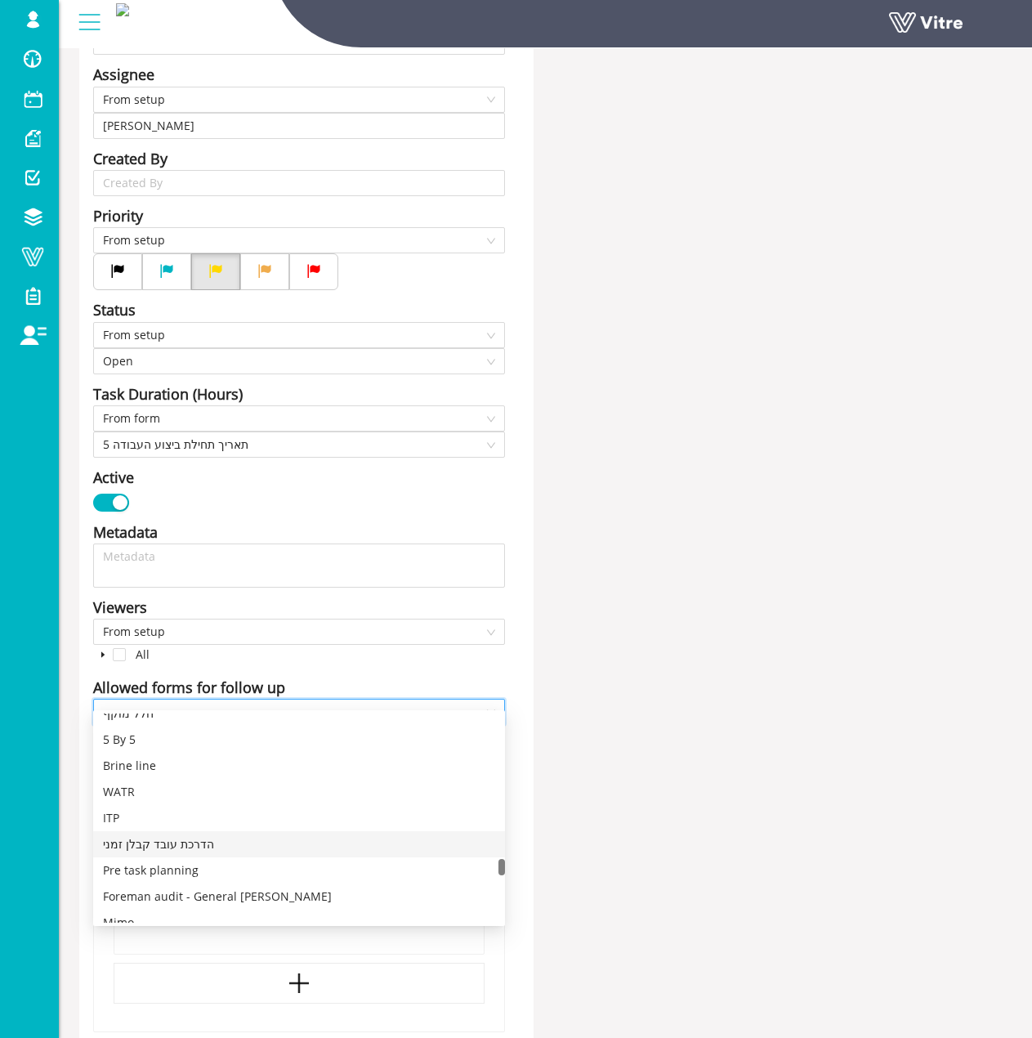
click at [294, 847] on div "הדרכת עובד קבלן זמני" at bounding box center [299, 844] width 392 height 18
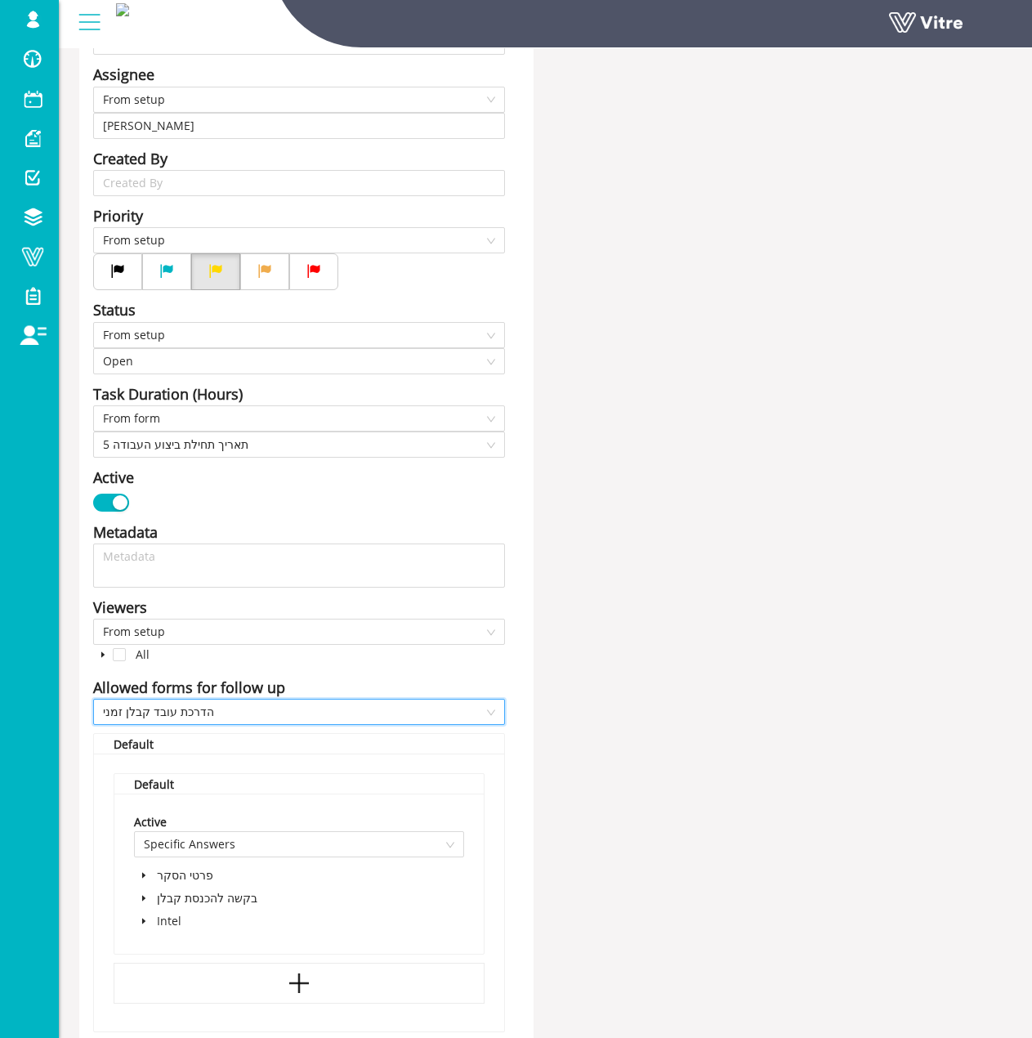
click at [144, 912] on span at bounding box center [144, 921] width 20 height 20
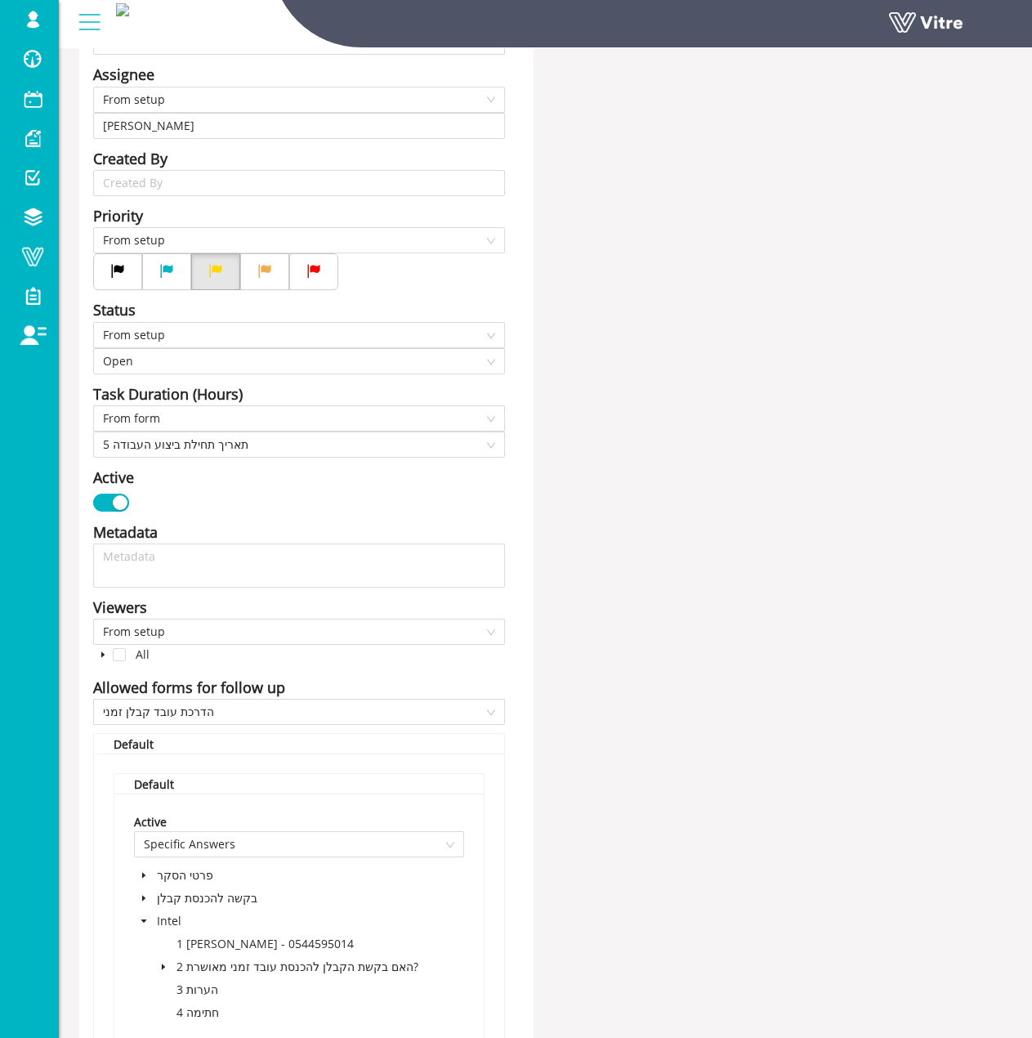
click at [163, 957] on span at bounding box center [164, 967] width 20 height 20
click at [202, 983] on span at bounding box center [199, 989] width 13 height 13
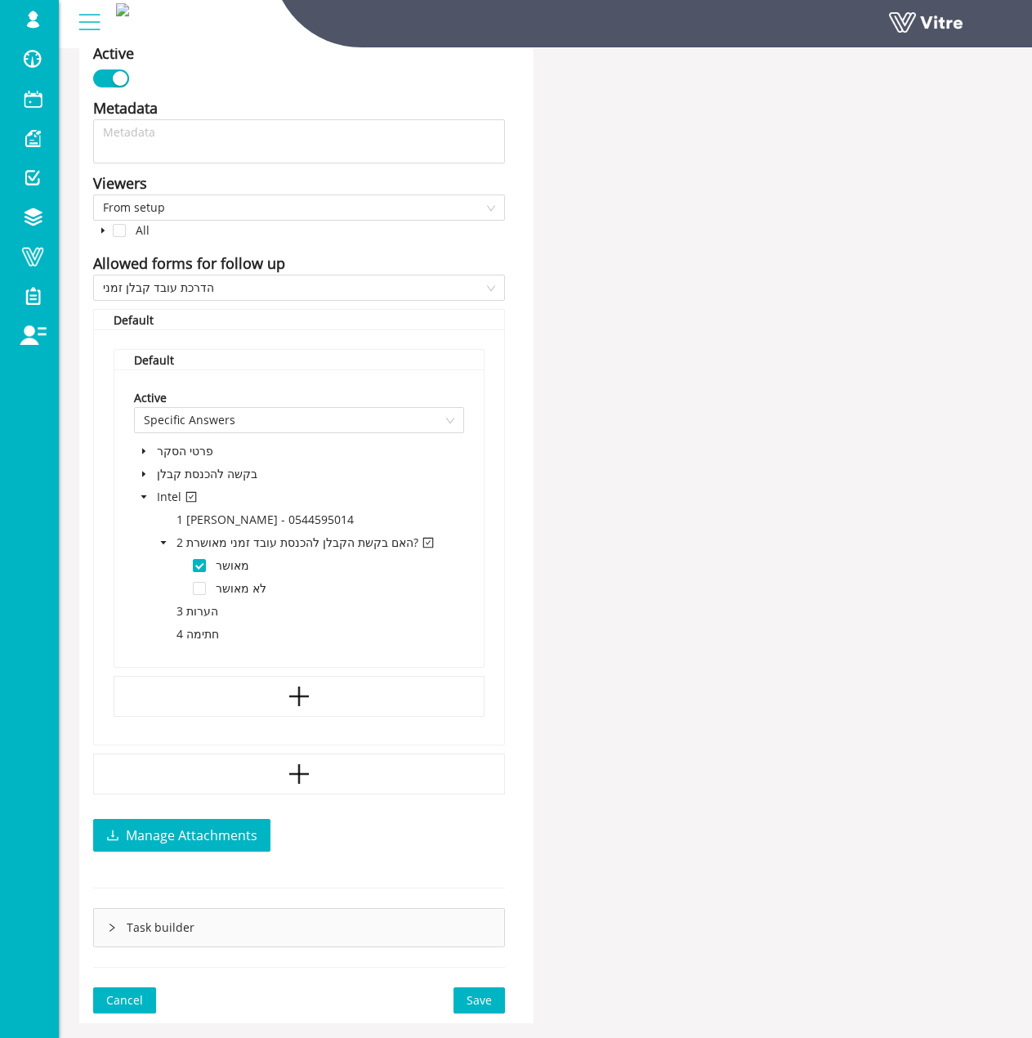
scroll to position [942, 0]
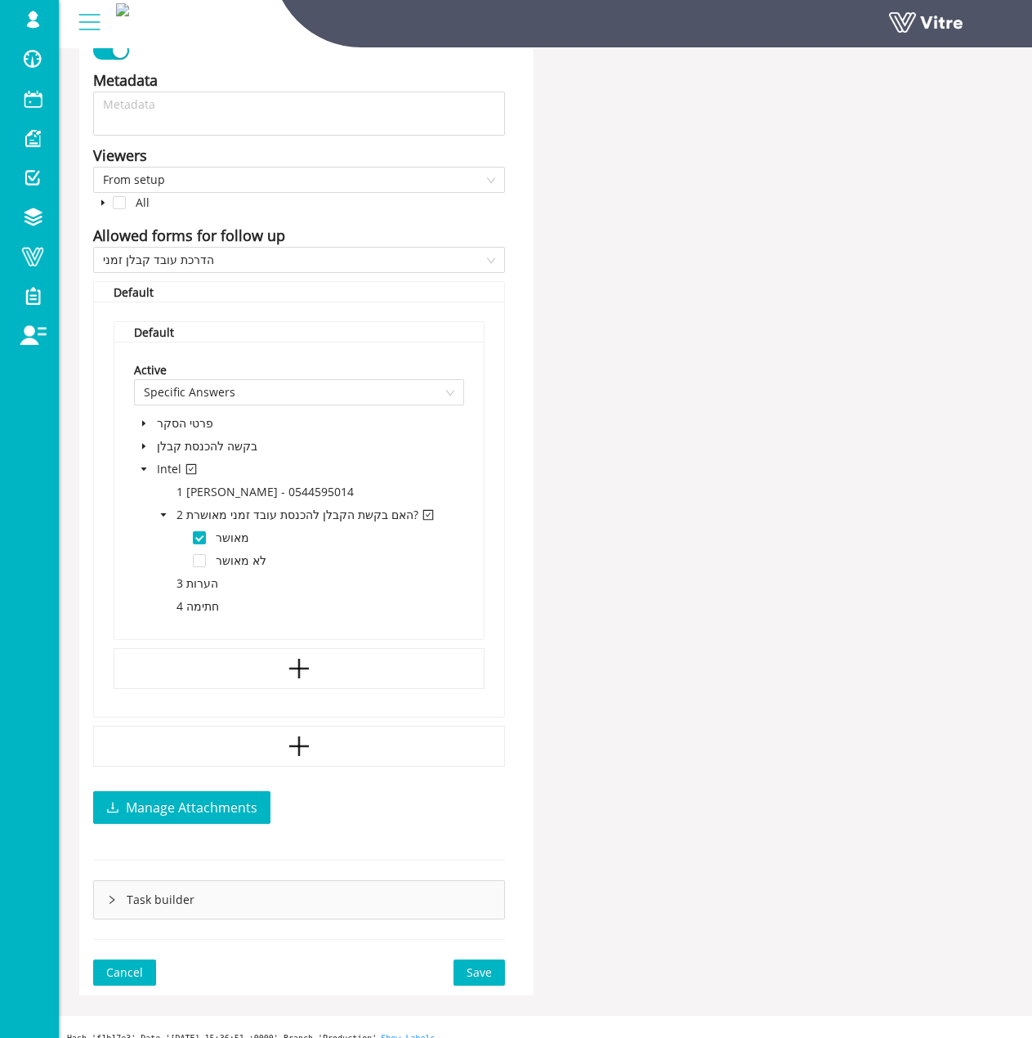
click at [489, 964] on span "Save" at bounding box center [479, 973] width 25 height 18
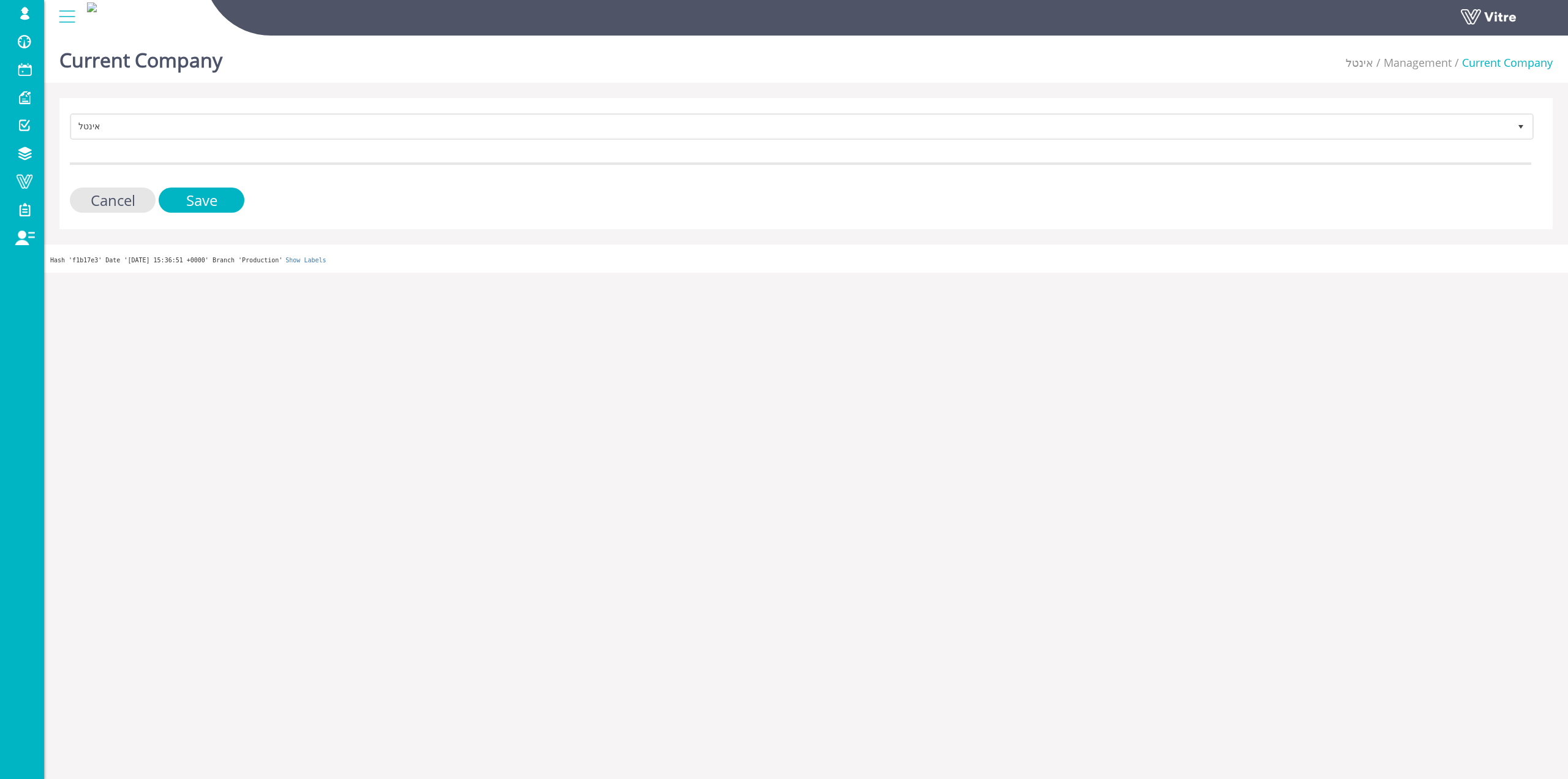
click at [213, 220] on div "אינטל 19 Cancel Save" at bounding box center [806, 163] width 1494 height 131
click at [214, 203] on input "Save" at bounding box center [202, 200] width 85 height 25
drag, startPoint x: 214, startPoint y: 203, endPoint x: 223, endPoint y: 187, distance: 18.4
click at [223, 187] on form "אינטל 19 Cancel Save" at bounding box center [800, 163] width 1462 height 99
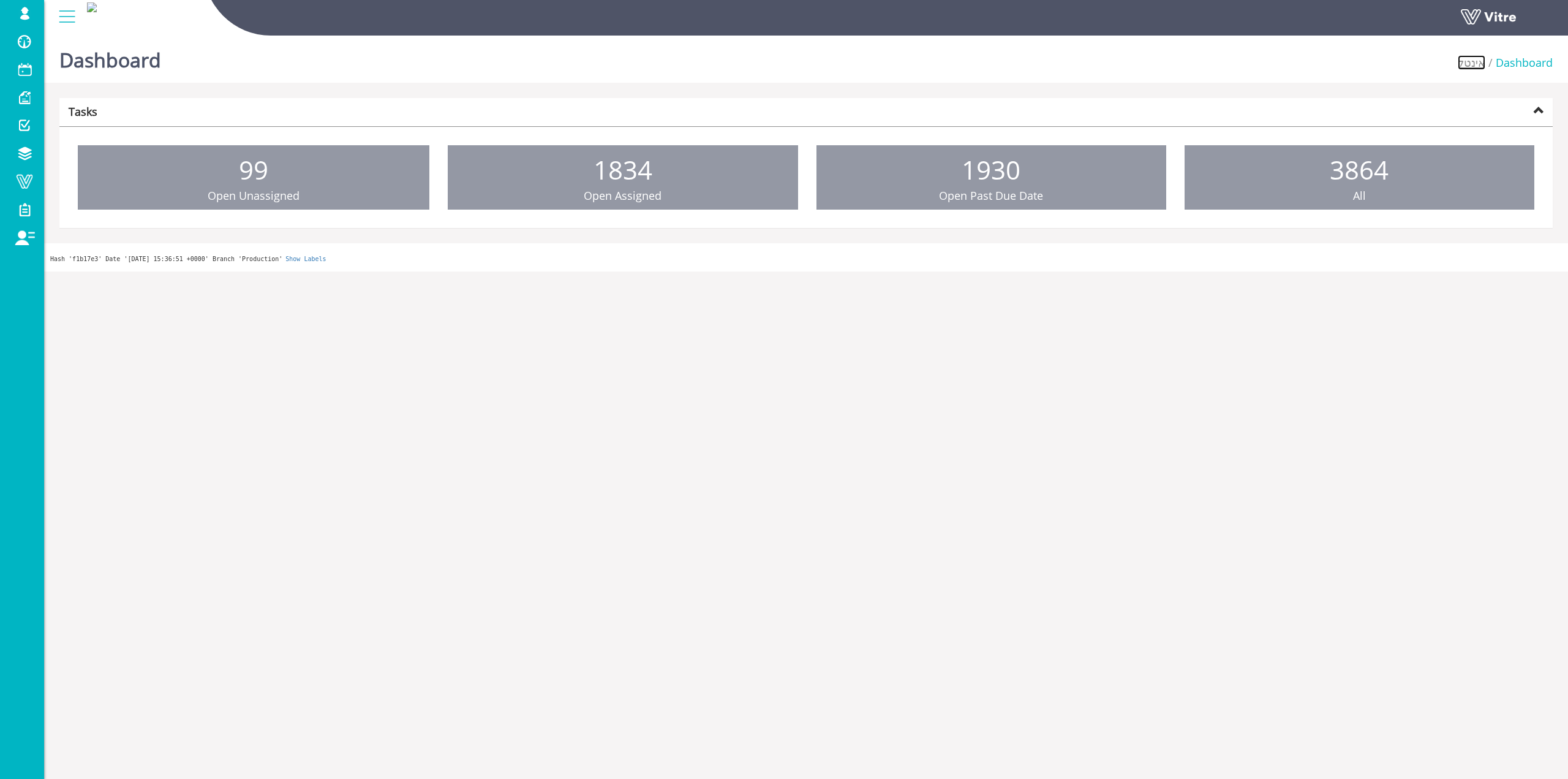
drag, startPoint x: 1471, startPoint y: 66, endPoint x: 1460, endPoint y: 68, distance: 11.2
click at [1471, 66] on link "אינטל" at bounding box center [1471, 63] width 28 height 15
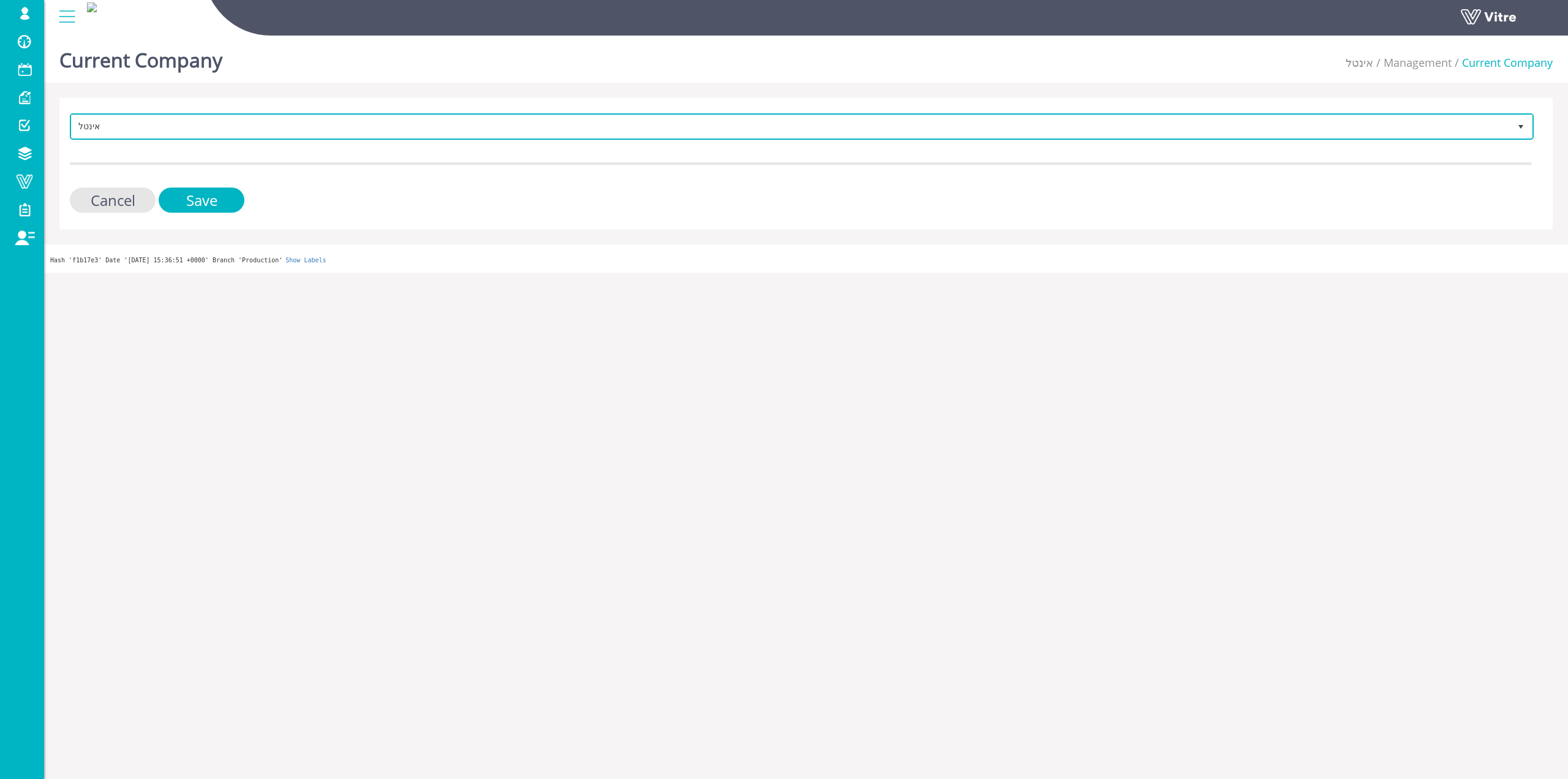
click at [378, 120] on span "אינטל" at bounding box center [791, 126] width 1438 height 22
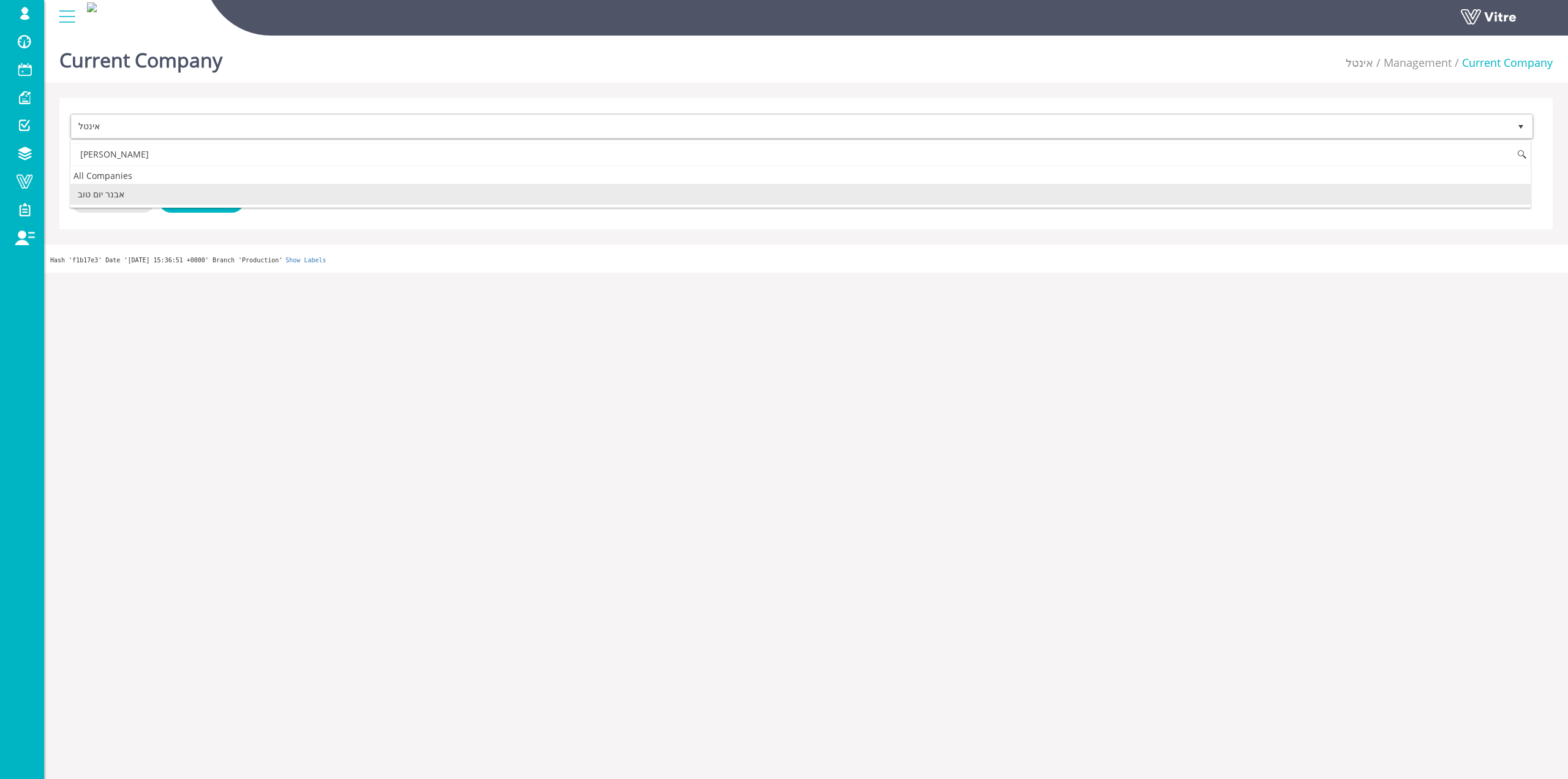
click at [142, 192] on li "אבנר יום טוב" at bounding box center [800, 194] width 1461 height 21
type input "אבנר"
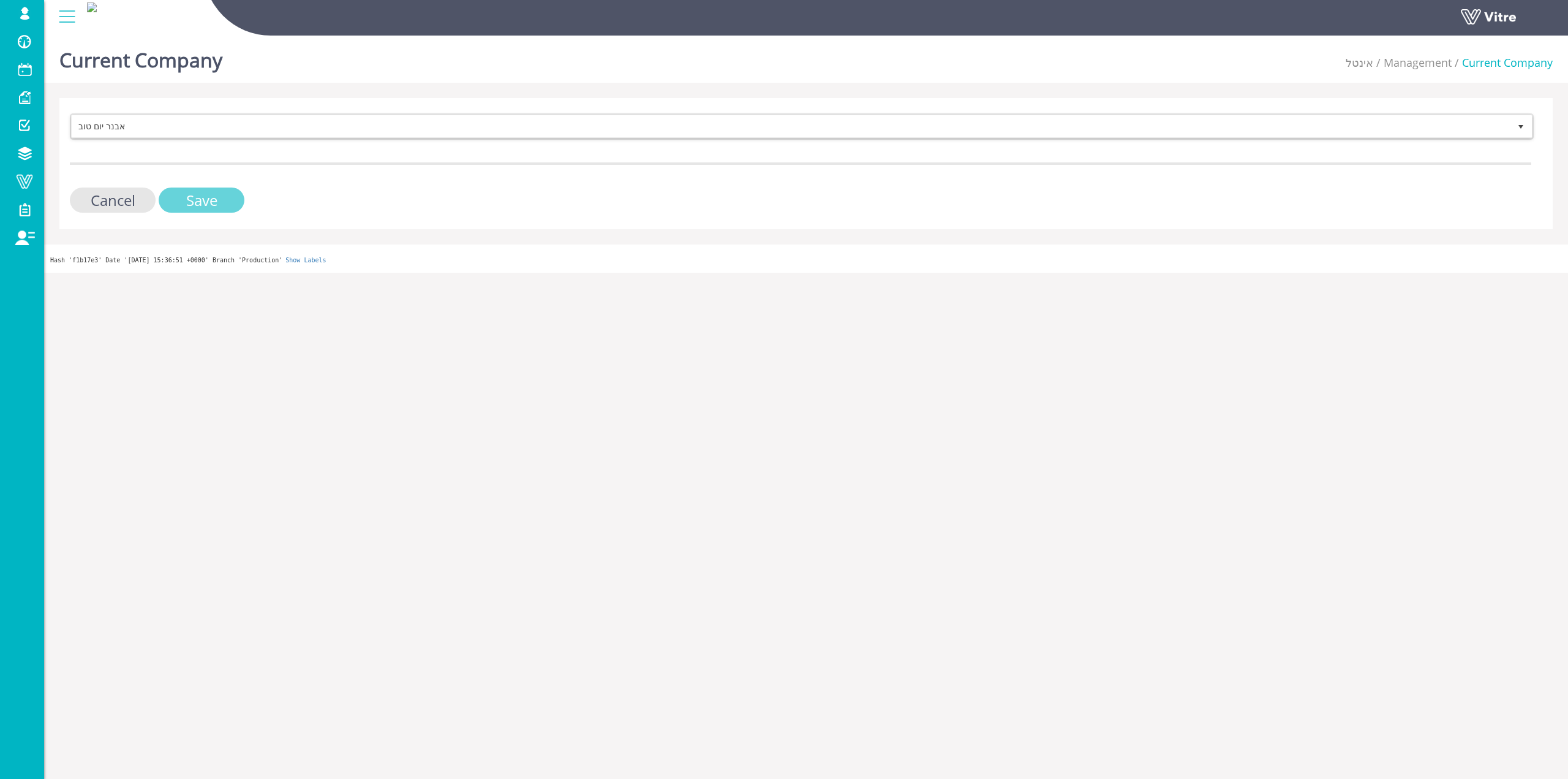
click at [213, 202] on input "Save" at bounding box center [202, 200] width 85 height 25
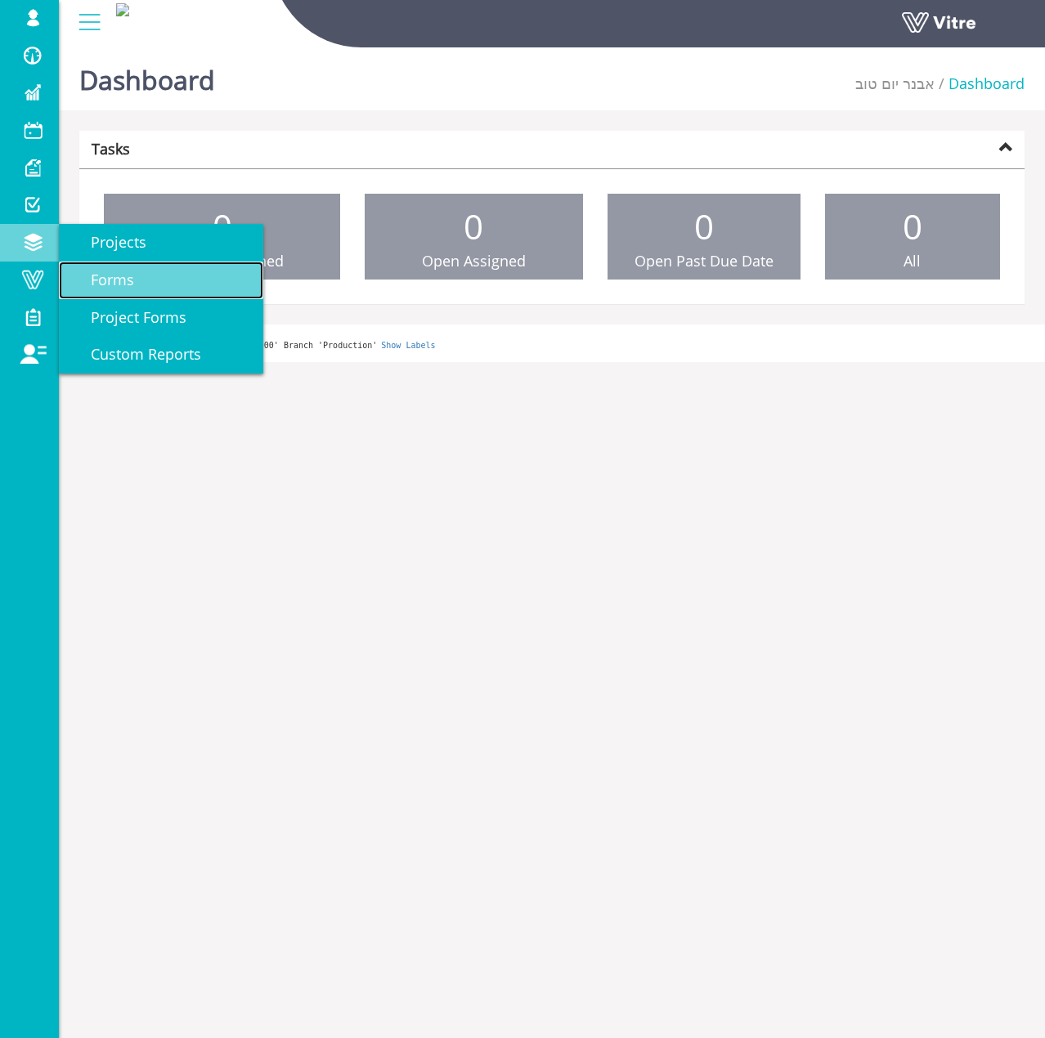
click at [101, 276] on span "Forms" at bounding box center [102, 280] width 63 height 20
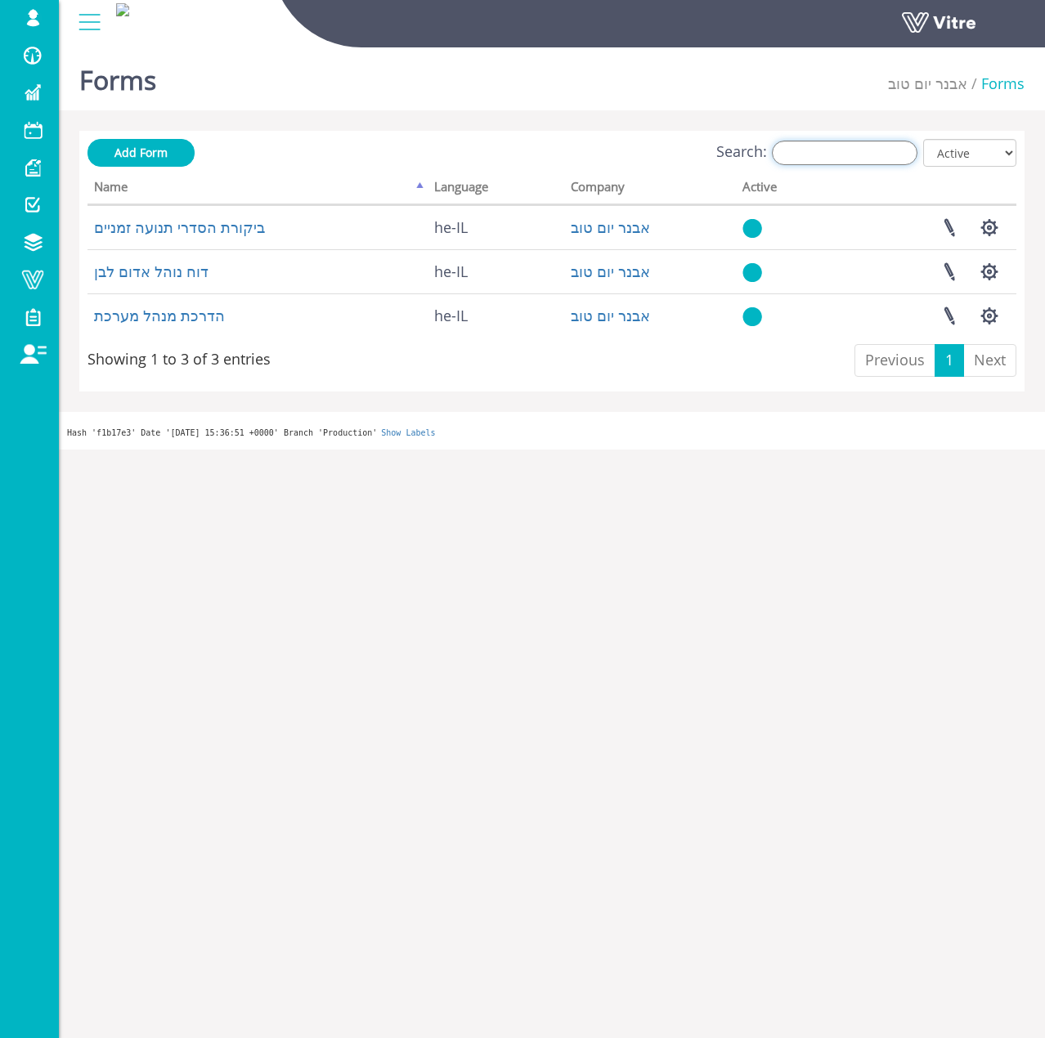
click at [834, 158] on input "Search:" at bounding box center [844, 153] width 145 height 25
paste input "דוח נוהל אדום לבן"
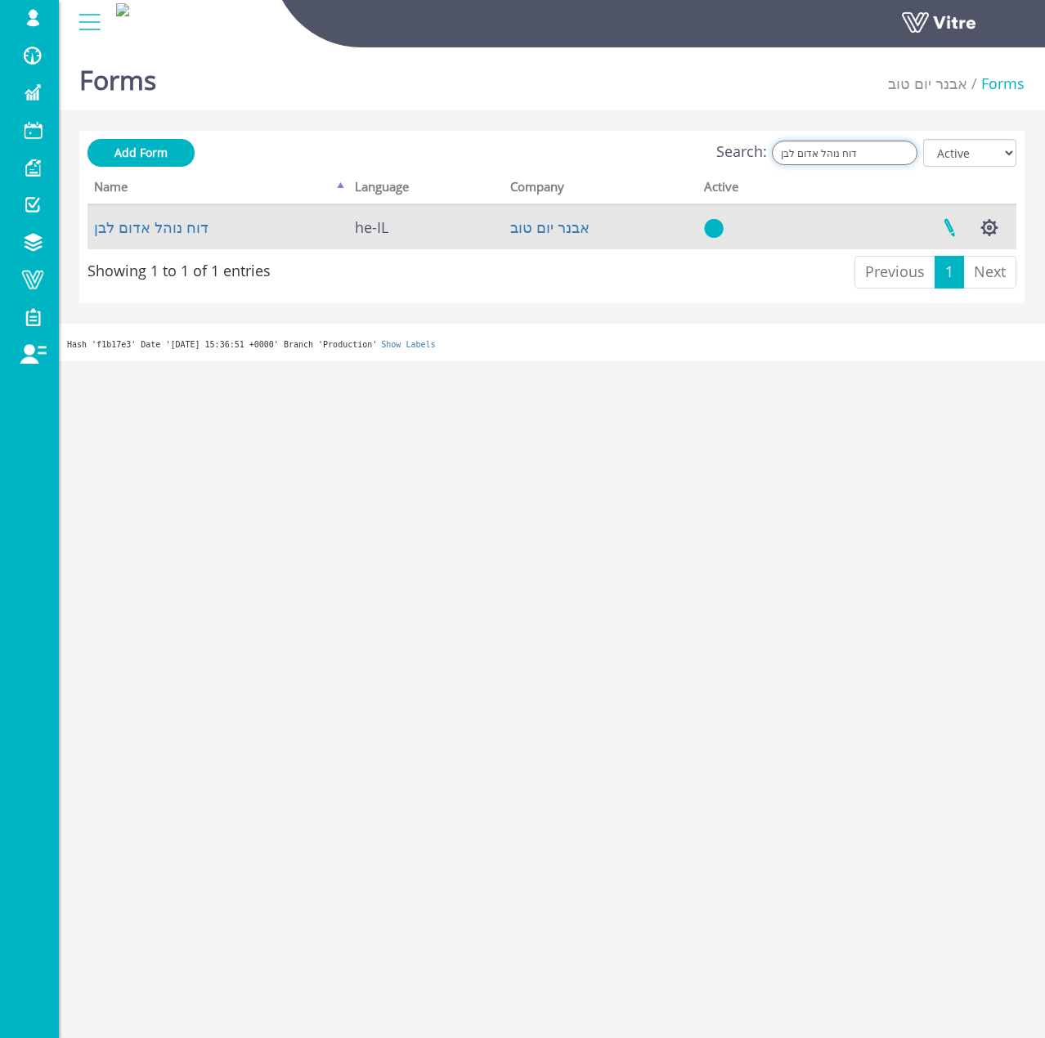
type input "דוח נוהל אדום לבן"
click at [939, 225] on link at bounding box center [948, 227] width 41 height 43
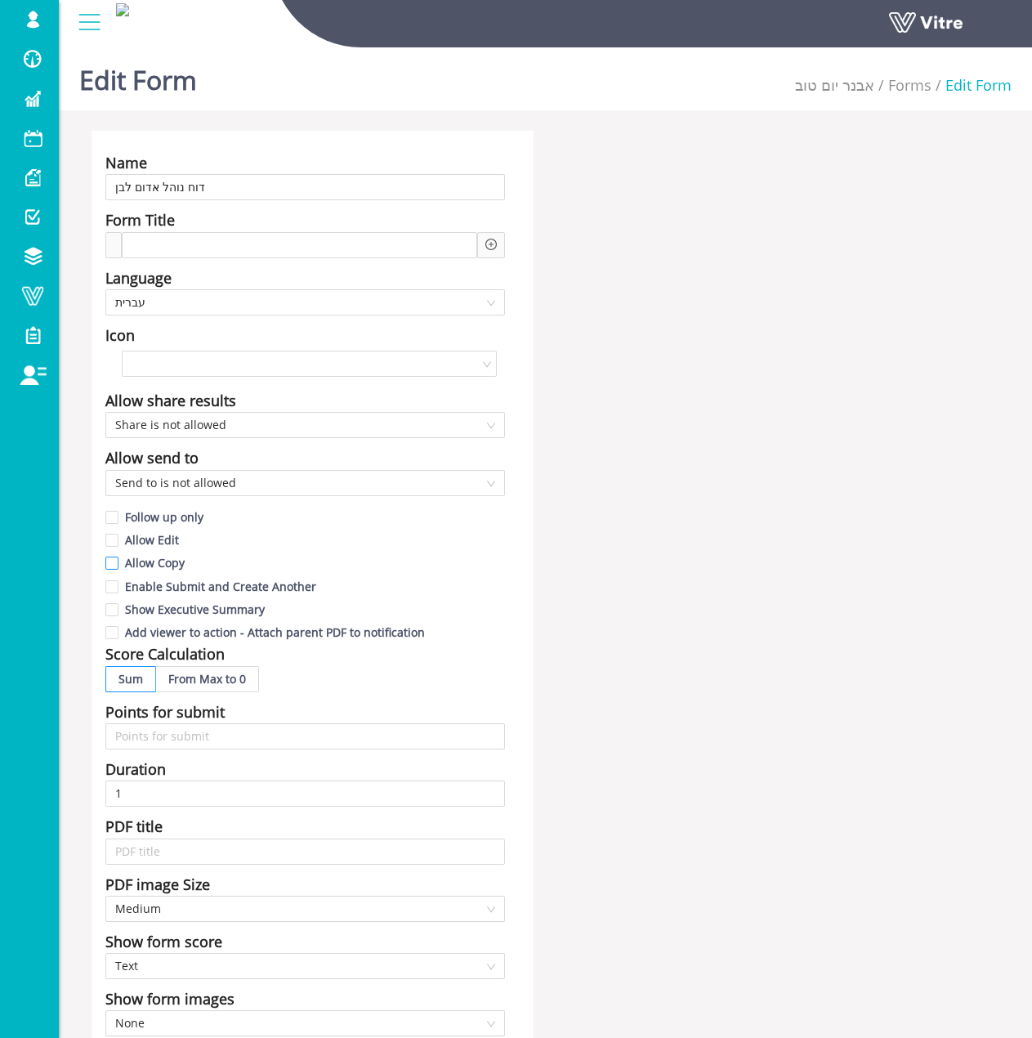
click at [171, 564] on span "Allow Copy" at bounding box center [155, 563] width 73 height 16
click at [120, 564] on input "Allow Copy" at bounding box center [112, 567] width 15 height 15
checkbox input "true"
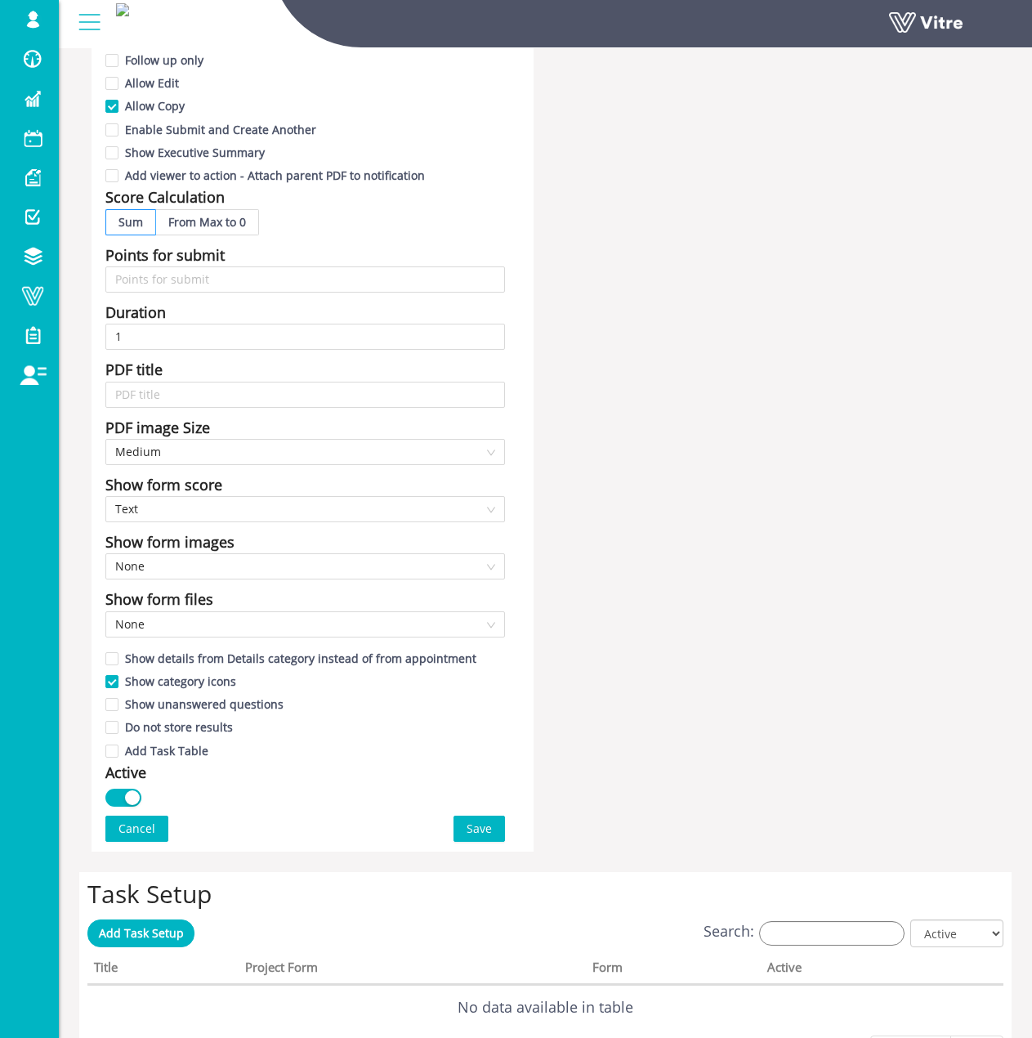
scroll to position [982, 0]
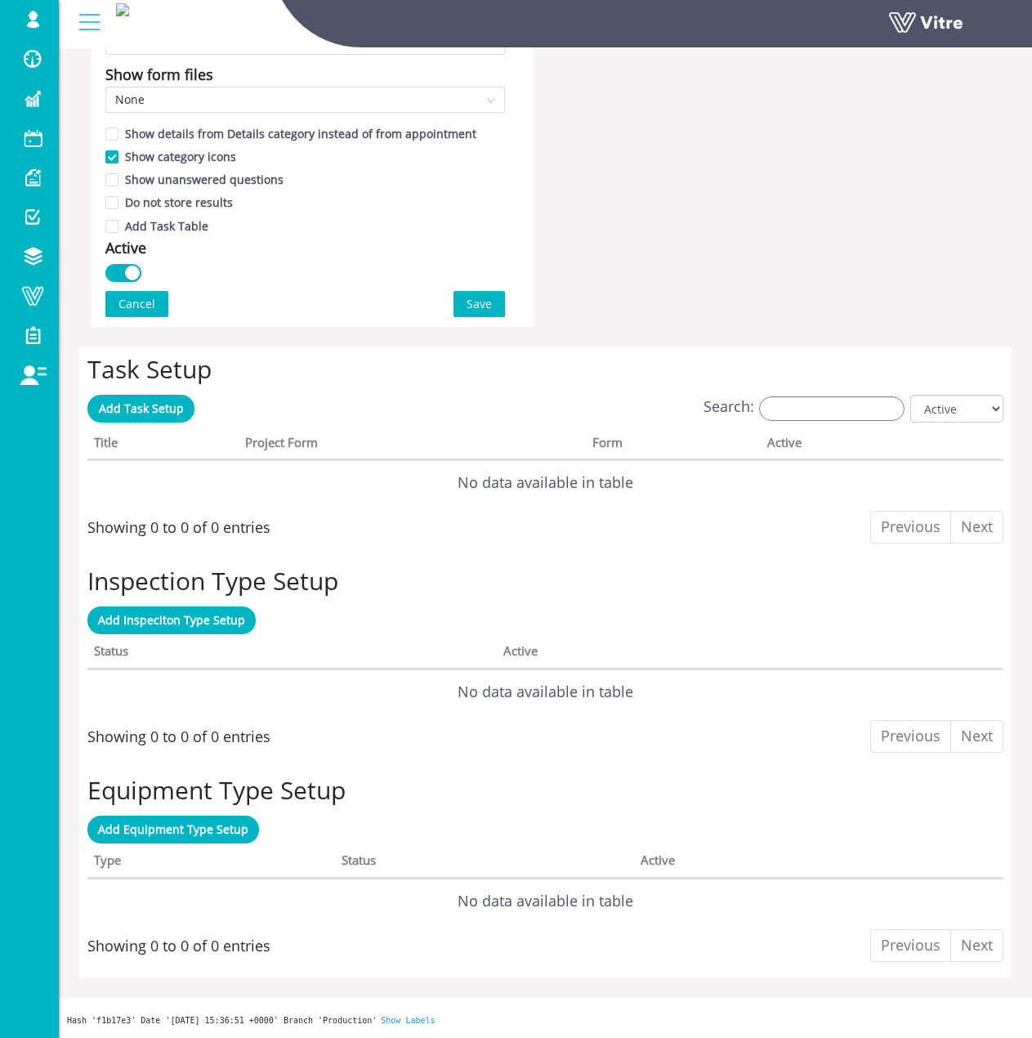
click at [499, 309] on button "Save" at bounding box center [479, 304] width 51 height 26
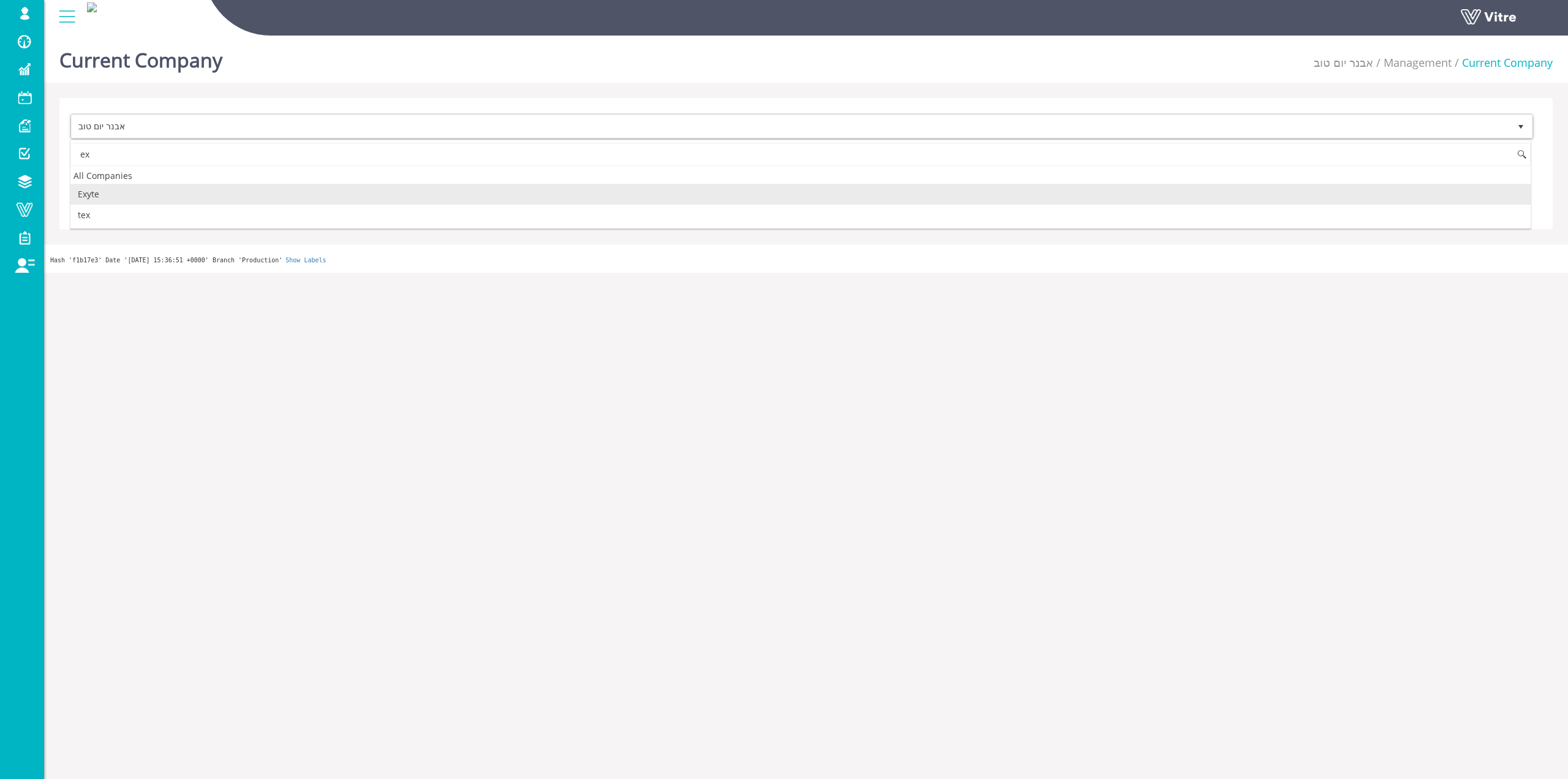
click at [128, 190] on li "Exyte" at bounding box center [800, 194] width 1461 height 21
type input "ex"
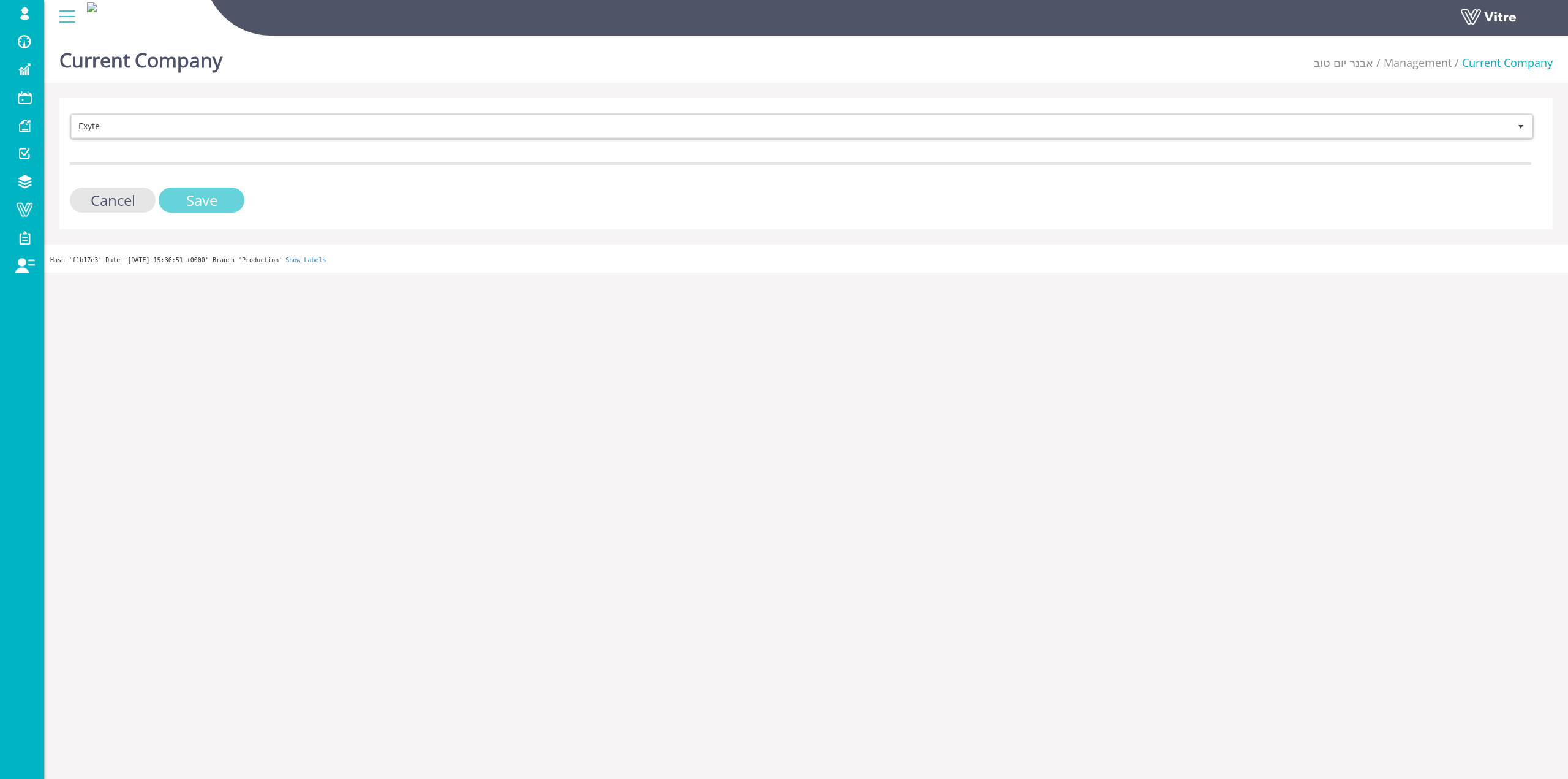
click at [172, 190] on input "Save" at bounding box center [202, 200] width 85 height 25
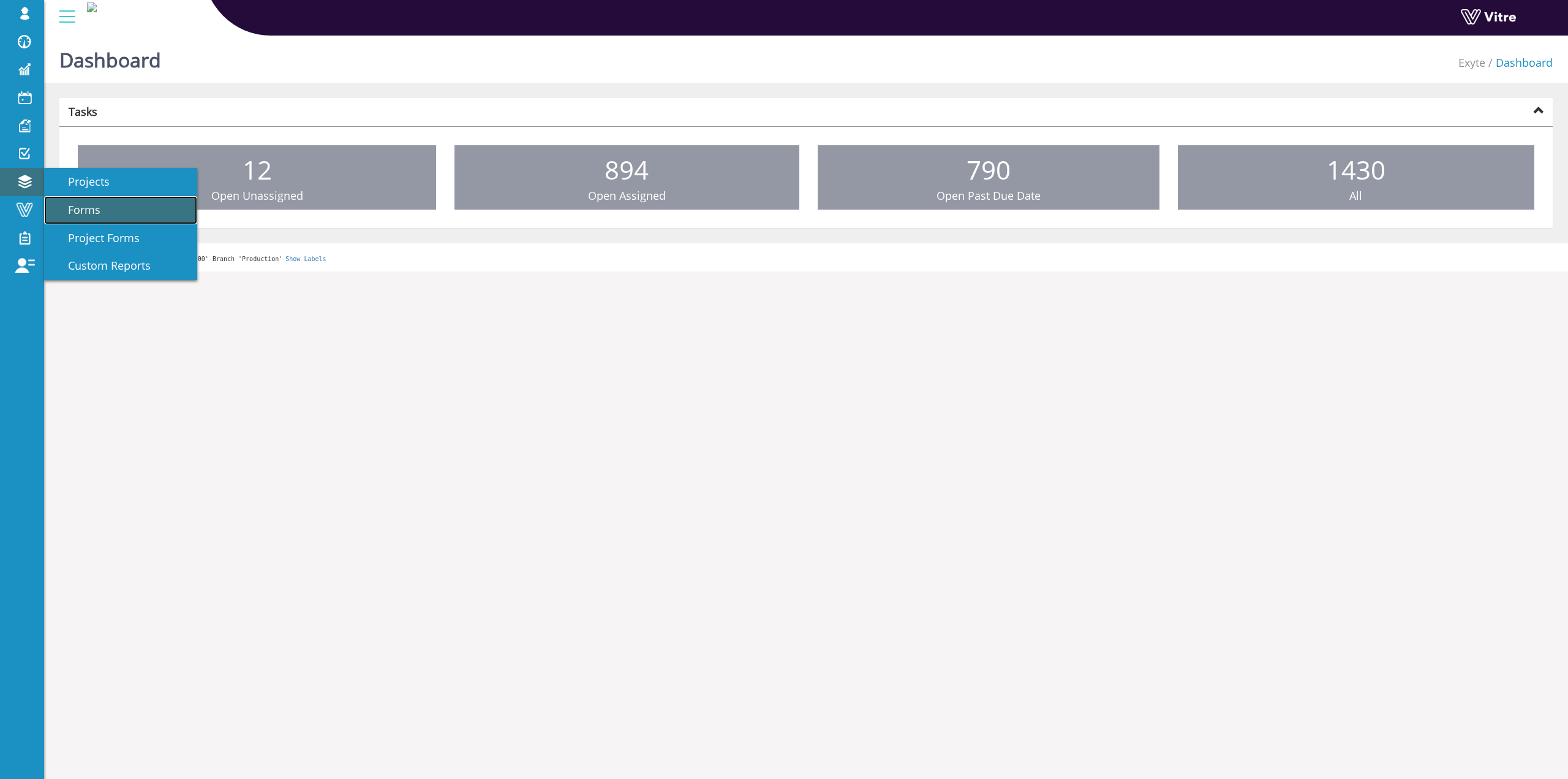
click at [58, 205] on span "Forms" at bounding box center [76, 210] width 47 height 15
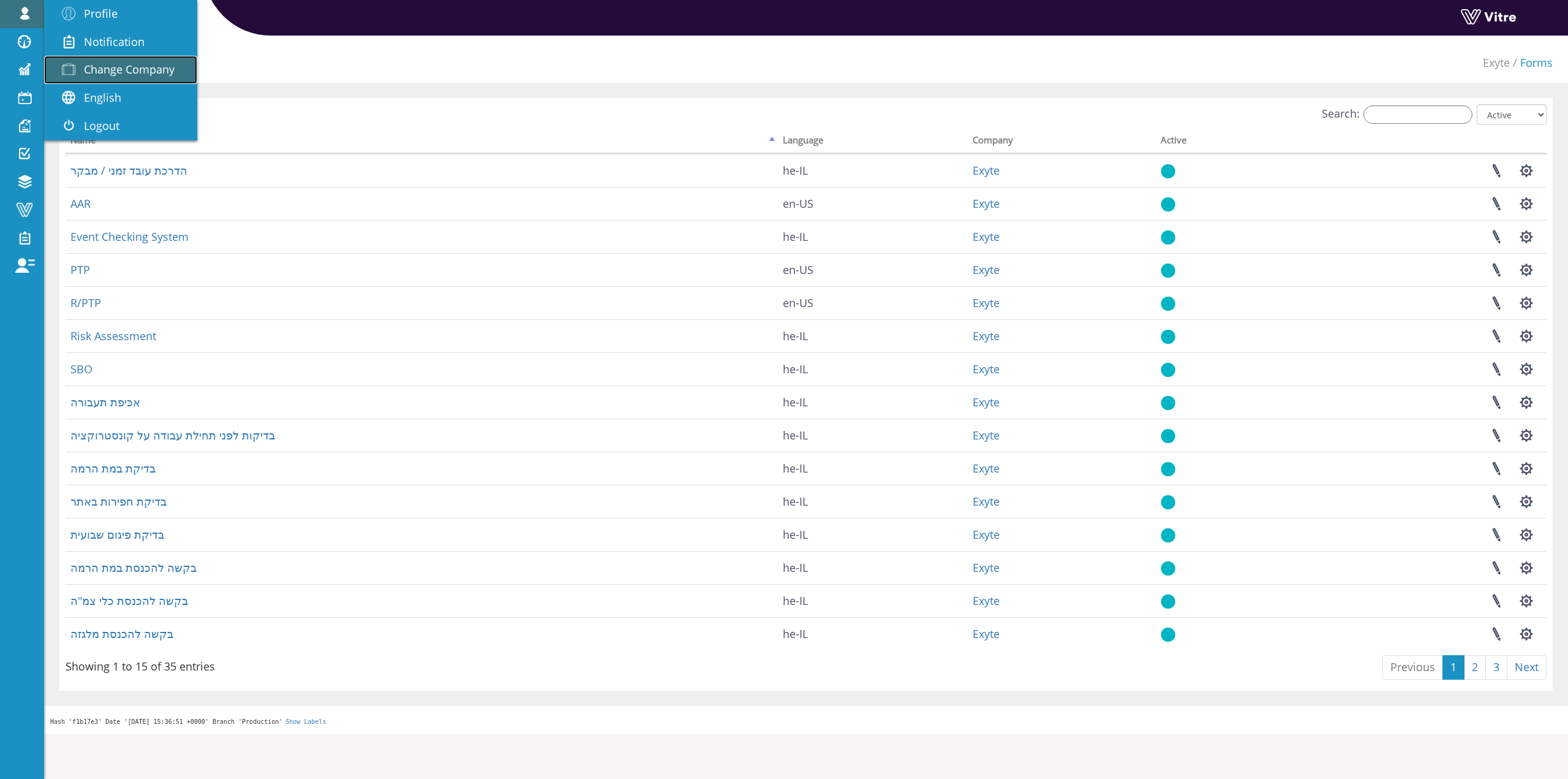
click at [139, 79] on link "Change Company" at bounding box center [121, 70] width 153 height 28
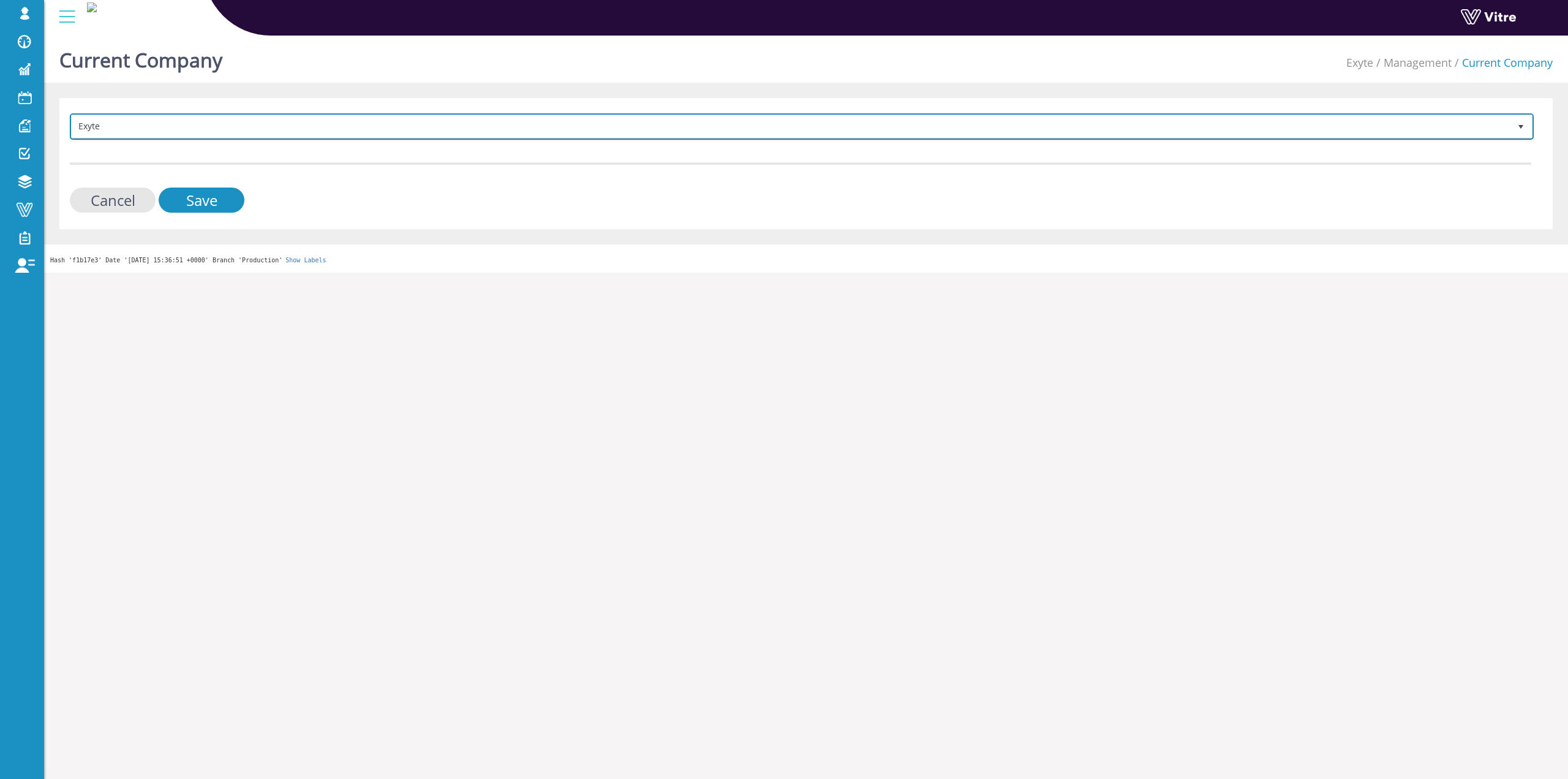
click at [247, 124] on span "Exyte" at bounding box center [791, 126] width 1438 height 22
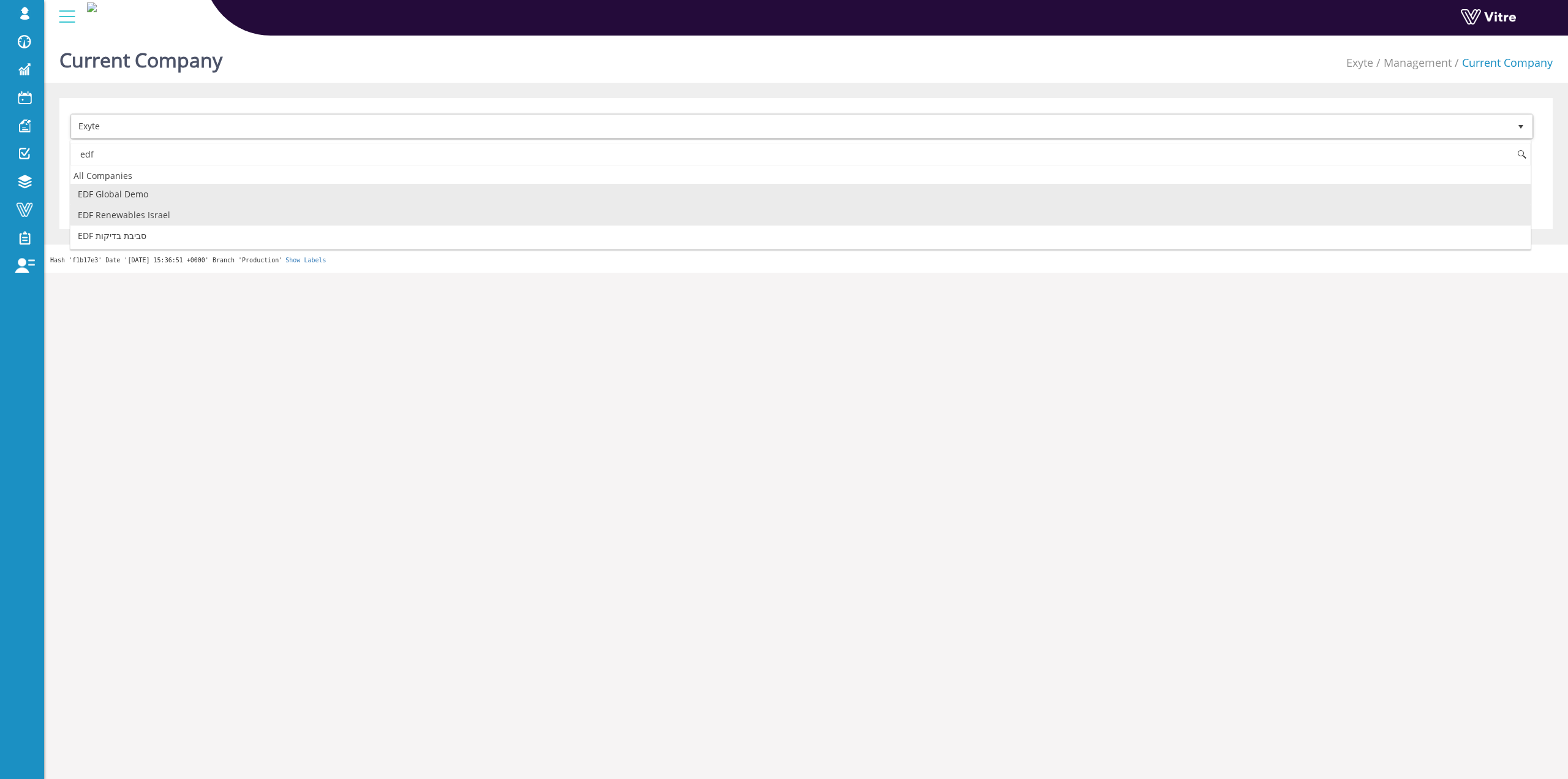
click at [149, 211] on li "EDF Renewables Israel" at bounding box center [800, 215] width 1461 height 21
type input "edf"
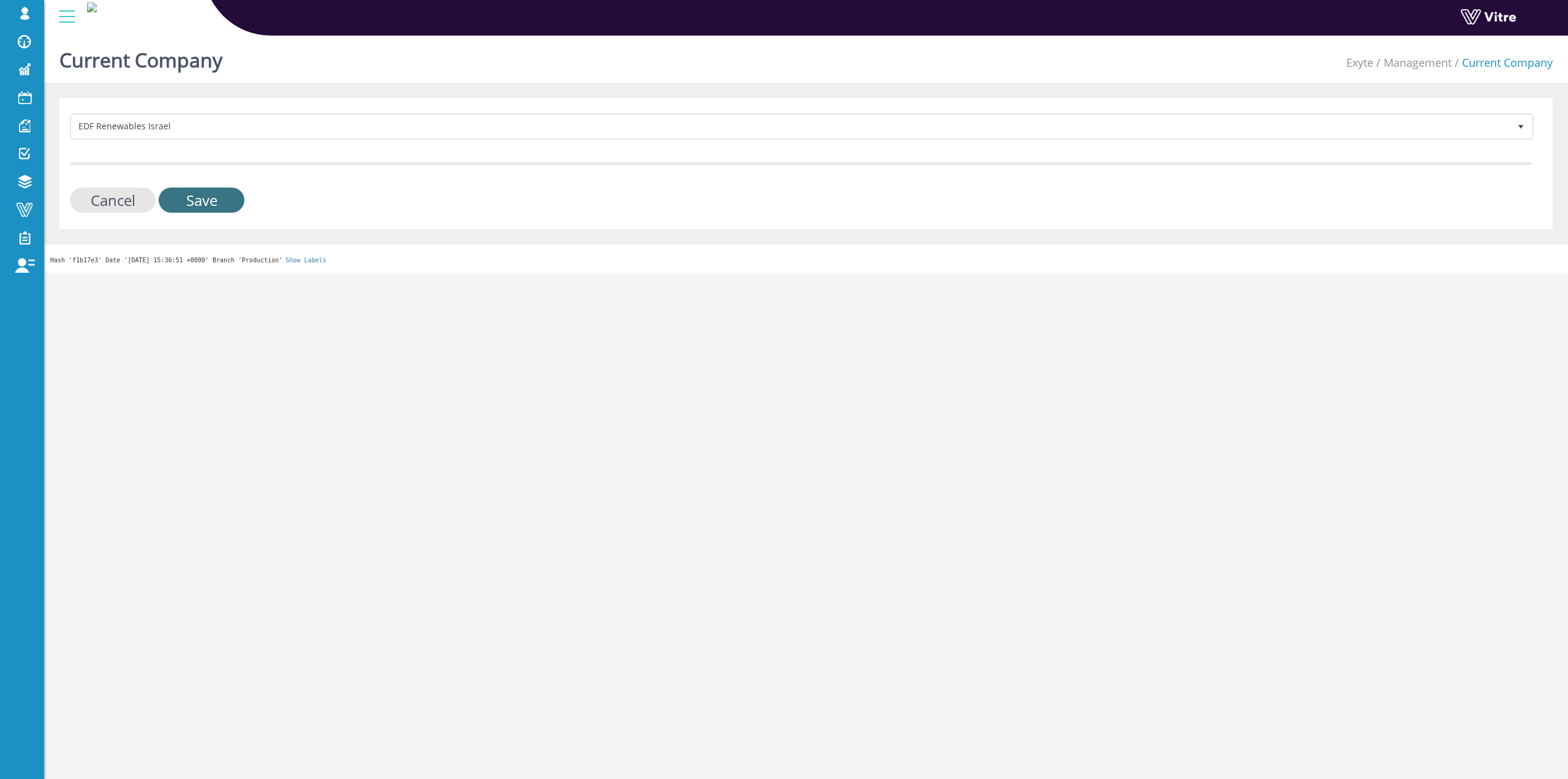
click at [196, 212] on input "Save" at bounding box center [202, 200] width 85 height 25
click at [196, 209] on input "Save" at bounding box center [202, 200] width 85 height 25
